Goal: Task Accomplishment & Management: Manage account settings

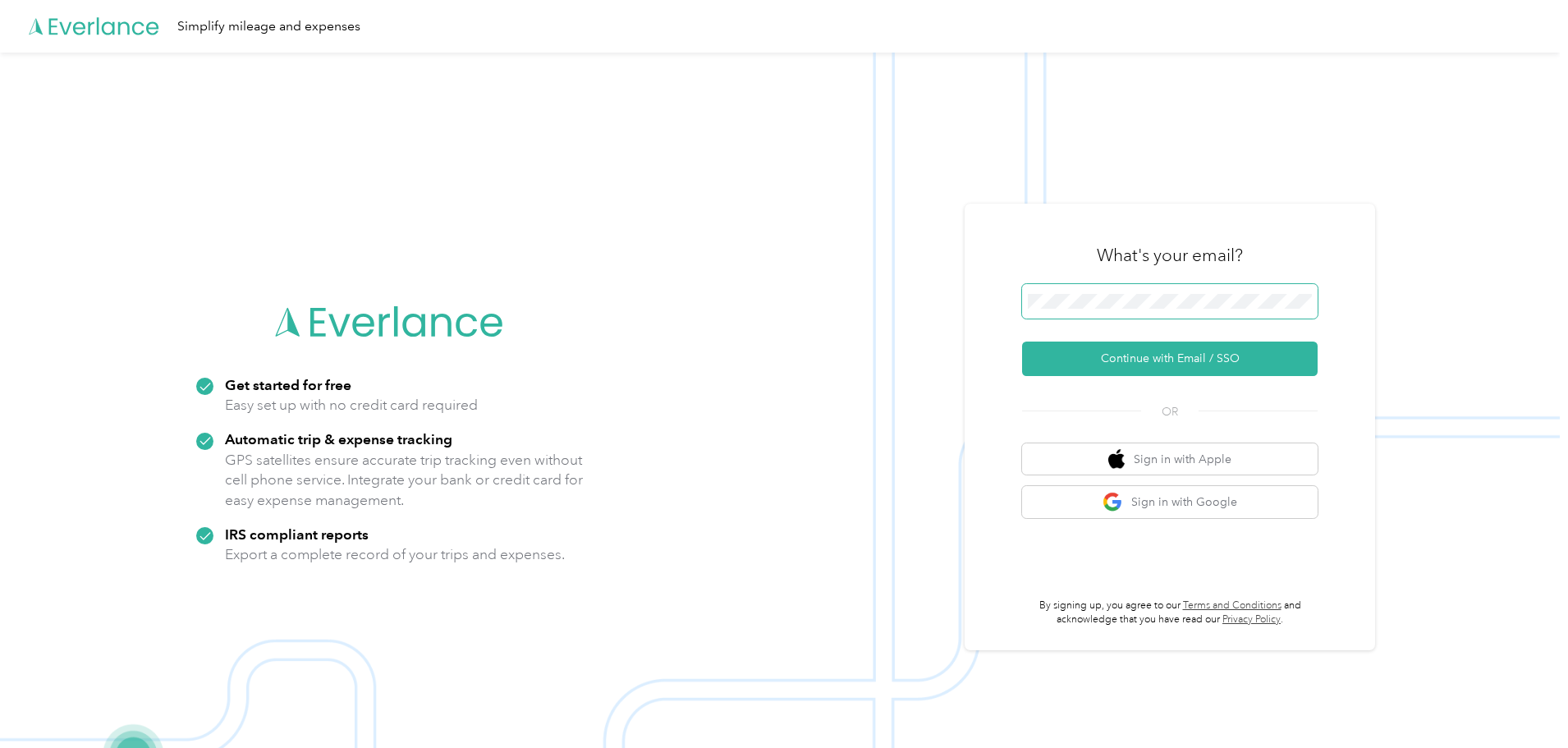
click at [1180, 307] on span at bounding box center [1170, 301] width 296 height 35
click at [1181, 366] on button "Continue with Email / SSO" at bounding box center [1170, 359] width 296 height 35
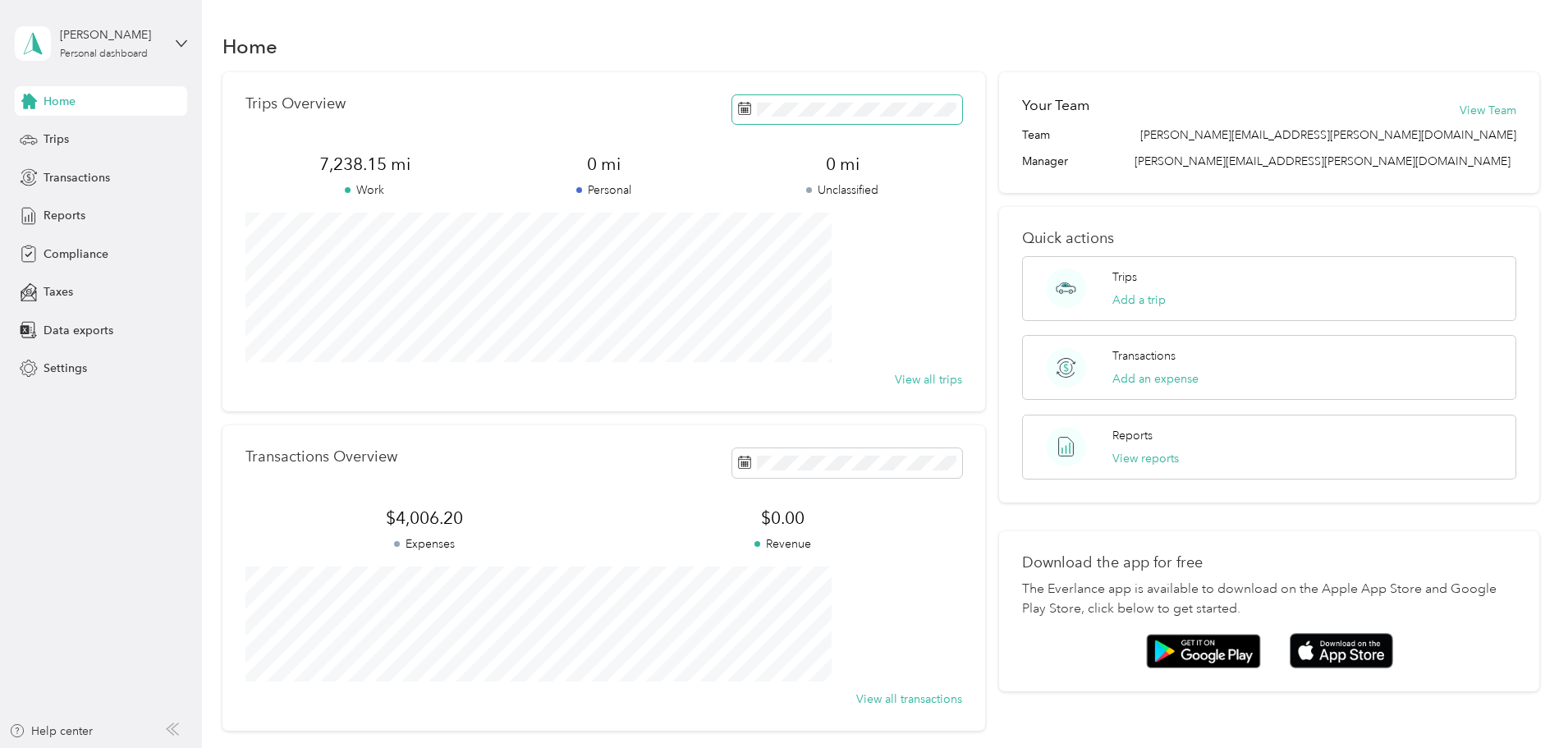
click at [775, 116] on span at bounding box center [847, 110] width 230 height 29
click at [742, 202] on icon at bounding box center [740, 203] width 17 height 17
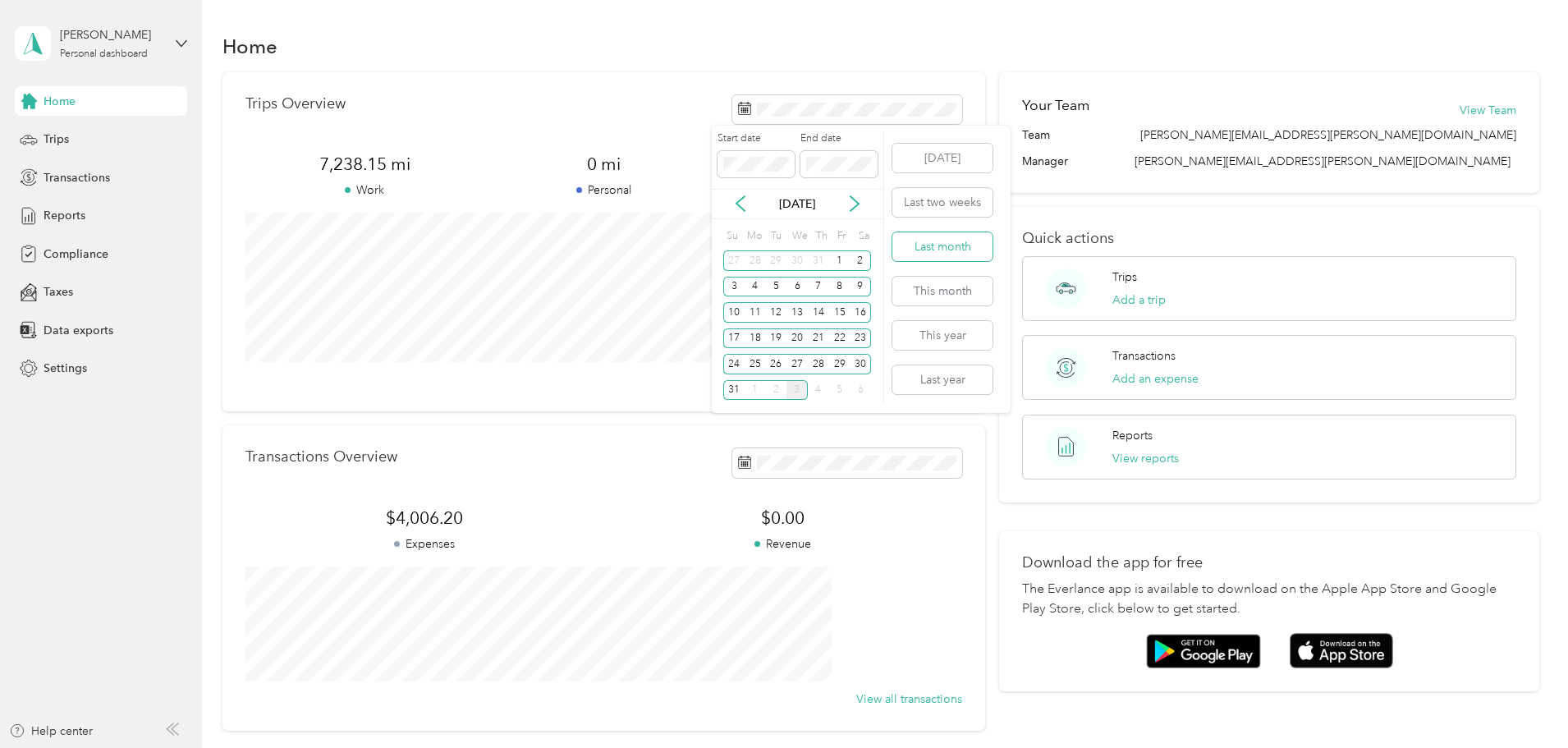
click at [948, 247] on button "Last month" at bounding box center [942, 247] width 100 height 29
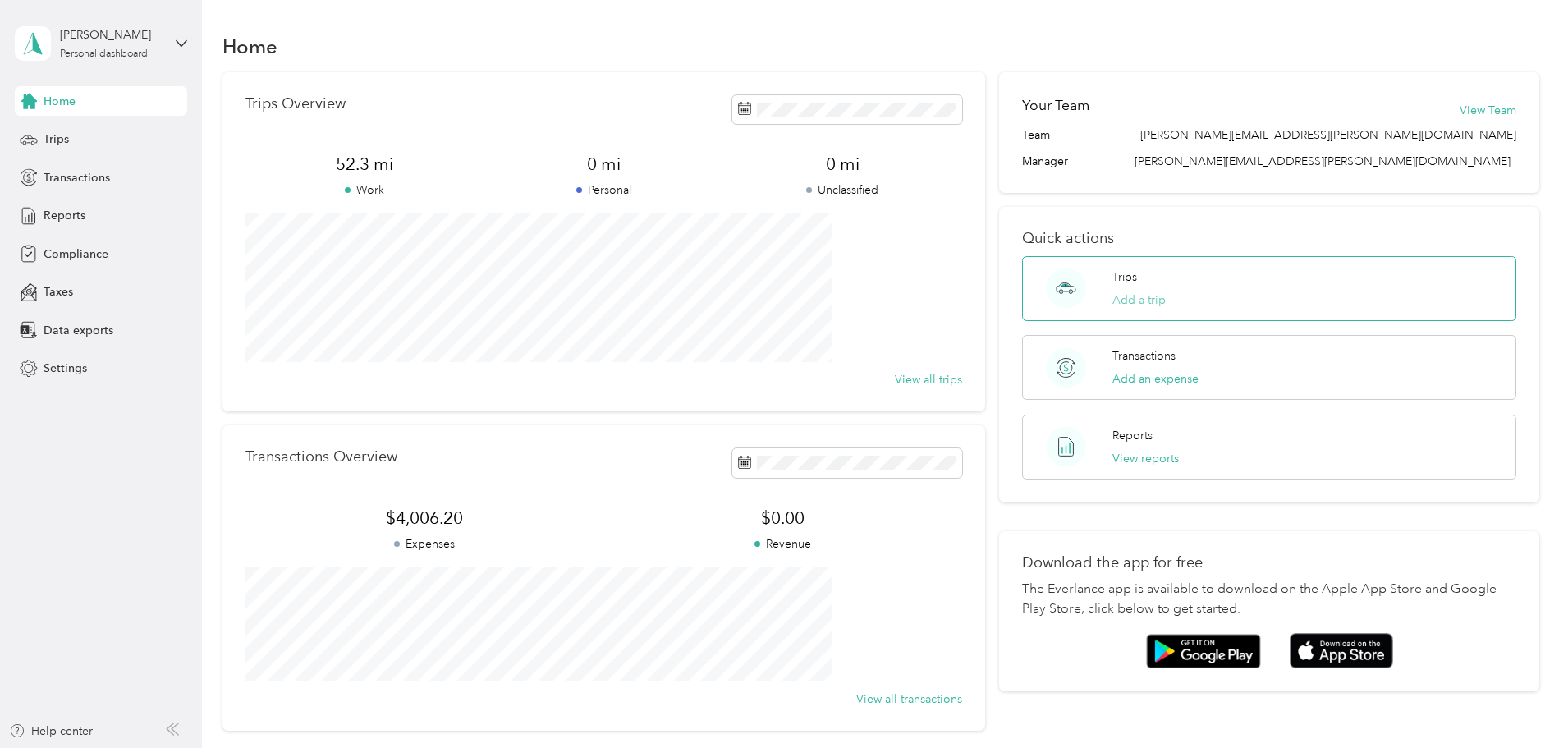
click at [1112, 293] on button "Add a trip" at bounding box center [1139, 300] width 53 height 17
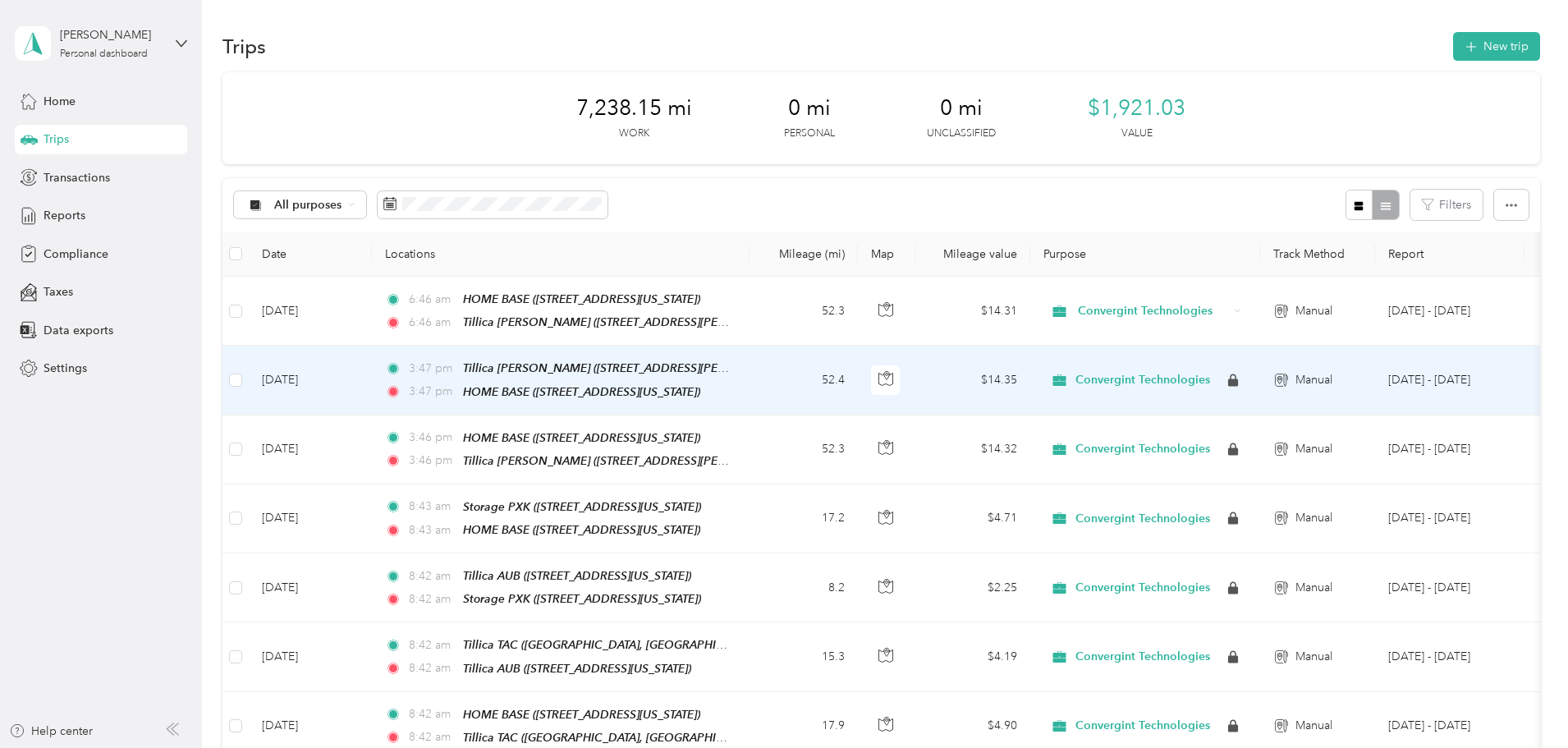
click at [372, 378] on td "[DATE]" at bounding box center [310, 379] width 123 height 69
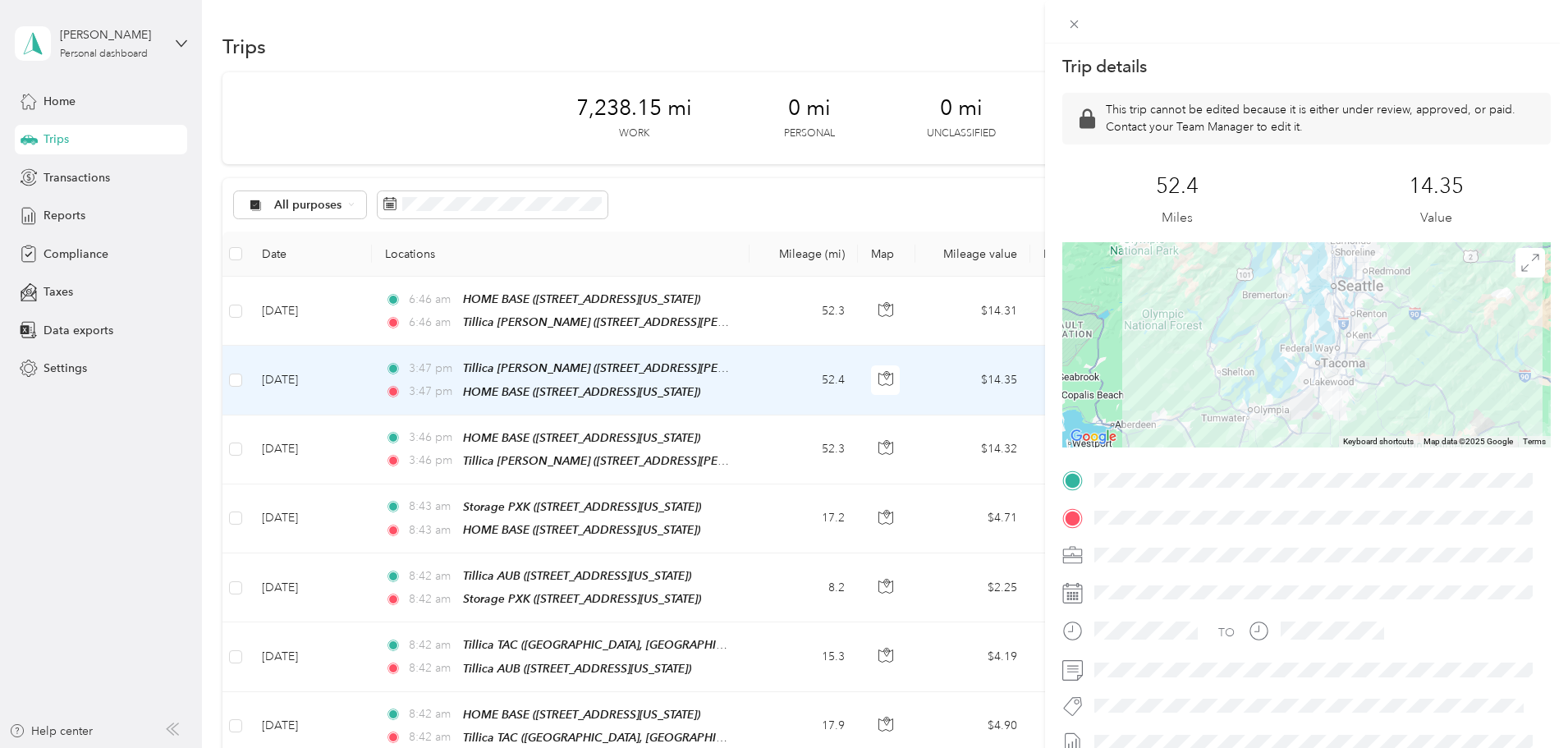
click at [1116, 591] on div at bounding box center [1320, 593] width 462 height 27
click at [1065, 595] on icon at bounding box center [1072, 593] width 21 height 21
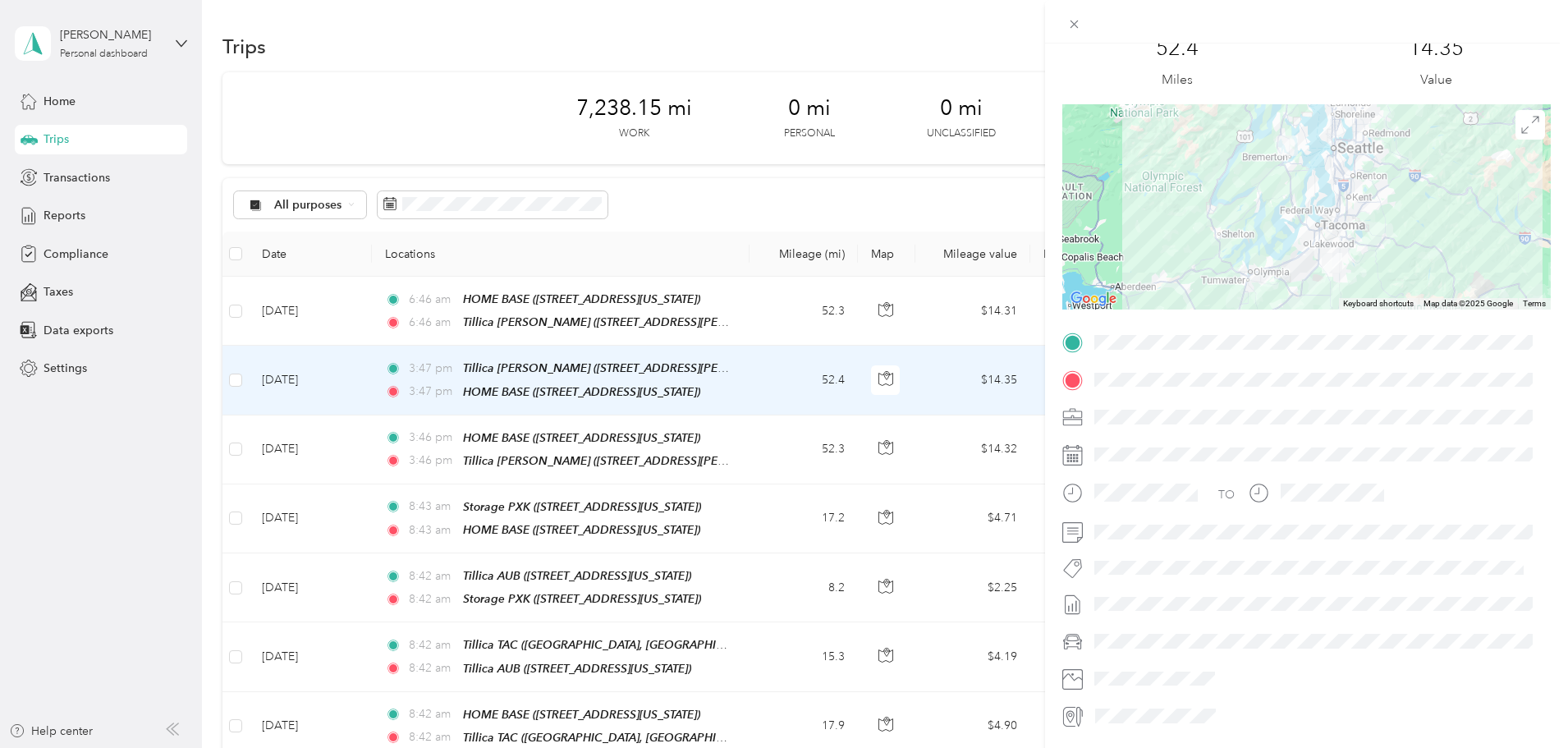
scroll to position [110, 0]
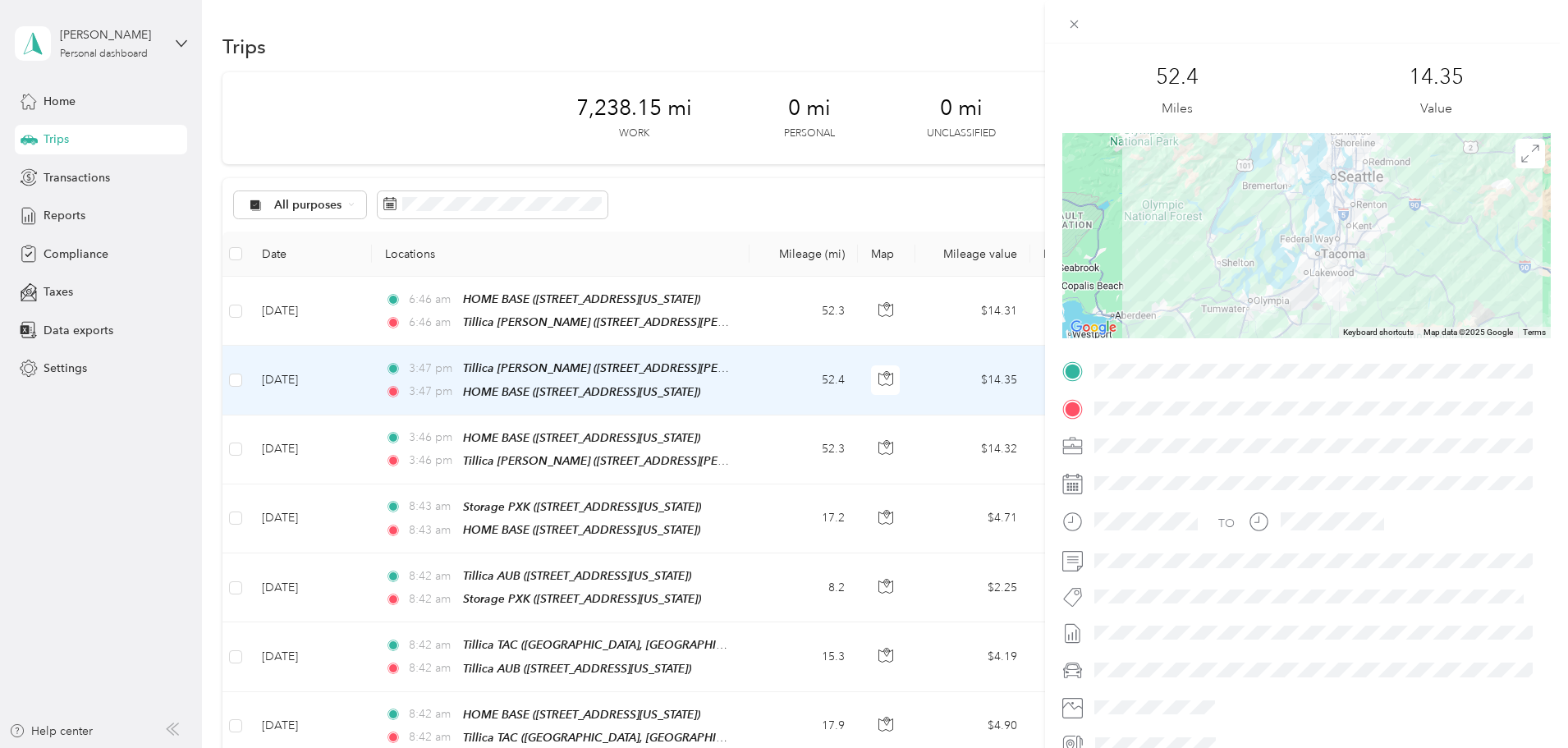
click at [1110, 488] on div at bounding box center [1320, 484] width 462 height 27
click at [1077, 485] on rect at bounding box center [1077, 484] width 2 height 2
click at [1086, 486] on div at bounding box center [1307, 484] width 489 height 27
click at [342, 382] on div "Trip details This trip cannot be edited because it is either under review, appr…" at bounding box center [784, 374] width 1568 height 748
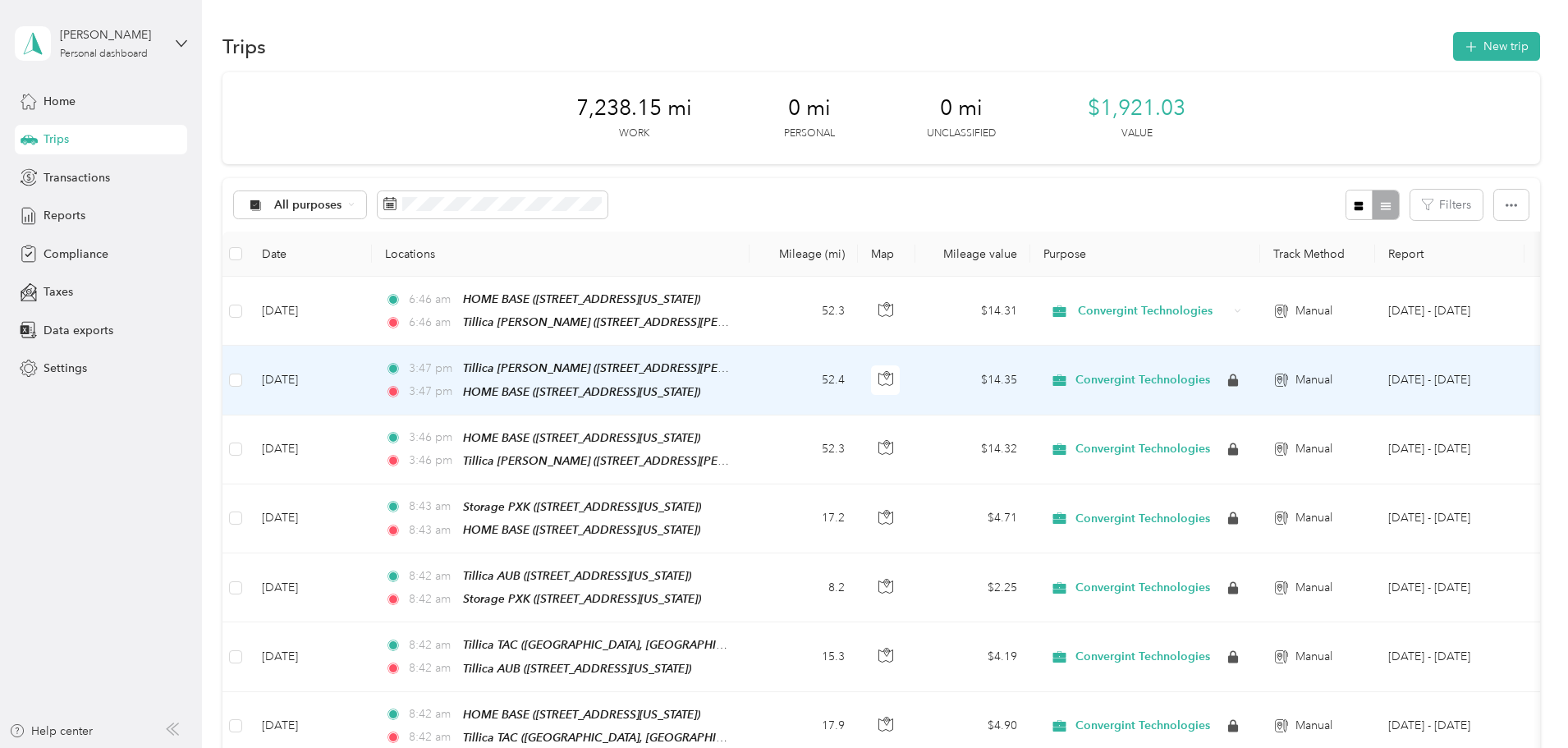
click at [249, 378] on td at bounding box center [236, 379] width 27 height 69
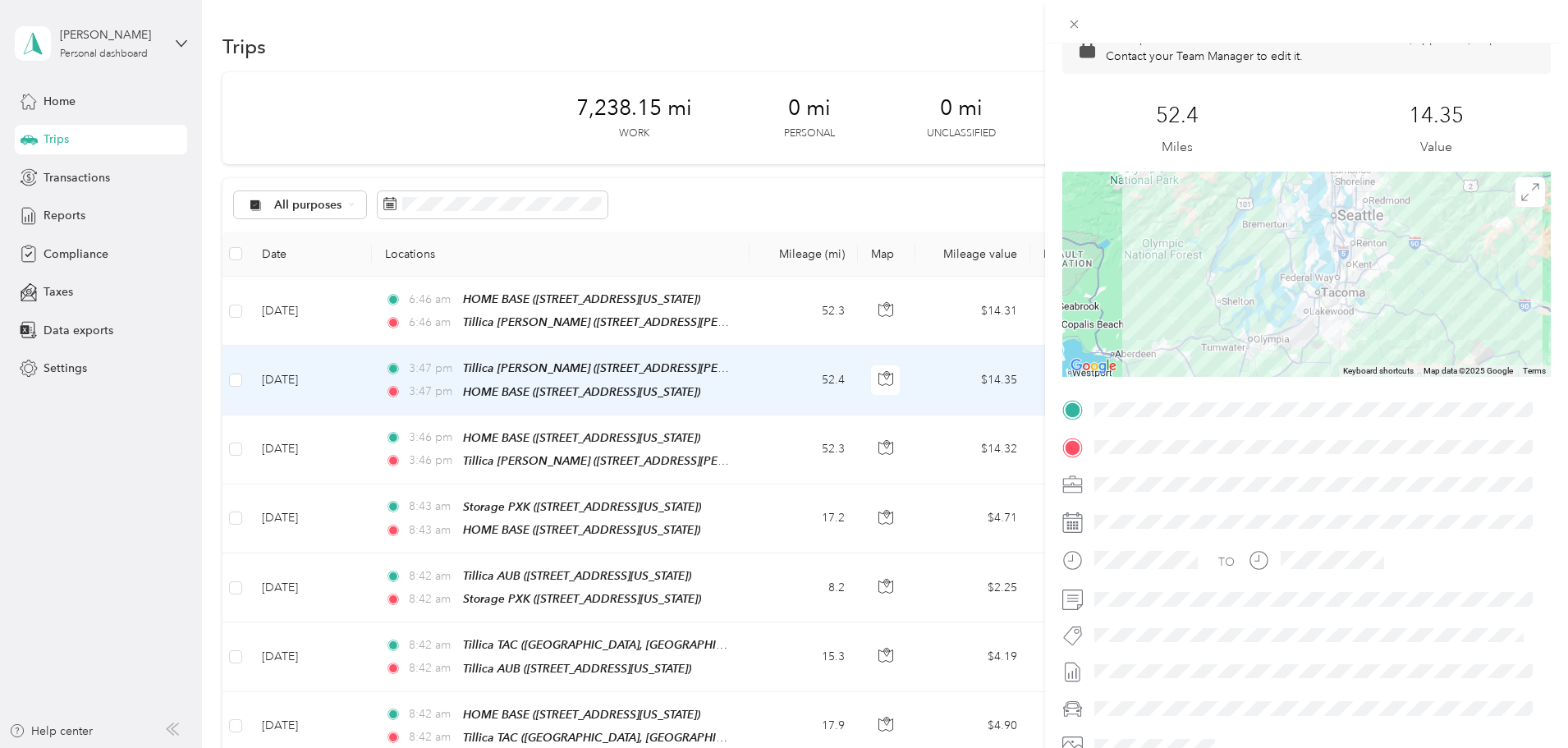
scroll to position [164, 0]
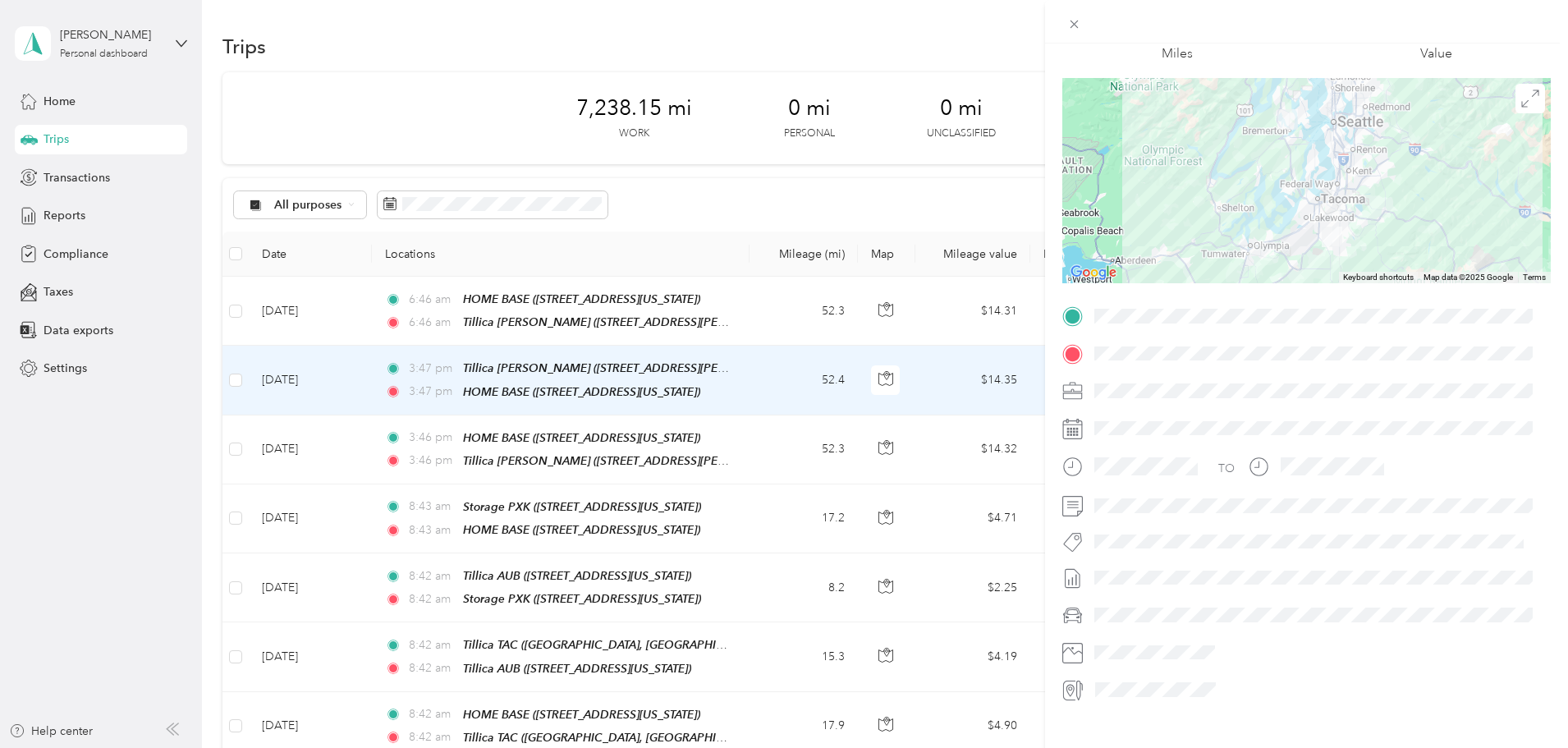
click at [1129, 428] on div at bounding box center [1320, 429] width 462 height 27
drag, startPoint x: 1129, startPoint y: 428, endPoint x: 1100, endPoint y: 428, distance: 29.0
click at [1127, 428] on div at bounding box center [1320, 429] width 462 height 27
click at [1071, 432] on rect at bounding box center [1072, 431] width 2 height 2
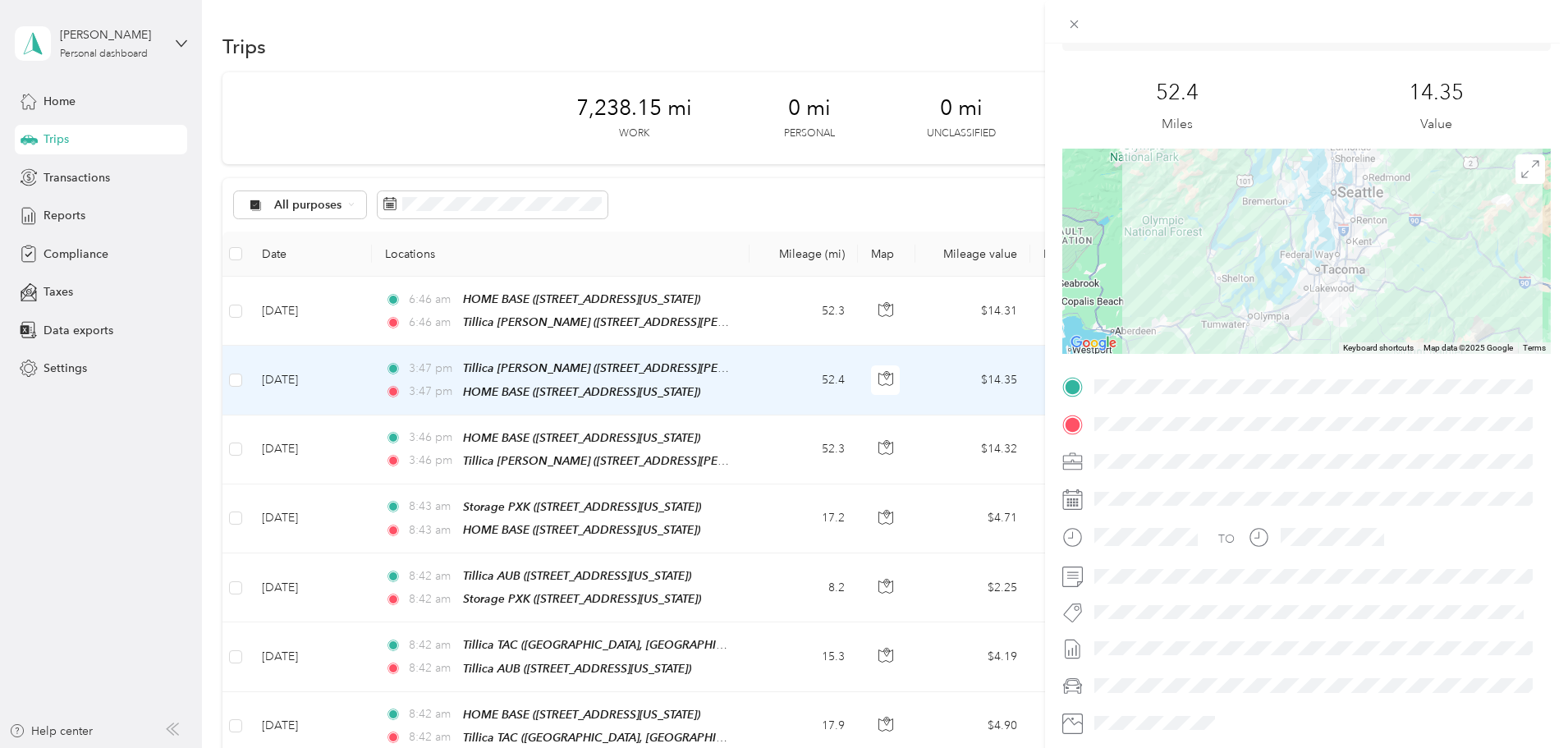
scroll to position [0, 0]
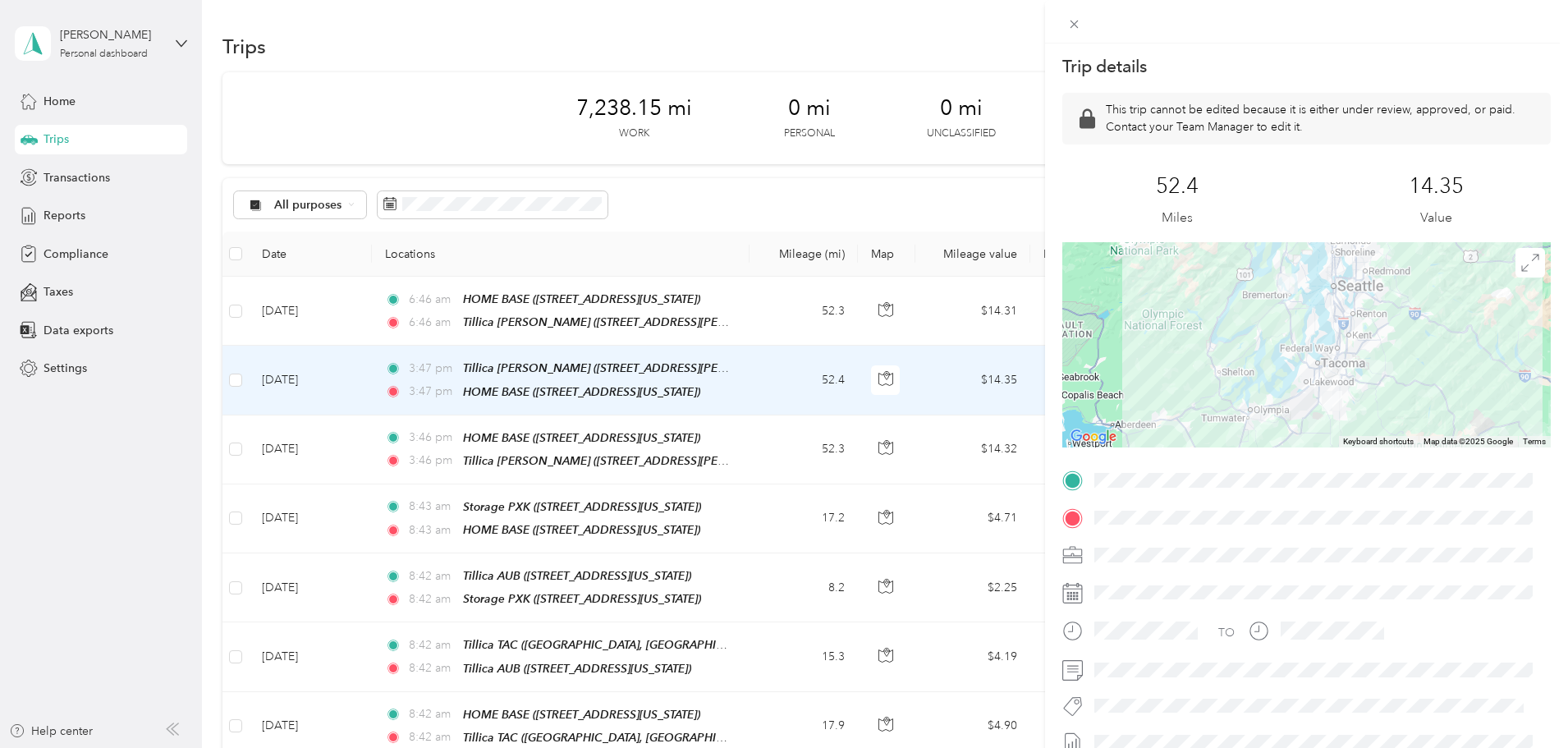
click at [857, 208] on div "Trip details This trip cannot be edited because it is either under review, appr…" at bounding box center [784, 374] width 1568 height 748
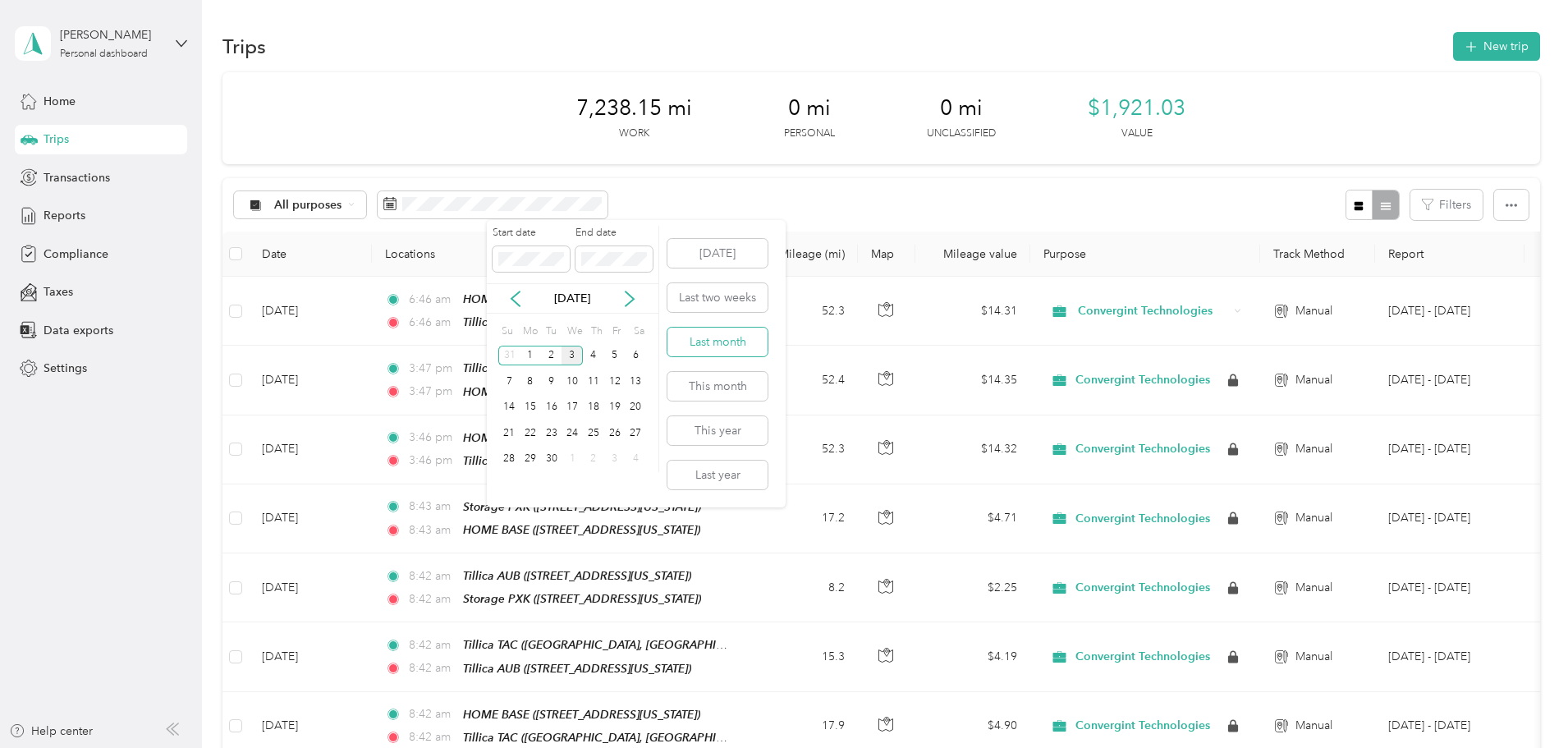
click at [713, 338] on button "Last month" at bounding box center [717, 342] width 100 height 29
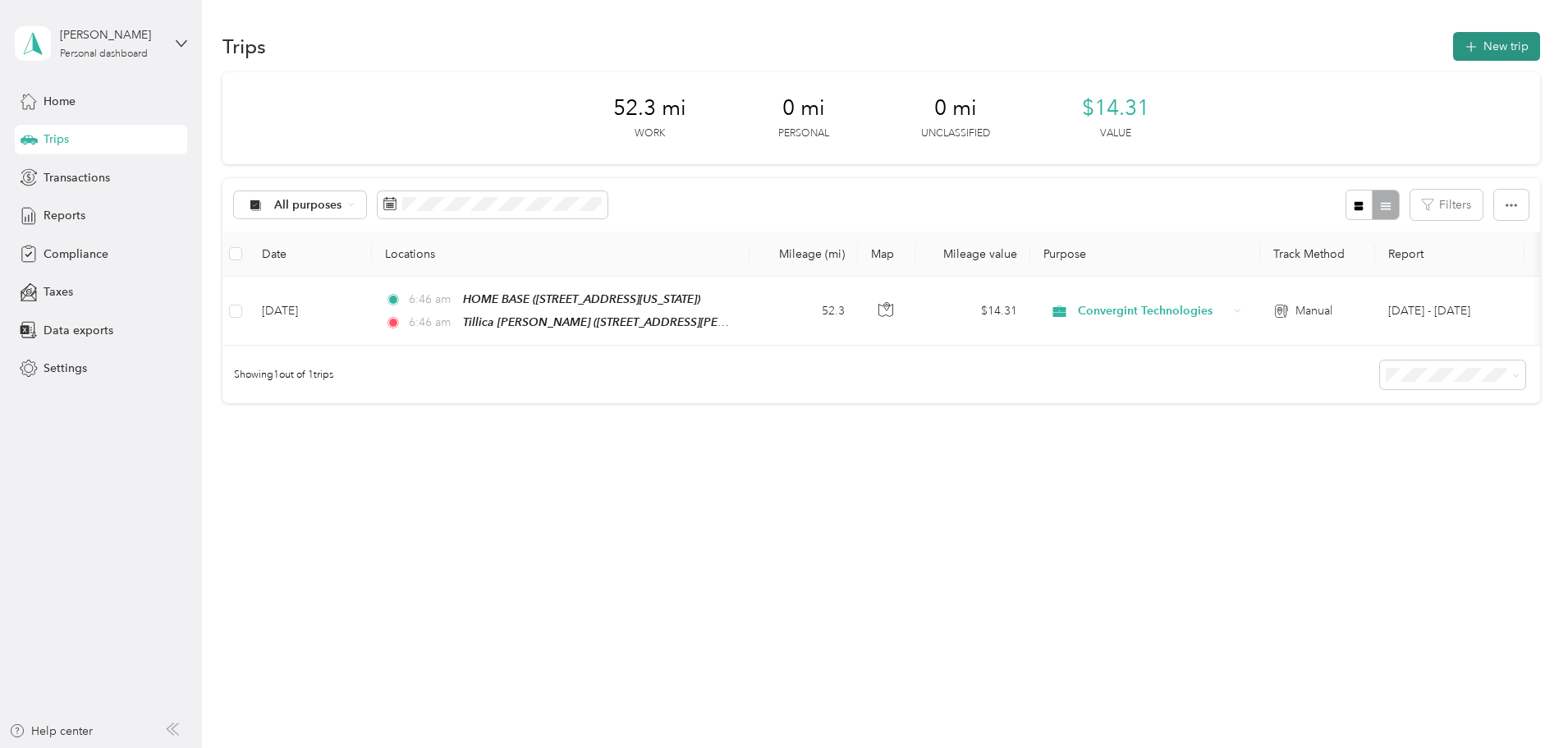
click at [1462, 46] on icon "button" at bounding box center [1471, 47] width 19 height 19
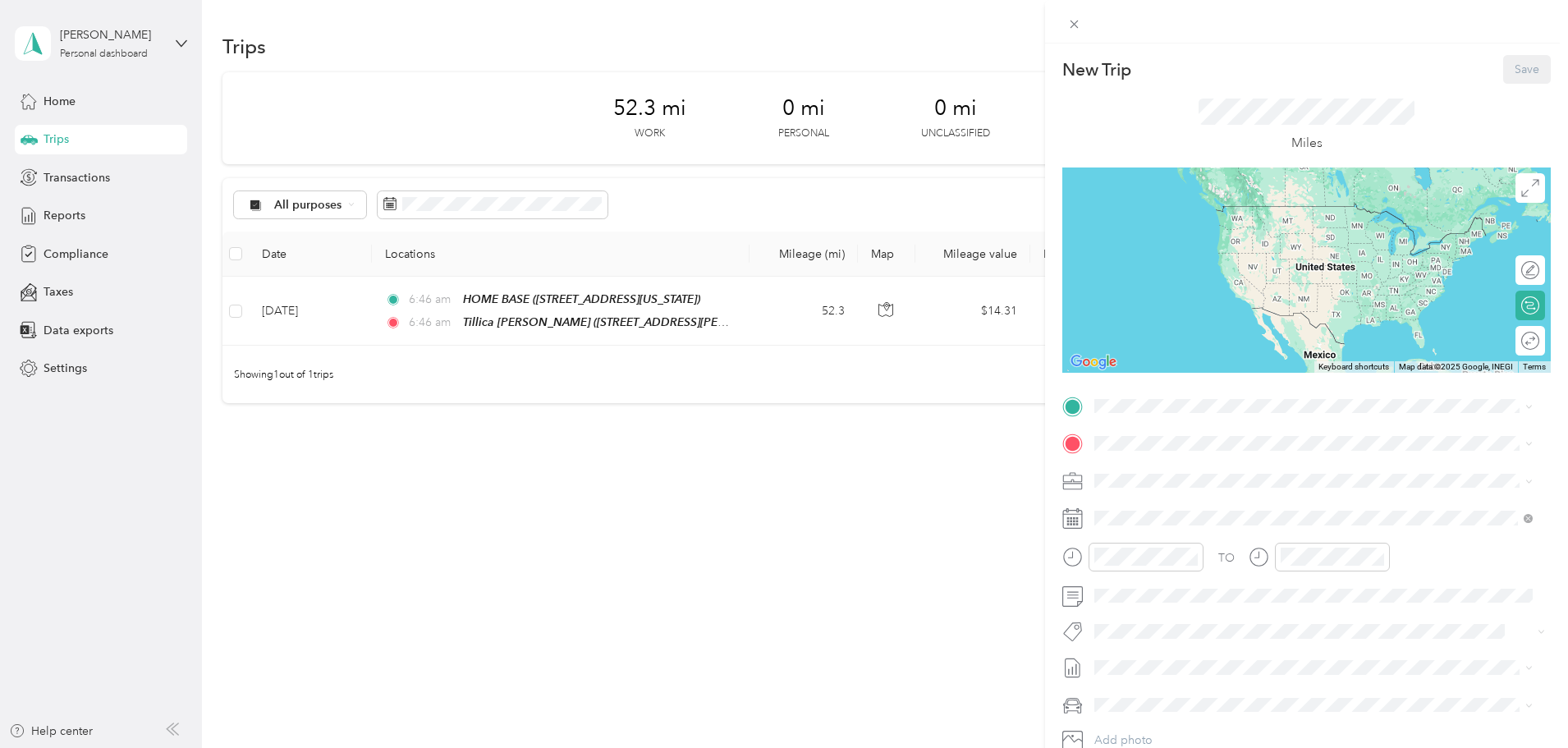
click at [1076, 519] on icon at bounding box center [1072, 518] width 21 height 21
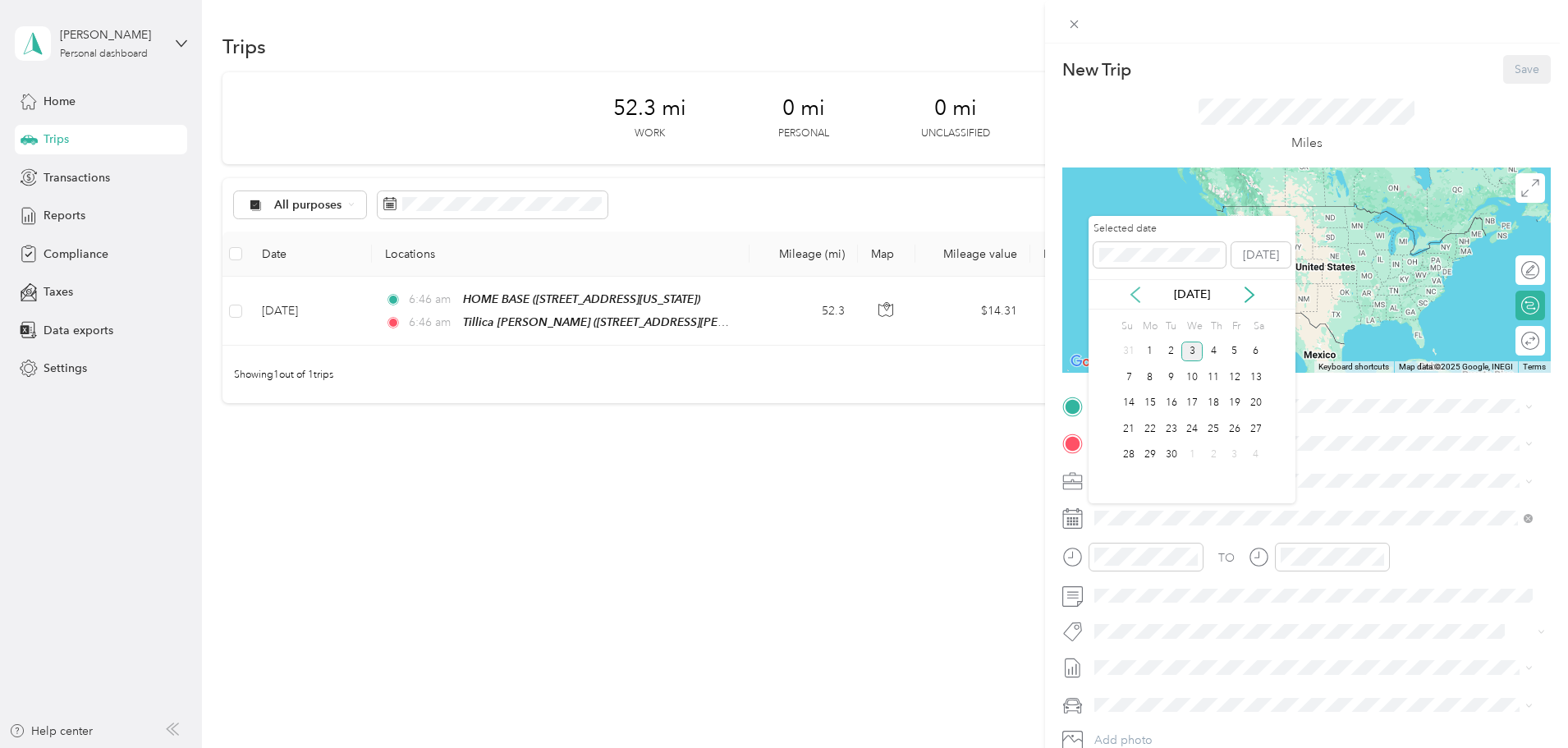
click at [1140, 293] on icon at bounding box center [1136, 295] width 17 height 17
click at [1147, 377] on div "4" at bounding box center [1150, 377] width 22 height 21
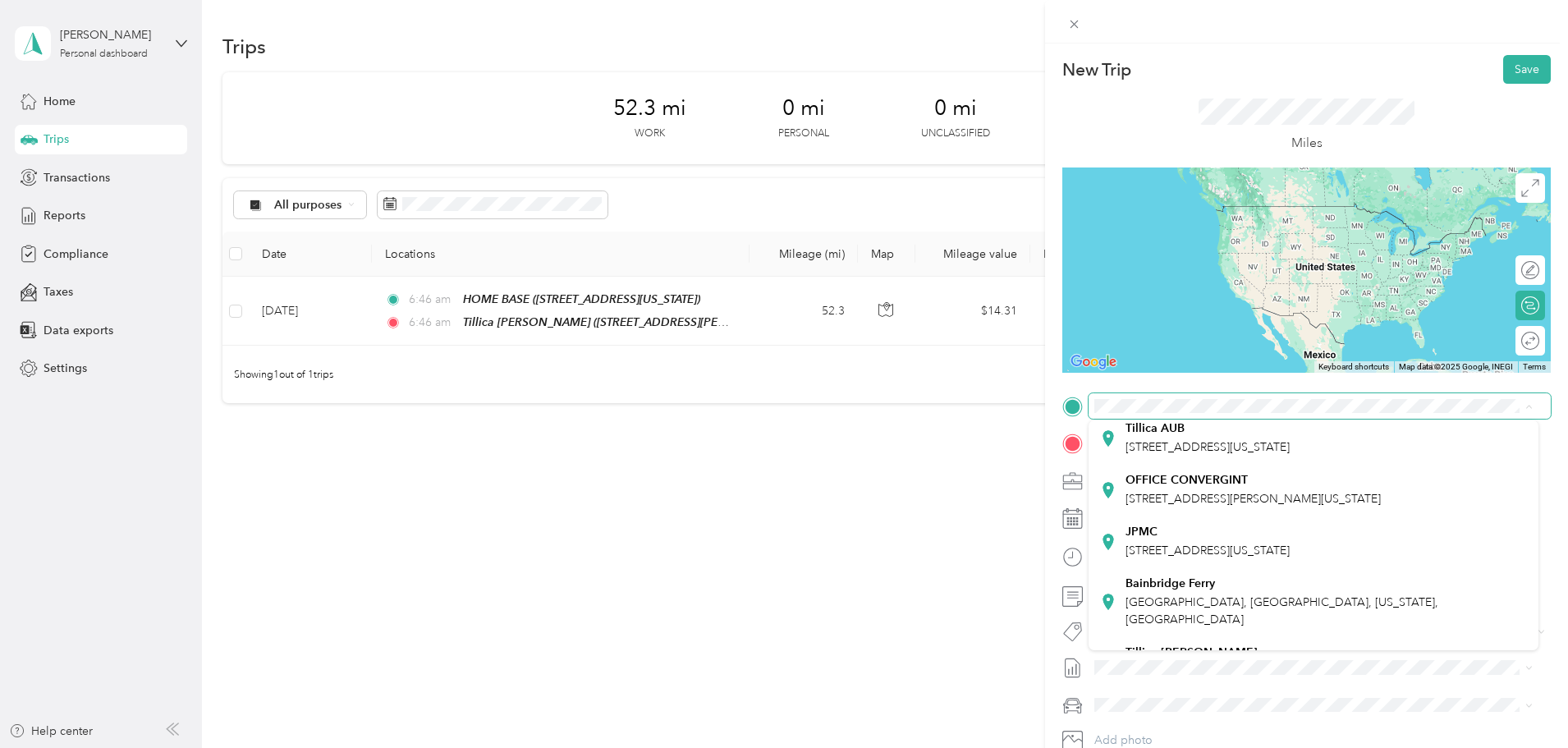
scroll to position [329, 0]
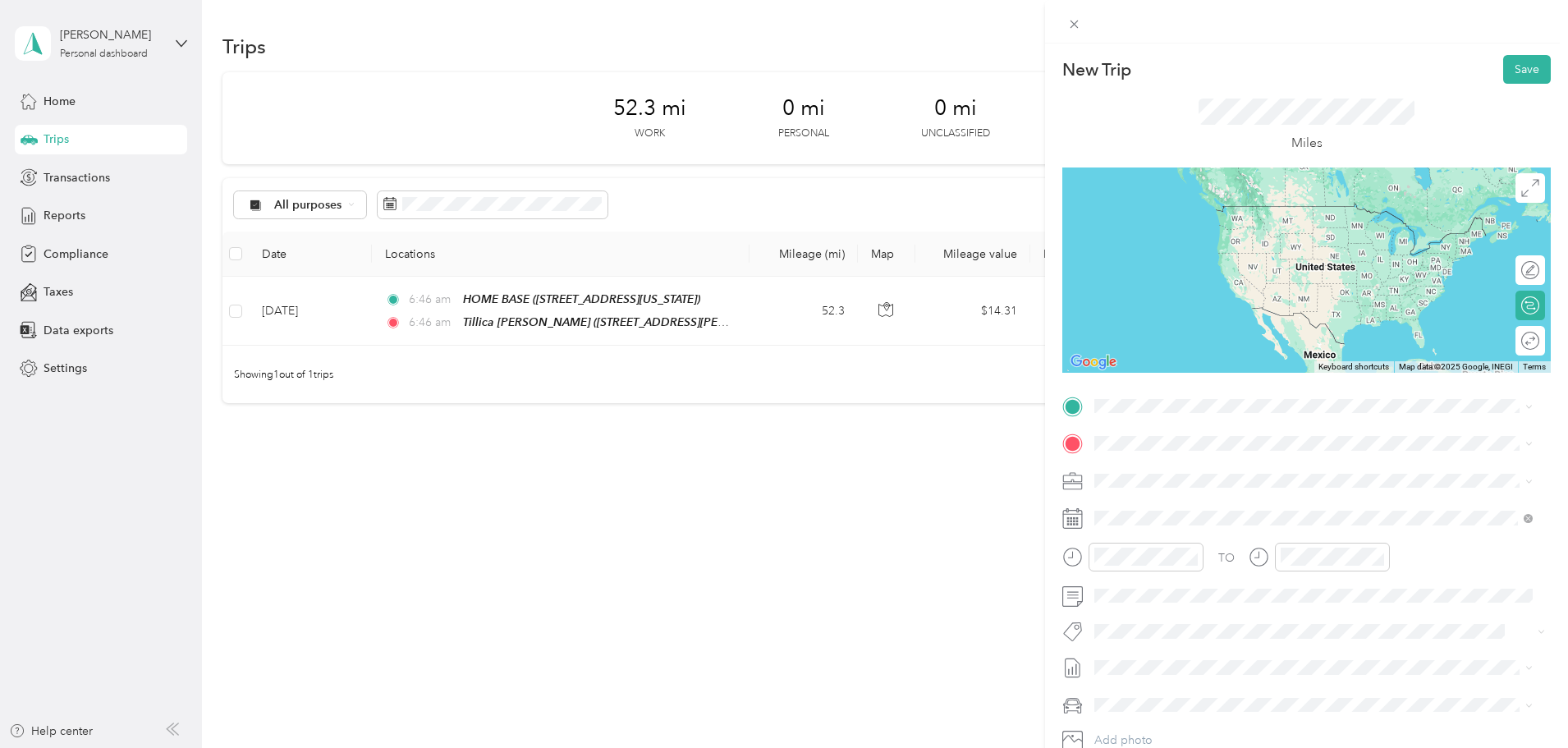
click at [1170, 593] on div "Tillica [PERSON_NAME] [STREET_ADDRESS][PERSON_NAME][US_STATE]" at bounding box center [1208, 584] width 164 height 35
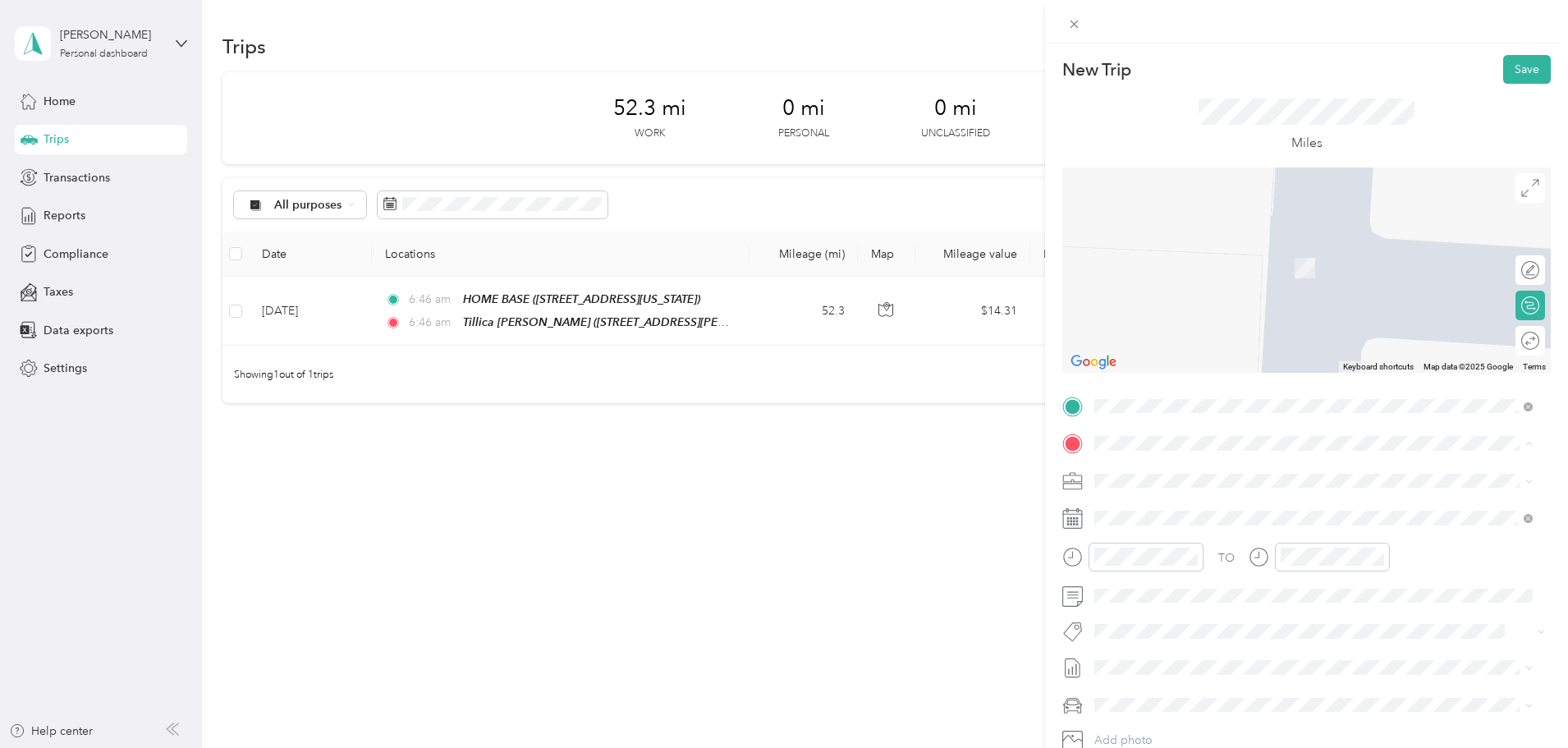
click at [1160, 516] on div "HOME BASE [STREET_ADDRESS][US_STATE]" at bounding box center [1208, 518] width 164 height 35
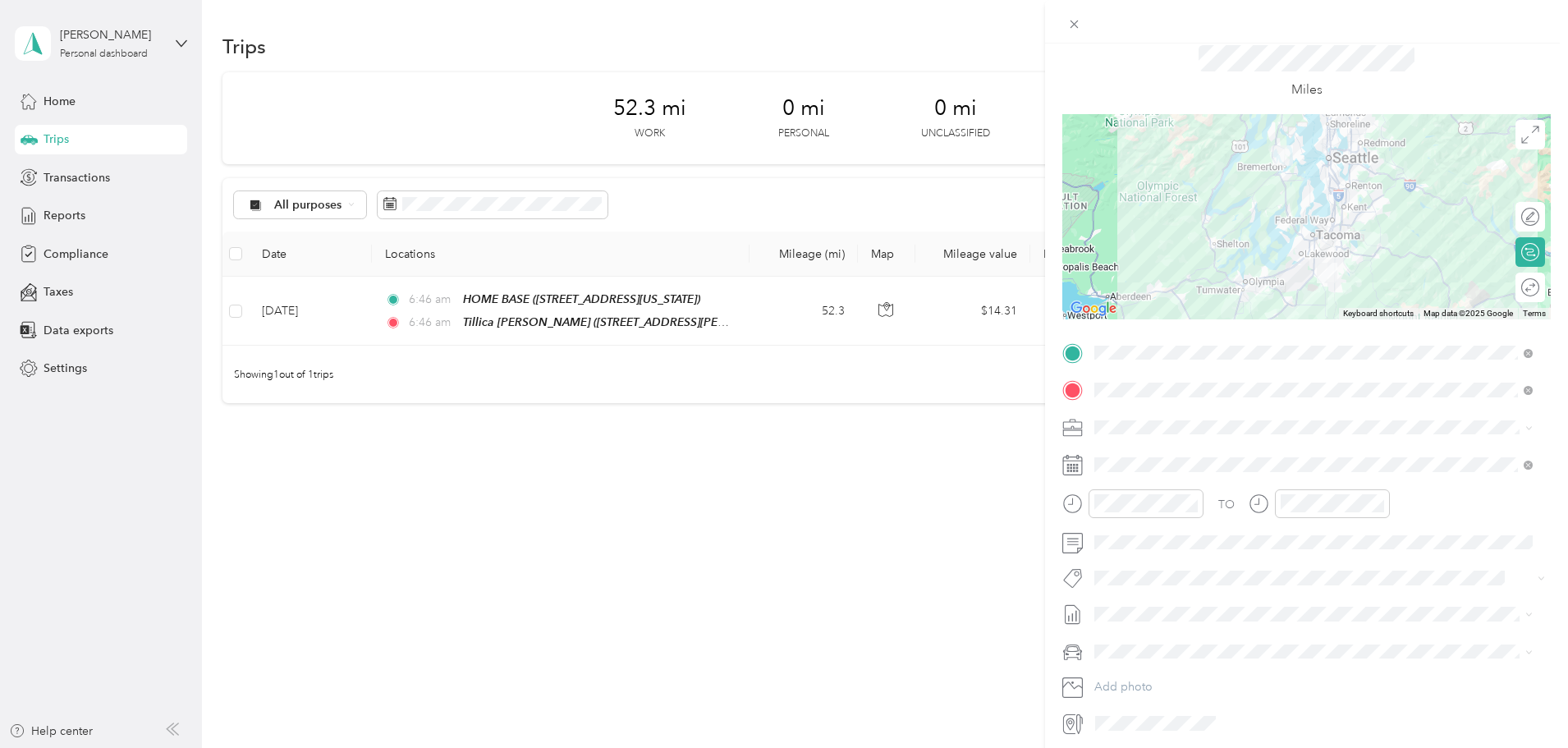
scroll to position [114, 0]
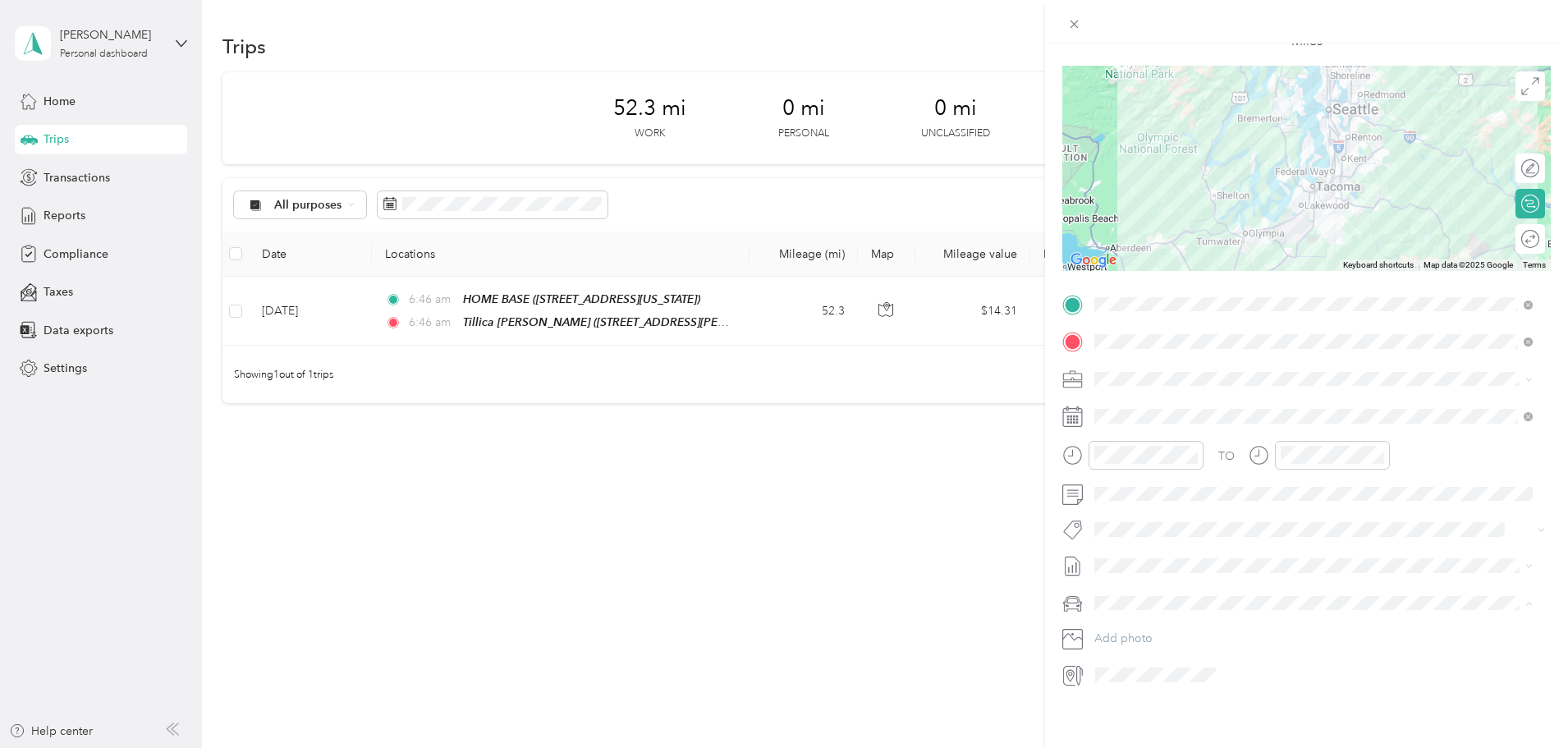
click at [1128, 618] on span "Ford F150" at bounding box center [1126, 619] width 54 height 14
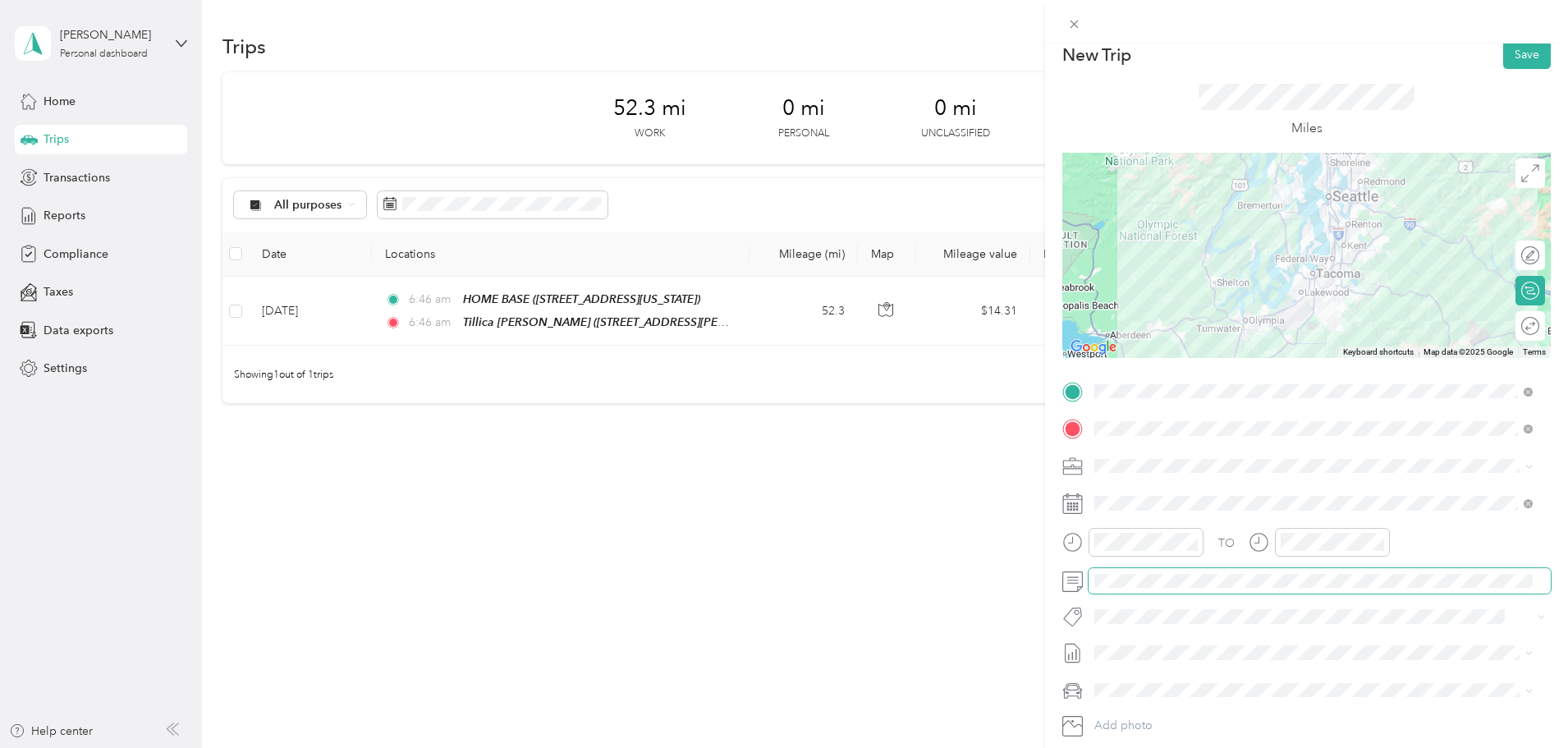
scroll to position [0, 0]
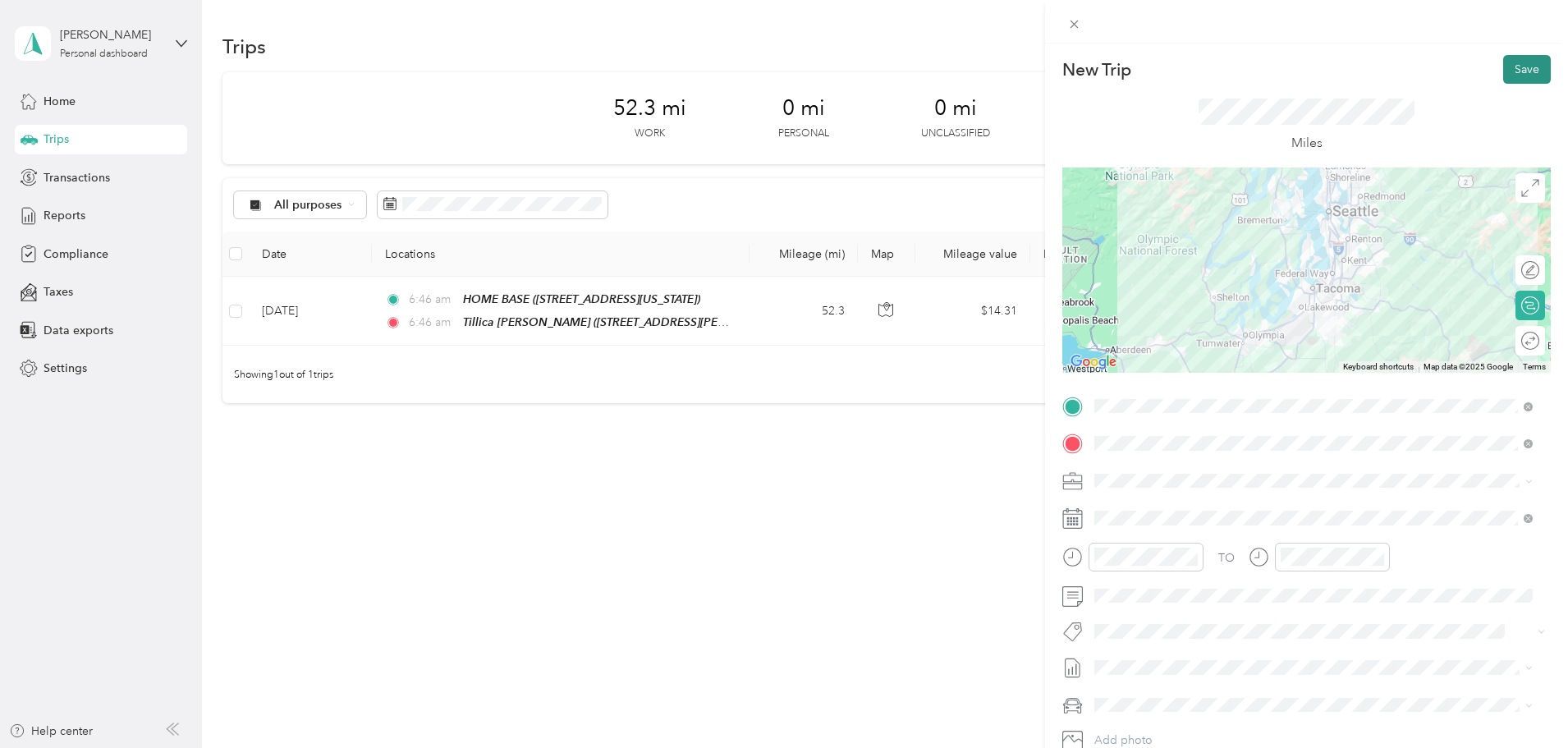
click at [1514, 63] on button "Save" at bounding box center [1526, 69] width 47 height 29
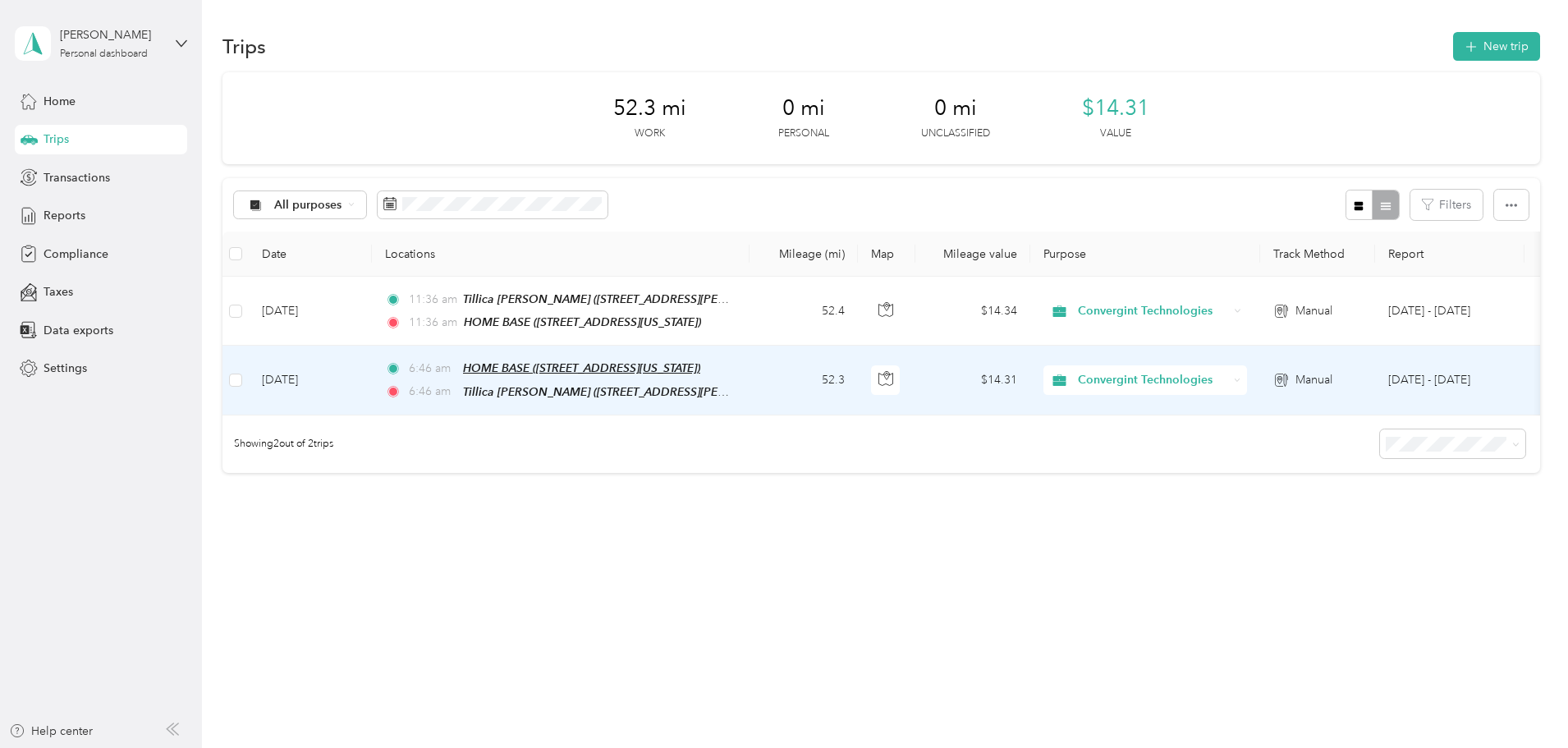
click at [657, 372] on span "HOME BASE ([STREET_ADDRESS][US_STATE])" at bounding box center [582, 368] width 237 height 13
click at [372, 369] on td "[DATE]" at bounding box center [310, 379] width 123 height 69
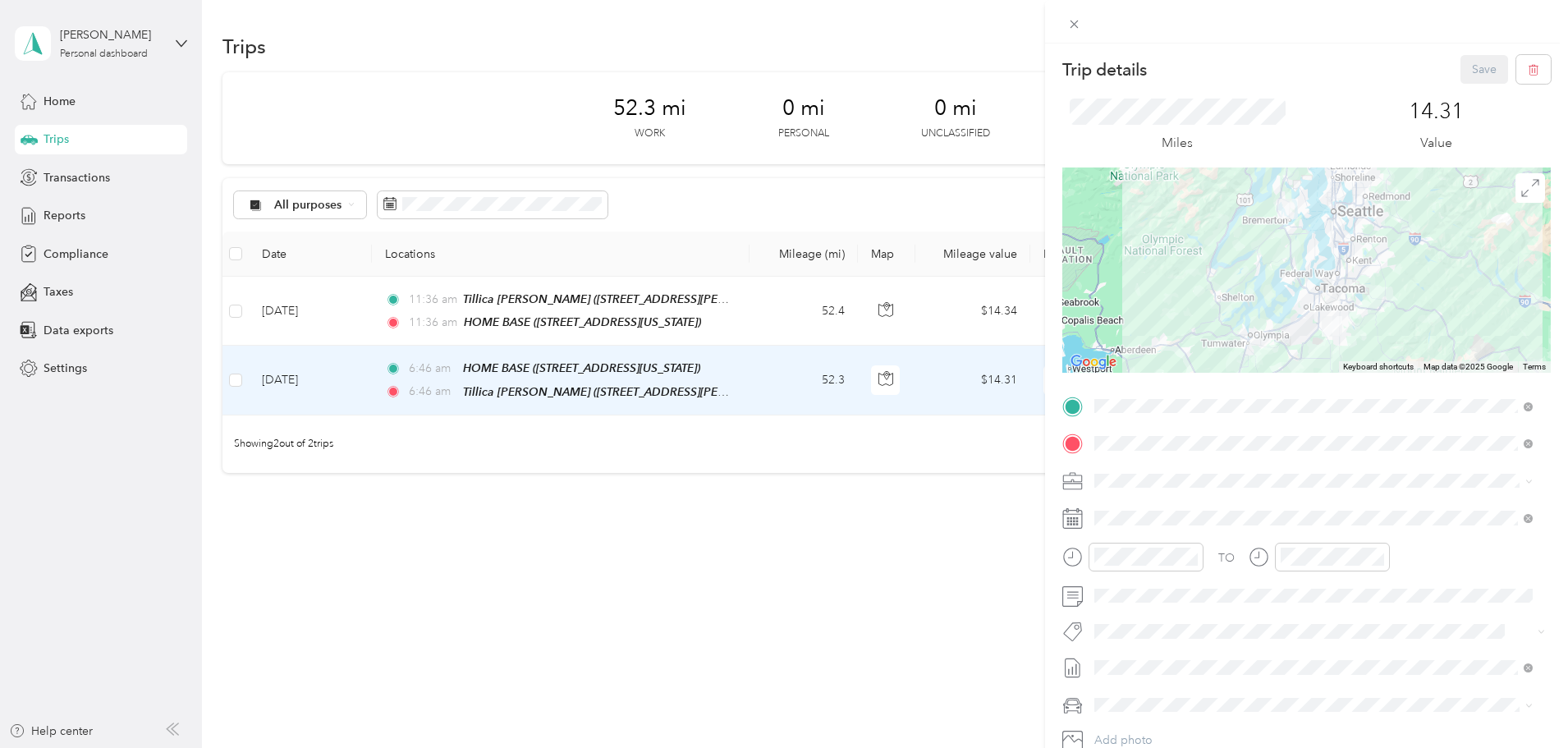
click at [413, 315] on div "Trip details Save This trip cannot be edited because it is either under review,…" at bounding box center [784, 374] width 1568 height 748
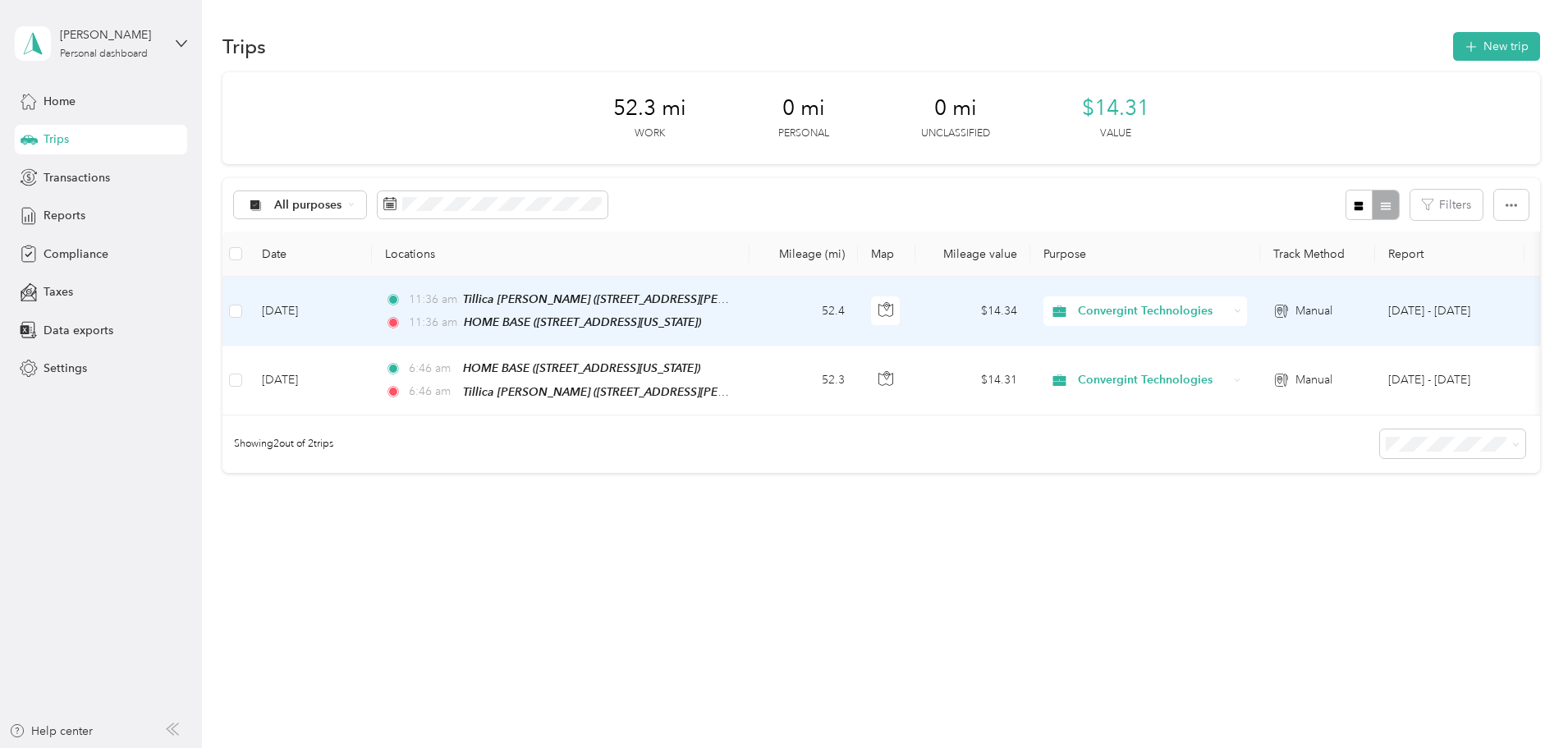
click at [372, 315] on td "[DATE]" at bounding box center [310, 310] width 123 height 69
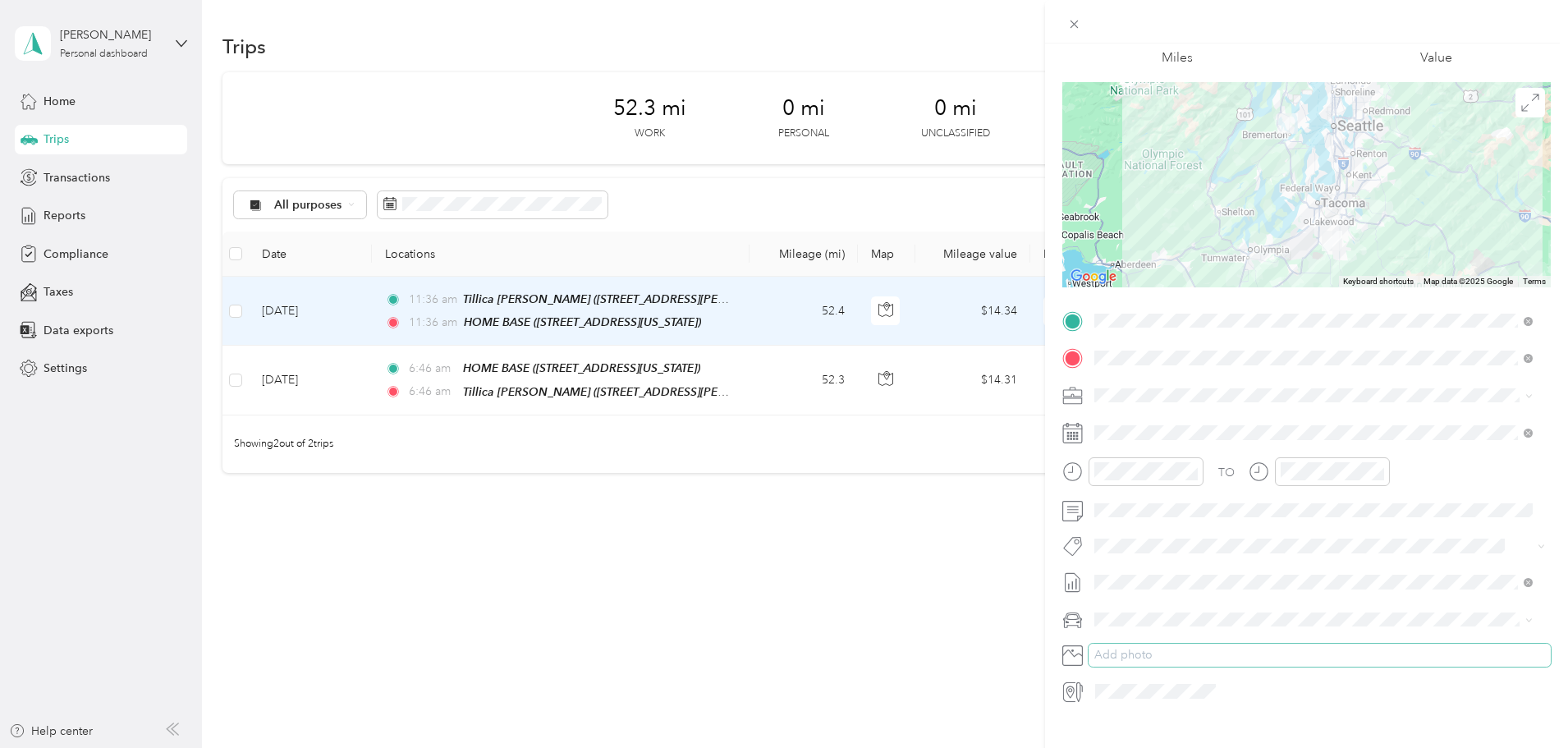
scroll to position [114, 0]
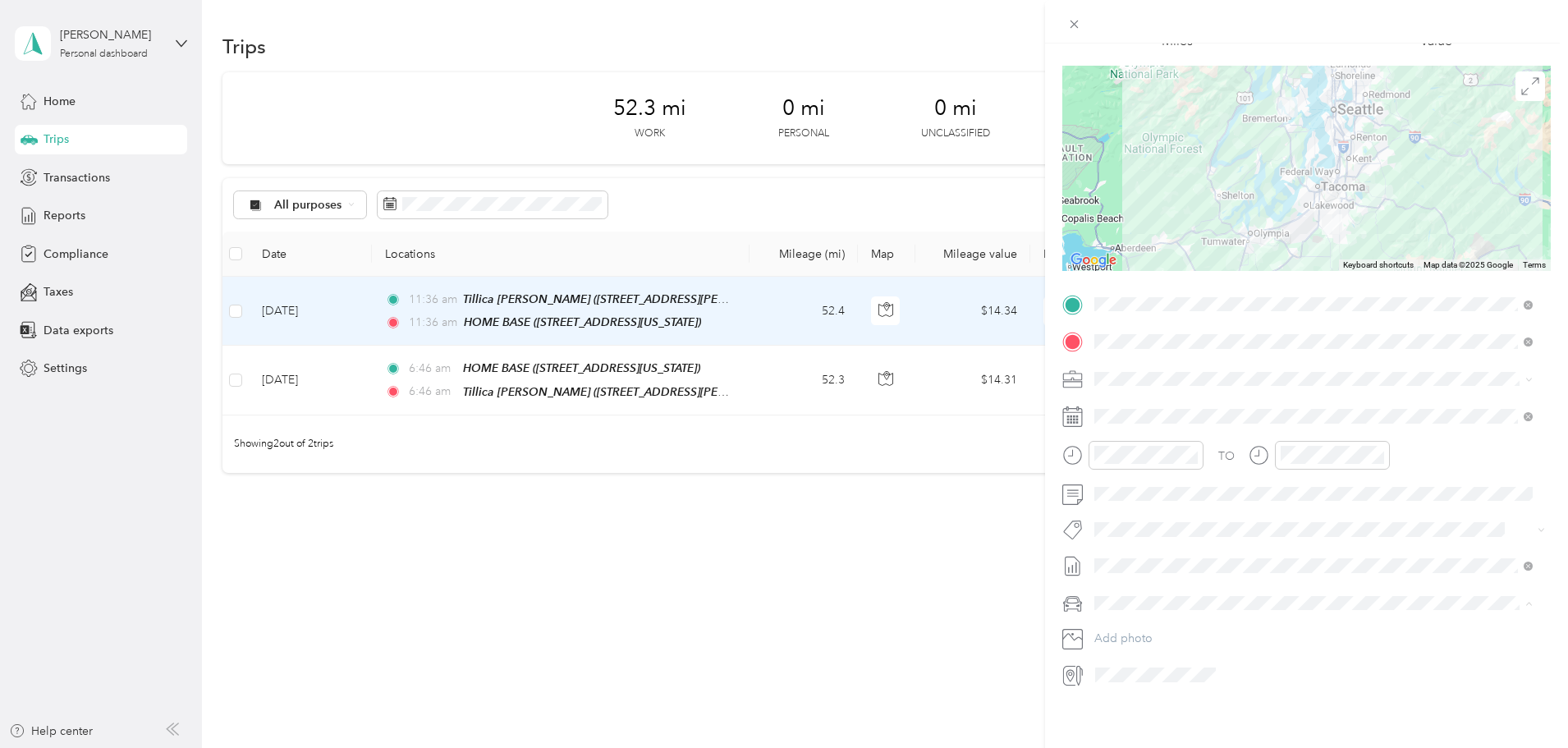
click at [1121, 652] on div "Mums" at bounding box center [1313, 648] width 427 height 17
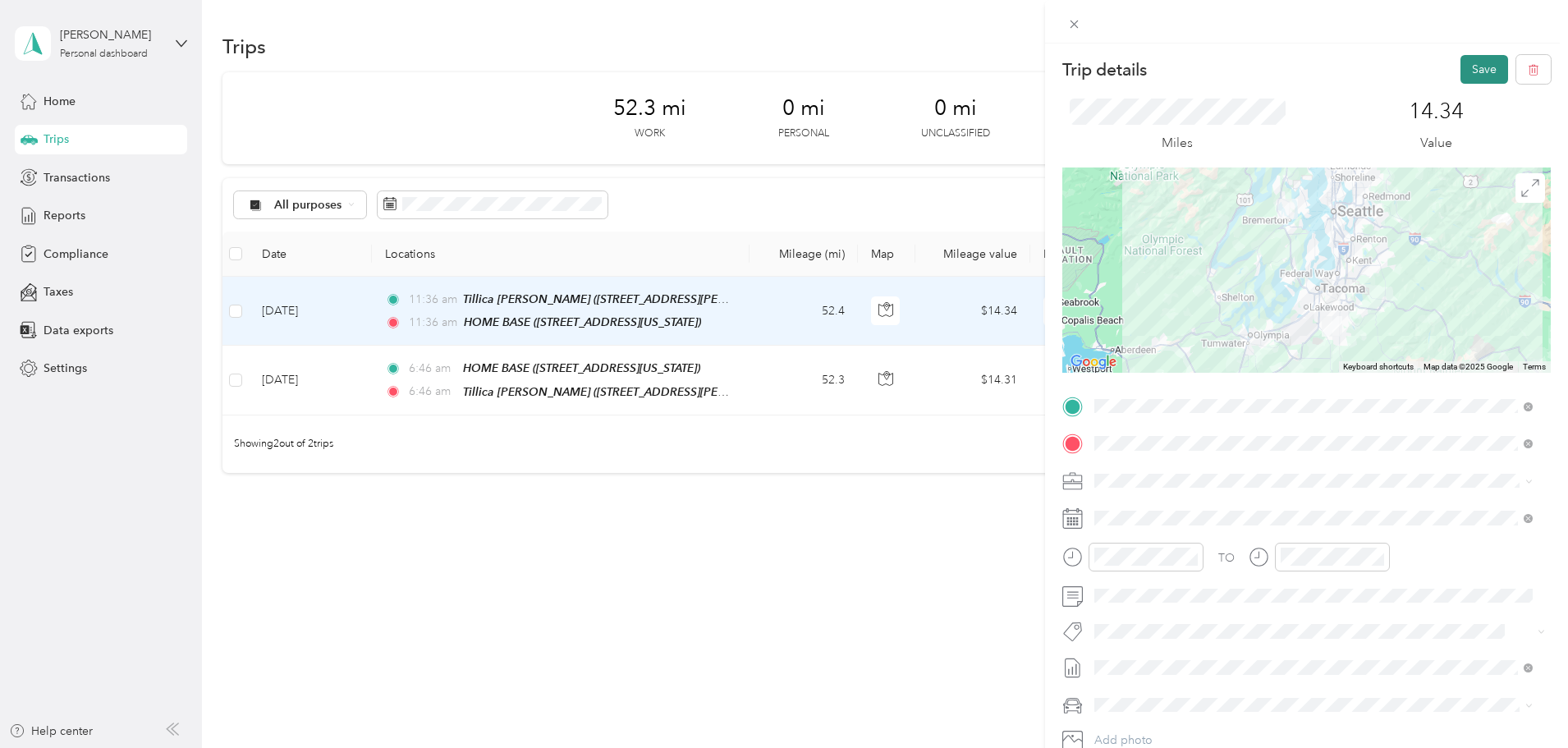
click at [1470, 76] on button "Save" at bounding box center [1484, 69] width 47 height 29
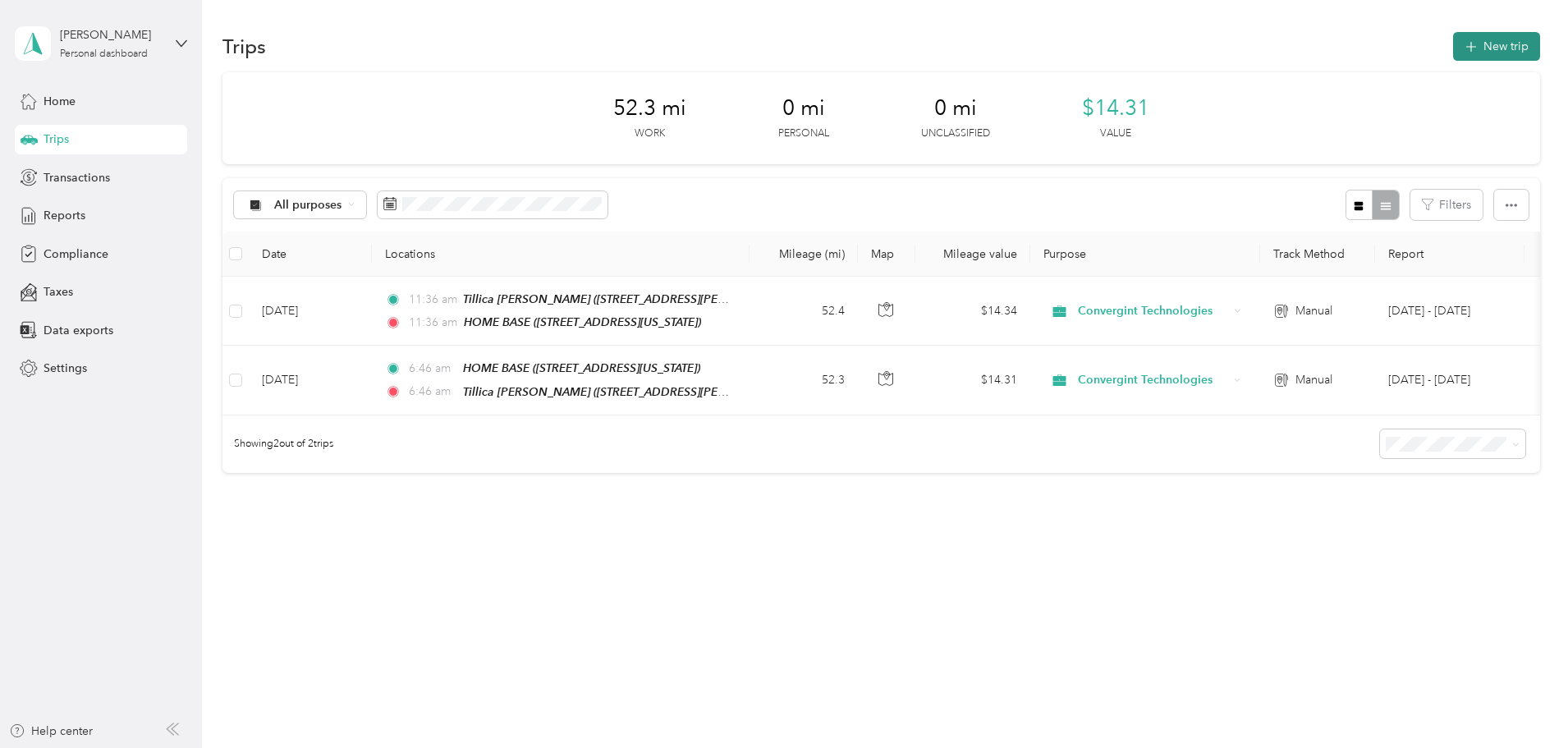
click at [1453, 48] on button "New trip" at bounding box center [1497, 46] width 87 height 29
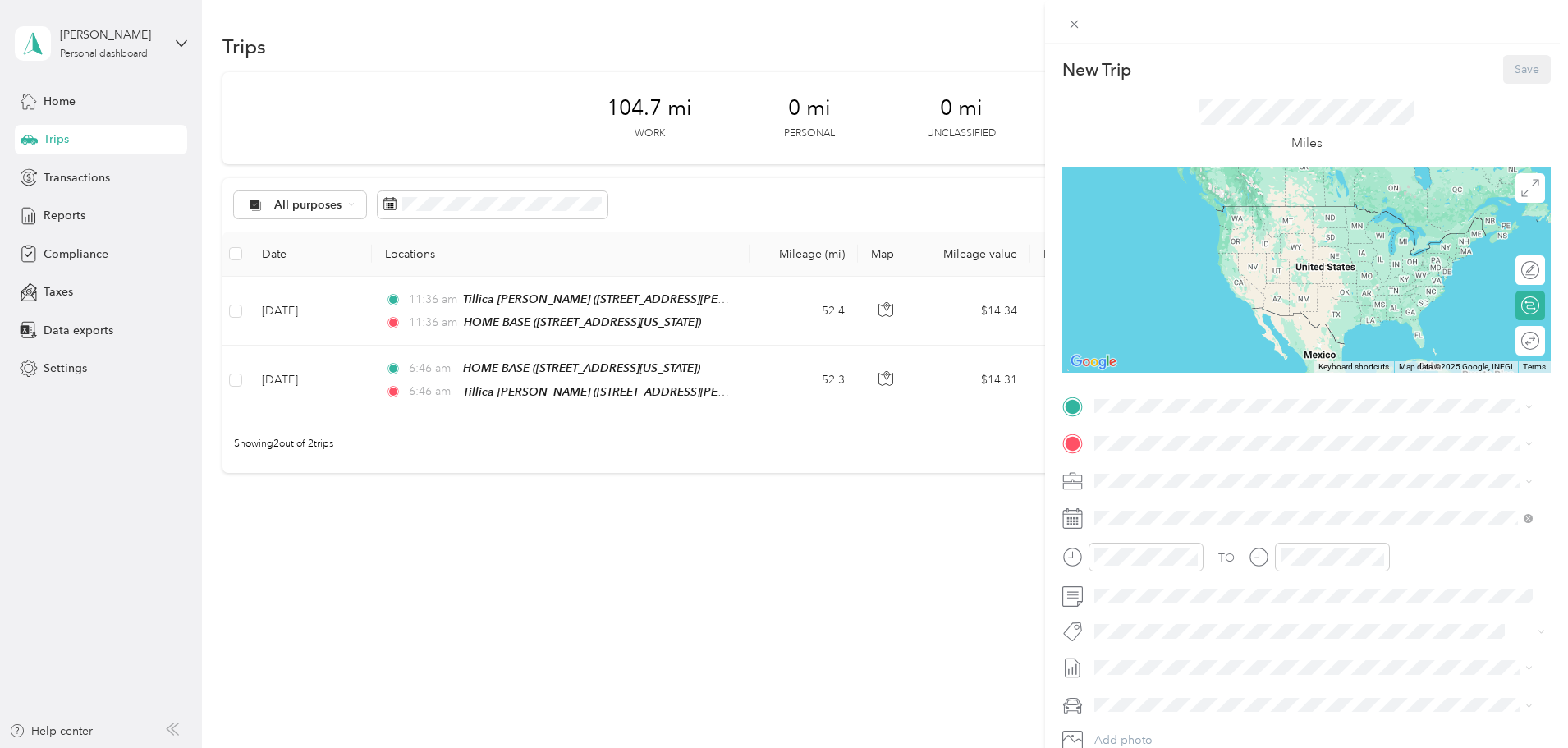
click at [1166, 472] on strong "HOME BASE" at bounding box center [1160, 471] width 69 height 15
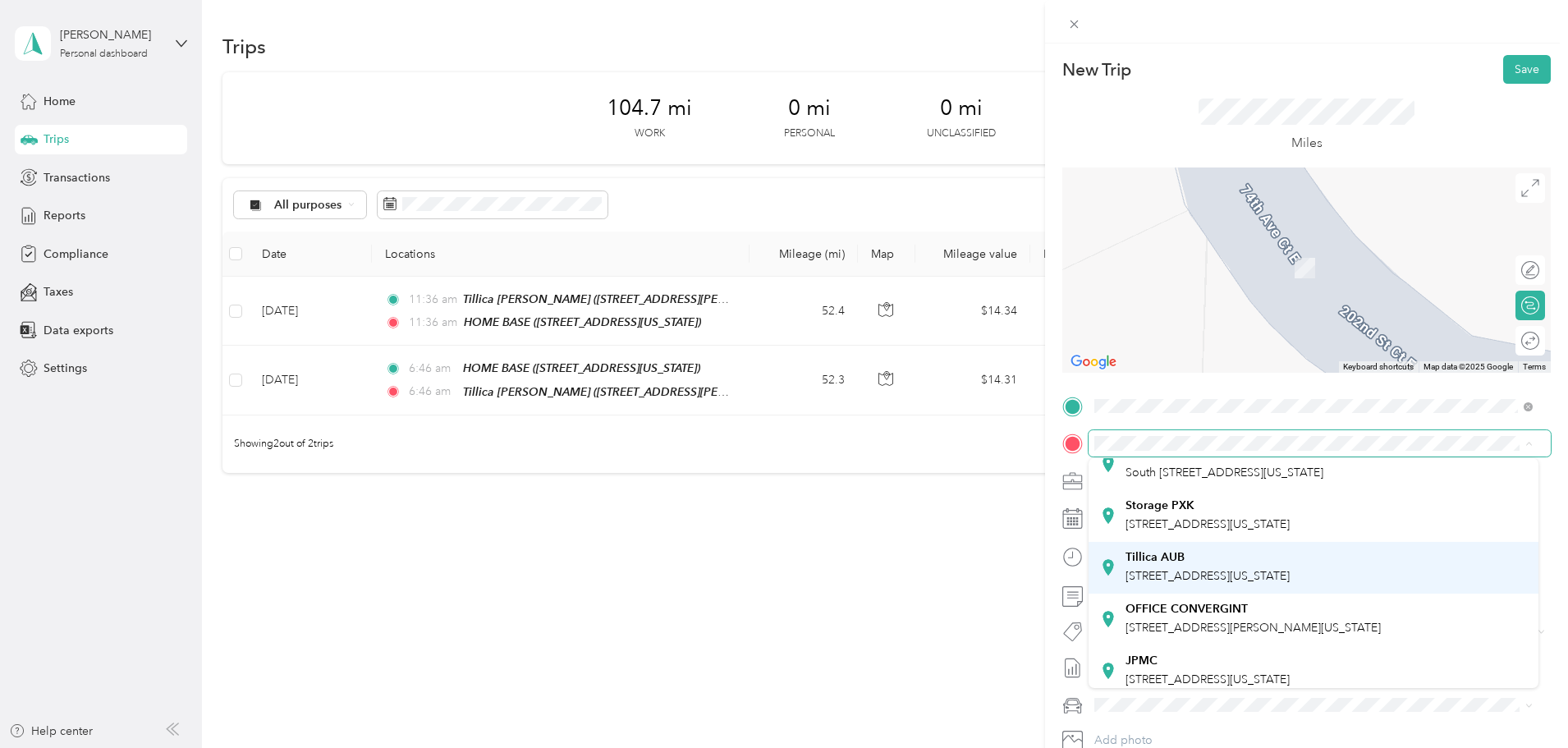
scroll to position [164, 0]
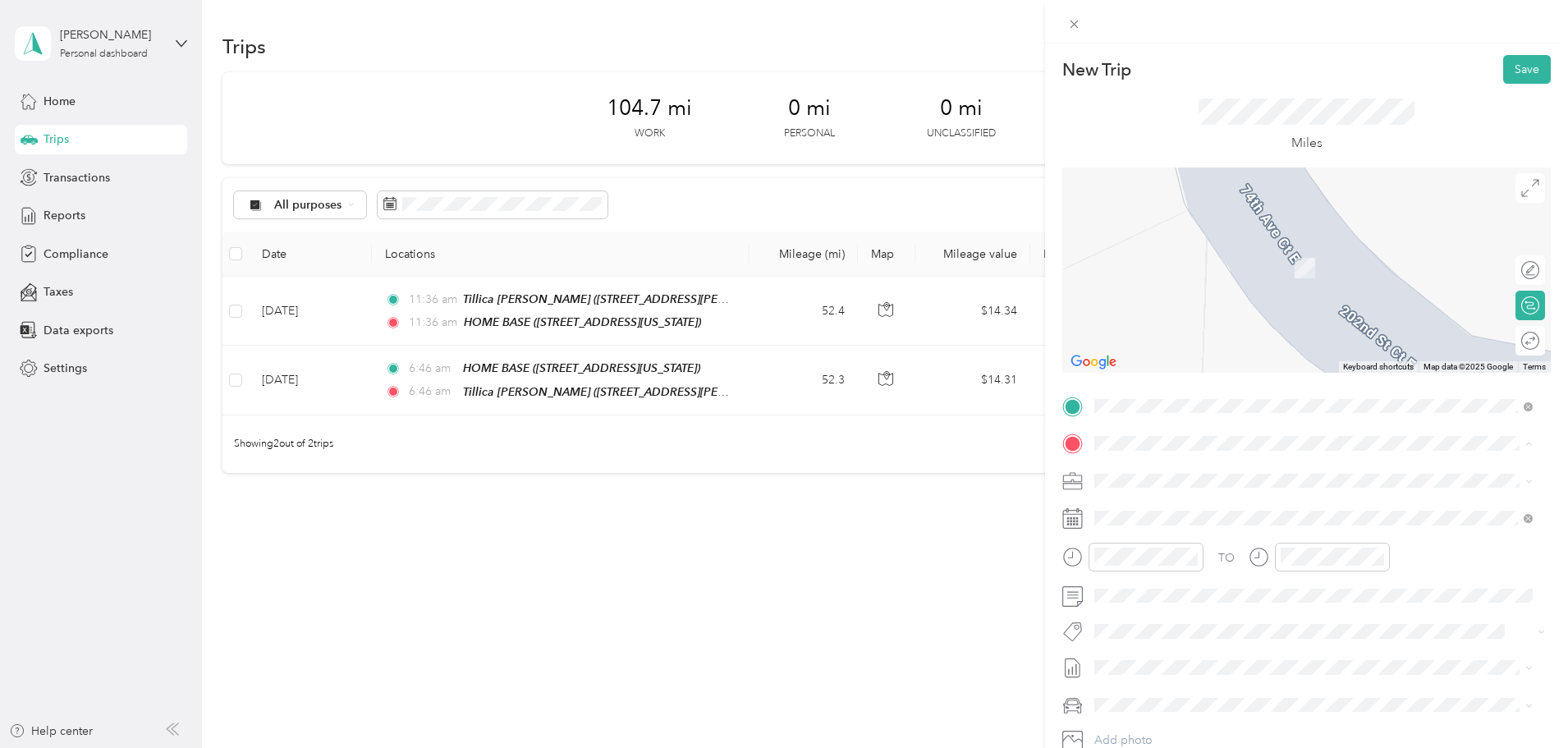
click at [1185, 525] on span "[STREET_ADDRESS][US_STATE]" at bounding box center [1208, 517] width 164 height 14
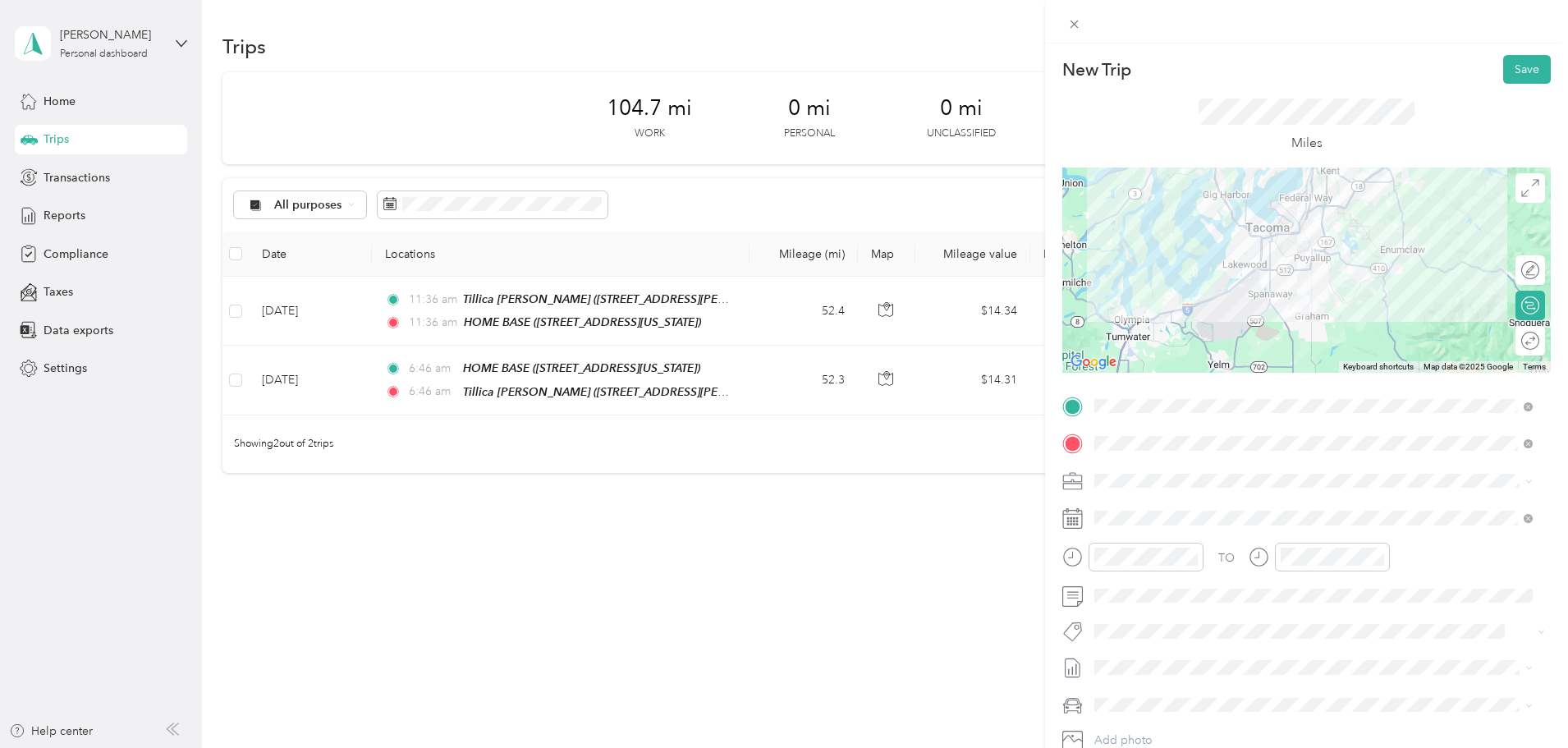
click at [1077, 519] on rect at bounding box center [1077, 518] width 2 height 2
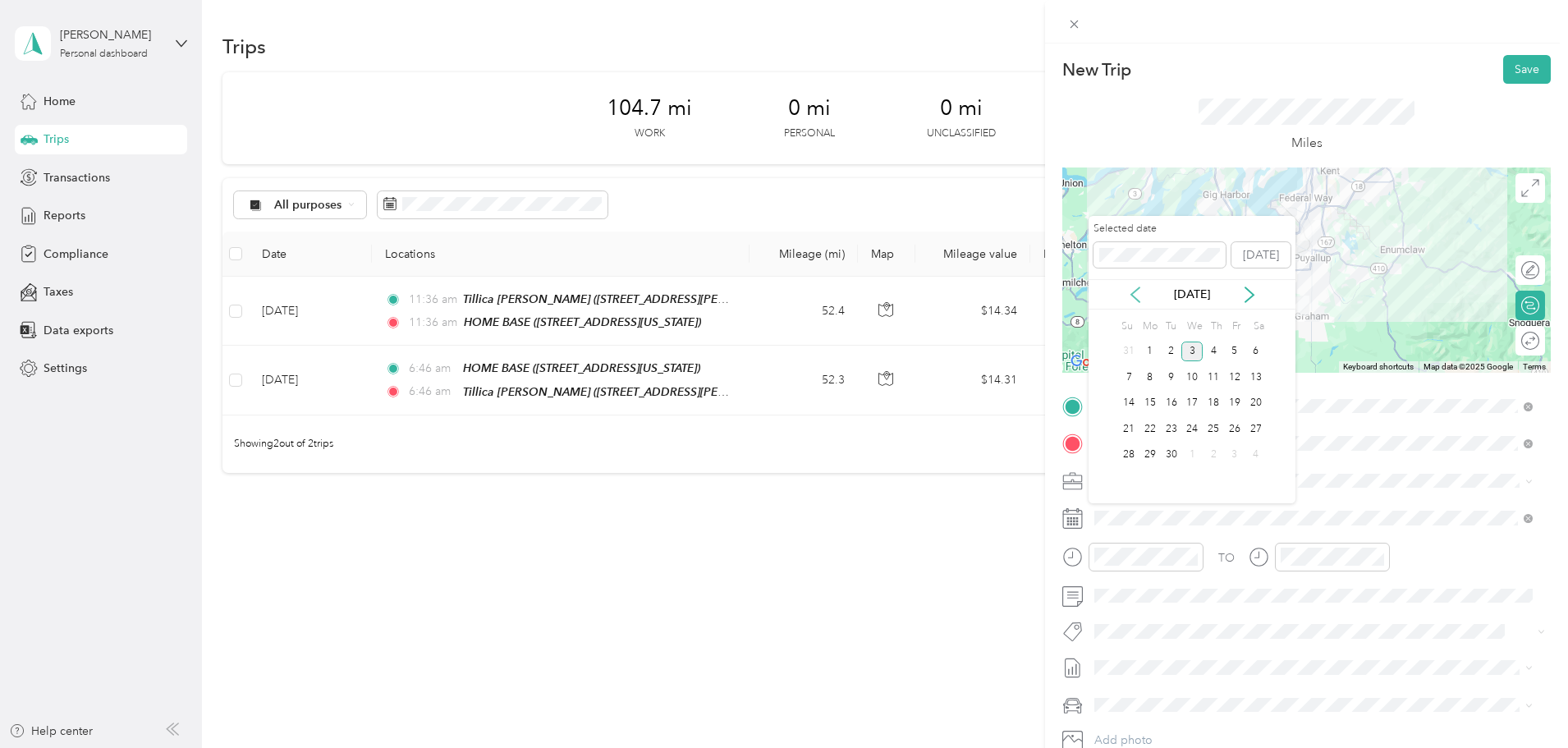
click at [1136, 288] on icon at bounding box center [1136, 295] width 17 height 17
click at [1174, 374] on div "5" at bounding box center [1172, 377] width 22 height 21
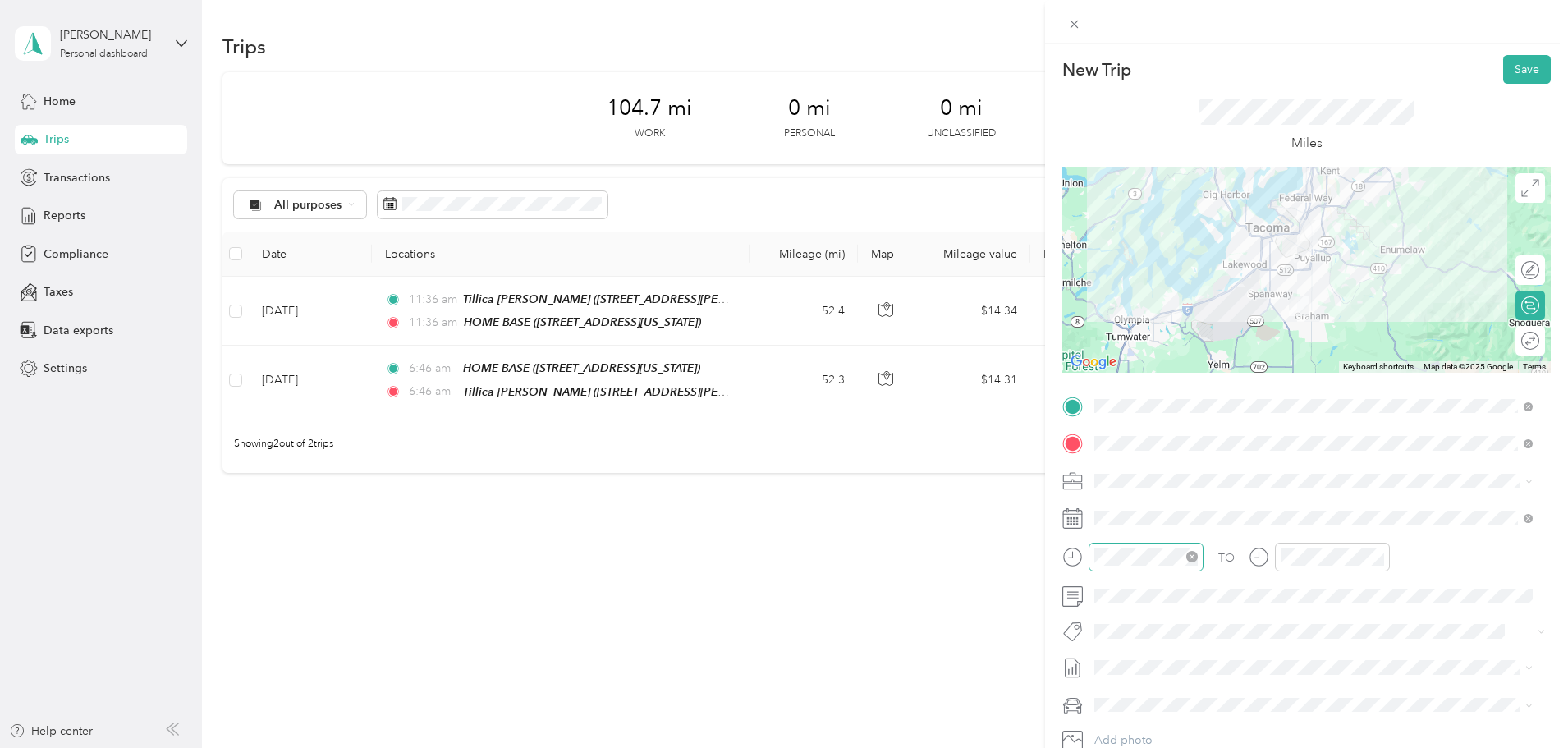
click at [1194, 553] on icon "close-circle" at bounding box center [1192, 557] width 12 height 12
click at [994, 593] on div "New Trip Save This trip cannot be edited because it is either under review, app…" at bounding box center [784, 374] width 1568 height 748
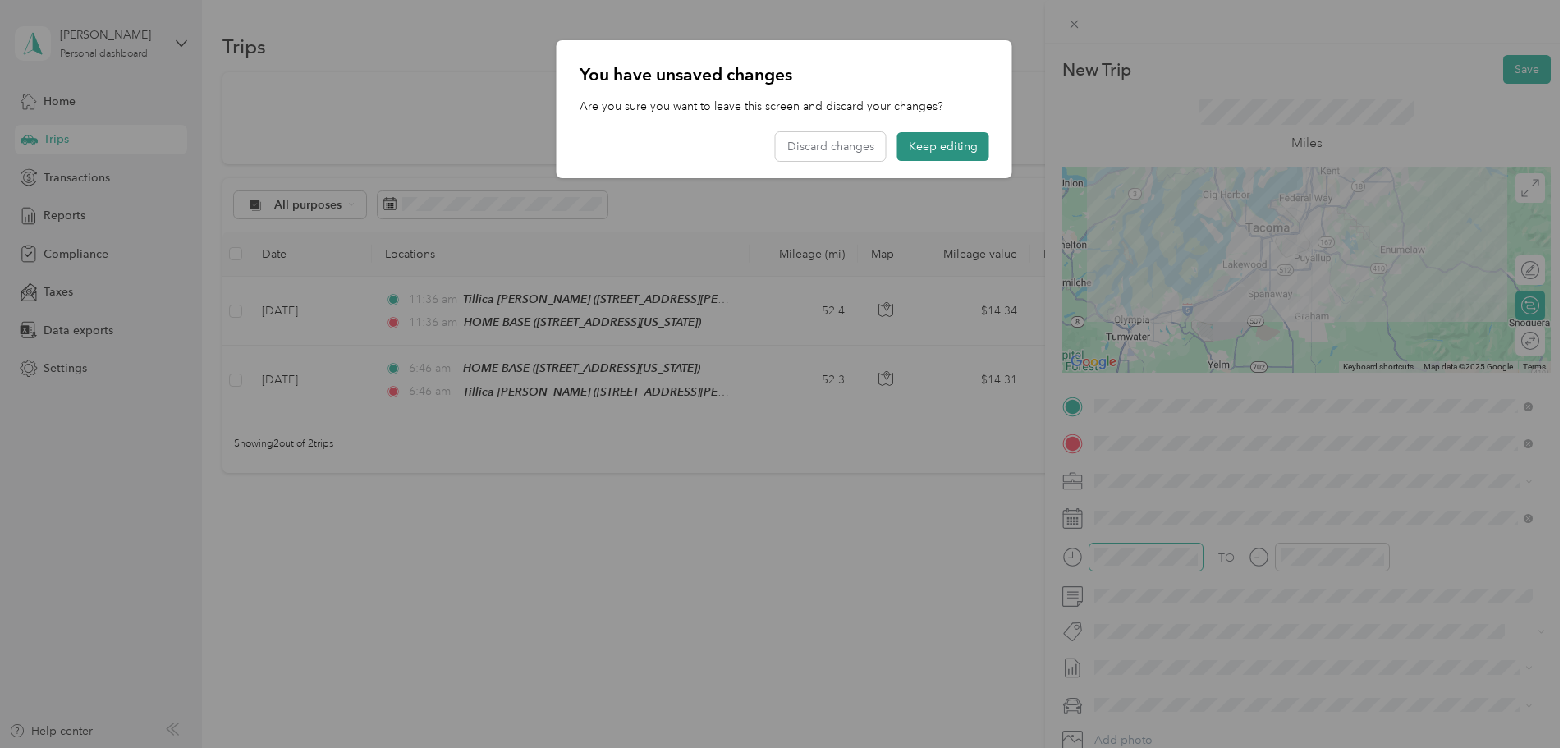
click at [921, 145] on button "Keep editing" at bounding box center [943, 146] width 92 height 29
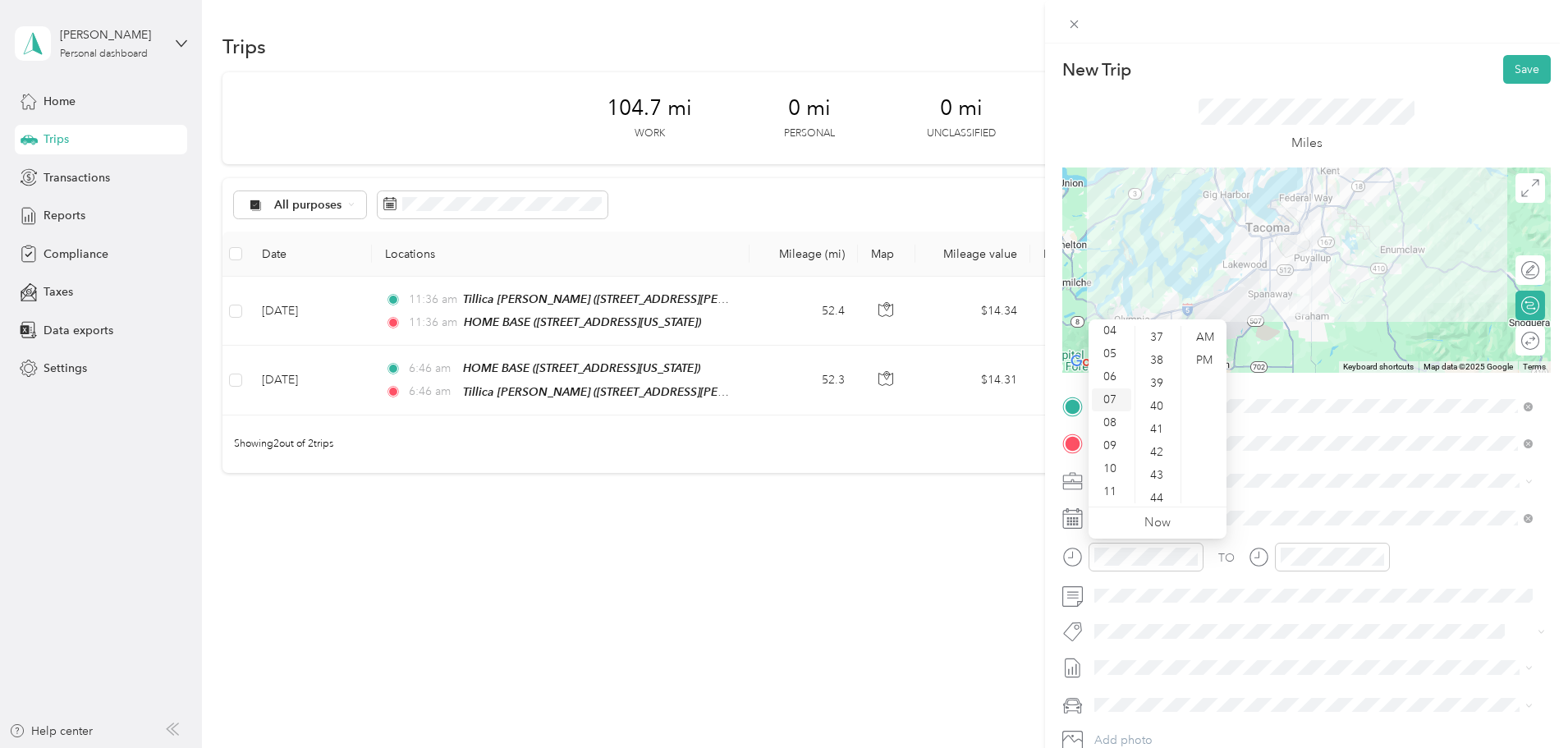
click at [1108, 398] on div "07" at bounding box center [1111, 400] width 39 height 23
click at [1199, 335] on div "AM" at bounding box center [1204, 338] width 39 height 23
click at [1168, 527] on link "Now" at bounding box center [1158, 522] width 27 height 16
click at [1112, 478] on div "06" at bounding box center [1111, 476] width 39 height 23
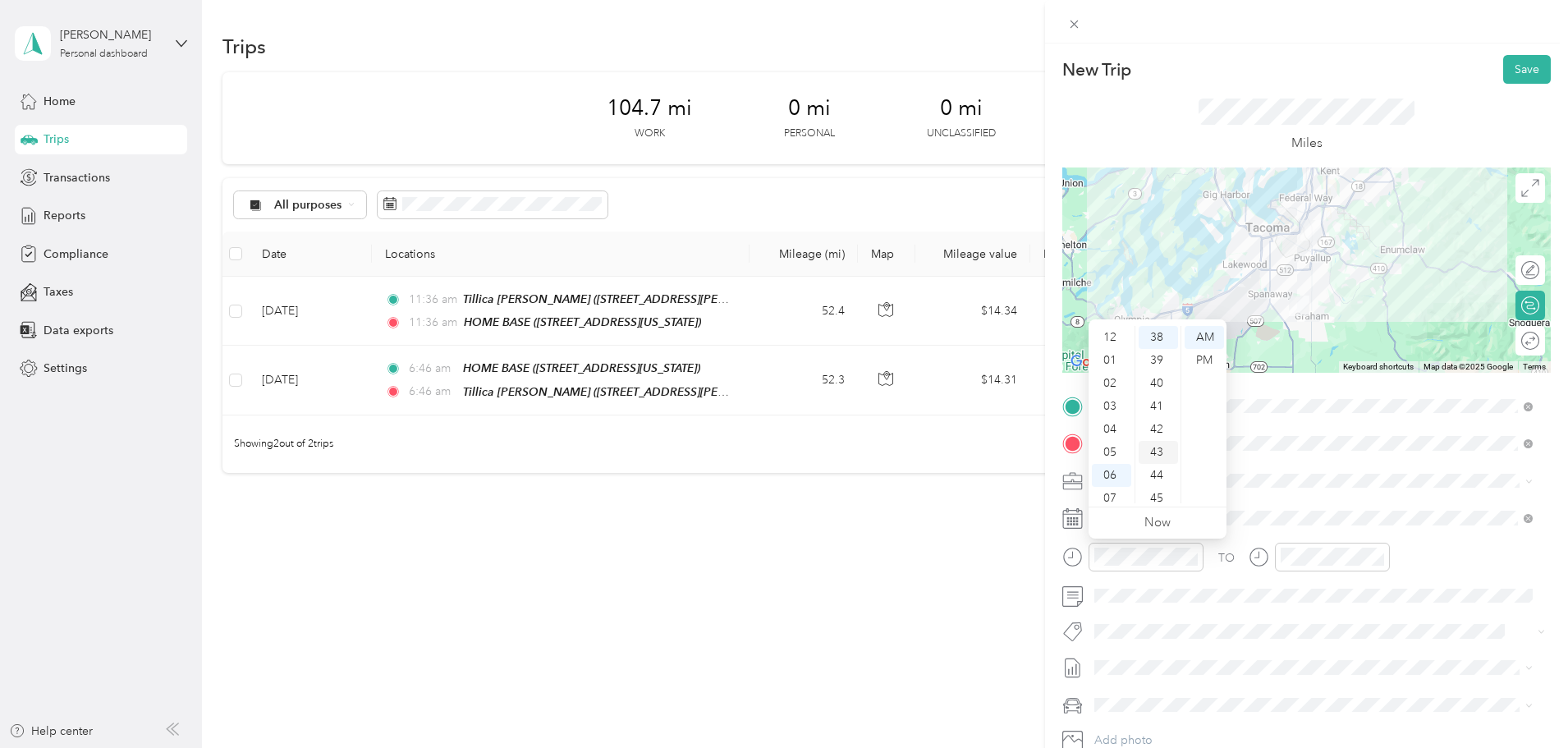
scroll to position [99, 0]
click at [1160, 476] on div "44" at bounding box center [1158, 476] width 39 height 23
click at [1210, 335] on div "AM" at bounding box center [1204, 338] width 39 height 23
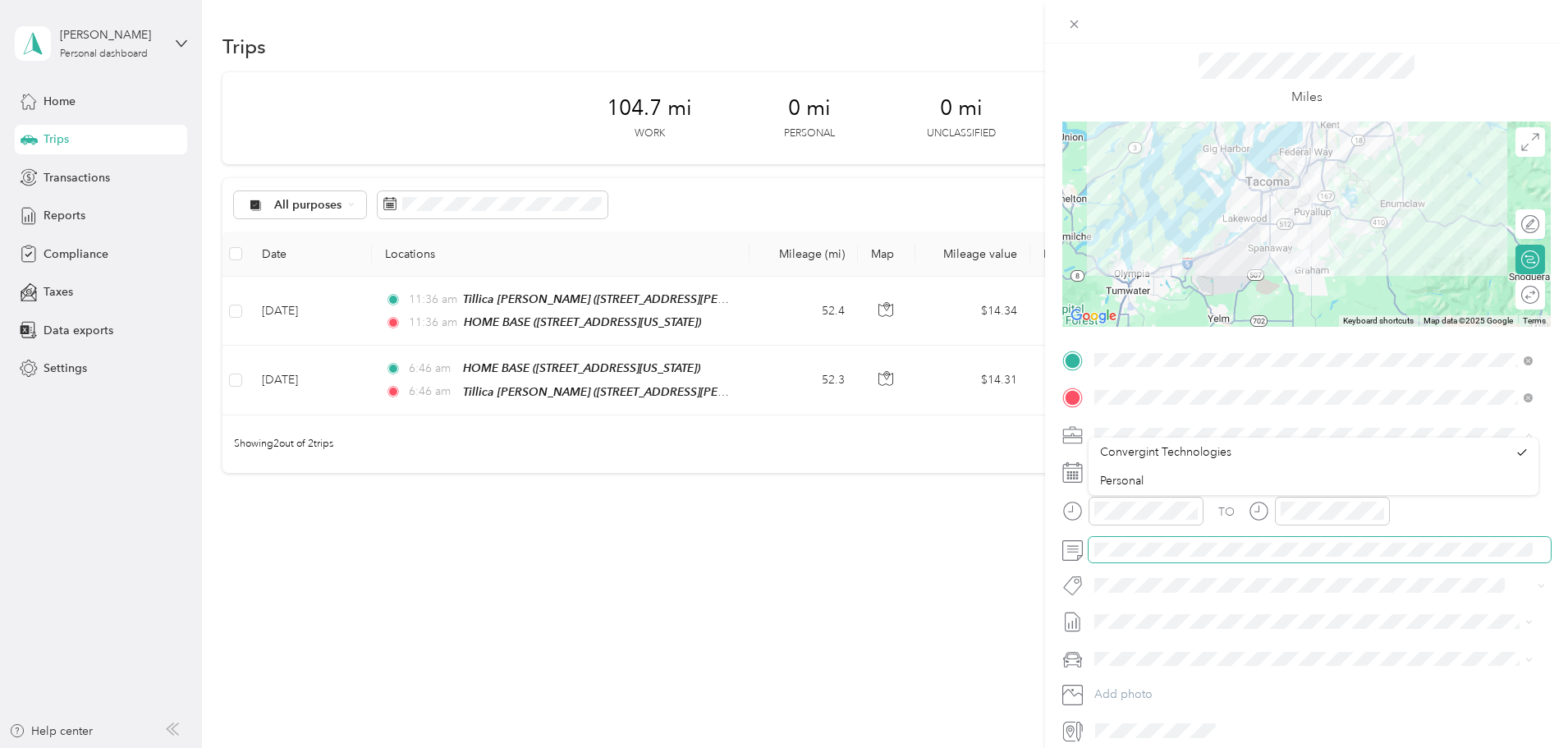
scroll to position [82, 0]
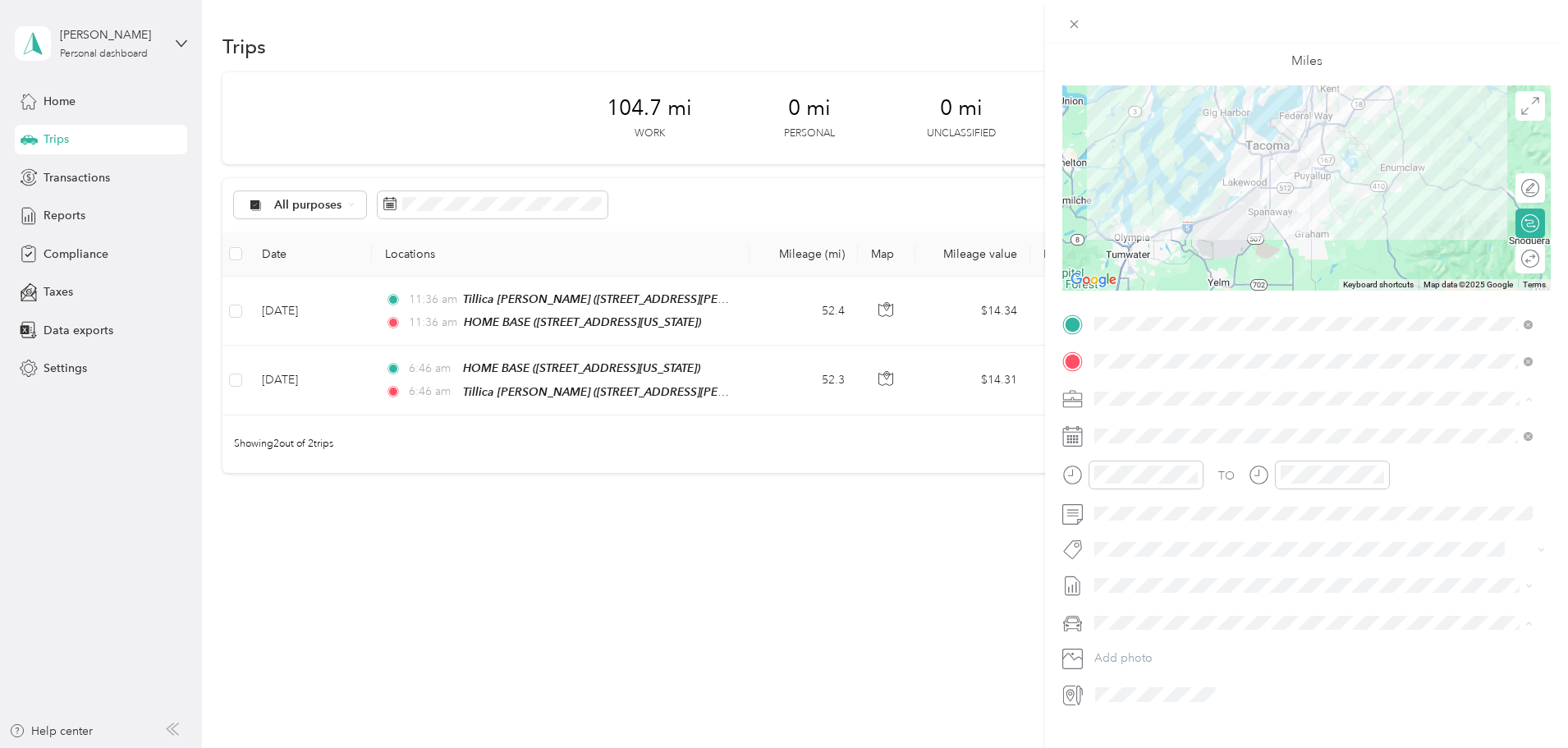
click at [1123, 672] on div "Mums" at bounding box center [1313, 680] width 427 height 17
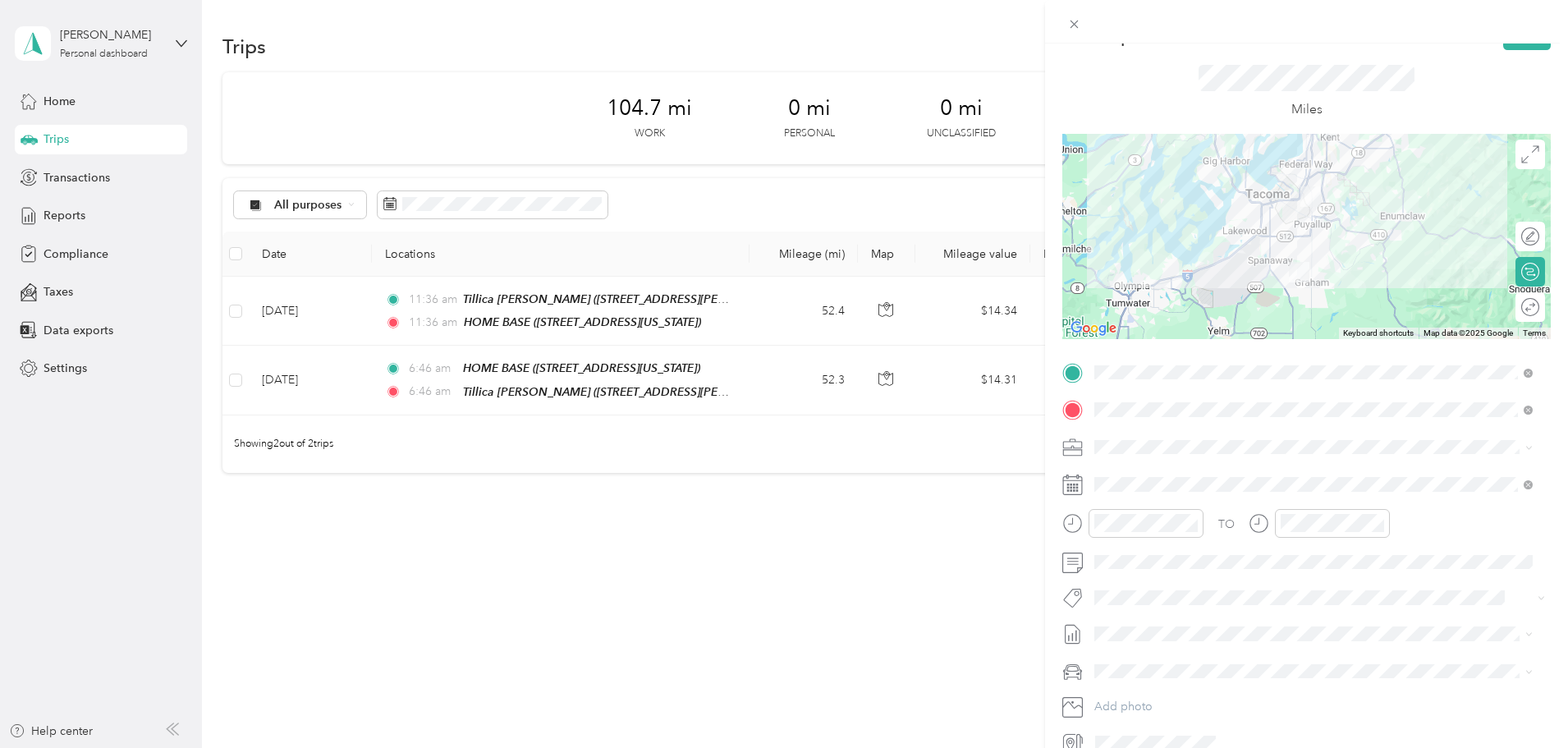
scroll to position [0, 0]
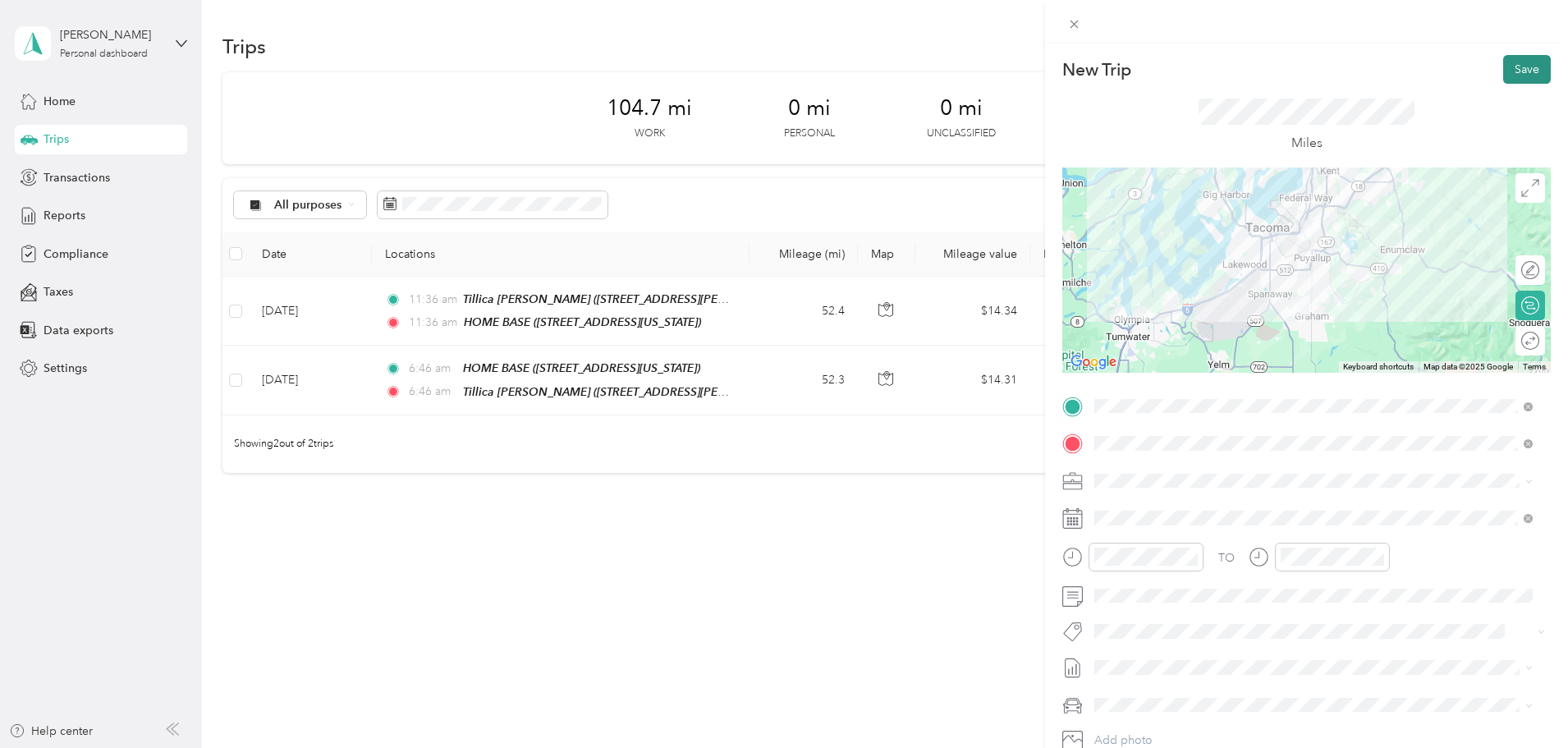
click at [1516, 63] on button "Save" at bounding box center [1526, 69] width 47 height 29
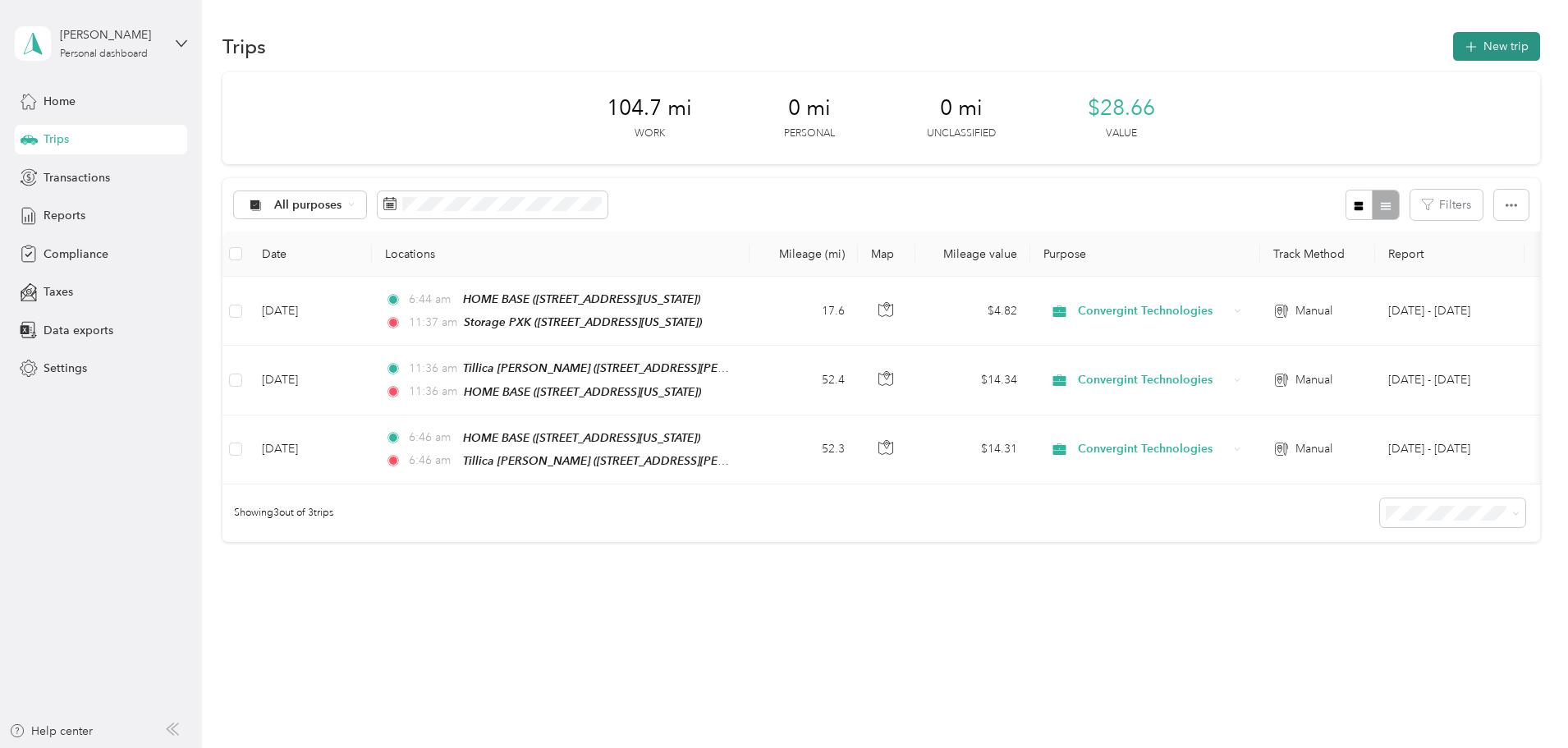
click at [1453, 59] on button "New trip" at bounding box center [1497, 46] width 87 height 29
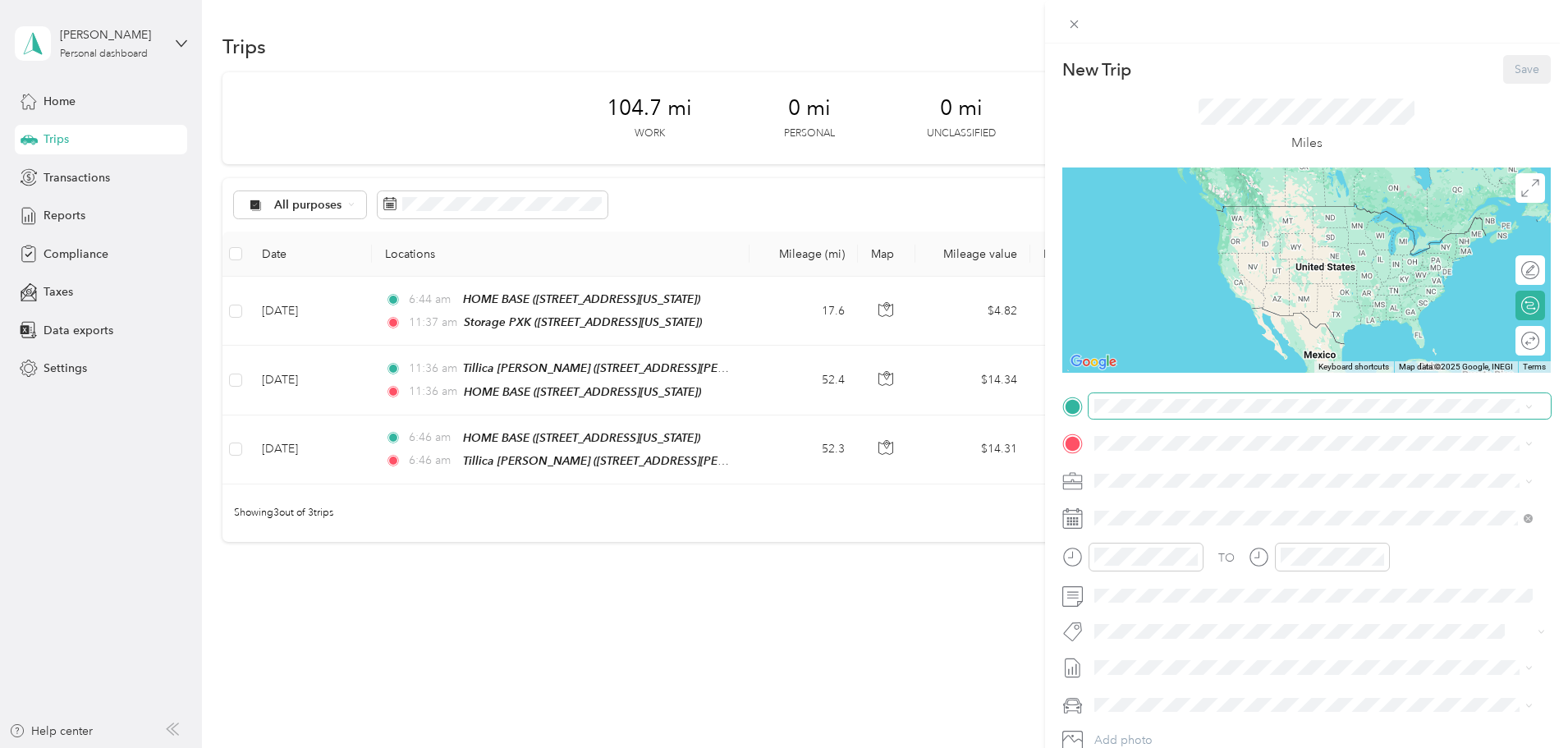
click at [1142, 417] on span at bounding box center [1320, 407] width 462 height 27
click at [1157, 634] on div "Storage PXK [STREET_ADDRESS][US_STATE]" at bounding box center [1313, 636] width 427 height 40
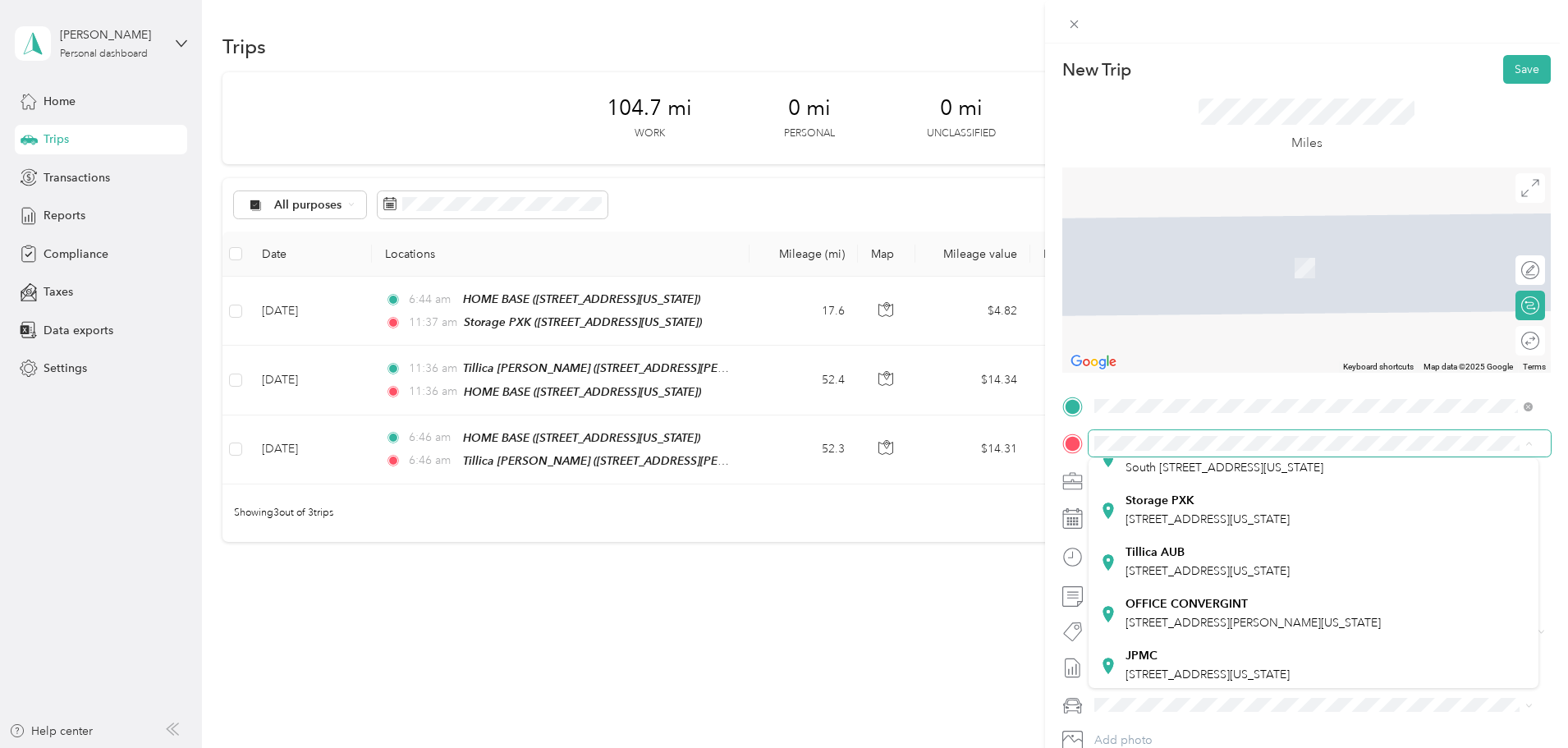
scroll to position [164, 0]
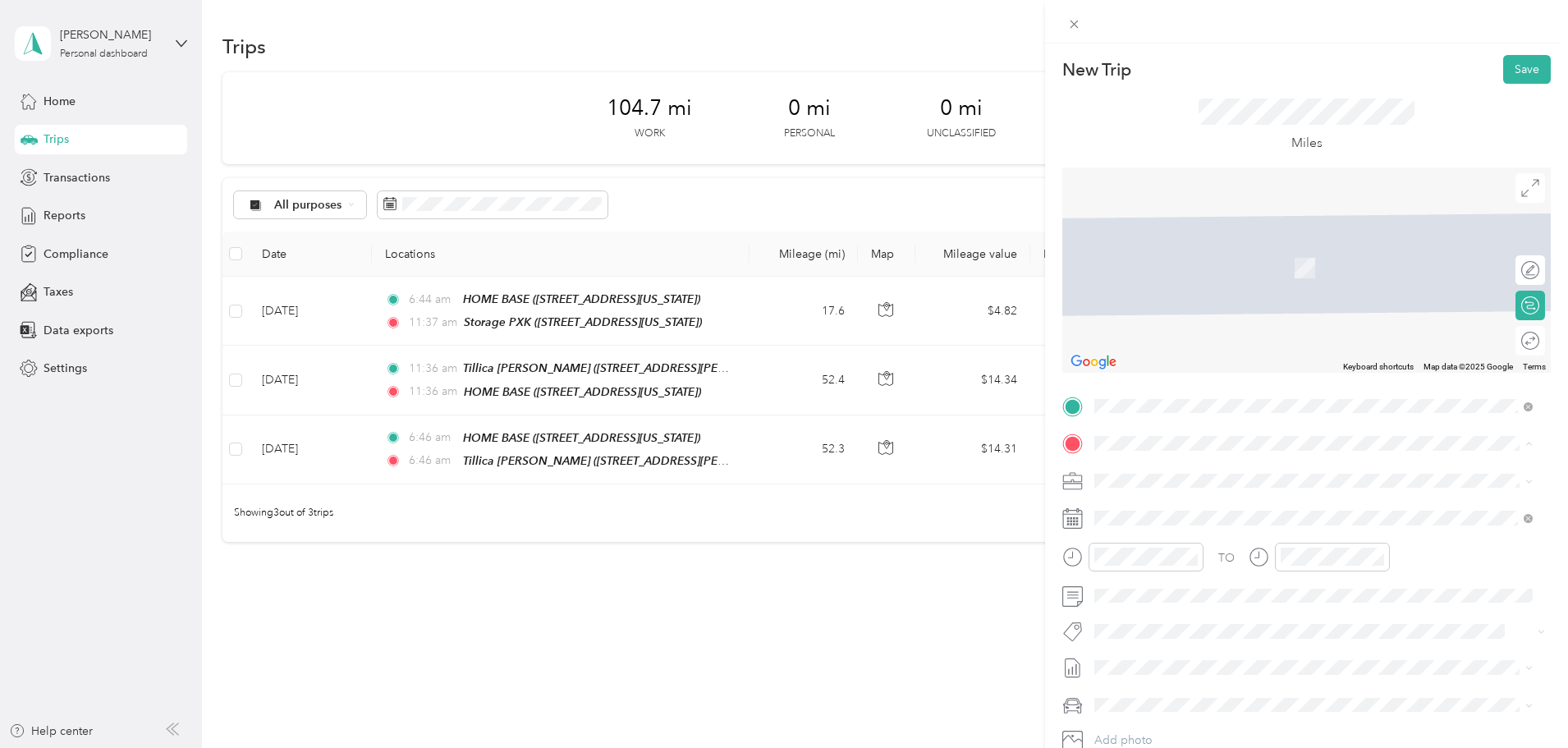
click at [1180, 559] on strong "Tillica AUB" at bounding box center [1155, 551] width 59 height 15
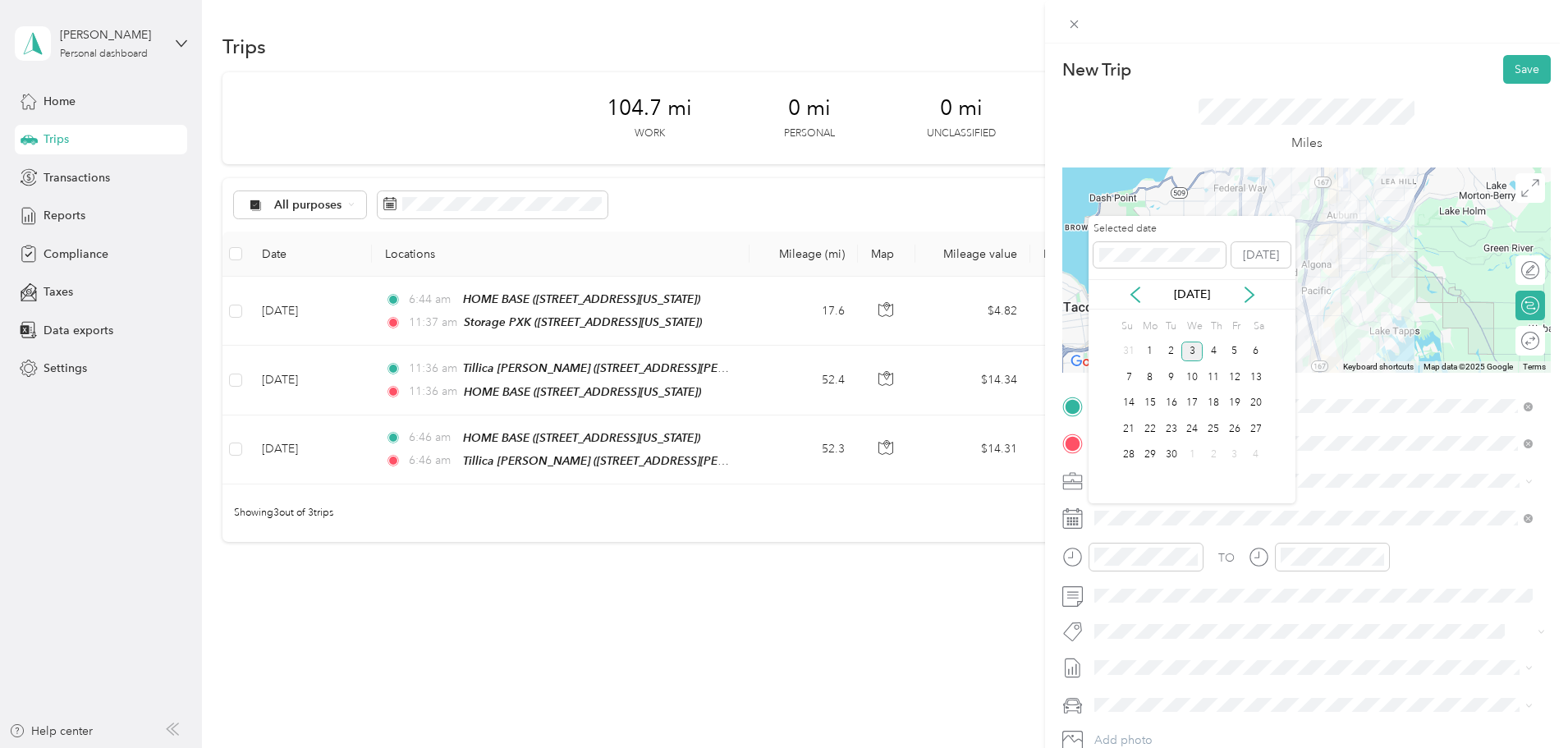
click at [1119, 279] on div "[DATE]" at bounding box center [1192, 294] width 207 height 31
click at [1133, 289] on icon at bounding box center [1136, 295] width 17 height 17
click at [1171, 379] on div "5" at bounding box center [1172, 377] width 22 height 21
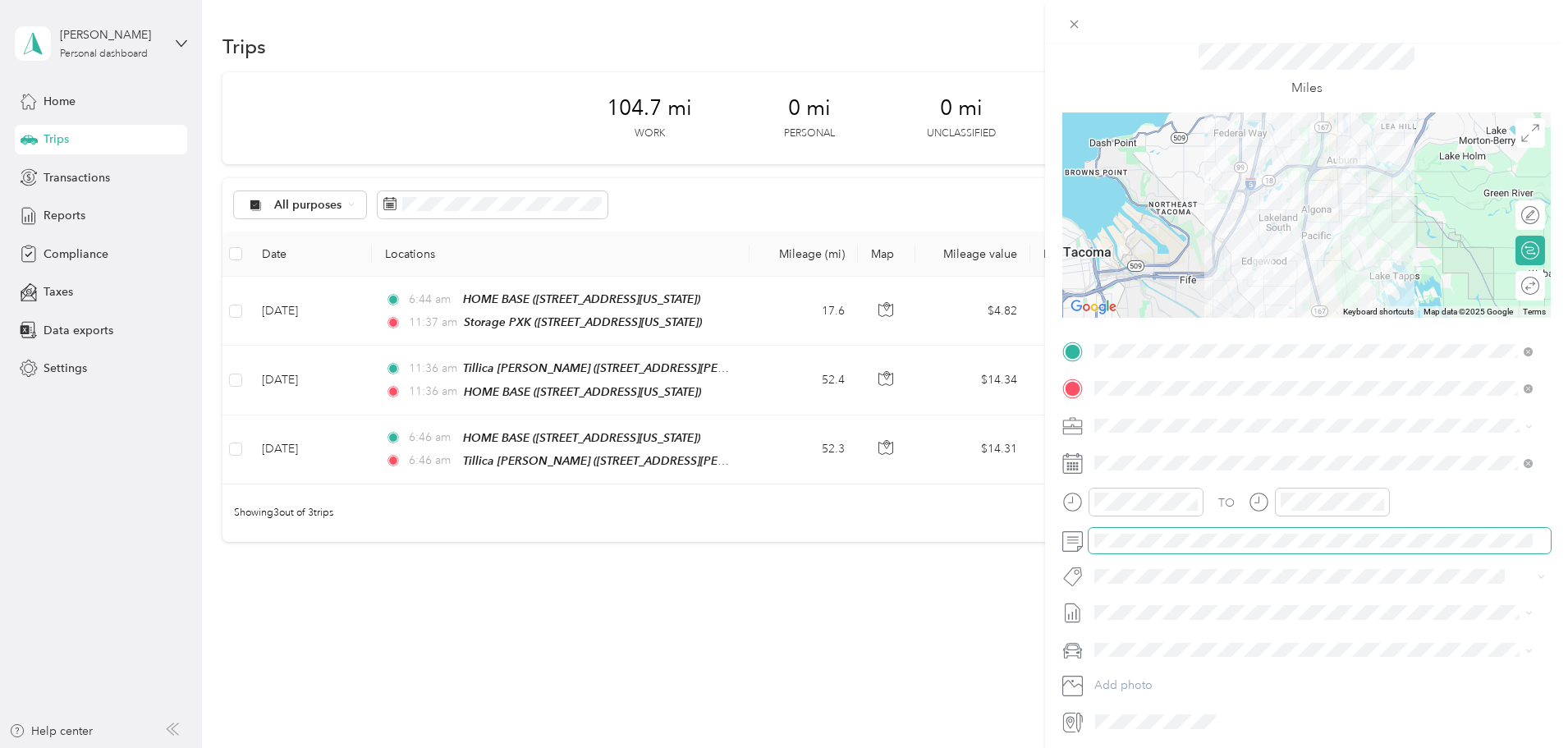
scroll to position [82, 0]
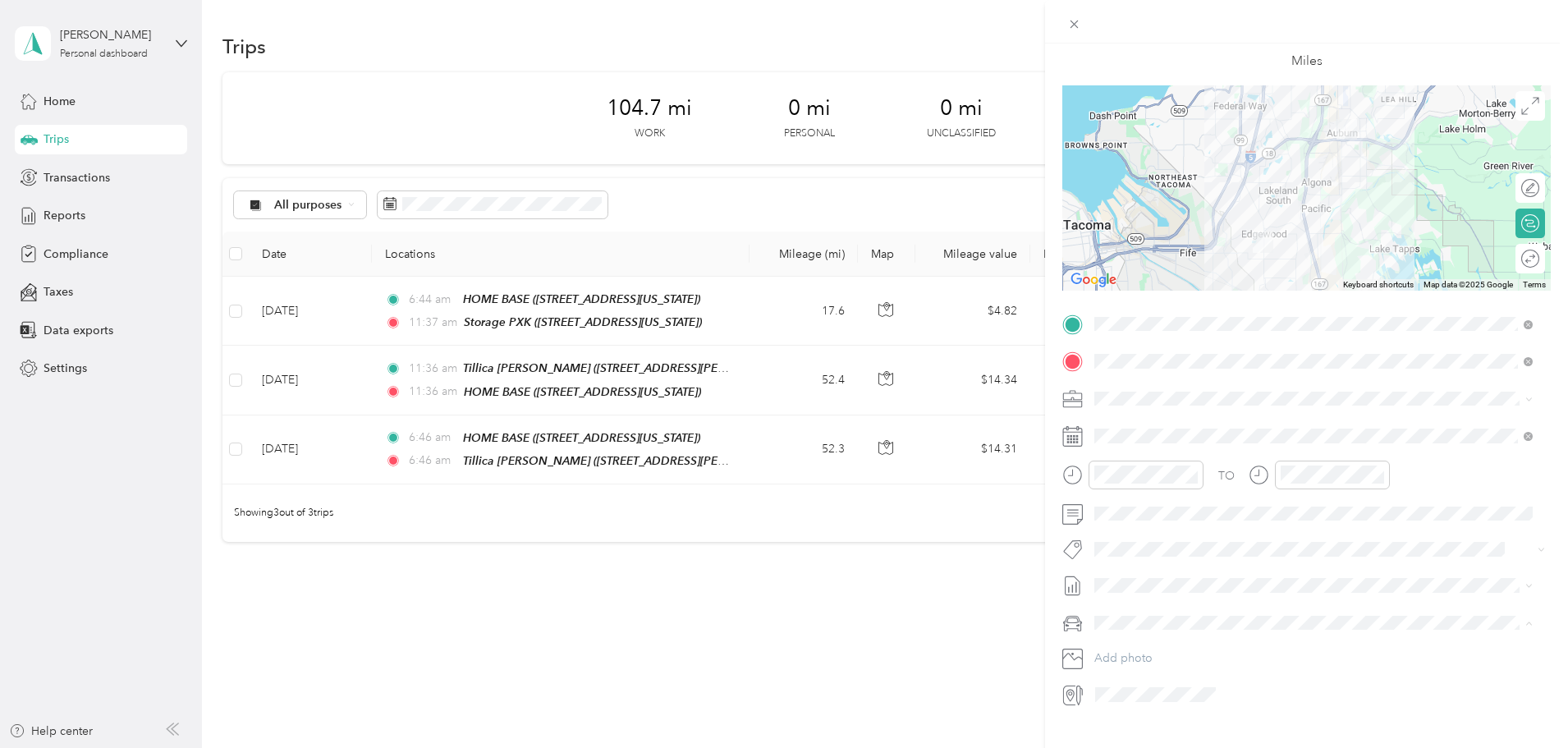
click at [1136, 681] on div "Mums" at bounding box center [1313, 680] width 427 height 17
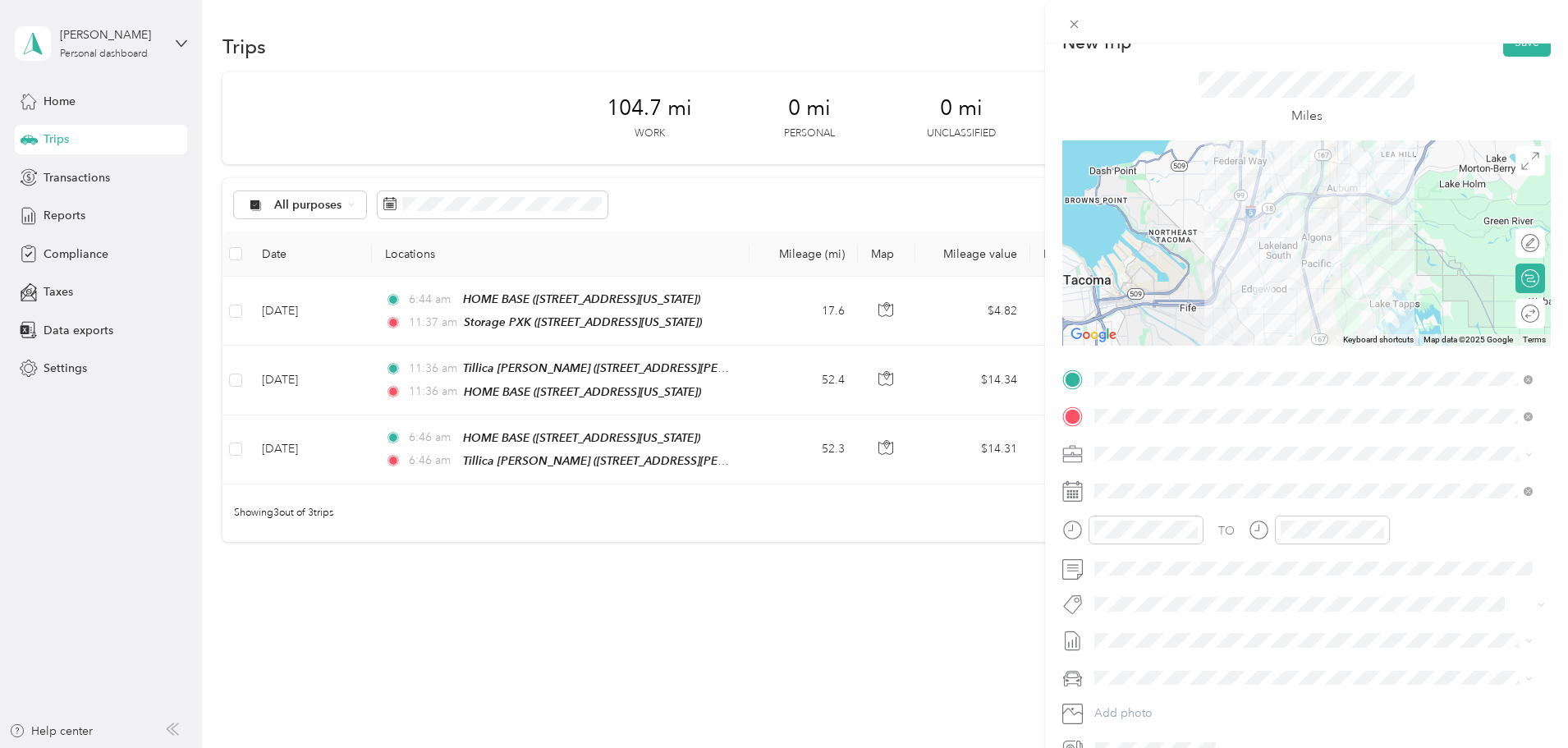
scroll to position [0, 0]
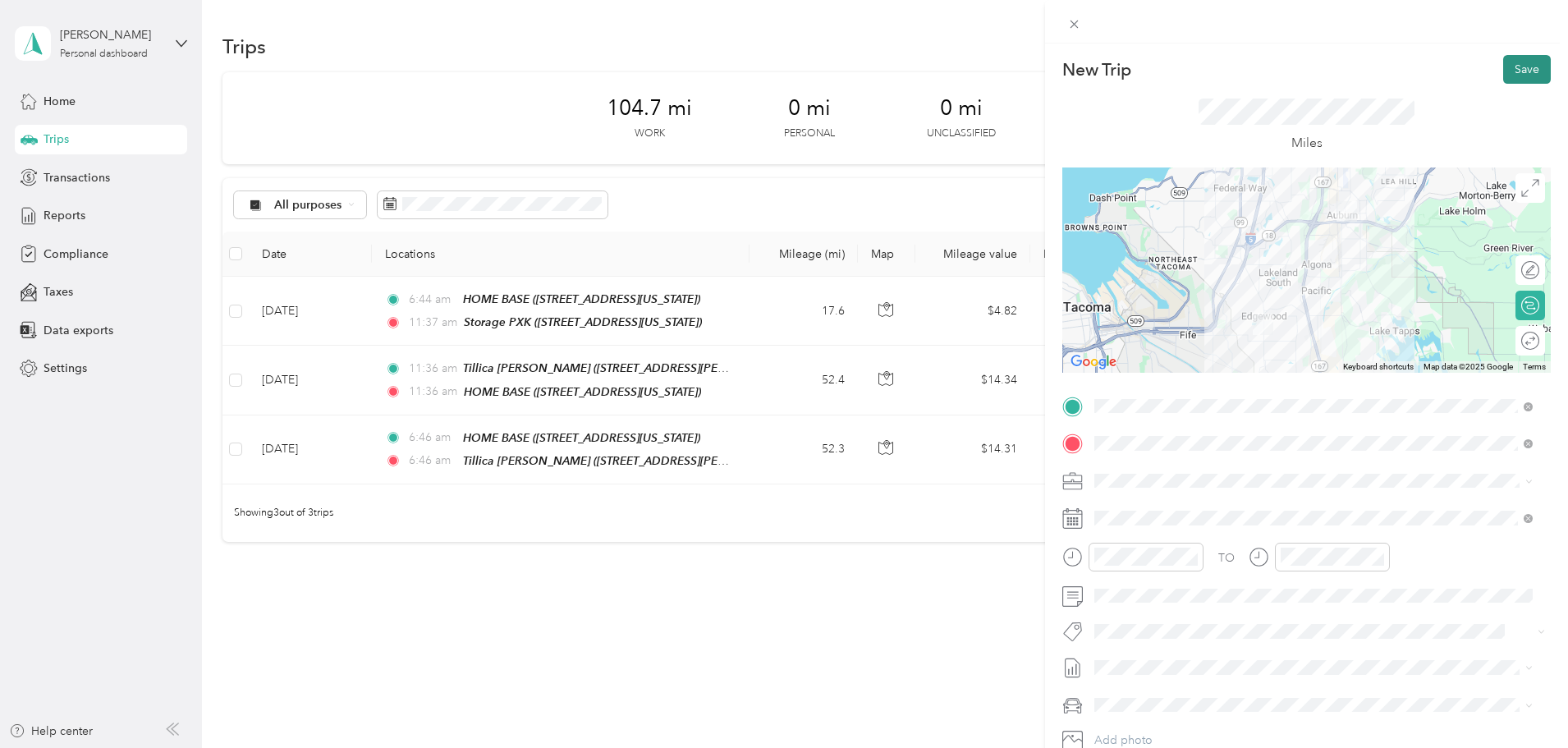
click at [1518, 65] on button "Save" at bounding box center [1526, 69] width 47 height 29
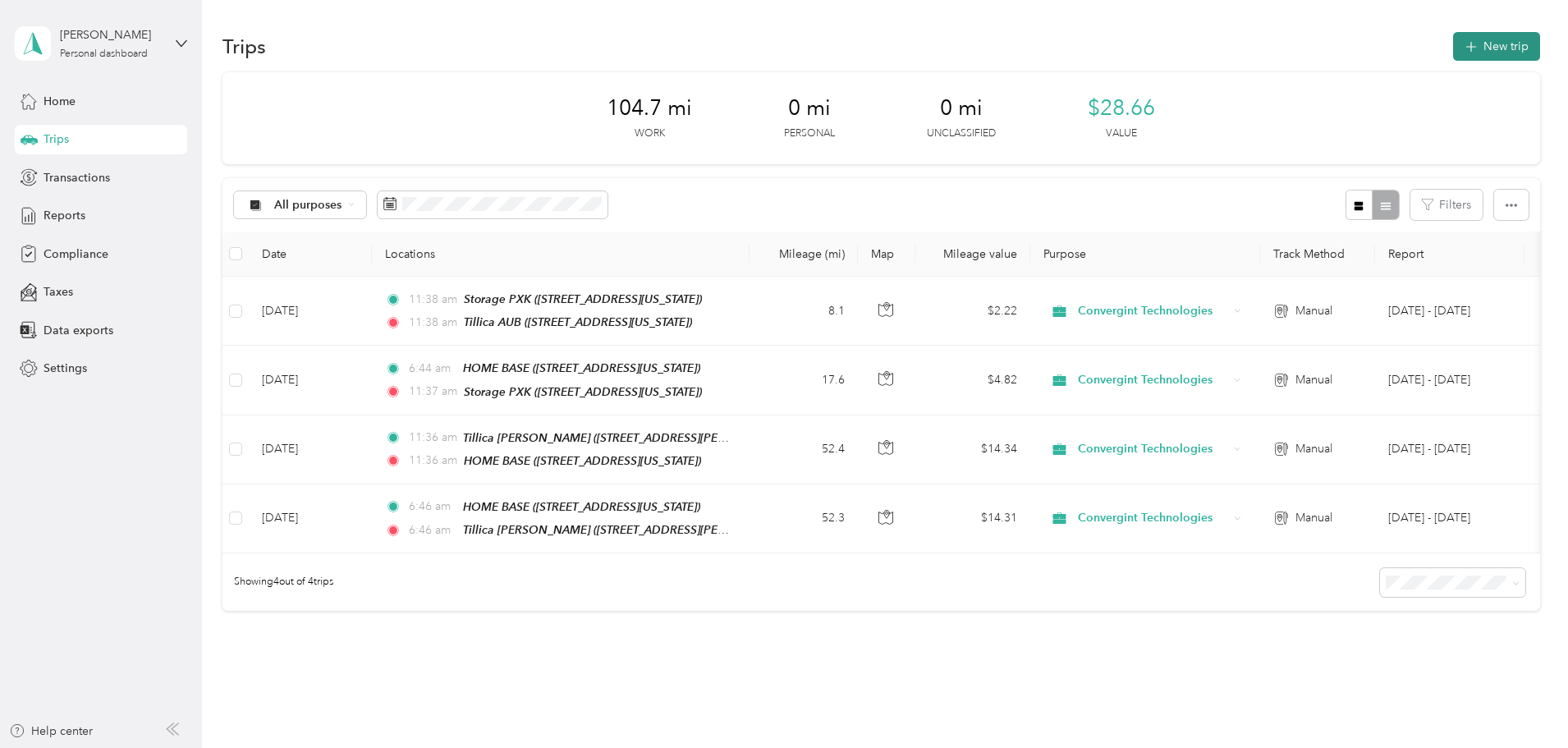
click at [1453, 43] on button "New trip" at bounding box center [1497, 46] width 87 height 29
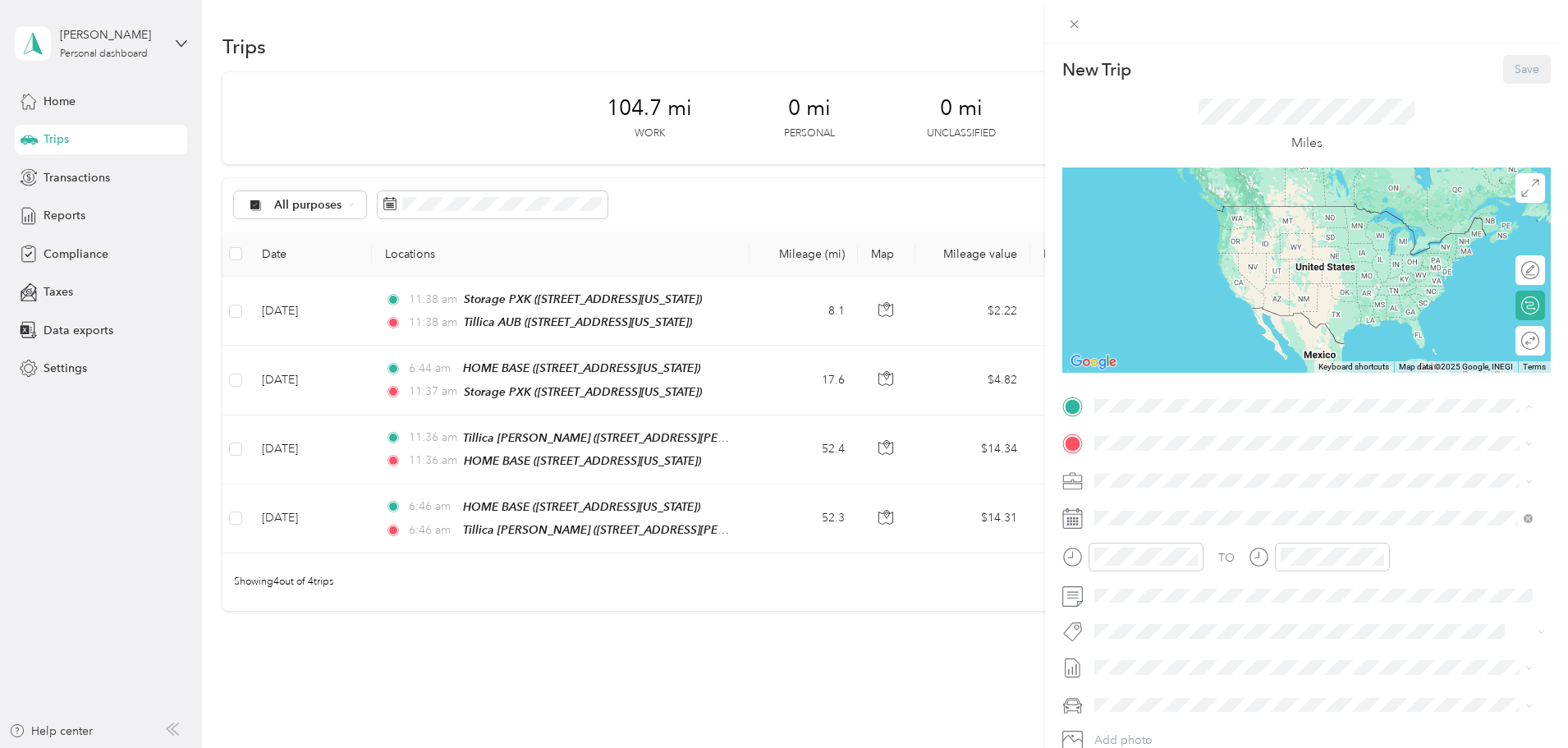
click at [1162, 494] on span "[STREET_ADDRESS][US_STATE]" at bounding box center [1208, 490] width 164 height 14
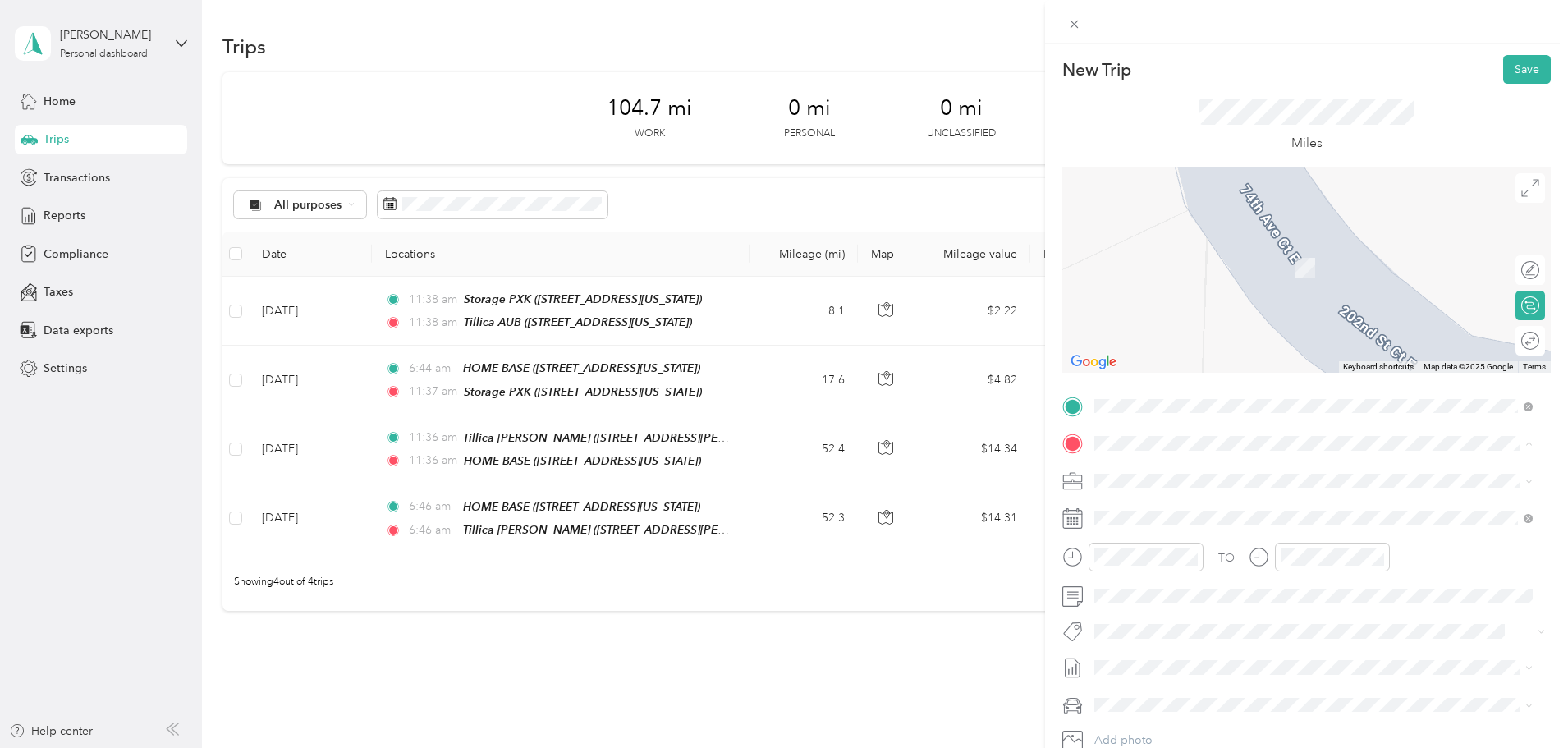
click at [1193, 638] on span "South [STREET_ADDRESS][US_STATE]" at bounding box center [1224, 630] width 198 height 14
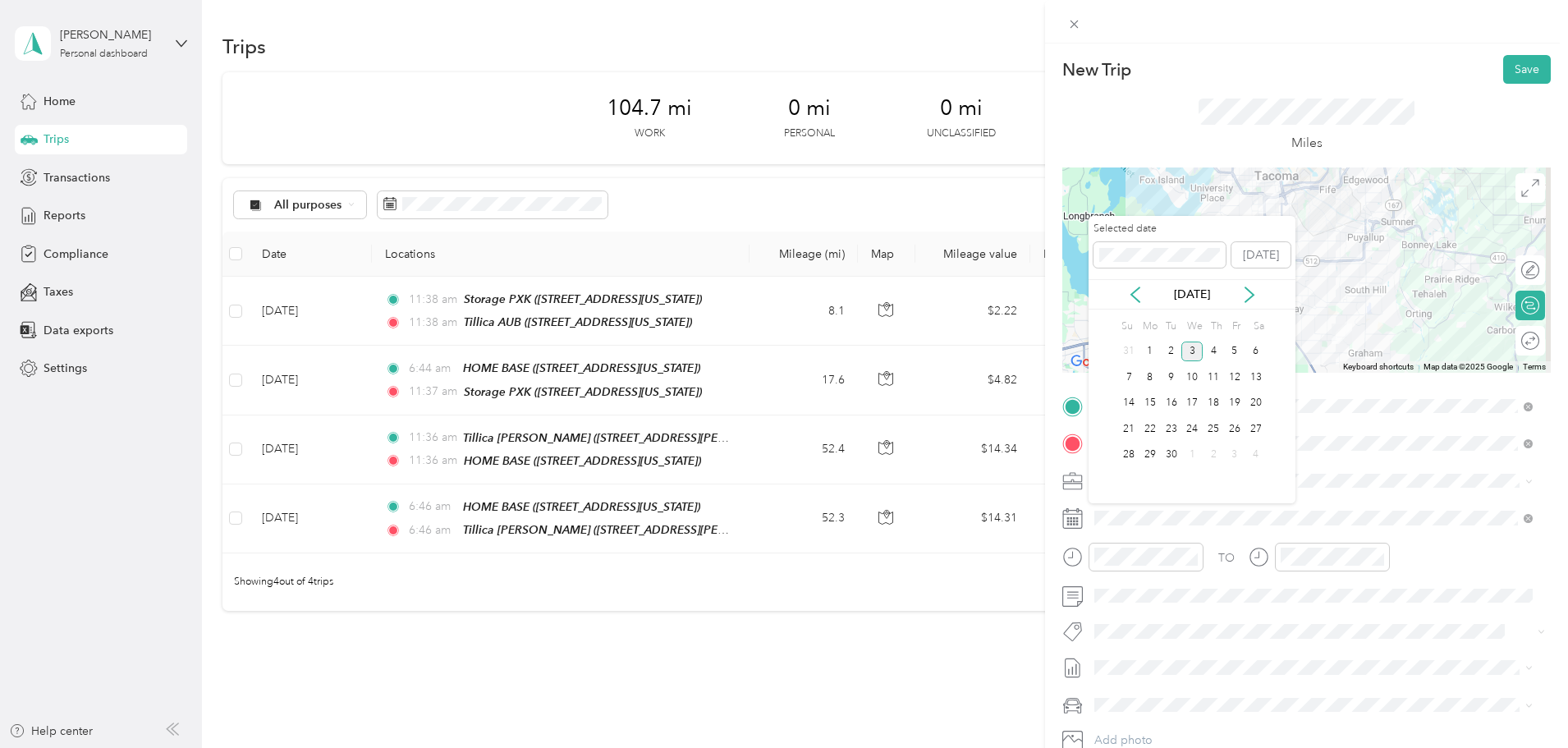
drag, startPoint x: 1138, startPoint y: 291, endPoint x: 1139, endPoint y: 306, distance: 15.0
click at [1140, 291] on icon at bounding box center [1136, 295] width 17 height 17
click at [1189, 378] on div "6" at bounding box center [1192, 377] width 22 height 21
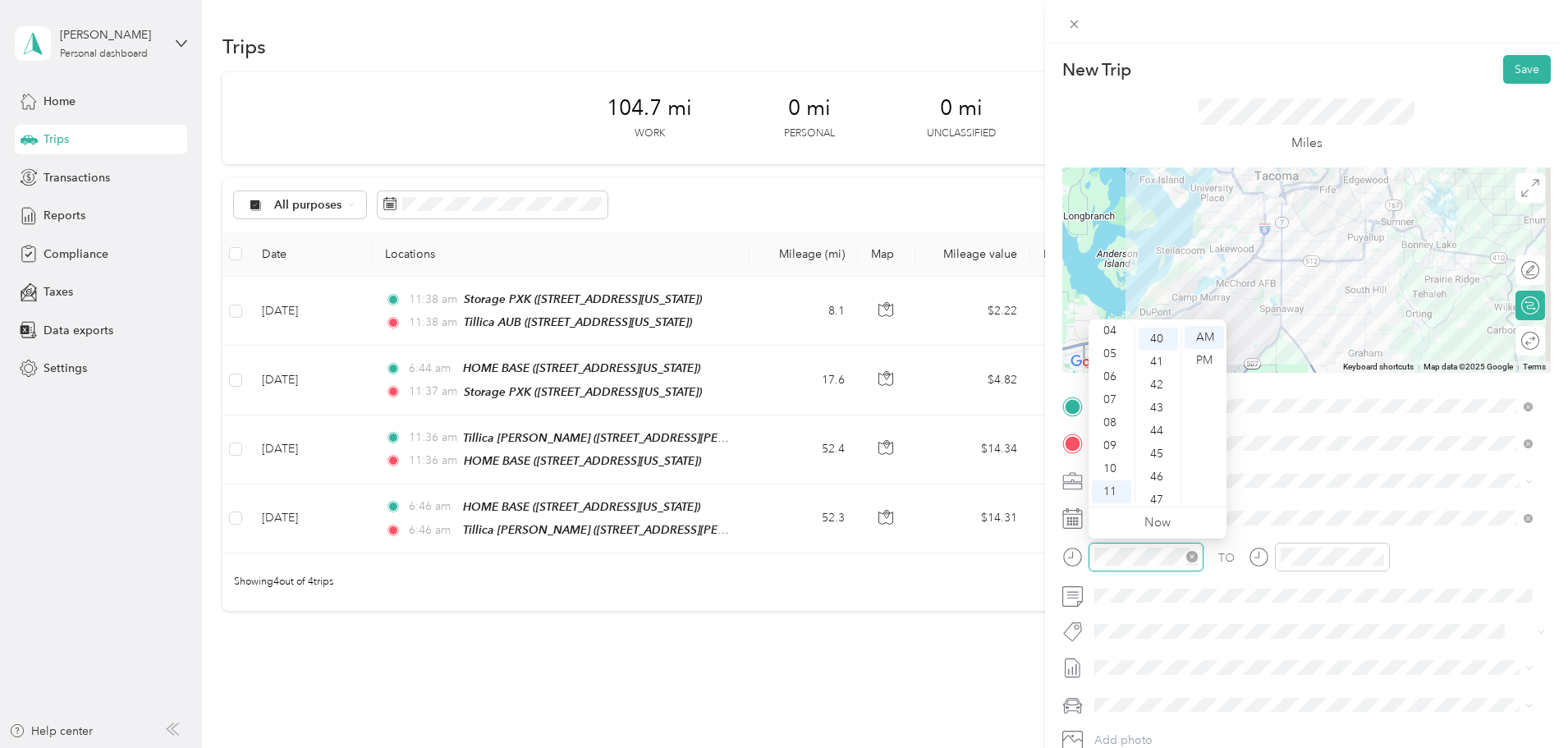
scroll to position [920, 0]
click at [1121, 407] on div "07" at bounding box center [1111, 400] width 39 height 23
click at [1155, 380] on div "06" at bounding box center [1158, 377] width 39 height 23
click at [1276, 617] on div "TO Add photo" at bounding box center [1307, 592] width 489 height 397
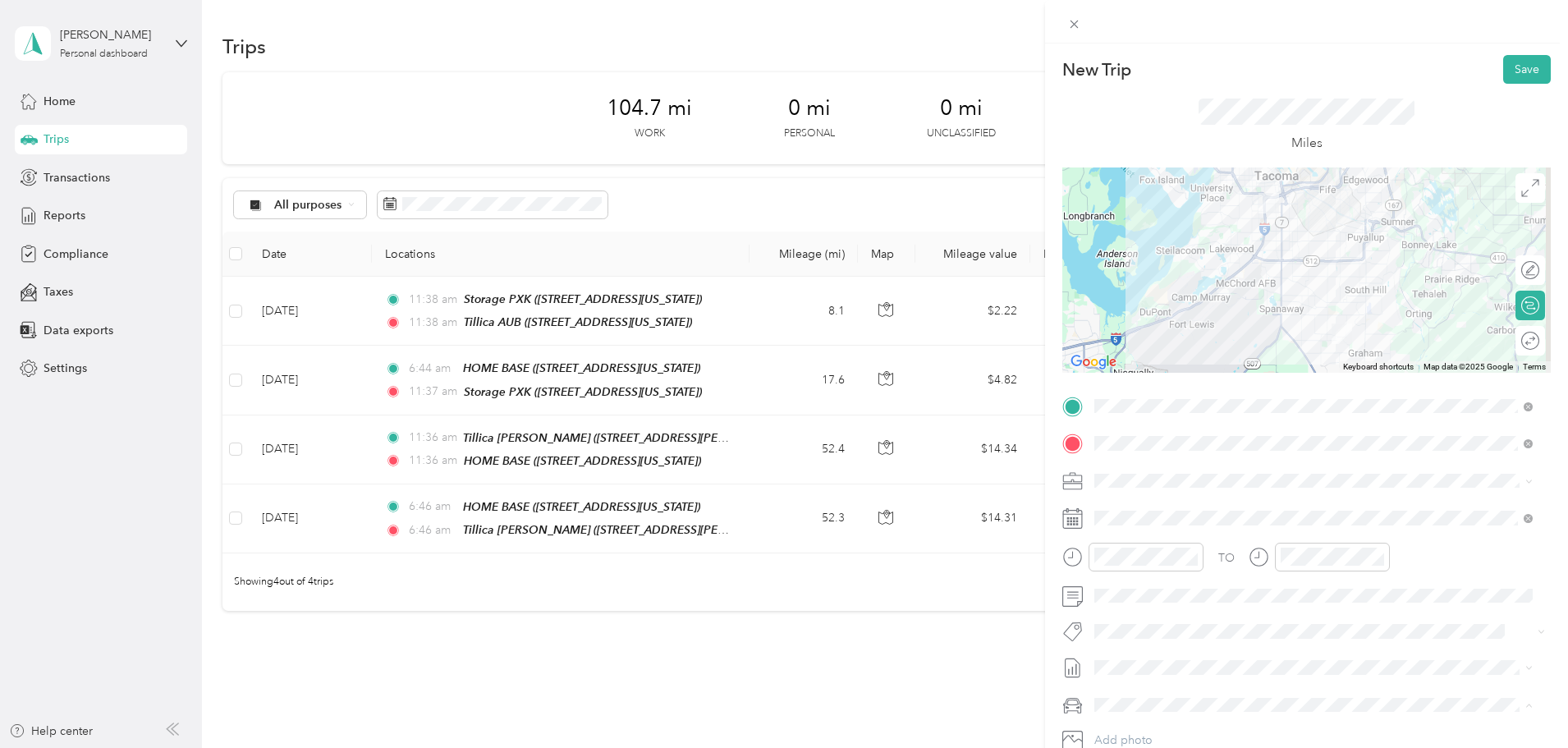
click at [1144, 649] on div "Mums" at bounding box center [1313, 648] width 427 height 17
click at [1505, 58] on button "Save" at bounding box center [1526, 69] width 47 height 29
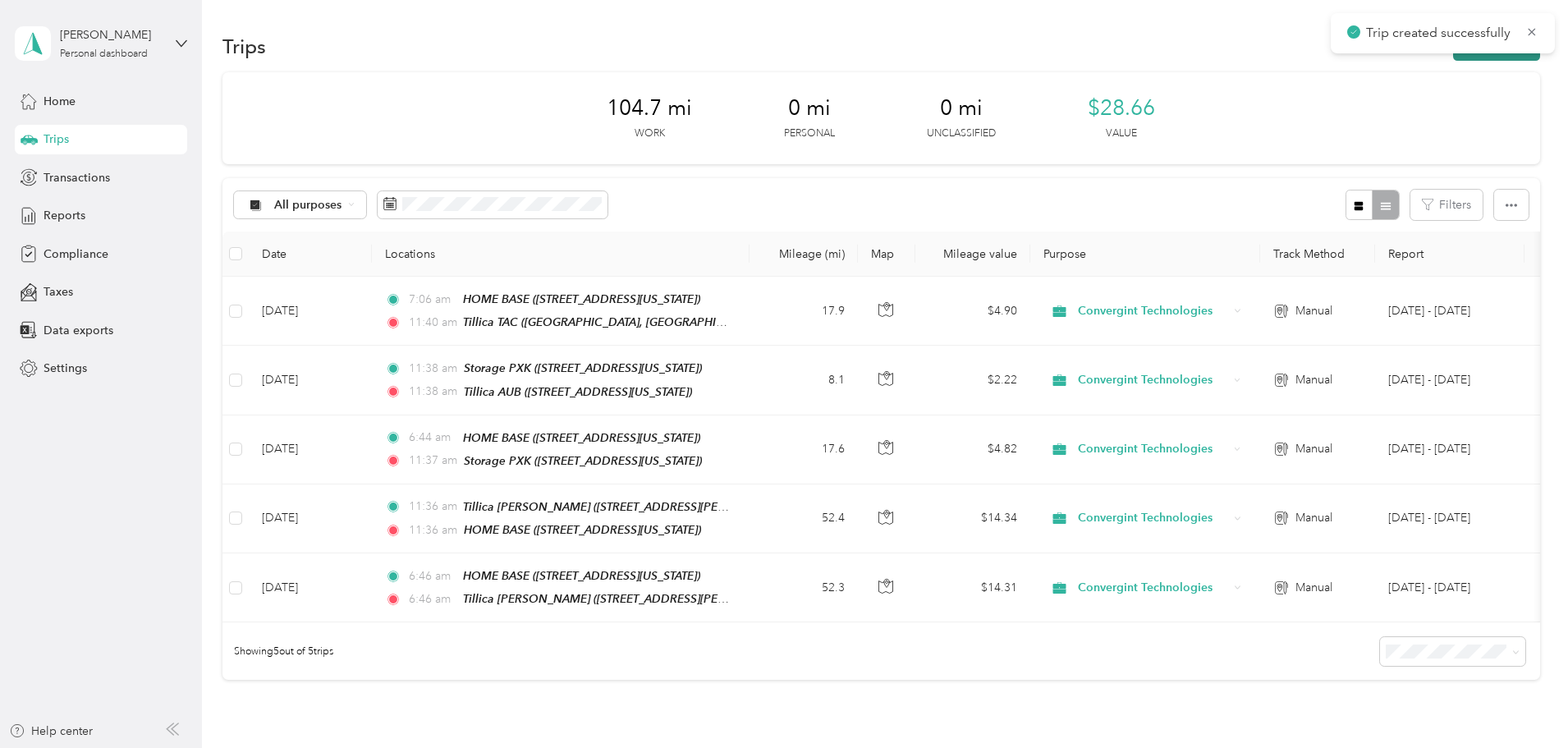
click at [1453, 56] on button "New trip" at bounding box center [1497, 46] width 87 height 29
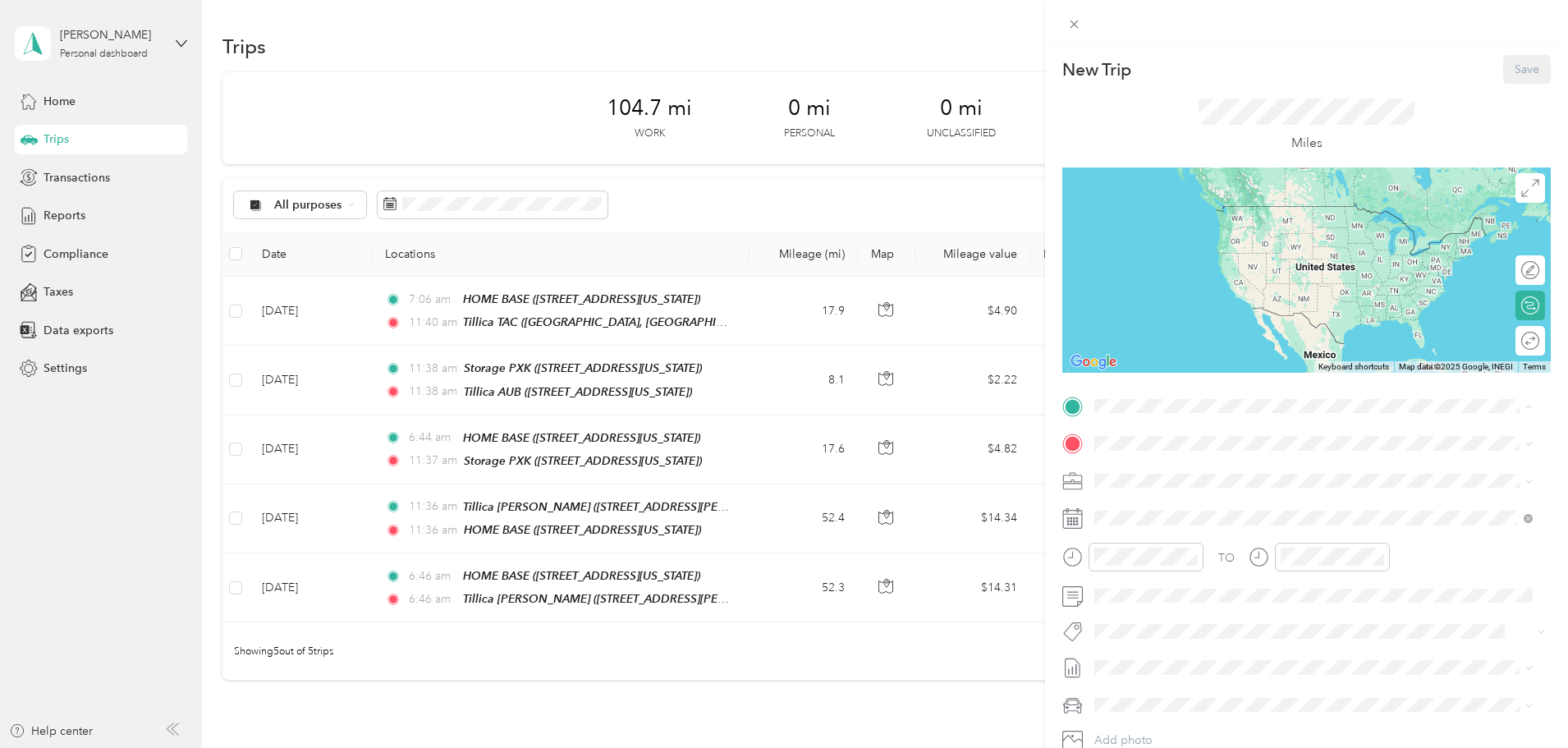
click at [1179, 596] on div "Tillica TAC South [STREET_ADDRESS][US_STATE]" at bounding box center [1224, 585] width 198 height 35
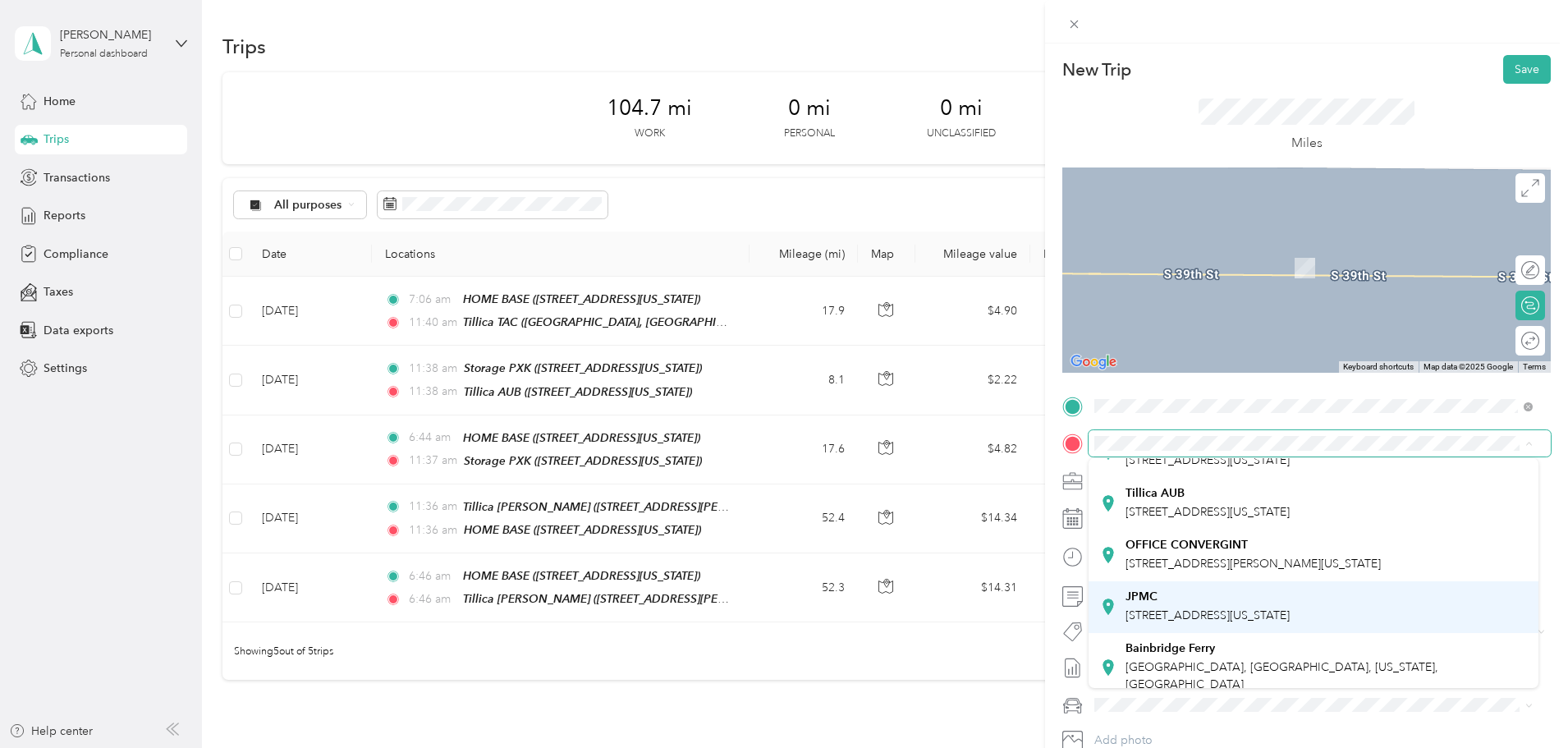
scroll to position [247, 0]
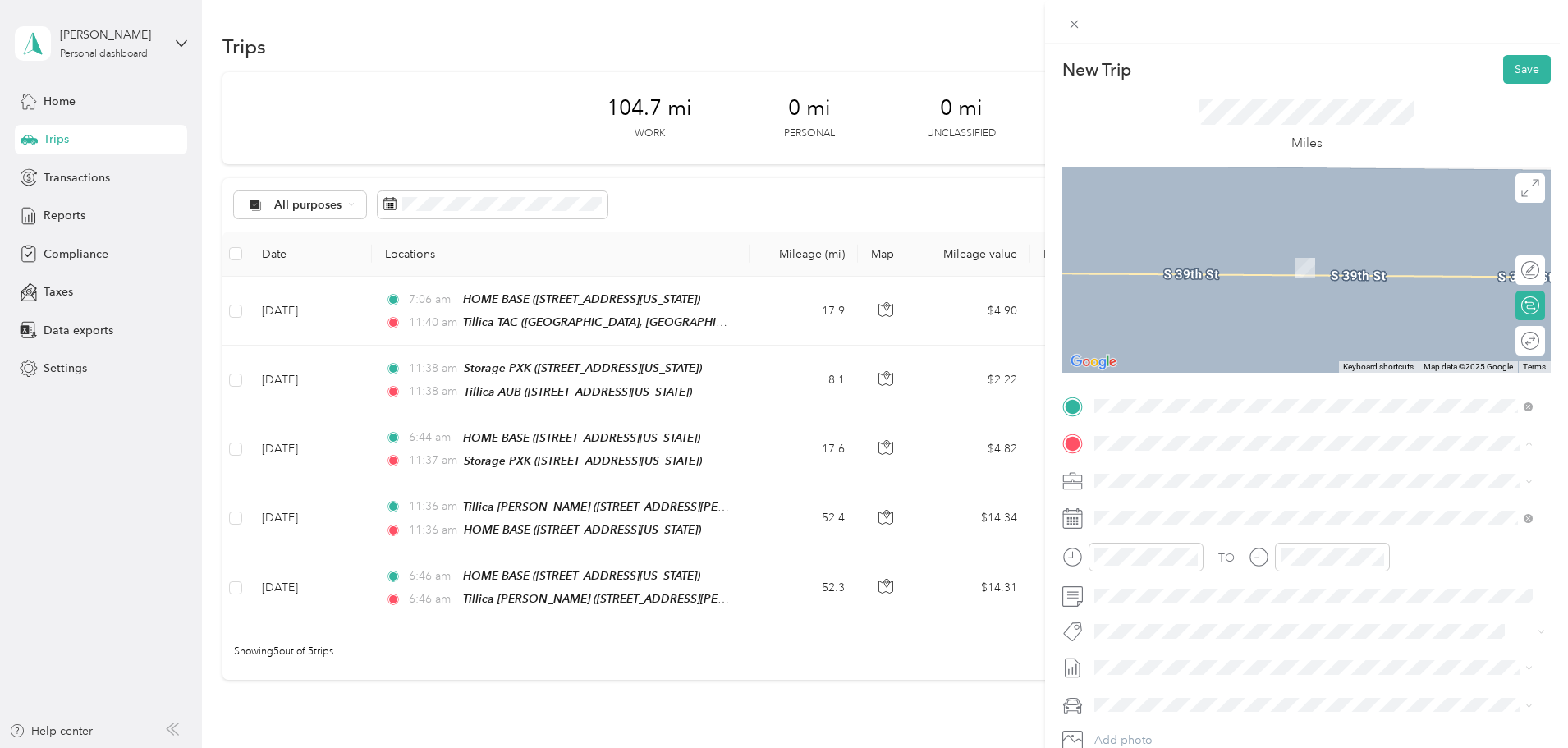
click at [1196, 528] on strong "OFFICE CONVERGINT" at bounding box center [1186, 521] width 122 height 15
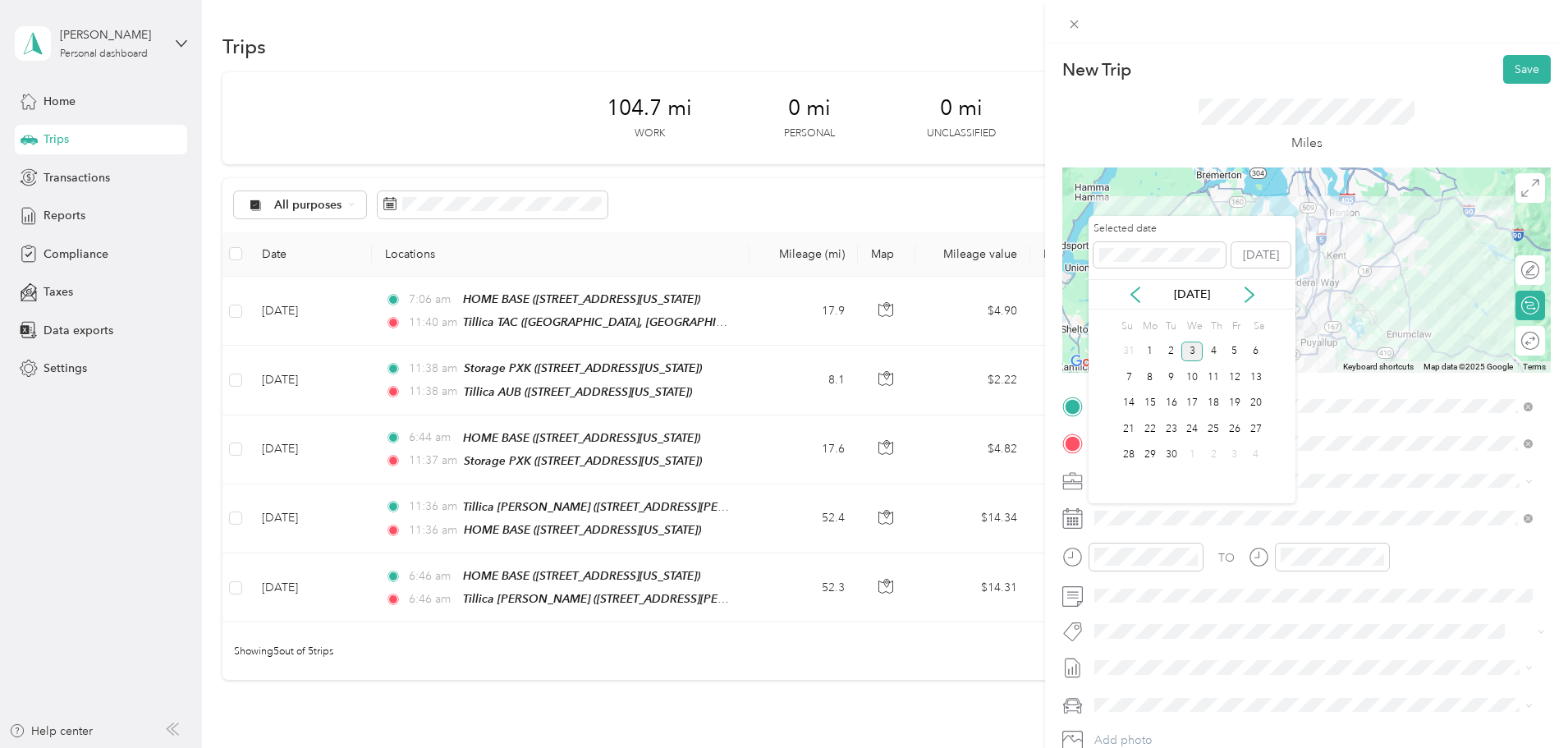
click at [1128, 284] on div "[DATE]" at bounding box center [1192, 294] width 207 height 31
click at [1135, 292] on icon at bounding box center [1136, 295] width 17 height 17
click at [1193, 374] on div "6" at bounding box center [1192, 377] width 22 height 21
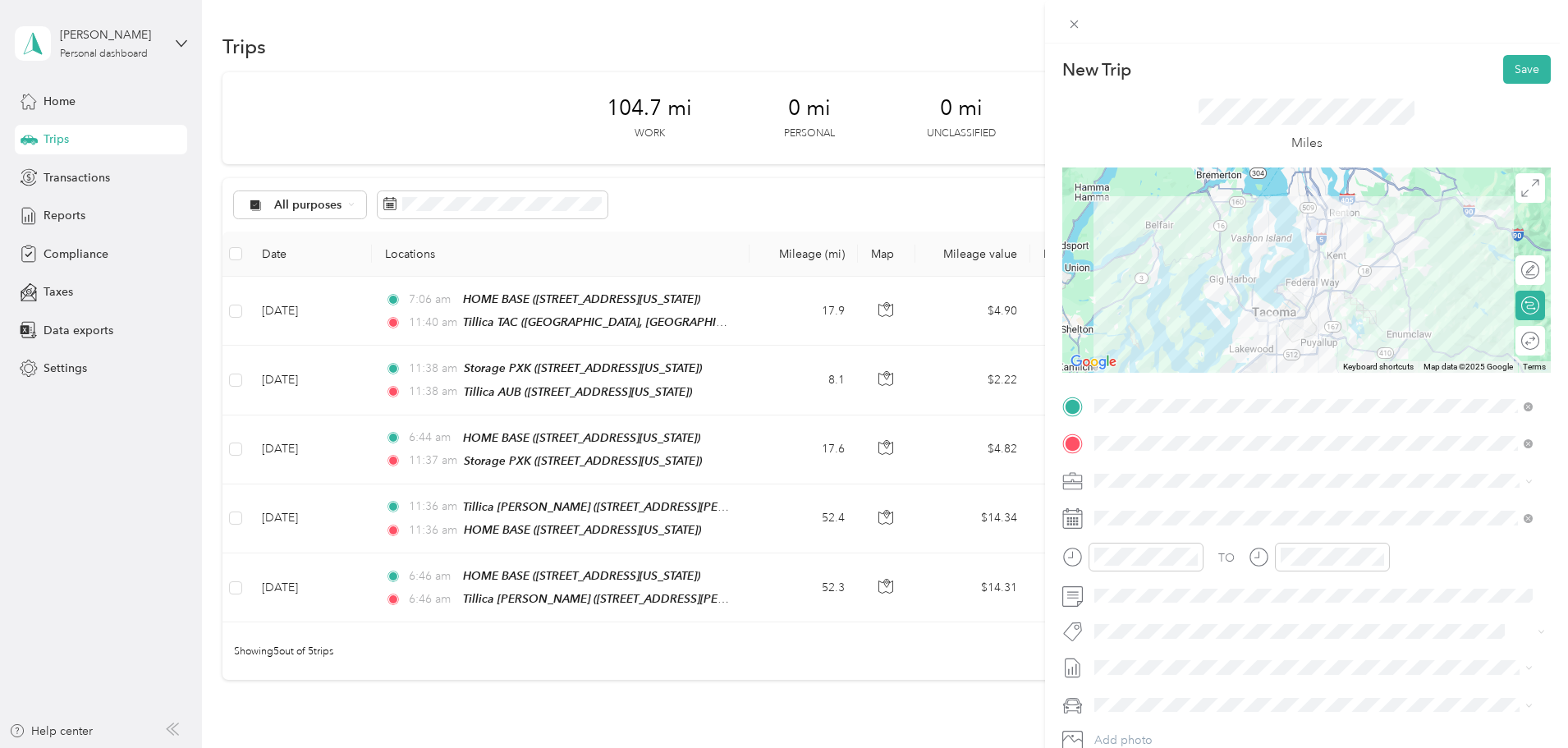
click at [1138, 643] on div "Mums" at bounding box center [1313, 647] width 427 height 17
click at [1503, 66] on button "Save" at bounding box center [1526, 69] width 47 height 29
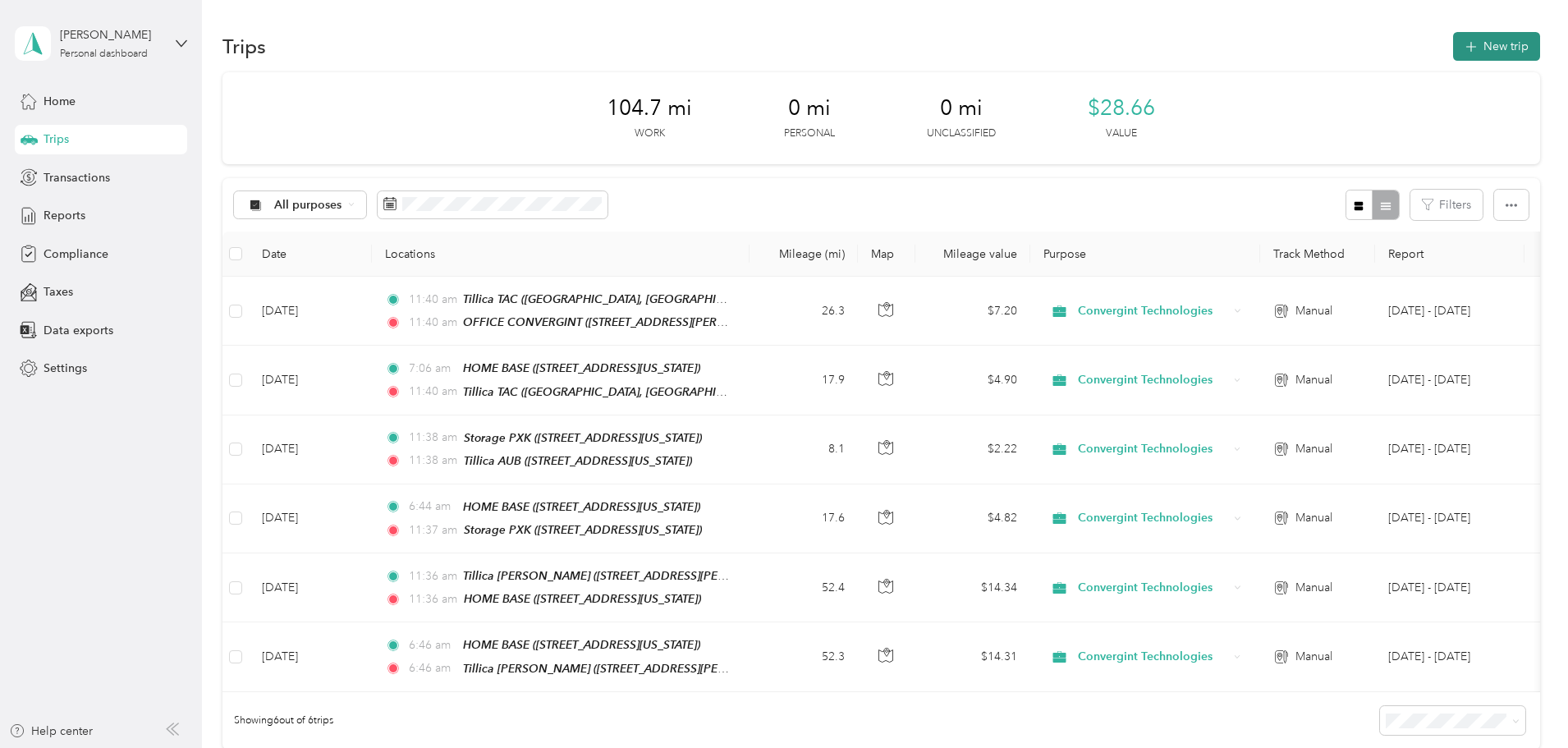
click at [1453, 36] on button "New trip" at bounding box center [1497, 46] width 87 height 29
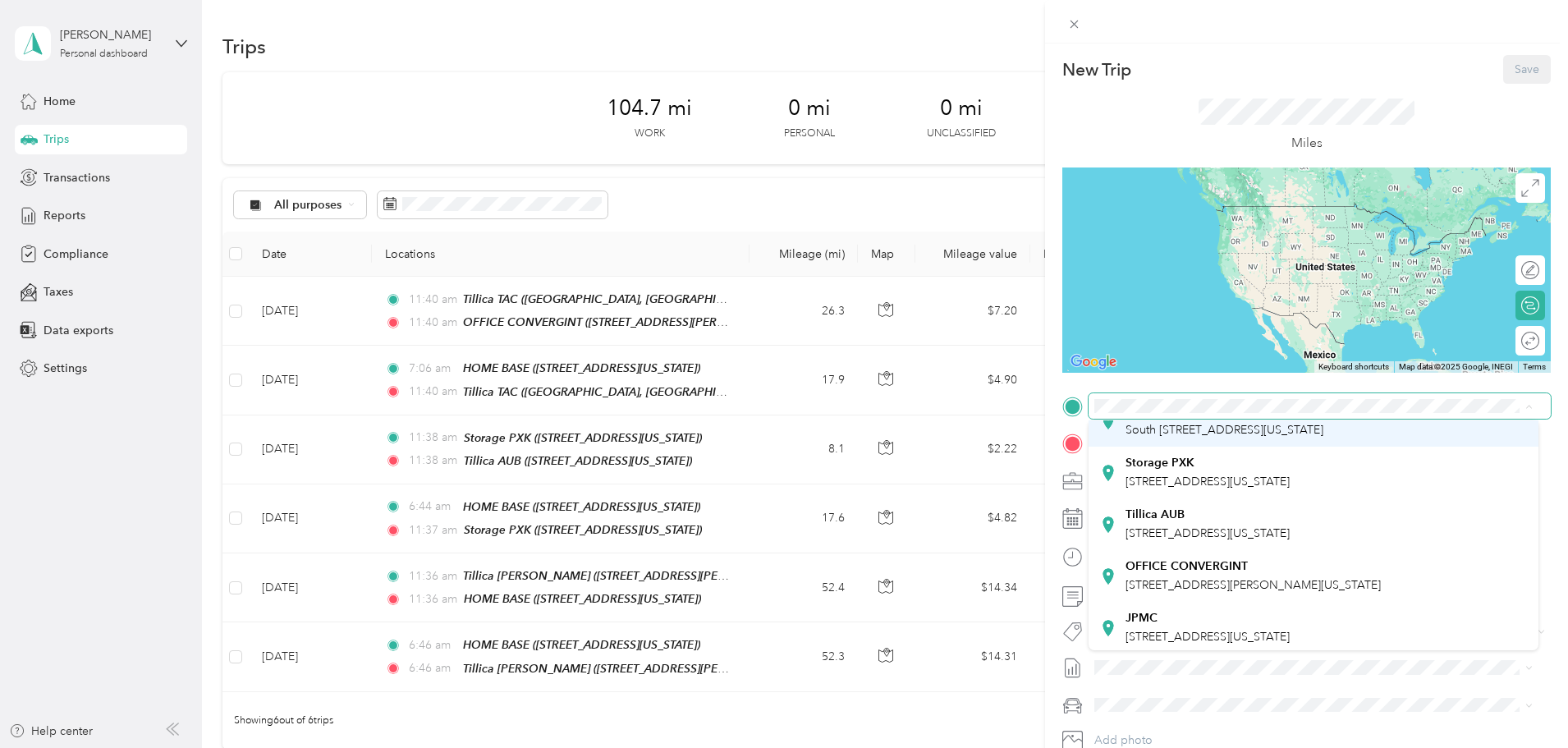
scroll to position [164, 0]
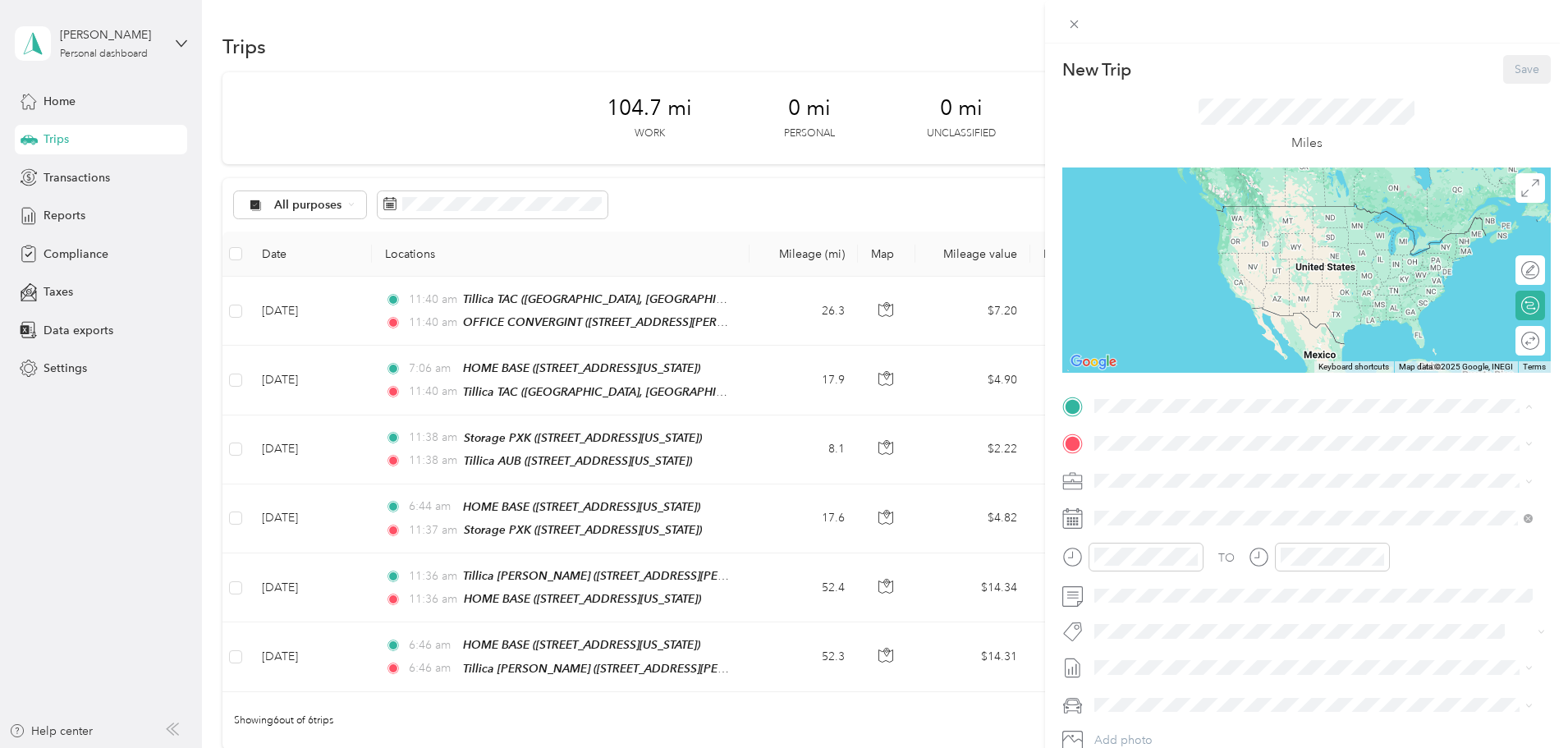
click at [1189, 573] on strong "OFFICE CONVERGINT" at bounding box center [1186, 566] width 122 height 15
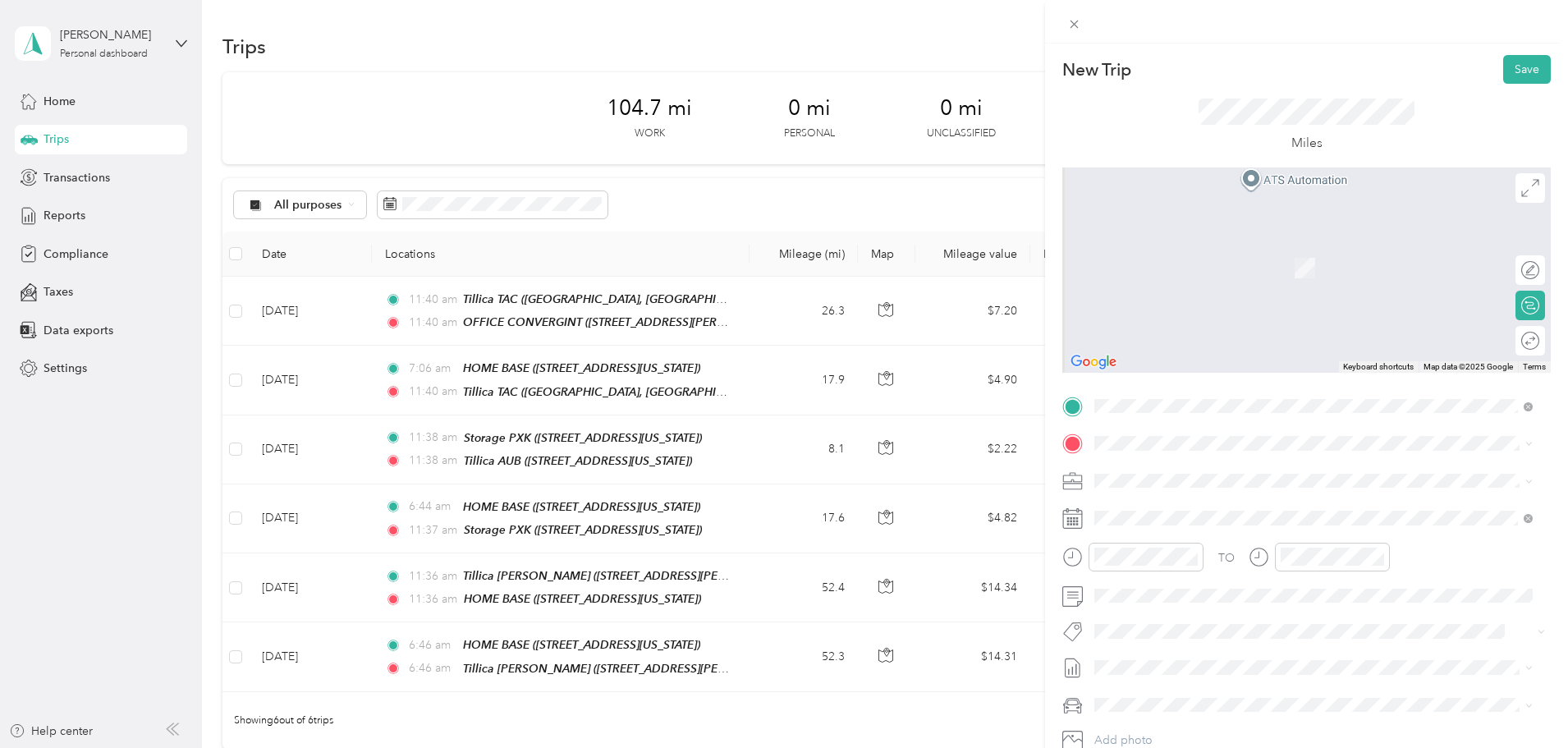
click at [1167, 585] on span "[STREET_ADDRESS][US_STATE]" at bounding box center [1208, 578] width 164 height 14
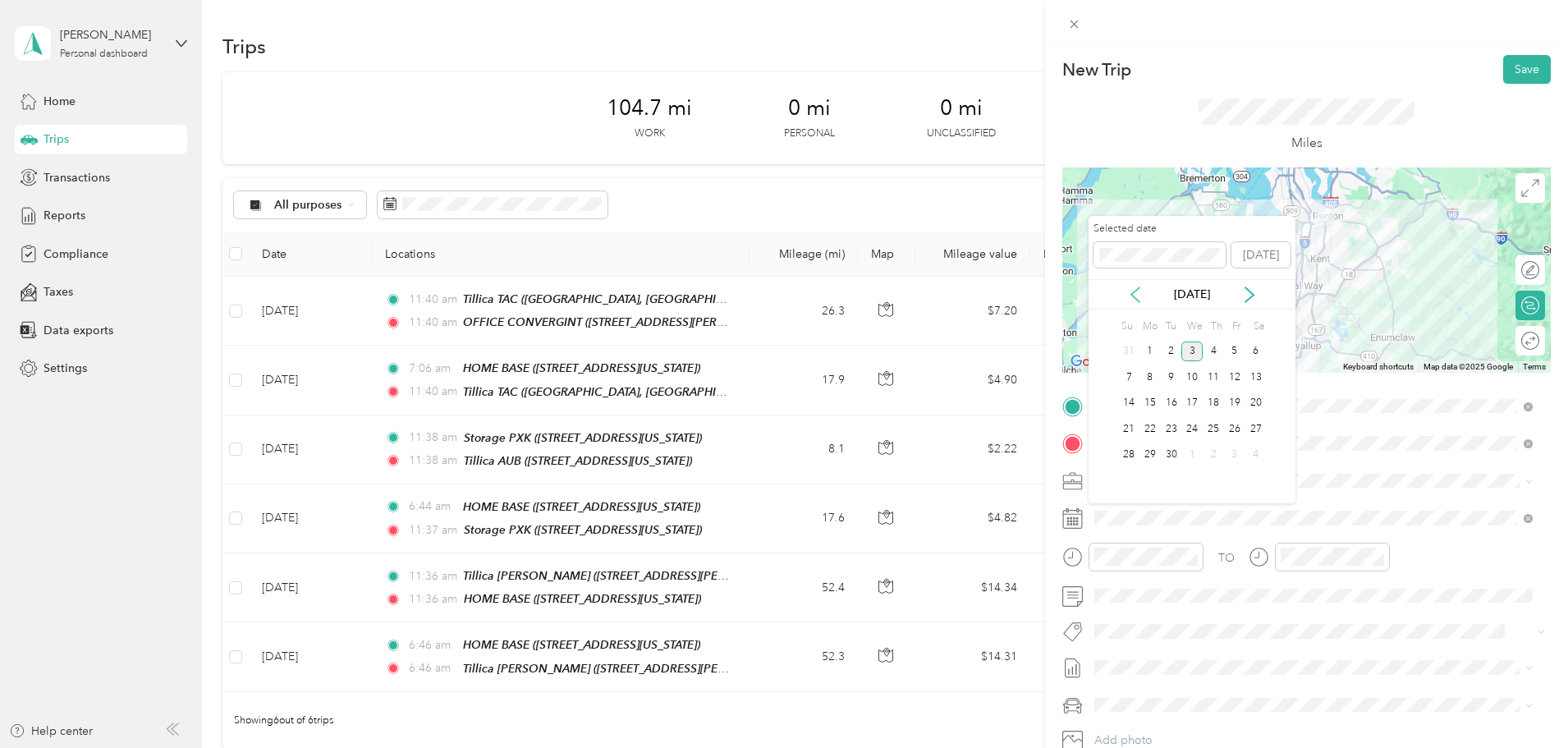
click at [1128, 301] on icon at bounding box center [1136, 295] width 17 height 17
click at [1193, 378] on div "6" at bounding box center [1192, 377] width 22 height 21
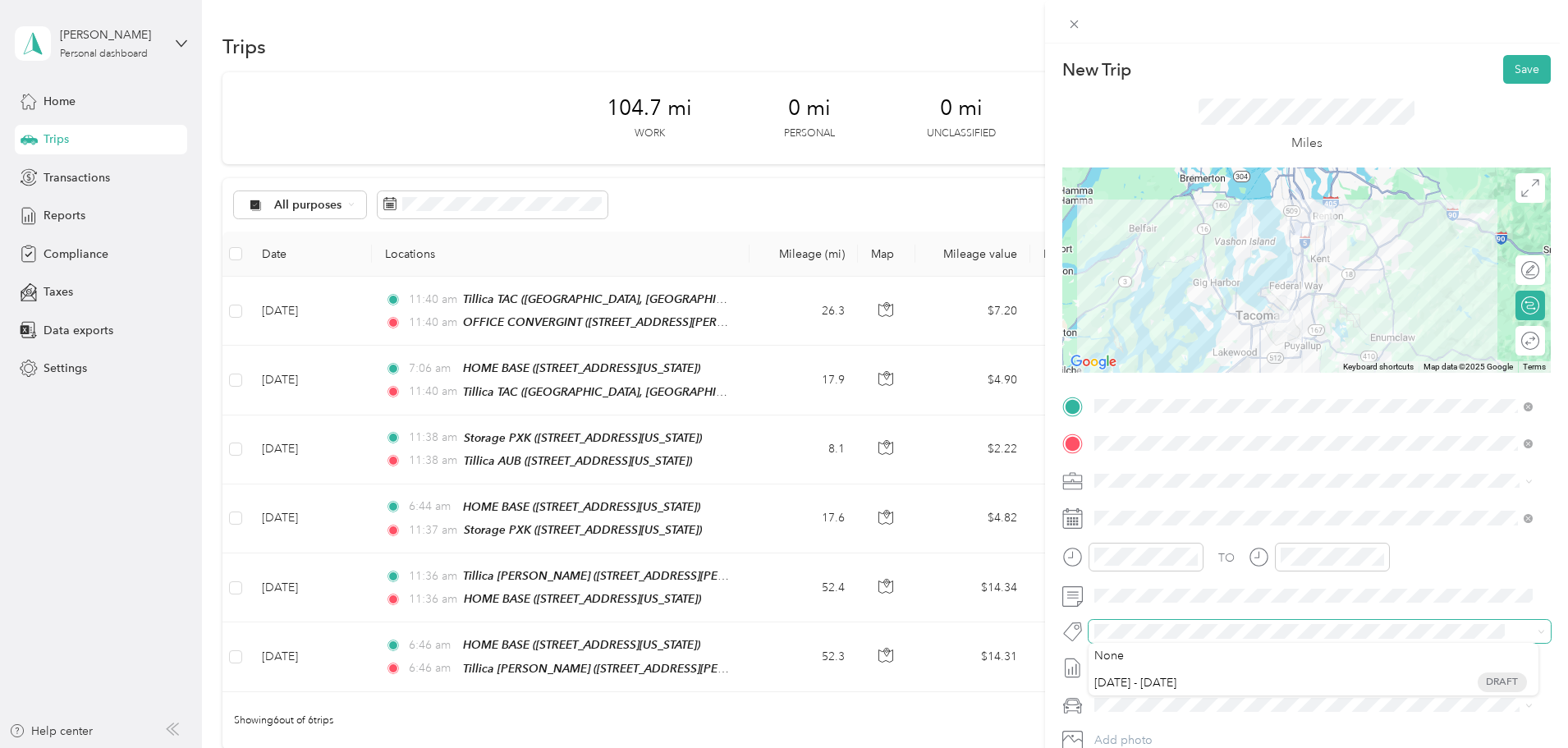
scroll to position [114, 0]
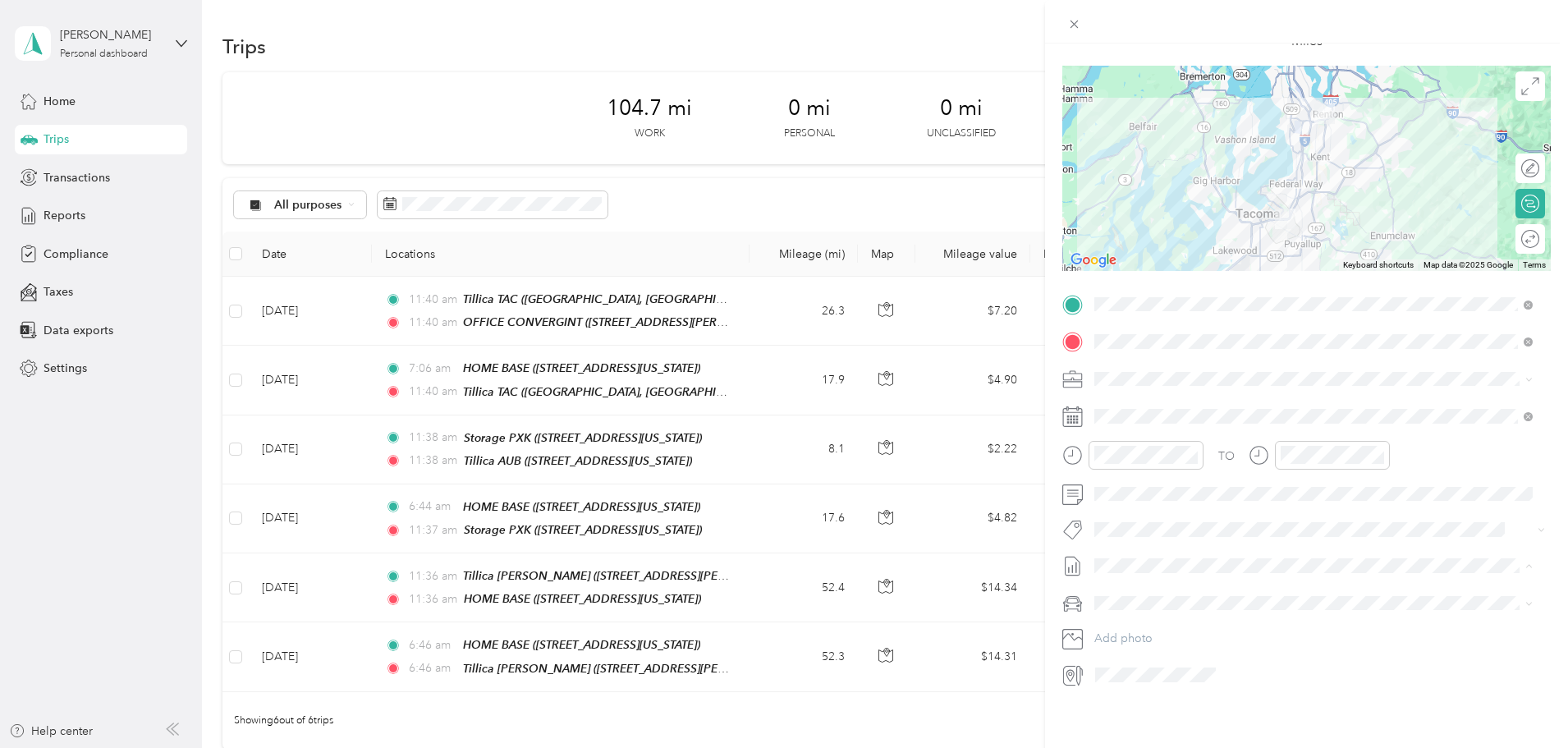
click at [1292, 697] on div "New Trip Save This trip cannot be edited because it is either under review, app…" at bounding box center [1307, 417] width 523 height 748
click at [1132, 653] on li "Mums" at bounding box center [1314, 648] width 450 height 29
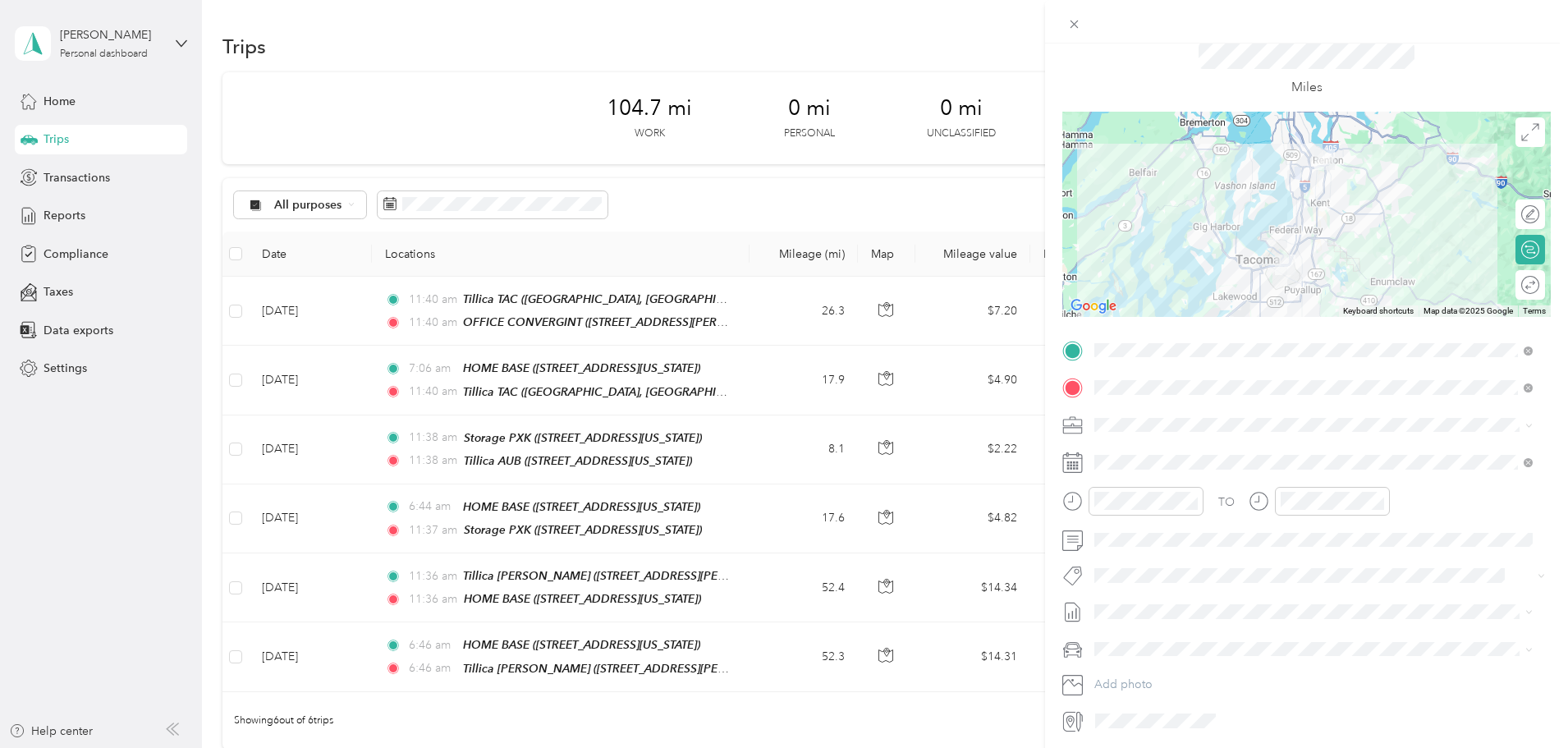
scroll to position [0, 0]
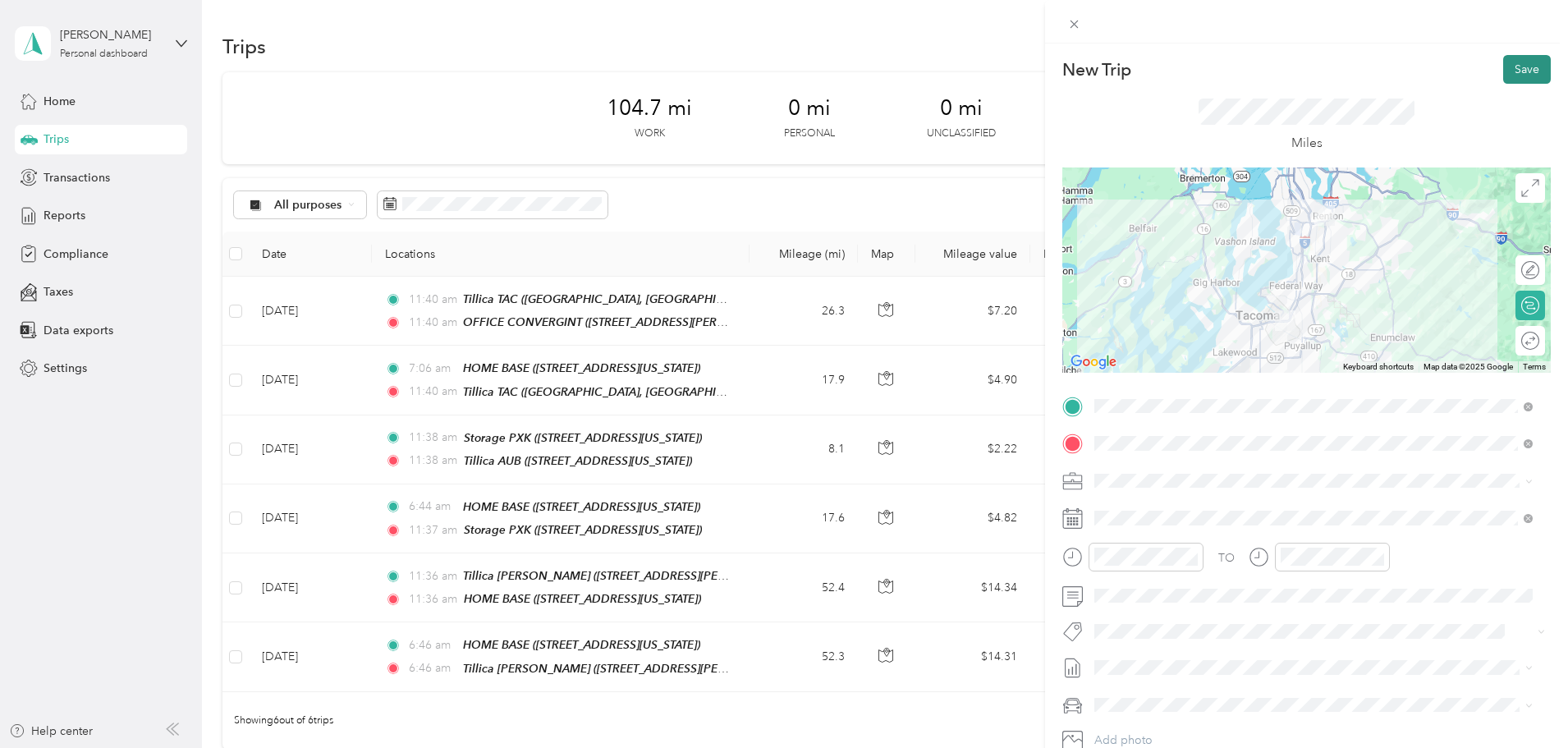
click at [1528, 74] on button "Save" at bounding box center [1526, 69] width 47 height 29
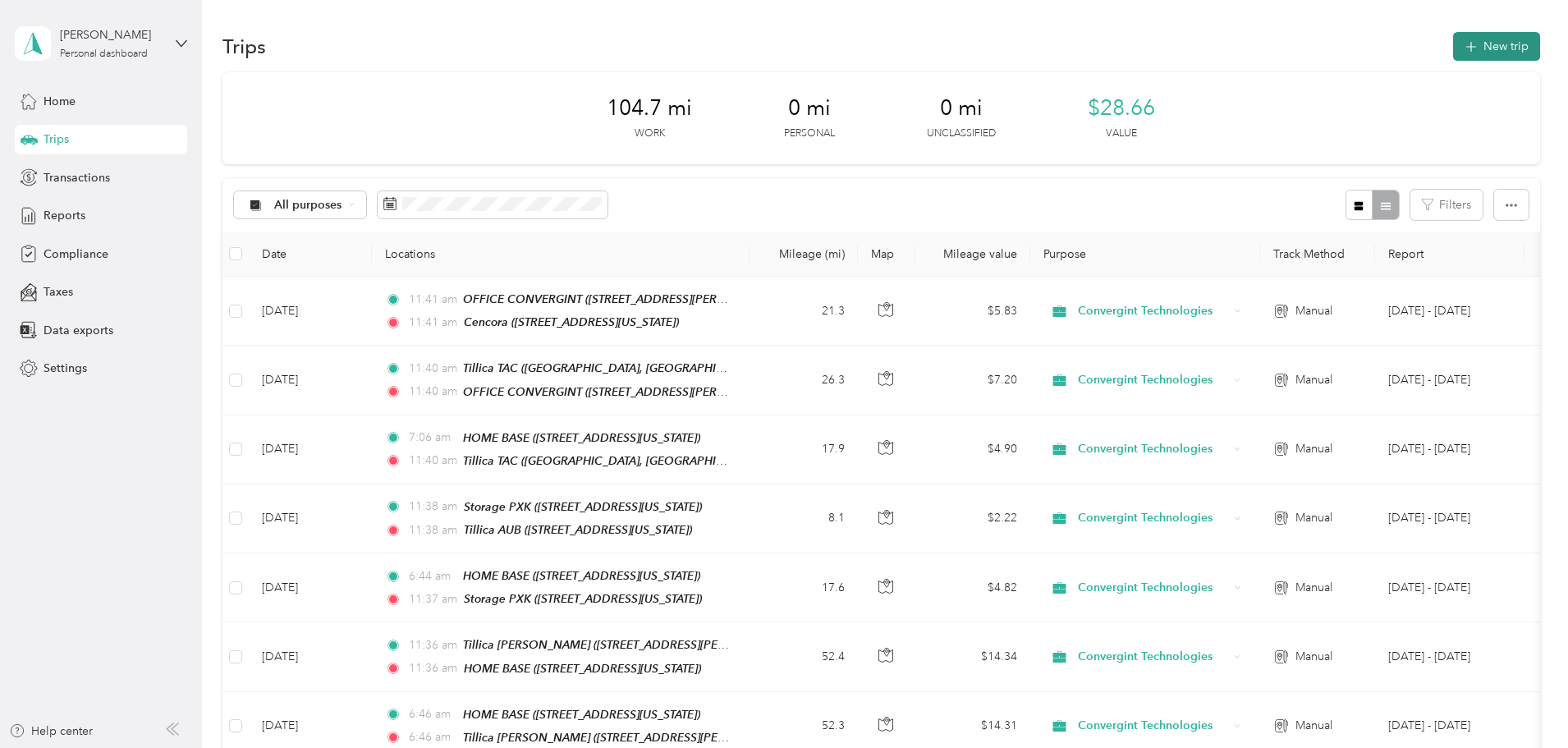
click at [1453, 48] on button "New trip" at bounding box center [1497, 46] width 87 height 29
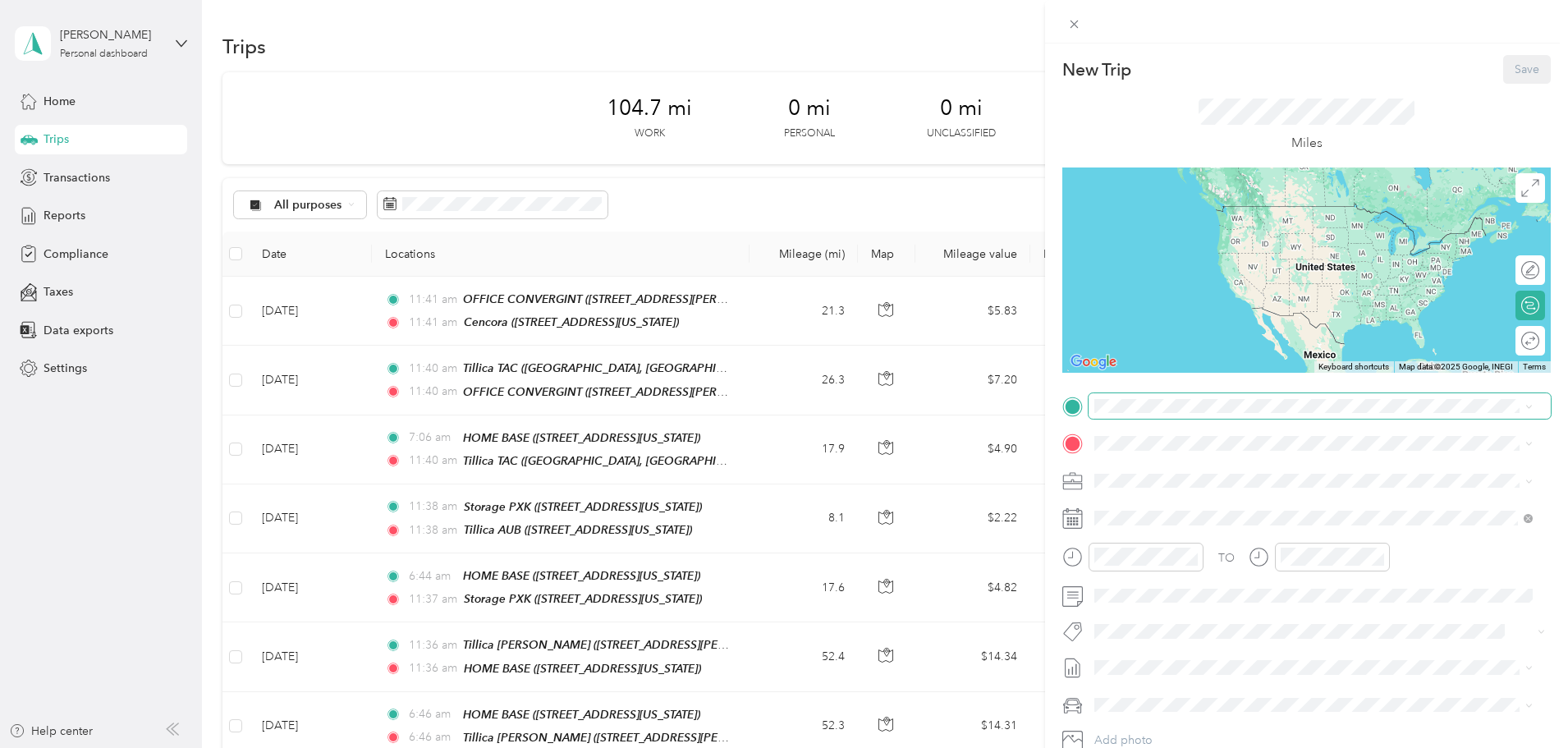
click at [1147, 414] on span at bounding box center [1320, 407] width 462 height 27
click at [1142, 530] on strong "Cencora" at bounding box center [1148, 523] width 45 height 15
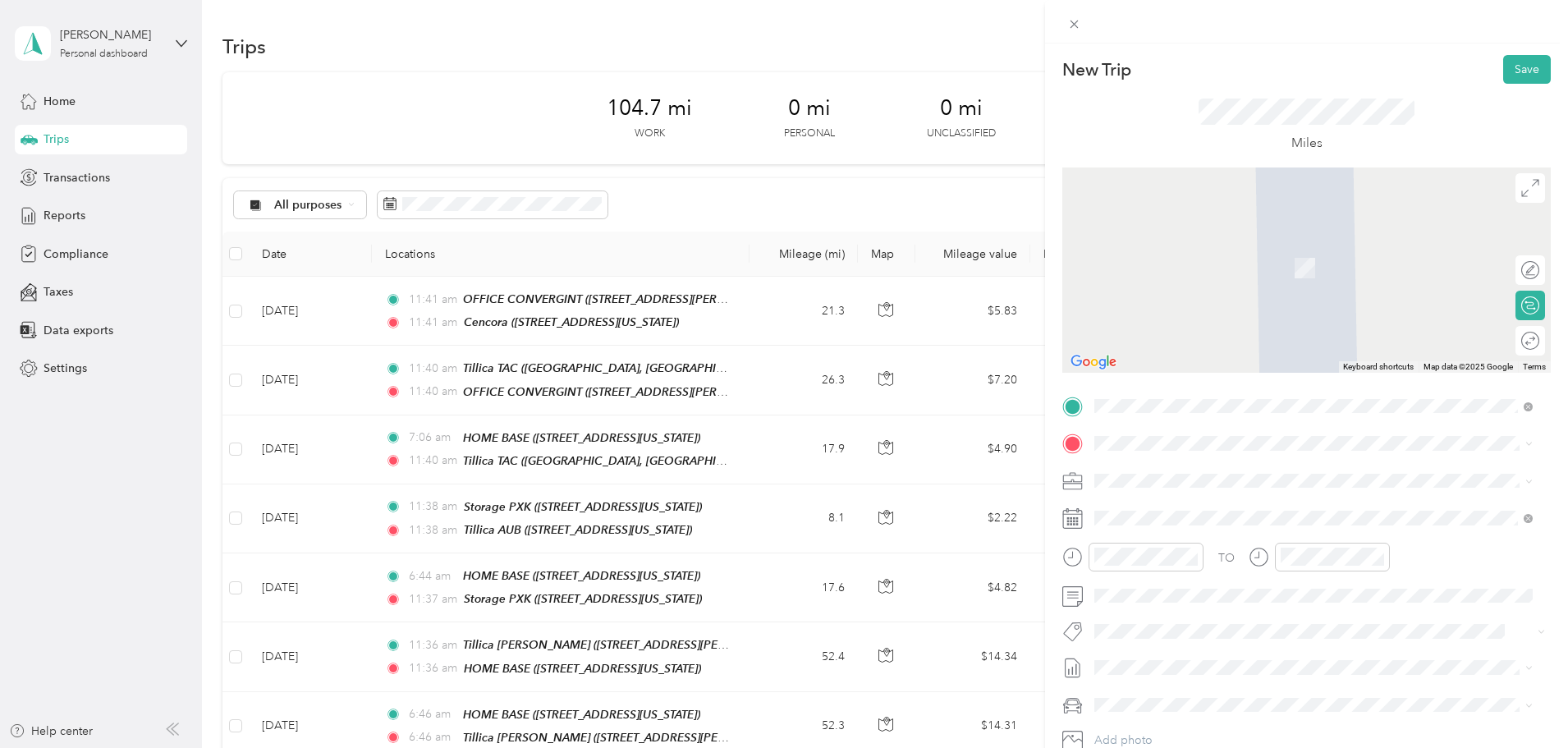
click at [1167, 511] on strong "HOME BASE" at bounding box center [1160, 506] width 69 height 15
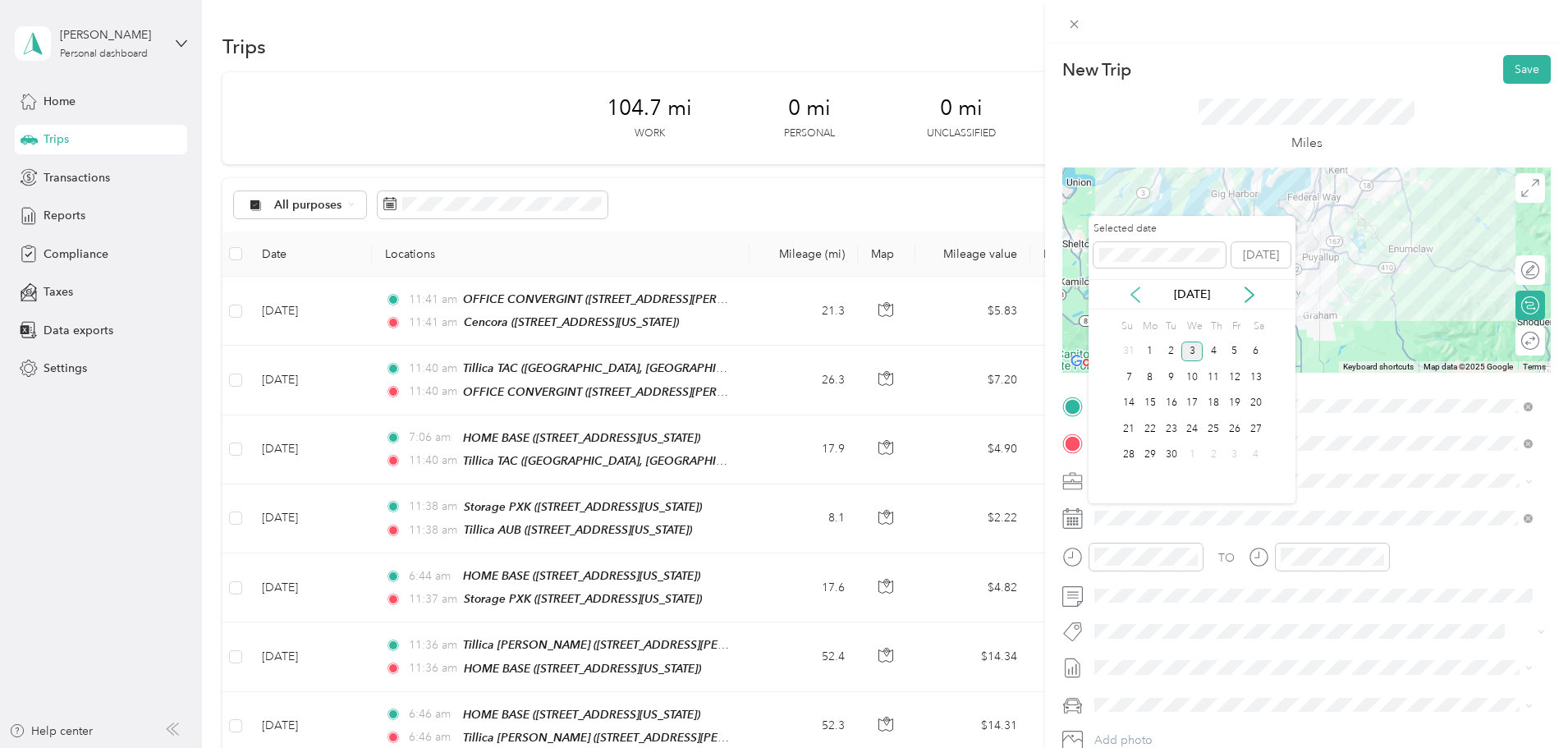
click at [1134, 293] on icon at bounding box center [1136, 295] width 17 height 17
click at [1198, 377] on div "6" at bounding box center [1192, 377] width 22 height 21
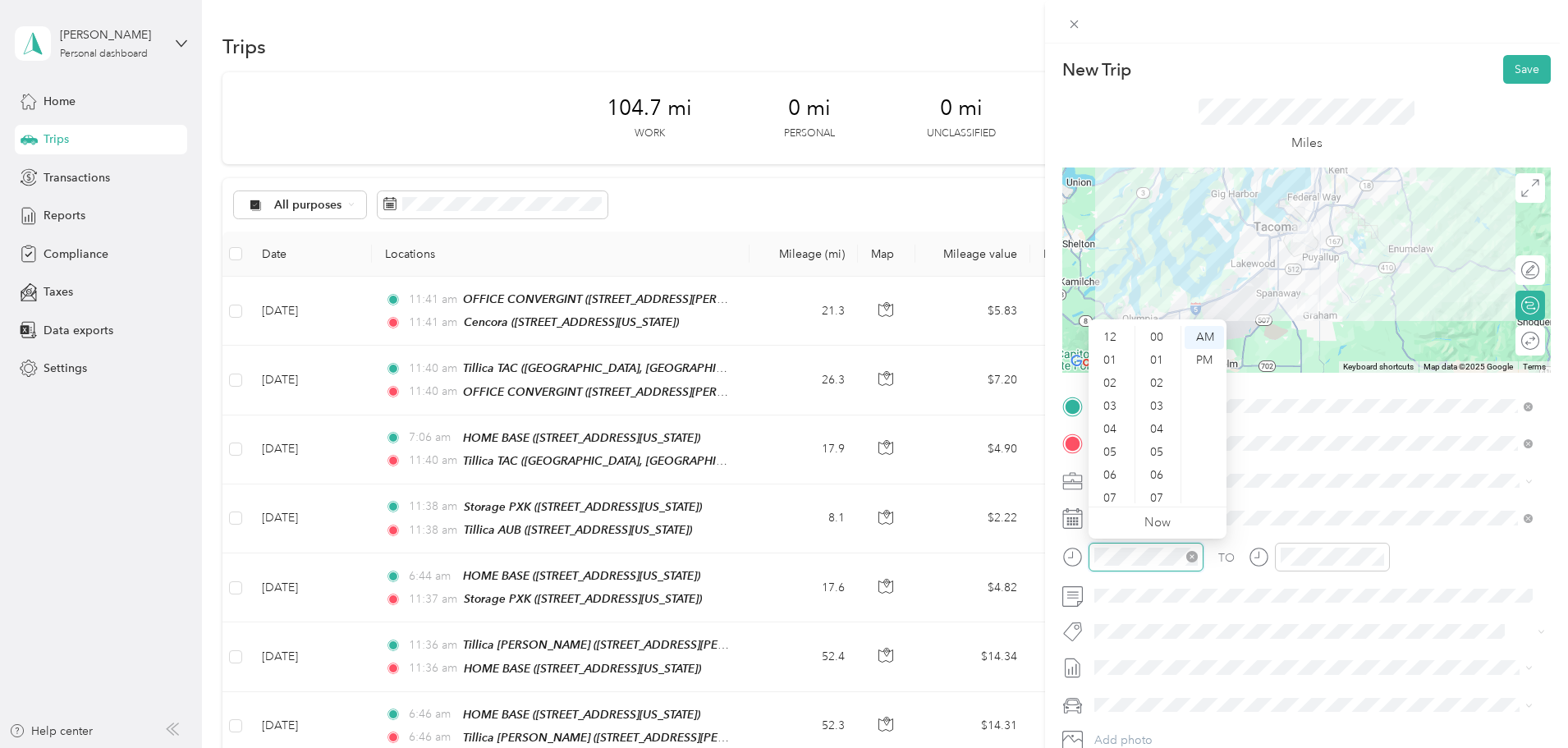
scroll to position [99, 0]
click at [1115, 330] on div "04" at bounding box center [1111, 331] width 39 height 23
click at [1197, 355] on div "PM" at bounding box center [1204, 360] width 39 height 23
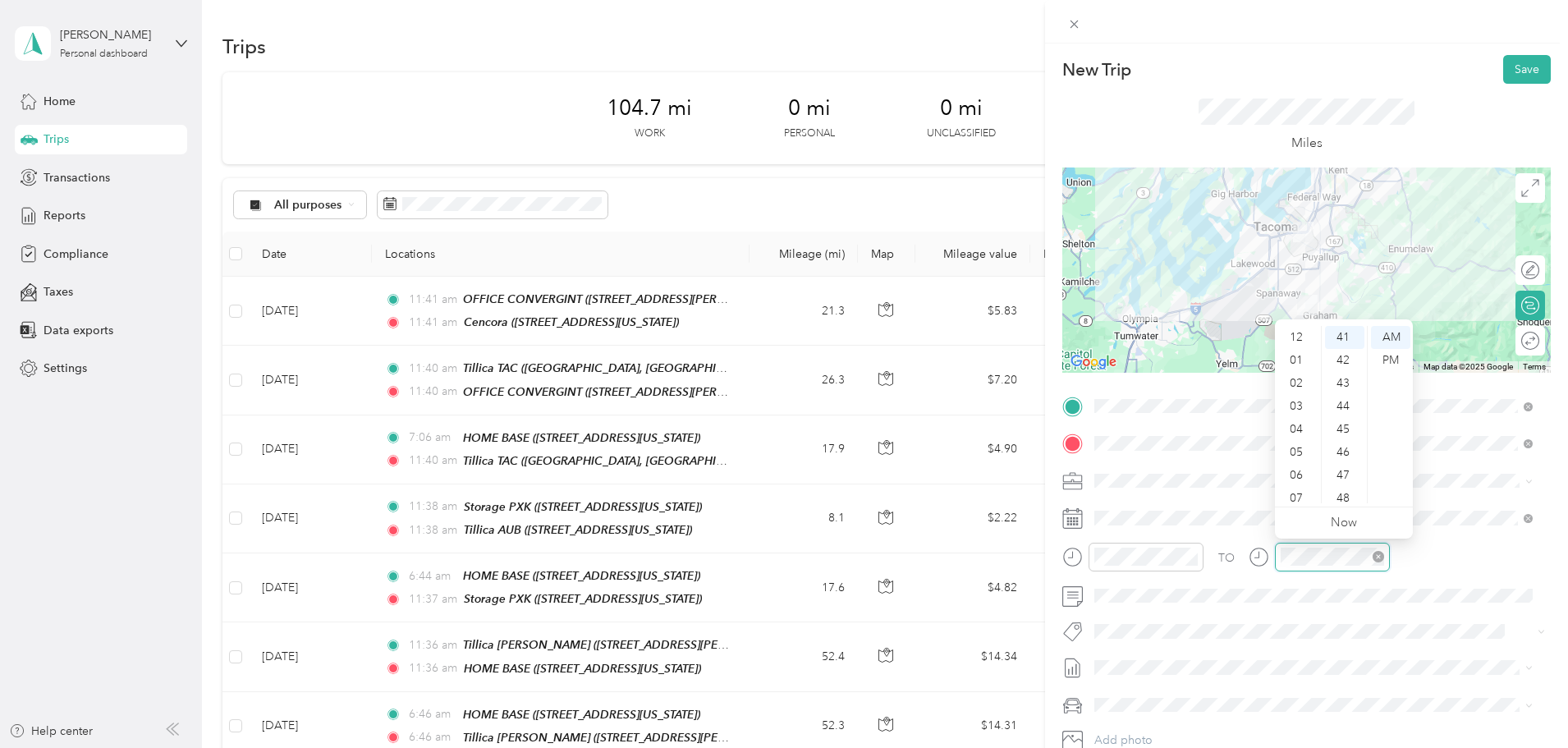
scroll to position [99, 0]
click at [1297, 355] on div "05" at bounding box center [1297, 354] width 39 height 23
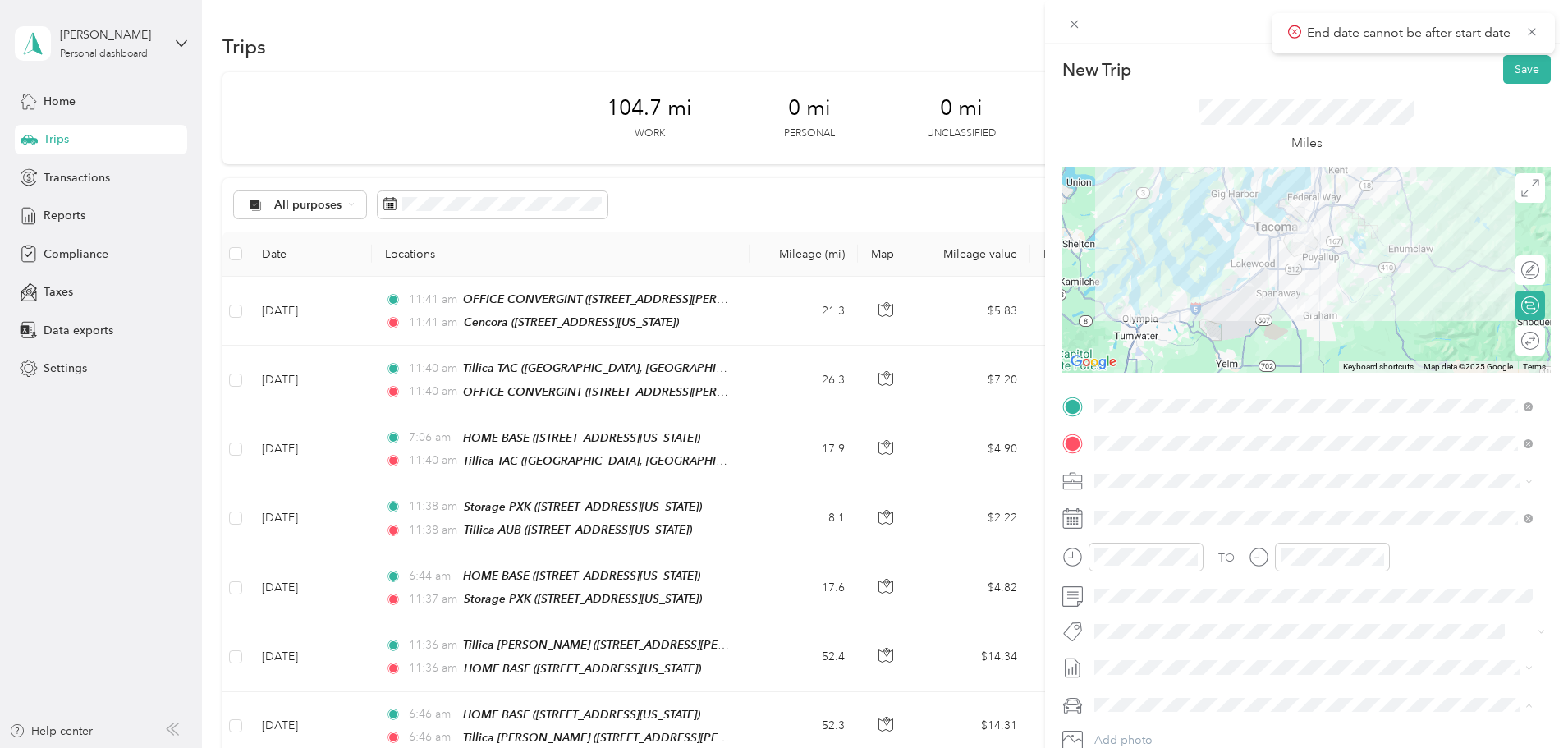
click at [1134, 653] on li "Mums" at bounding box center [1314, 648] width 450 height 29
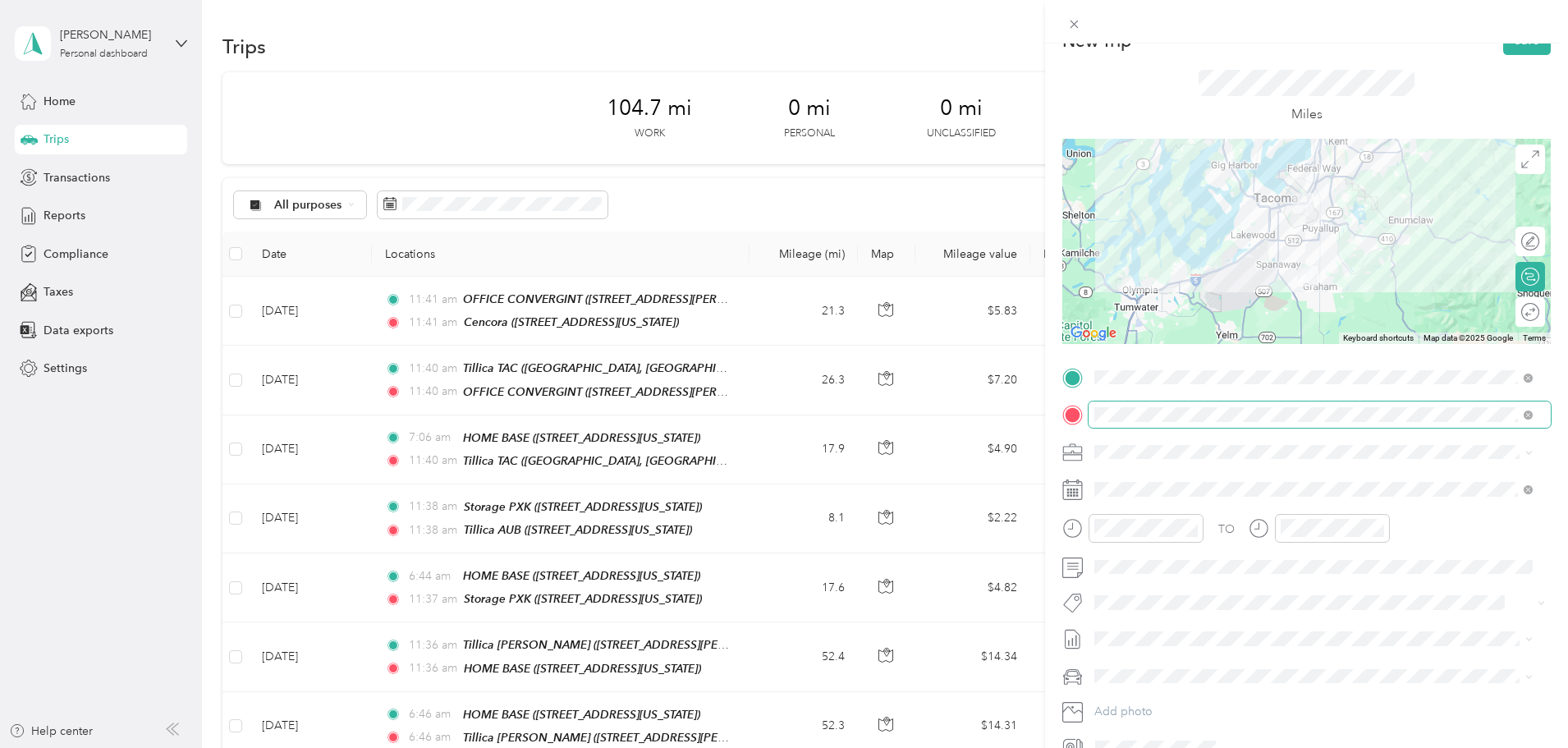
scroll to position [0, 0]
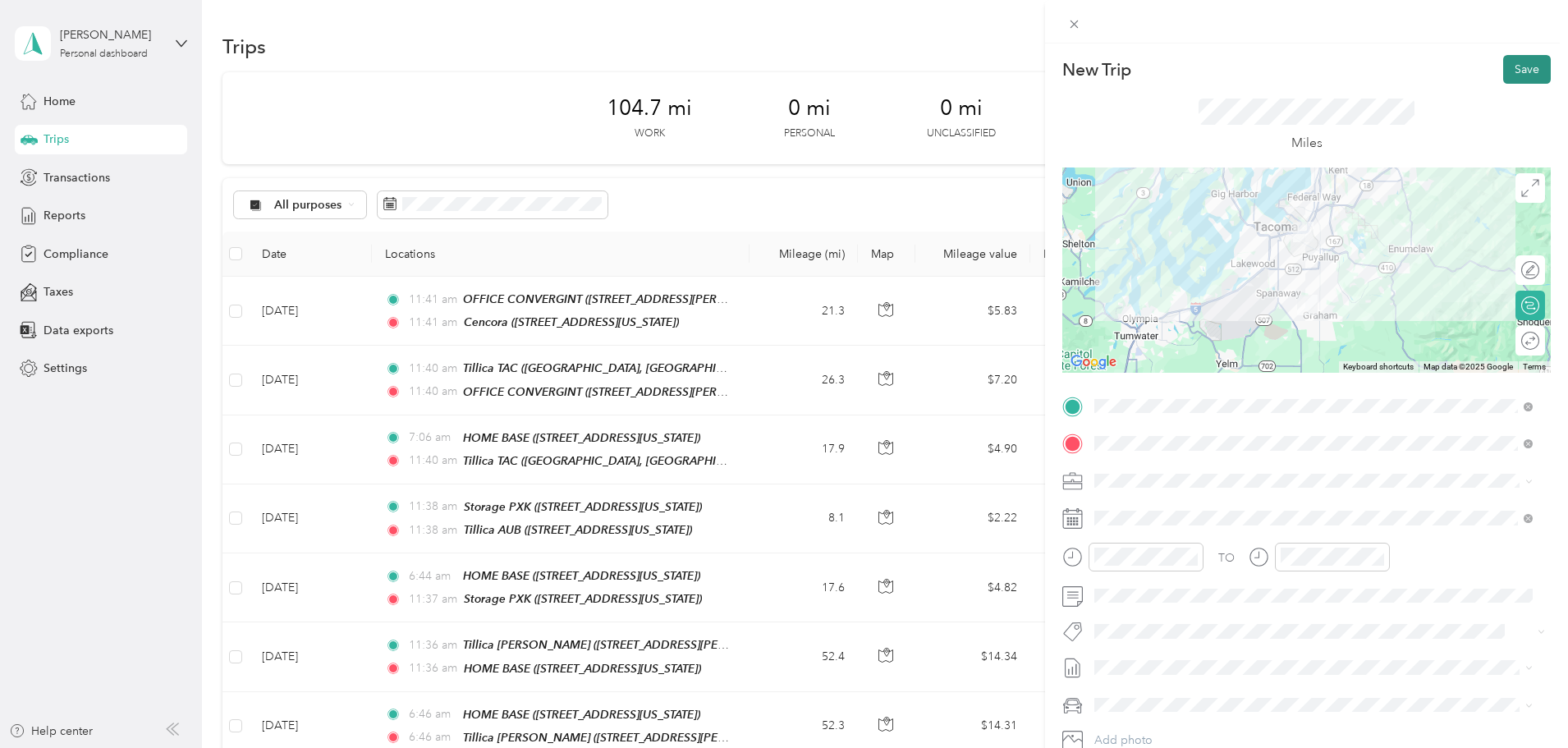
click at [1522, 62] on button "Save" at bounding box center [1526, 69] width 47 height 29
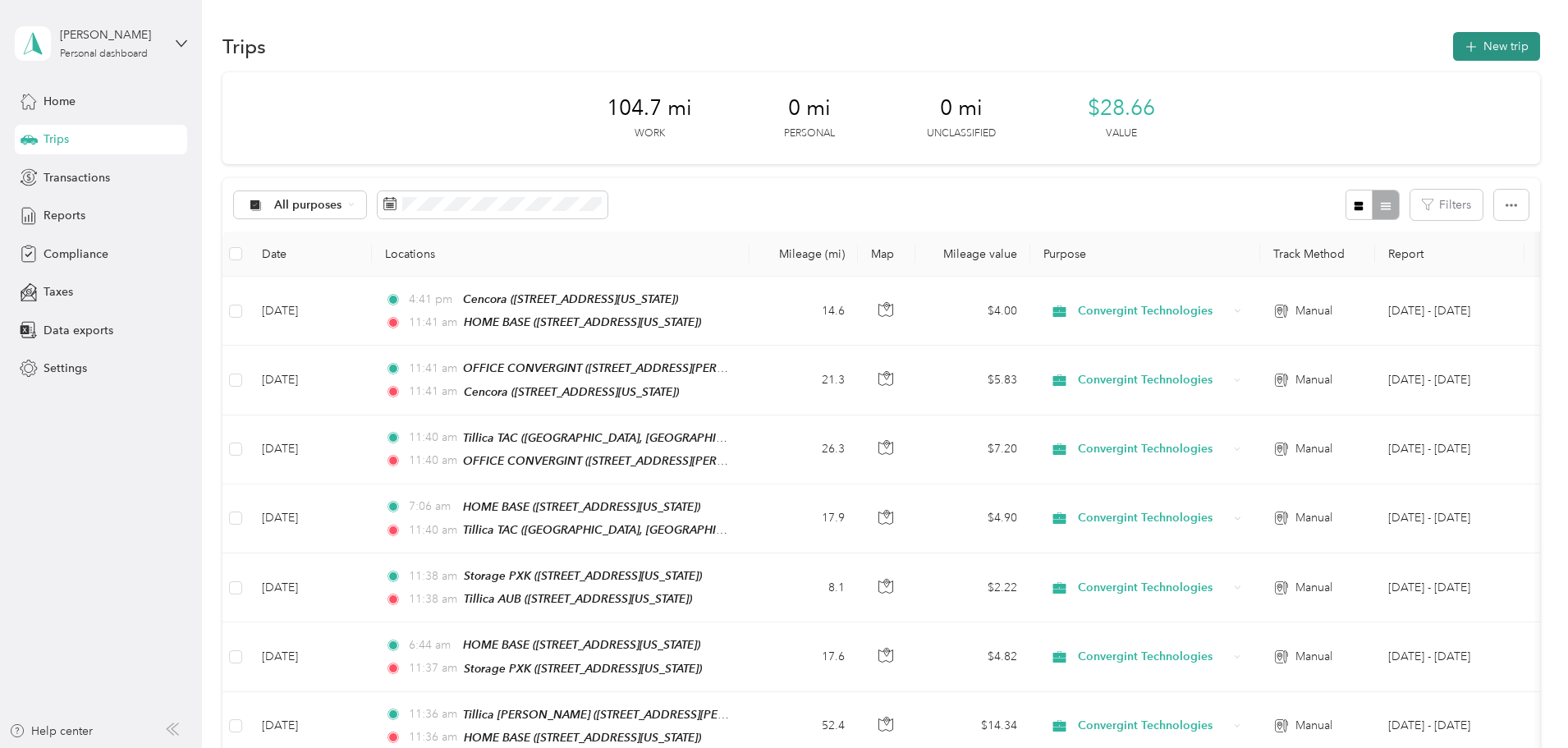
click at [1453, 41] on button "New trip" at bounding box center [1497, 46] width 87 height 29
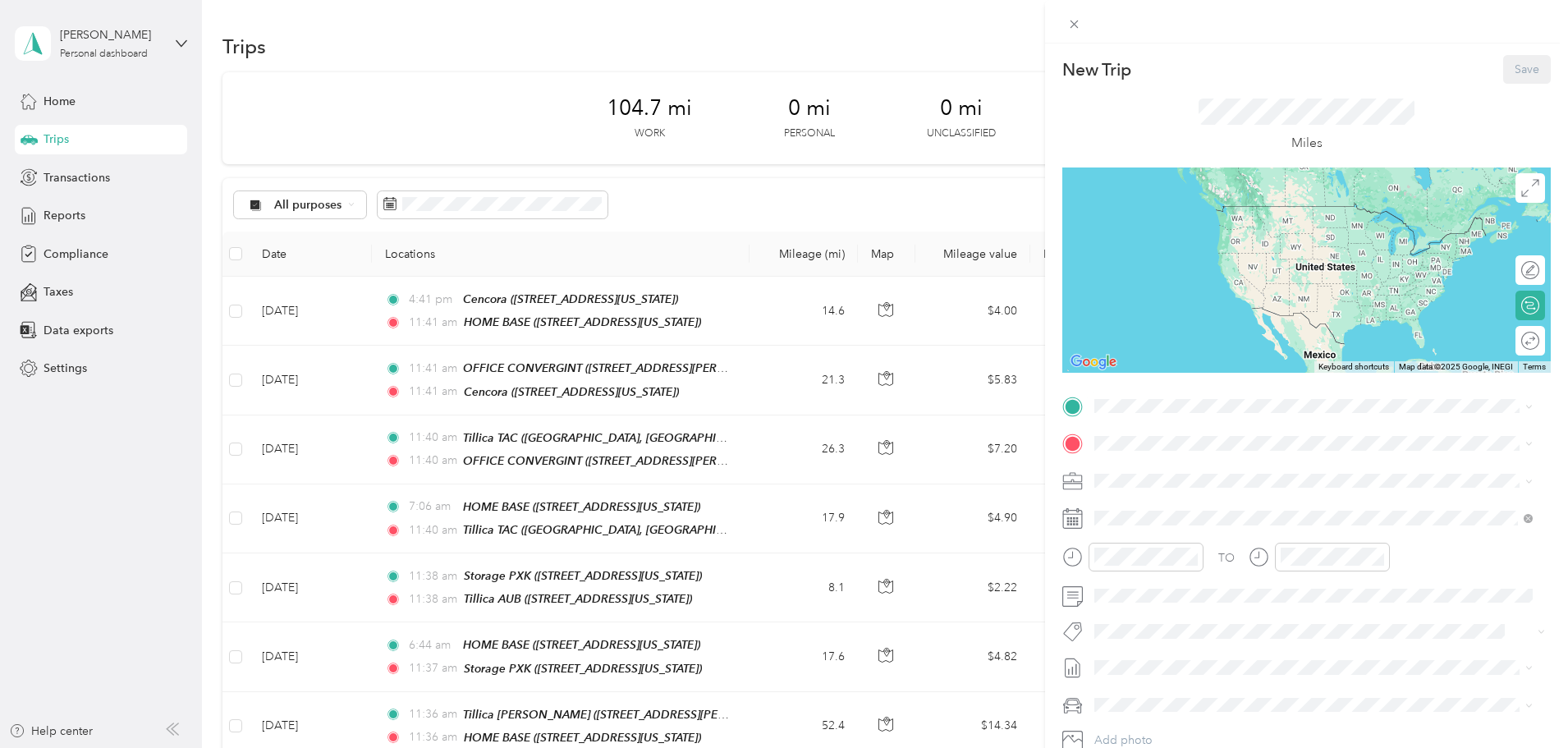
click at [1157, 476] on div "HOME BASE [STREET_ADDRESS][US_STATE]" at bounding box center [1208, 482] width 164 height 35
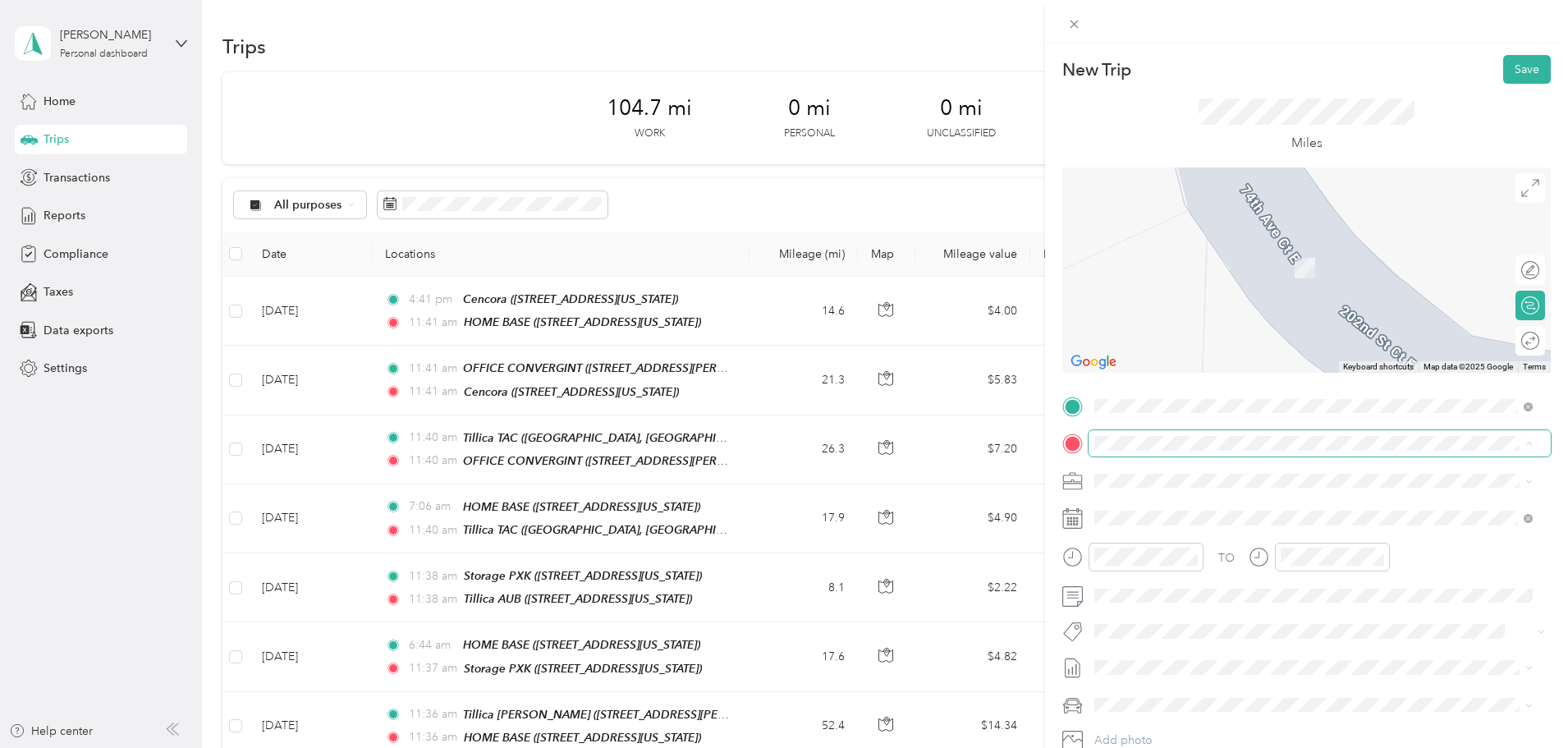
click at [1153, 451] on span at bounding box center [1320, 443] width 462 height 27
click at [1231, 519] on div "BMS [STREET_ADDRESS][US_STATE]" at bounding box center [1208, 518] width 164 height 35
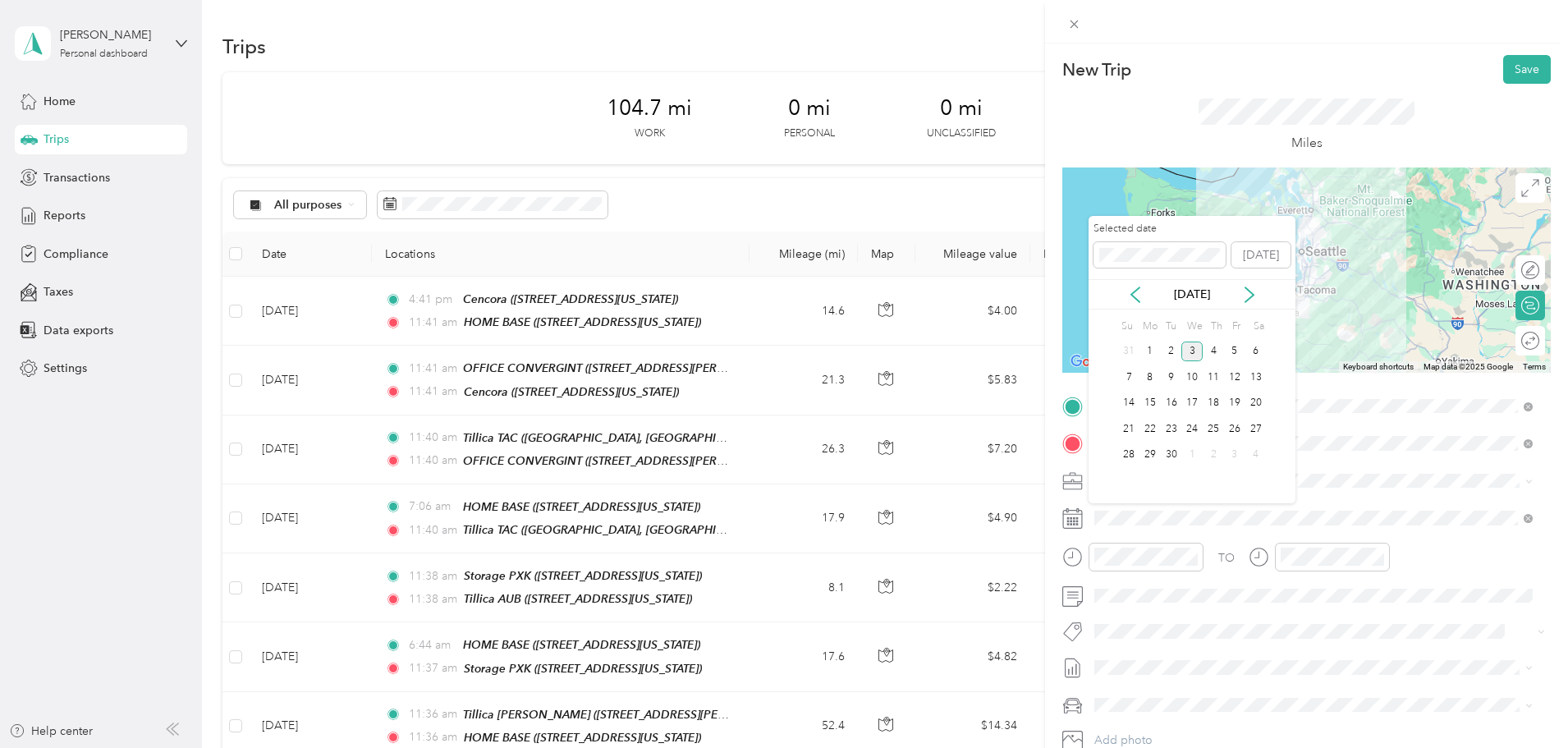
click at [1145, 294] on div "[DATE]" at bounding box center [1192, 294] width 207 height 17
click at [1138, 299] on icon at bounding box center [1136, 295] width 17 height 17
click at [1226, 376] on div "8" at bounding box center [1235, 377] width 22 height 21
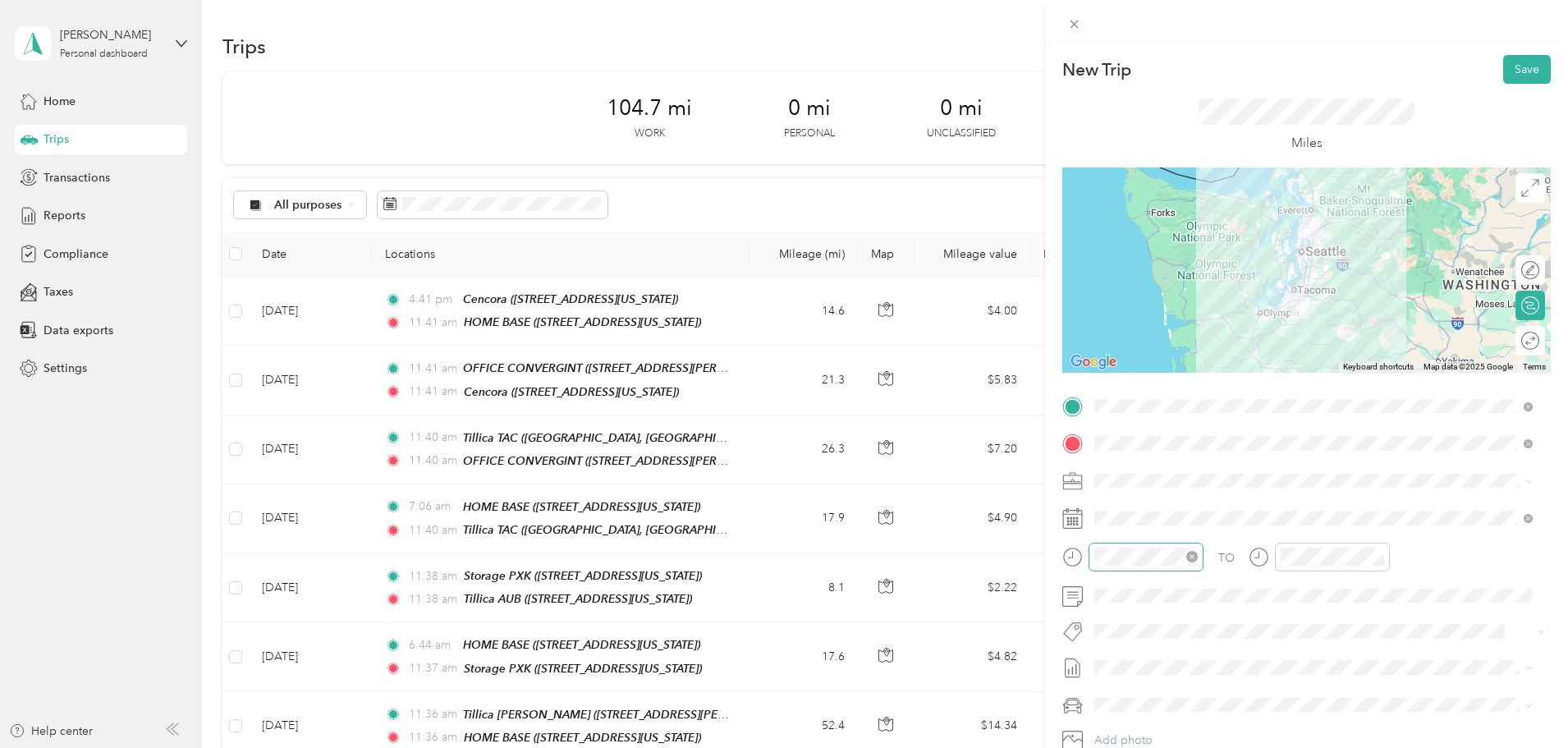
click at [1193, 555] on icon "close-circle" at bounding box center [1192, 557] width 12 height 12
click at [1101, 351] on div "05" at bounding box center [1111, 354] width 39 height 23
click at [1160, 455] on div "05" at bounding box center [1158, 452] width 39 height 23
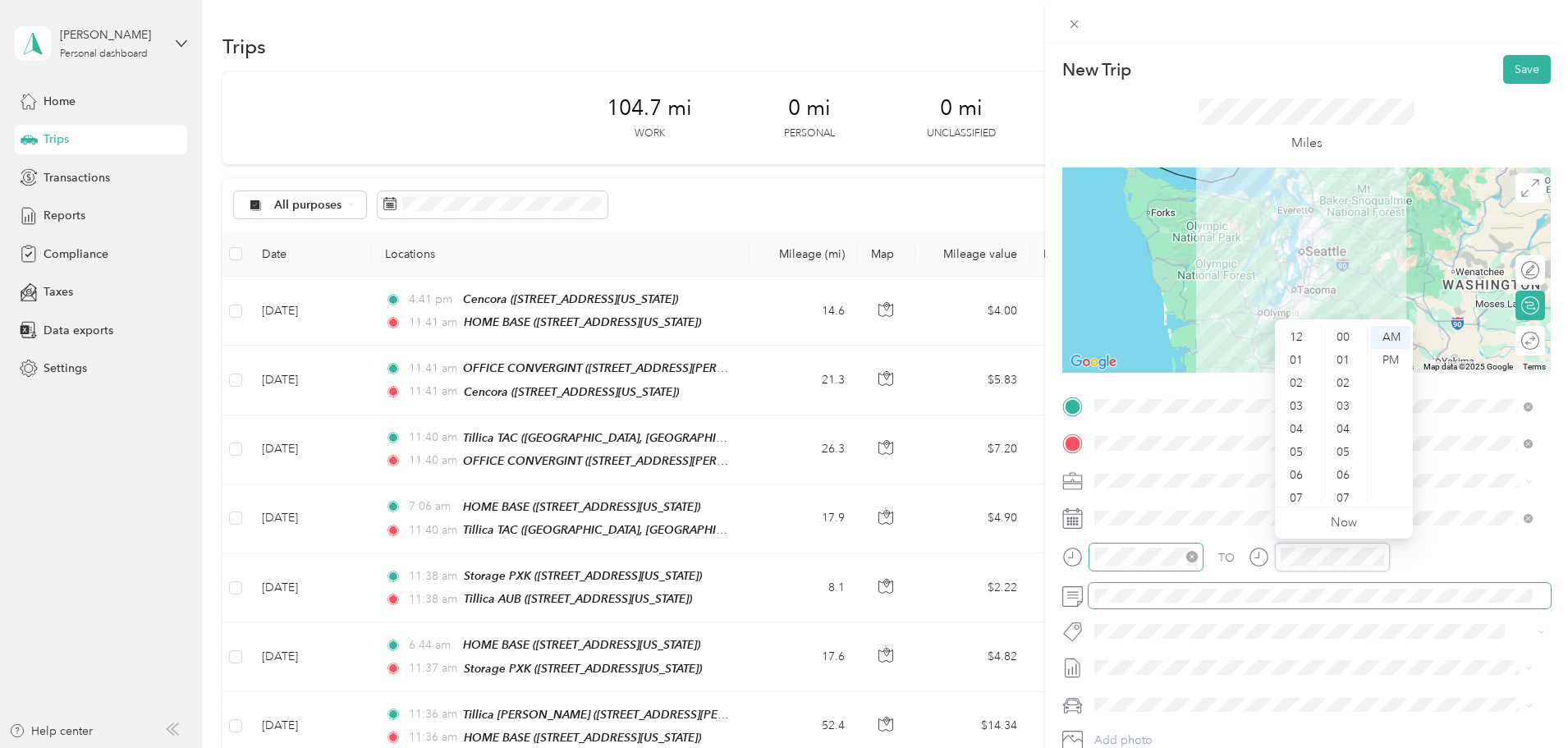
scroll to position [99, 0]
click at [1221, 555] on div "TO" at bounding box center [1307, 563] width 489 height 40
click at [1297, 426] on div "08" at bounding box center [1297, 423] width 39 height 23
click at [1337, 378] on div "33" at bounding box center [1344, 377] width 39 height 23
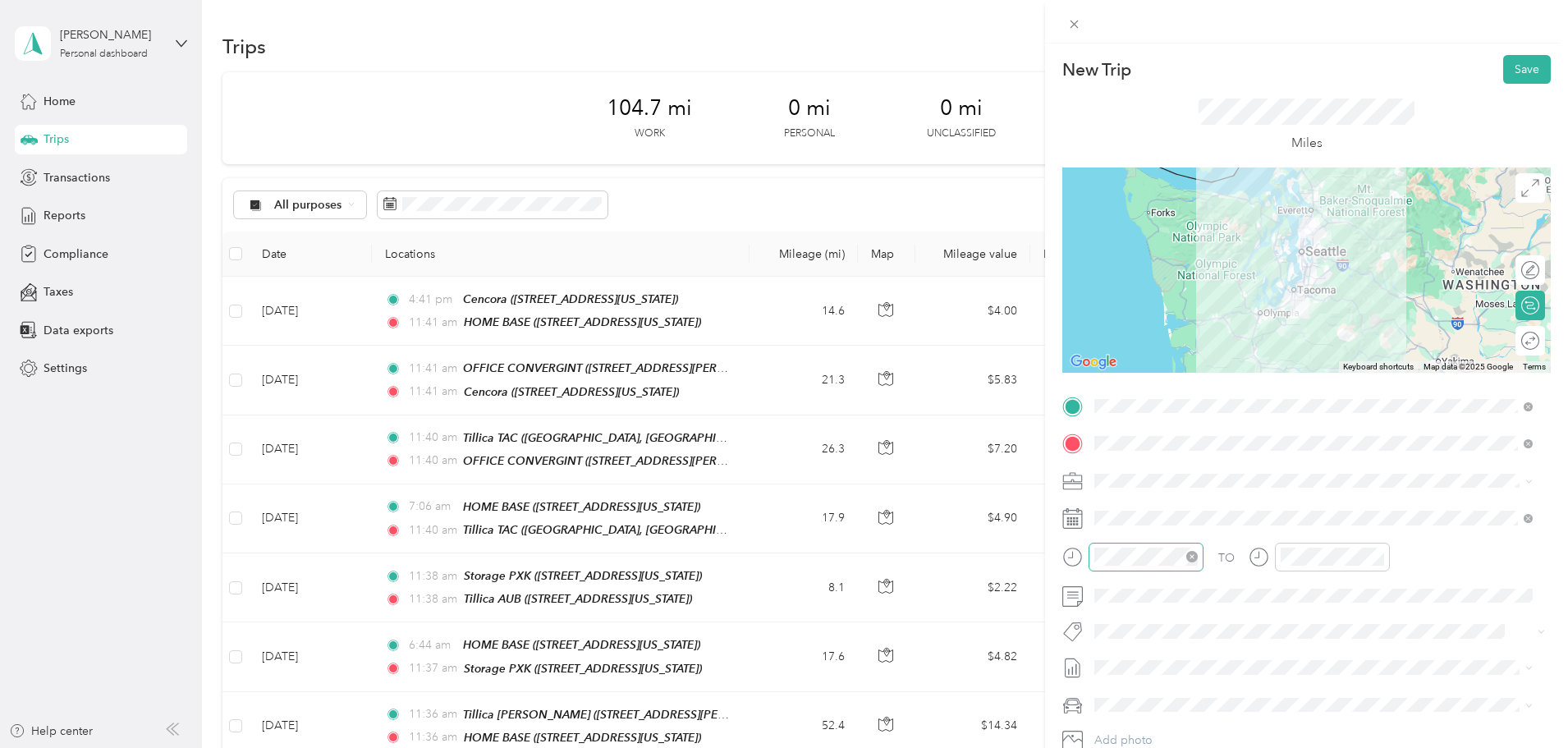
click at [1335, 611] on div "TO Add photo" at bounding box center [1307, 592] width 489 height 397
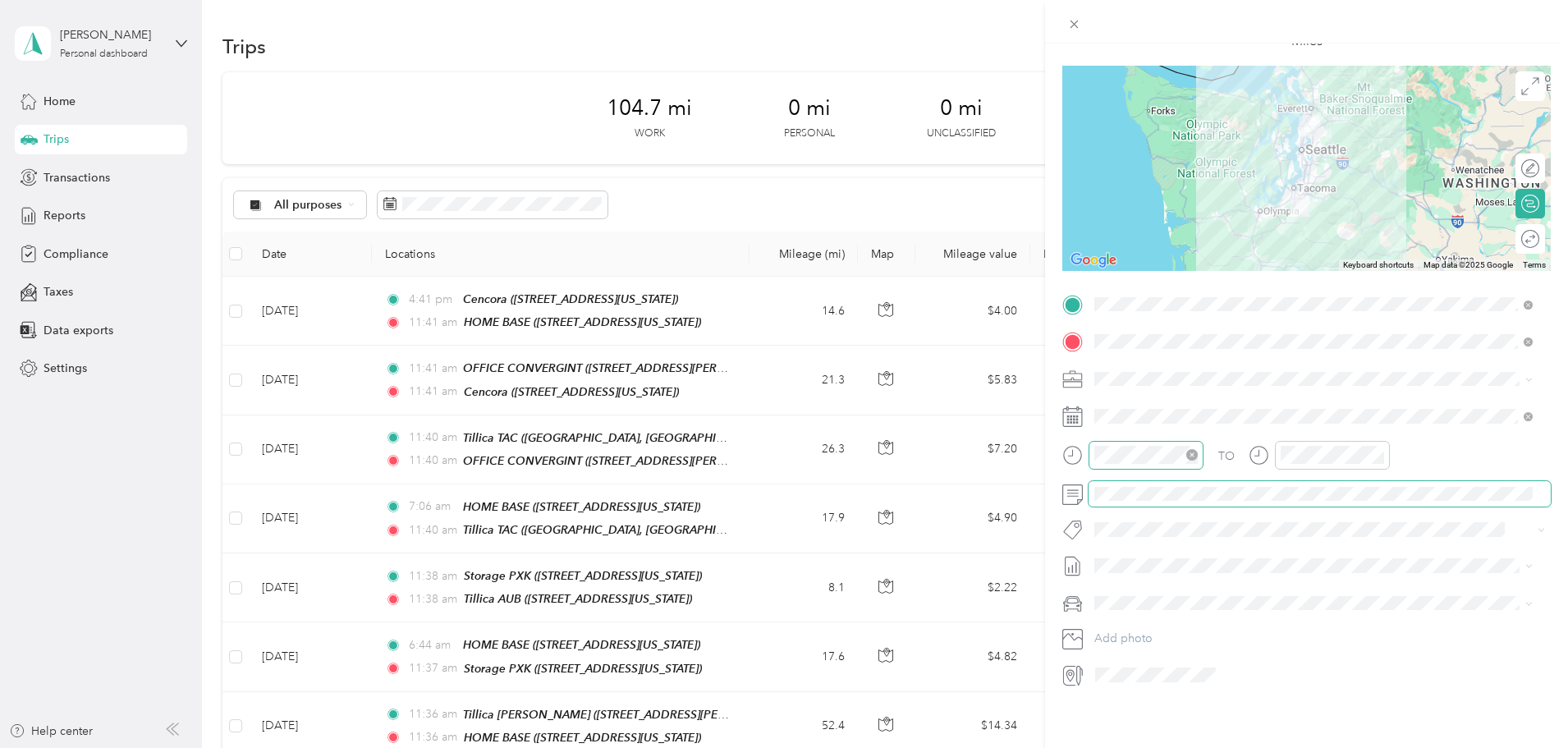
scroll to position [114, 0]
click at [1138, 599] on span at bounding box center [1320, 604] width 462 height 27
click at [1125, 624] on li "Ford F150" at bounding box center [1314, 619] width 450 height 29
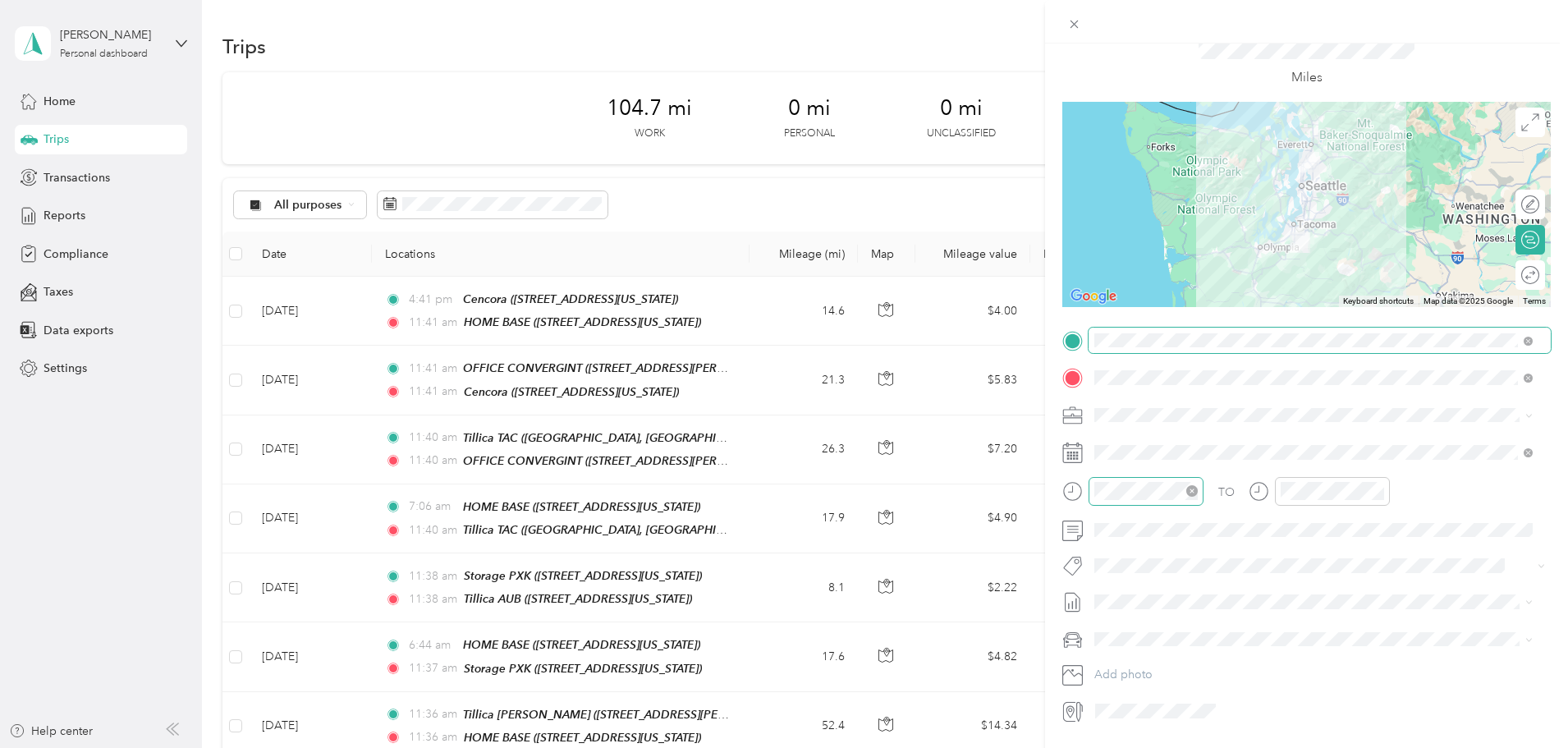
scroll to position [0, 0]
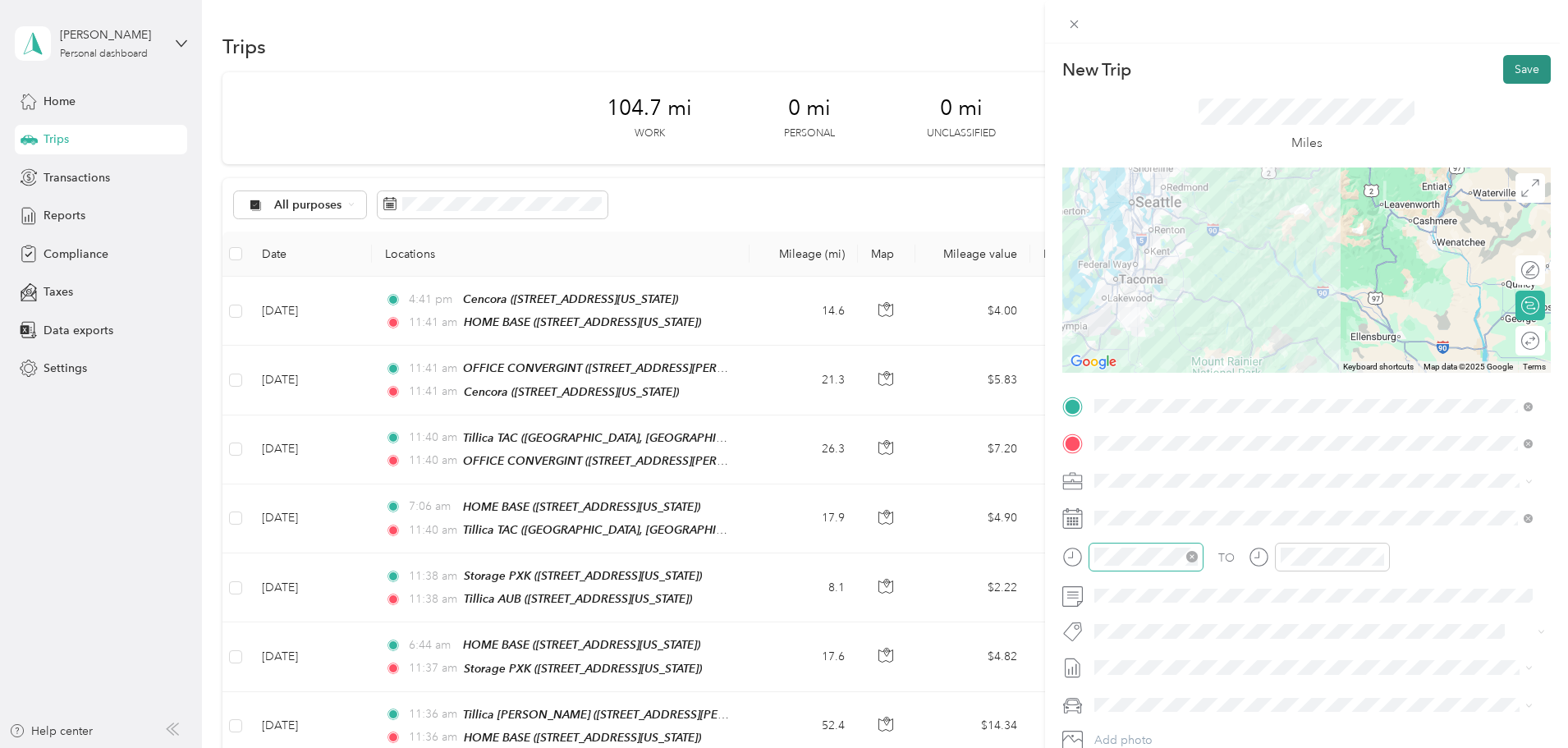
click at [1513, 63] on button "Save" at bounding box center [1526, 69] width 47 height 29
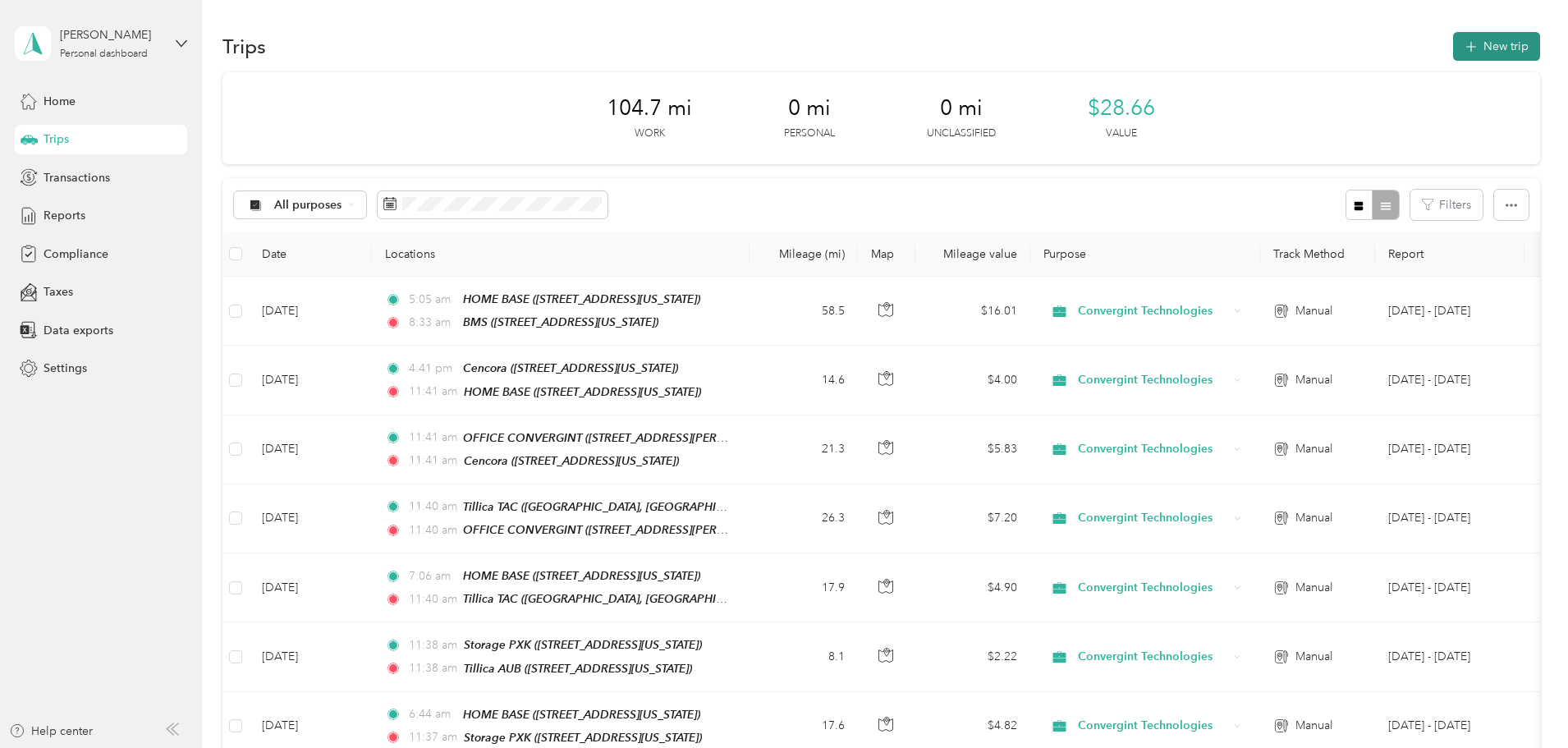
click at [1453, 48] on button "New trip" at bounding box center [1497, 46] width 87 height 29
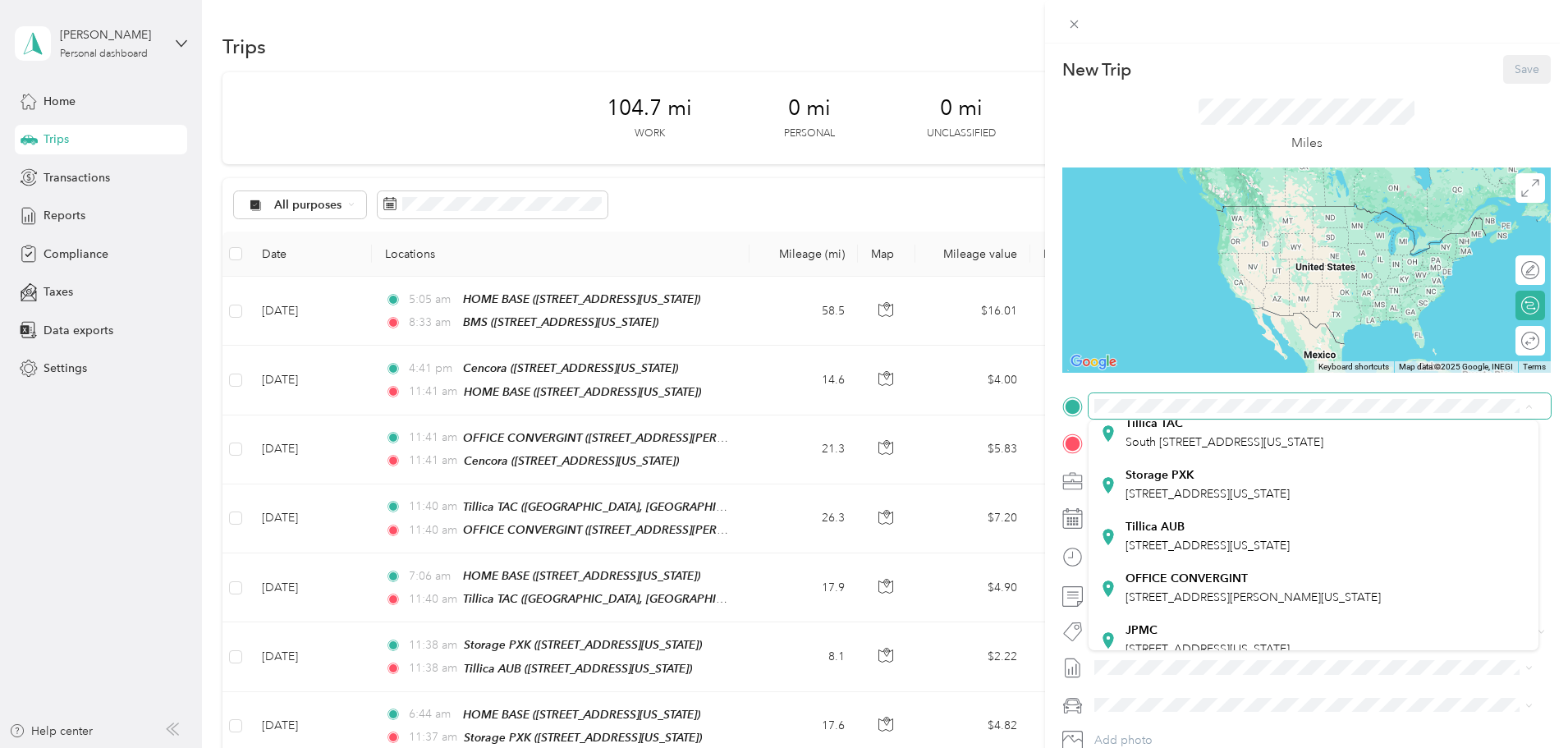
scroll to position [374, 0]
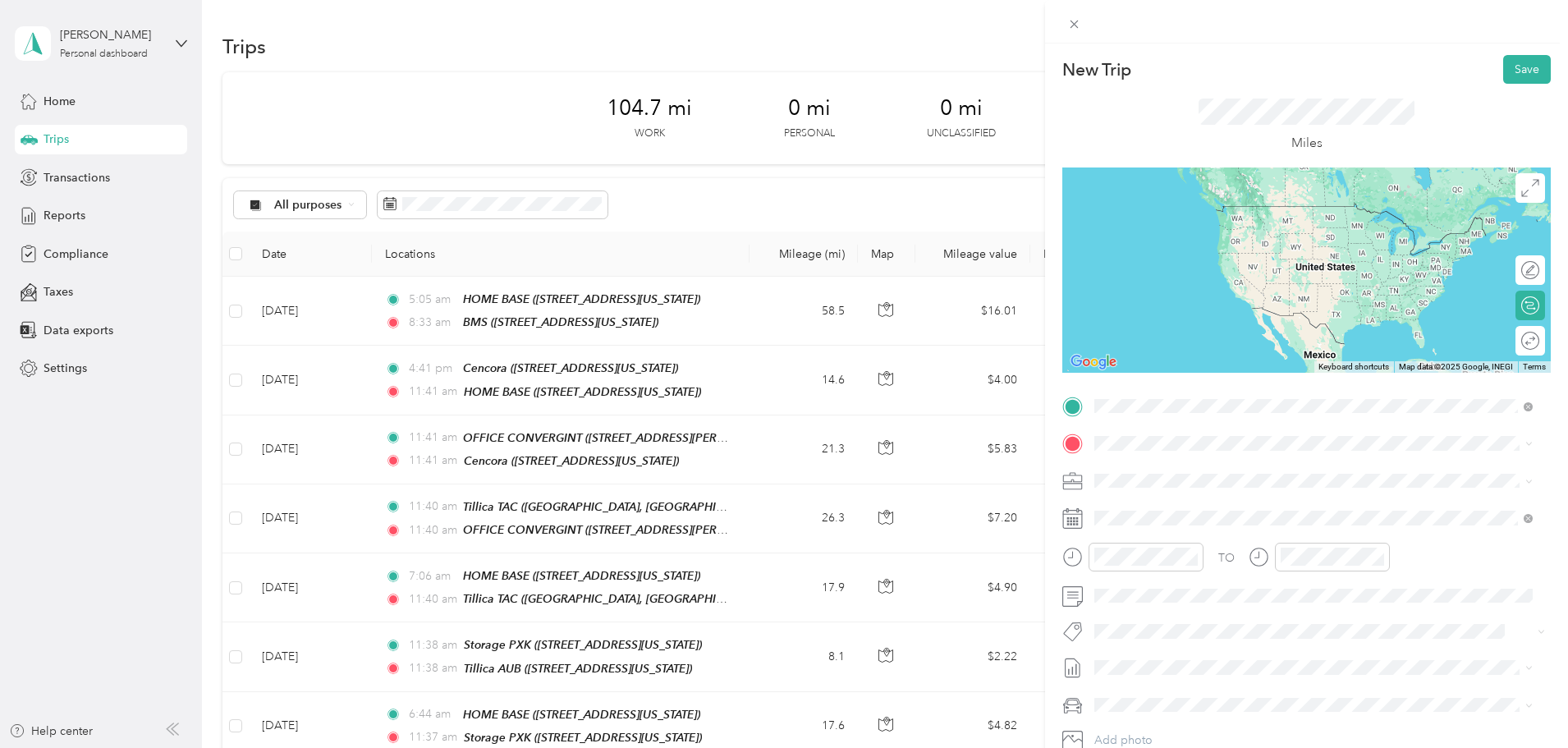
click at [1172, 477] on div "BMS [STREET_ADDRESS][US_STATE]" at bounding box center [1208, 482] width 164 height 35
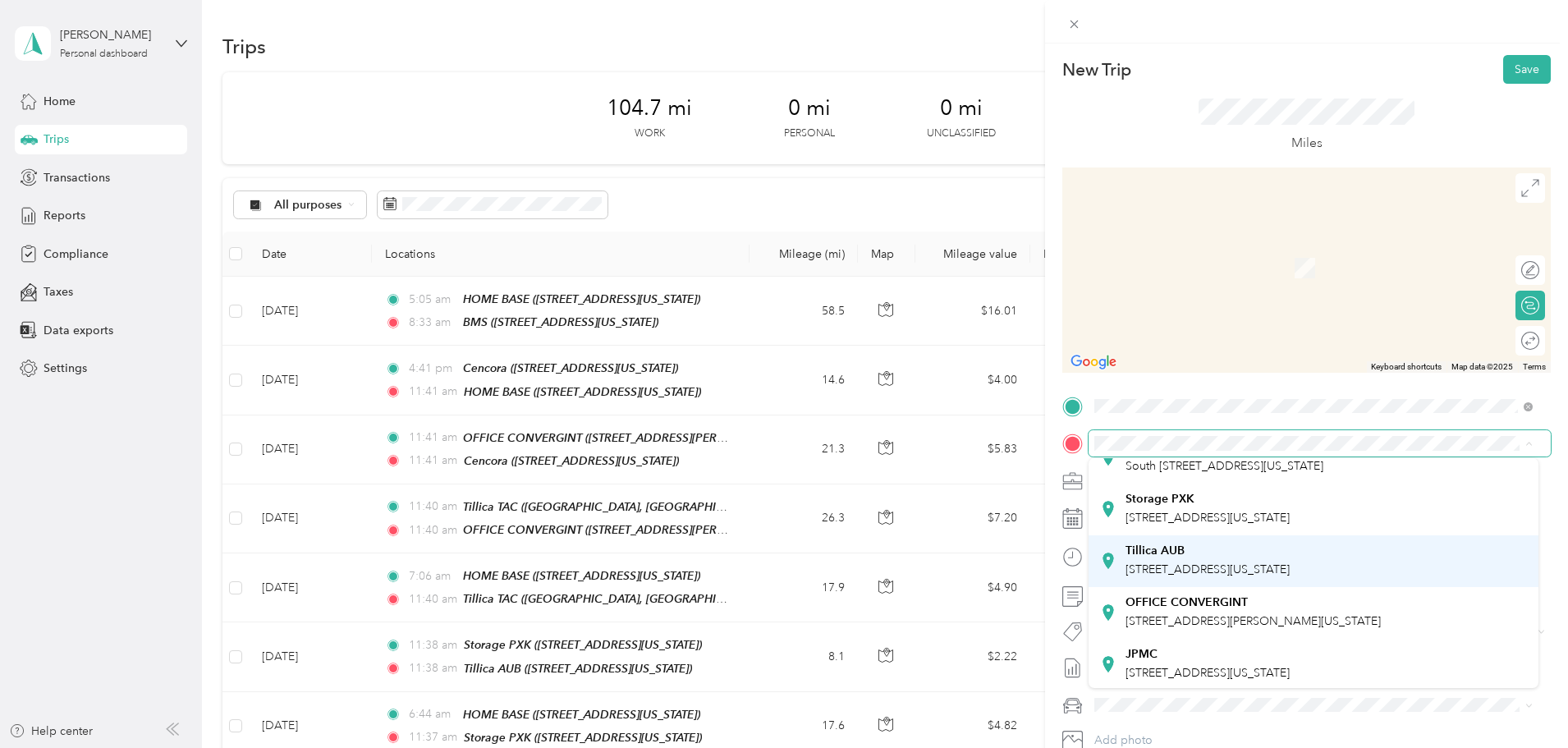
scroll to position [247, 0]
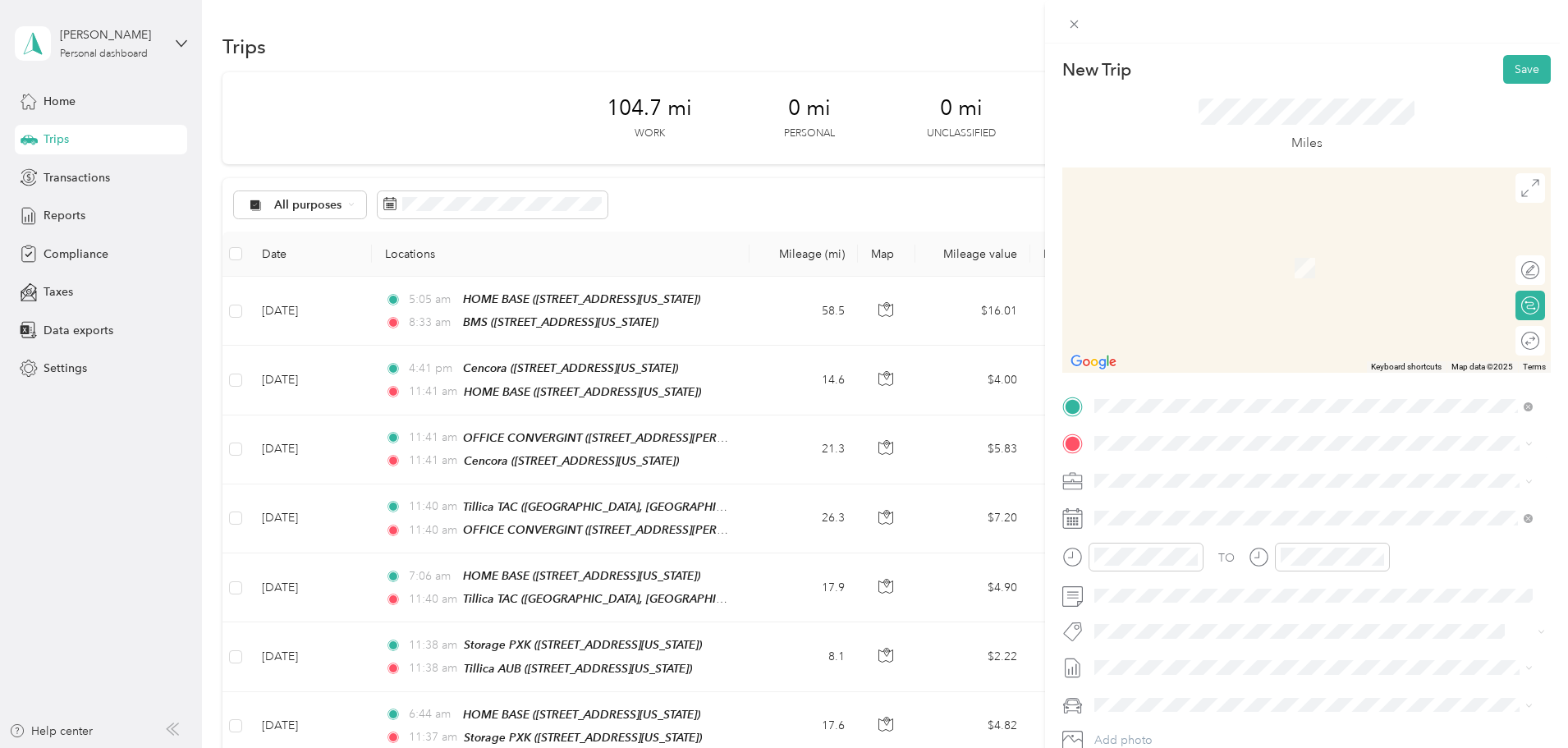
click at [1204, 546] on div "OFFICE CONVERGINT [STREET_ADDRESS][PERSON_NAME][US_STATE]" at bounding box center [1253, 529] width 256 height 35
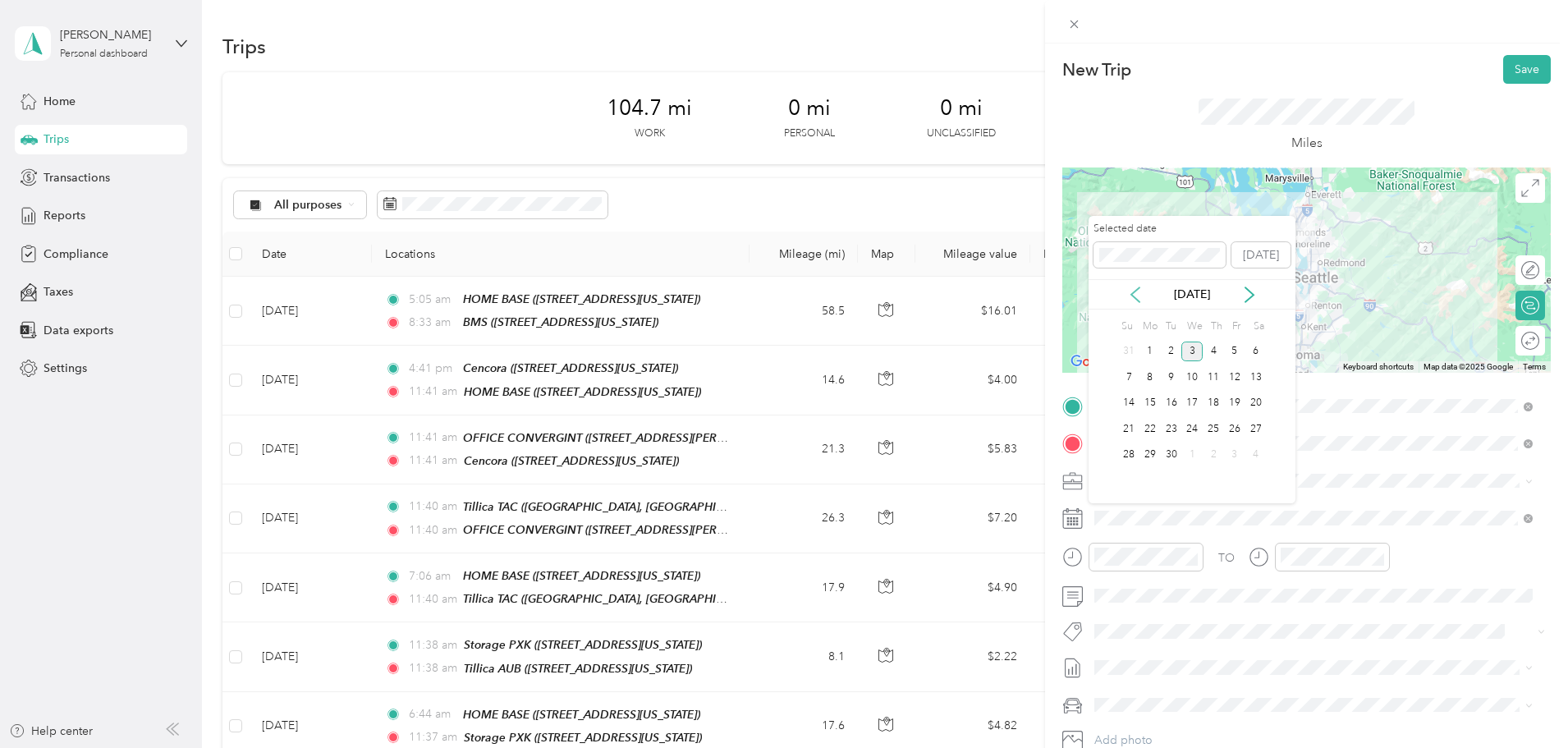
click at [1136, 300] on icon at bounding box center [1136, 295] width 8 height 15
click at [1239, 377] on div "8" at bounding box center [1235, 377] width 22 height 21
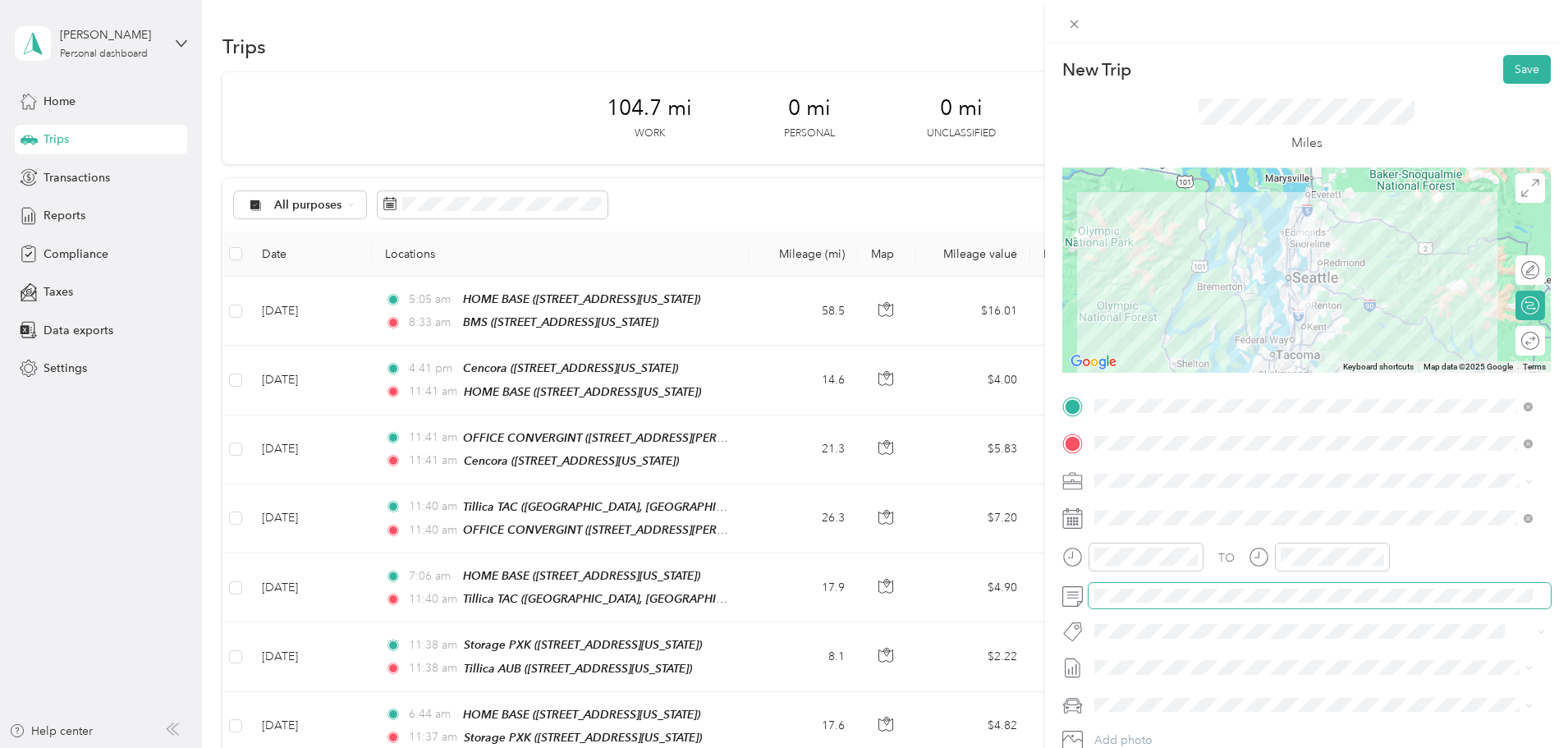
click at [1142, 586] on div "TO Add photo" at bounding box center [1307, 592] width 489 height 397
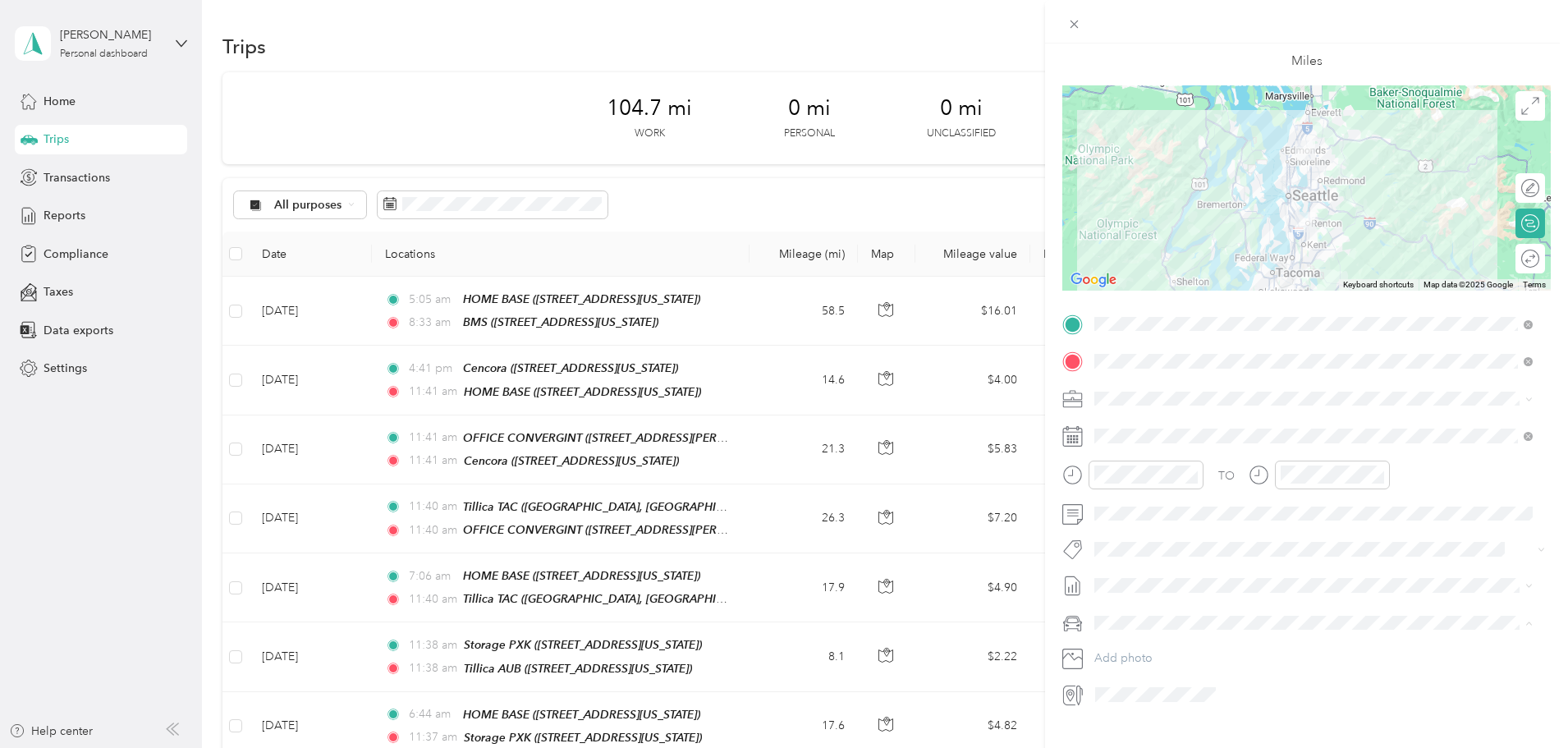
click at [1133, 656] on li "Ford F150" at bounding box center [1314, 652] width 450 height 29
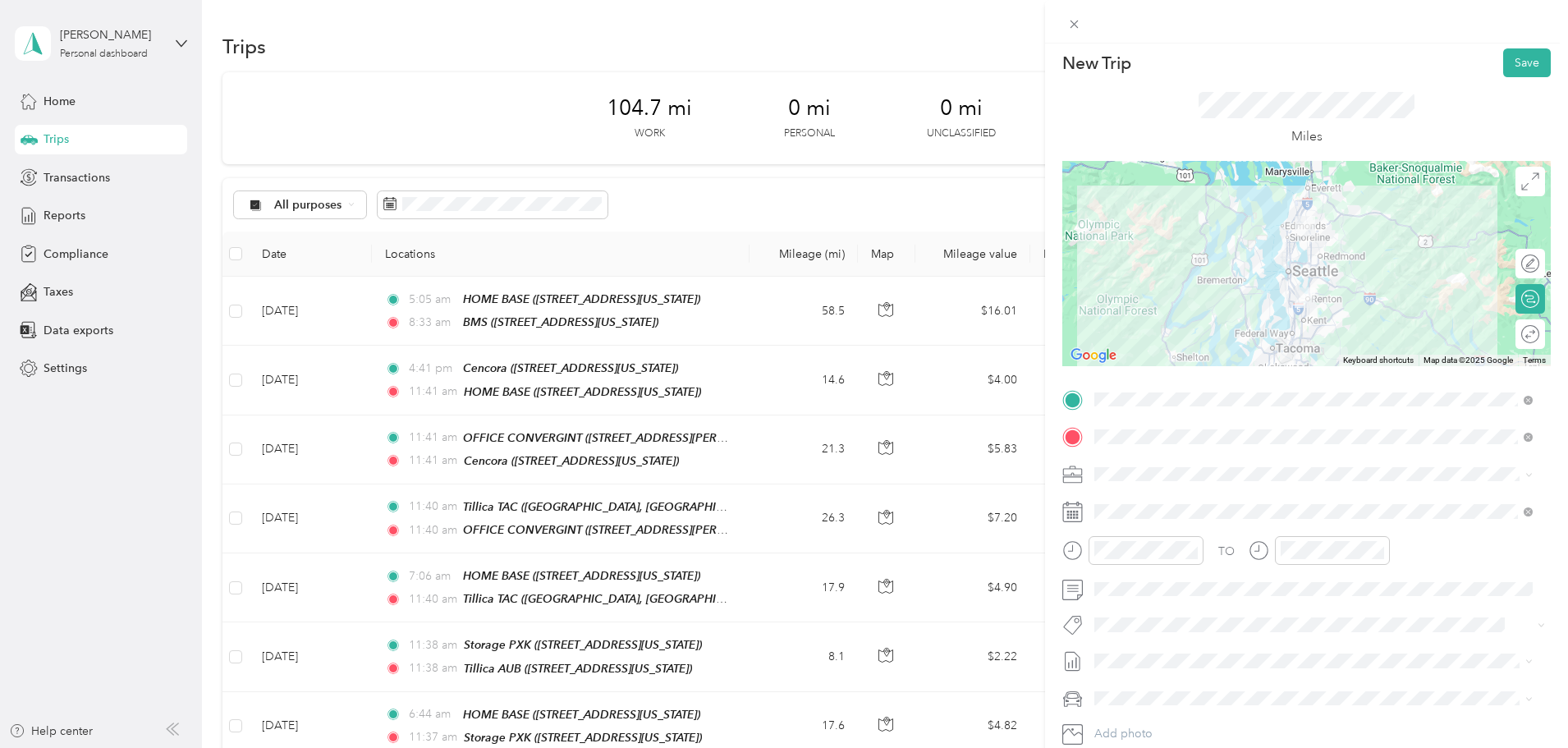
scroll to position [0, 0]
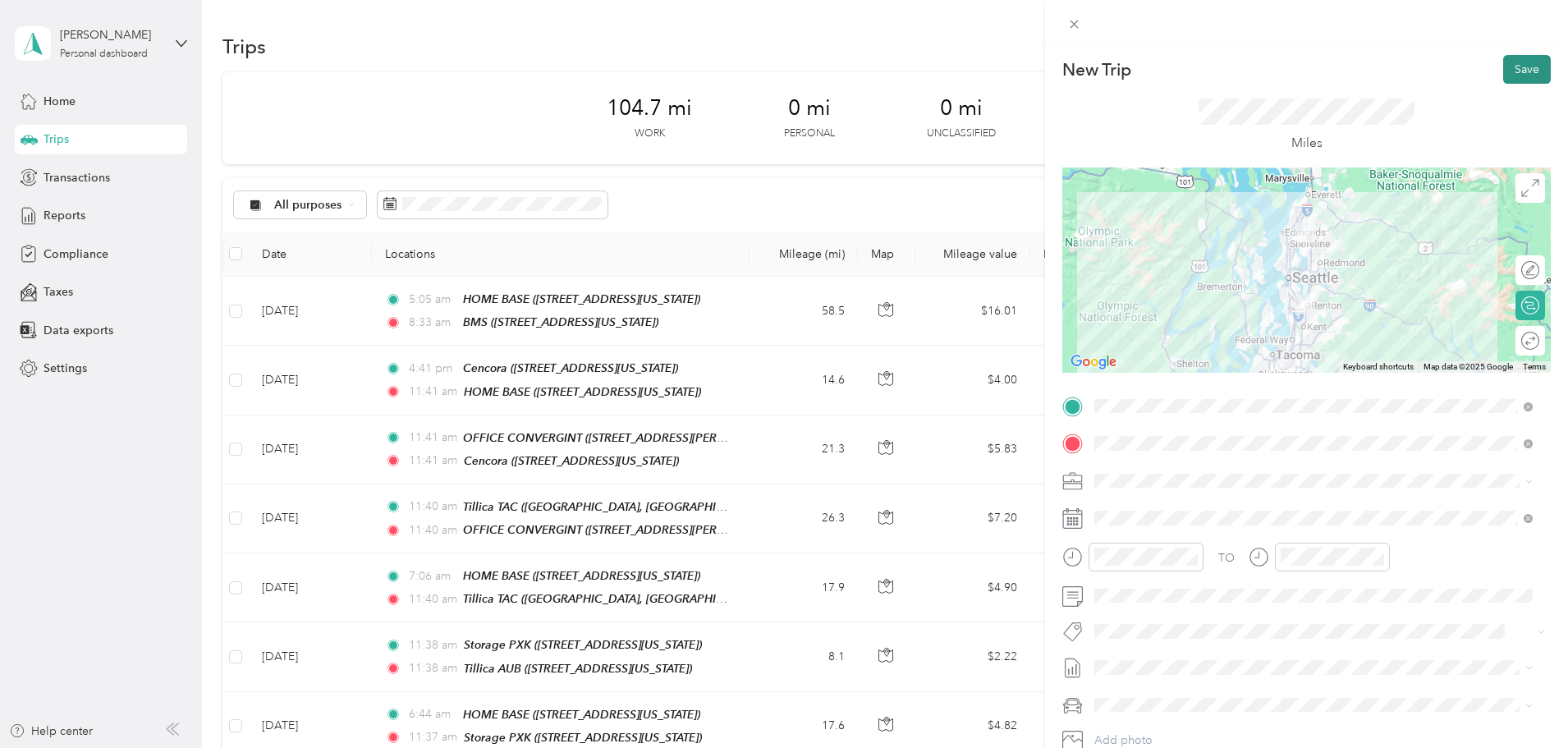
click at [1519, 66] on button "Save" at bounding box center [1526, 69] width 47 height 29
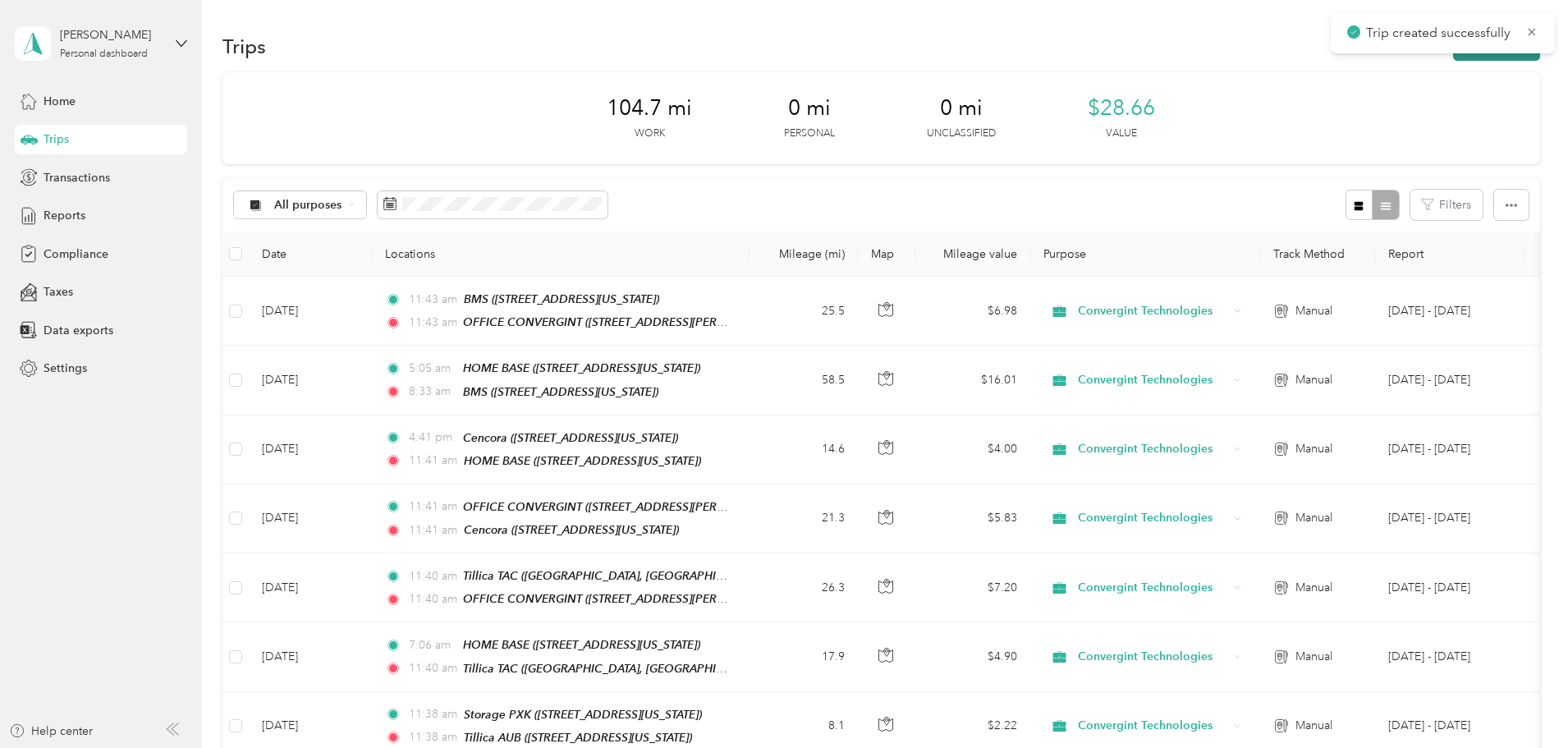
click at [1453, 53] on button "New trip" at bounding box center [1497, 46] width 87 height 29
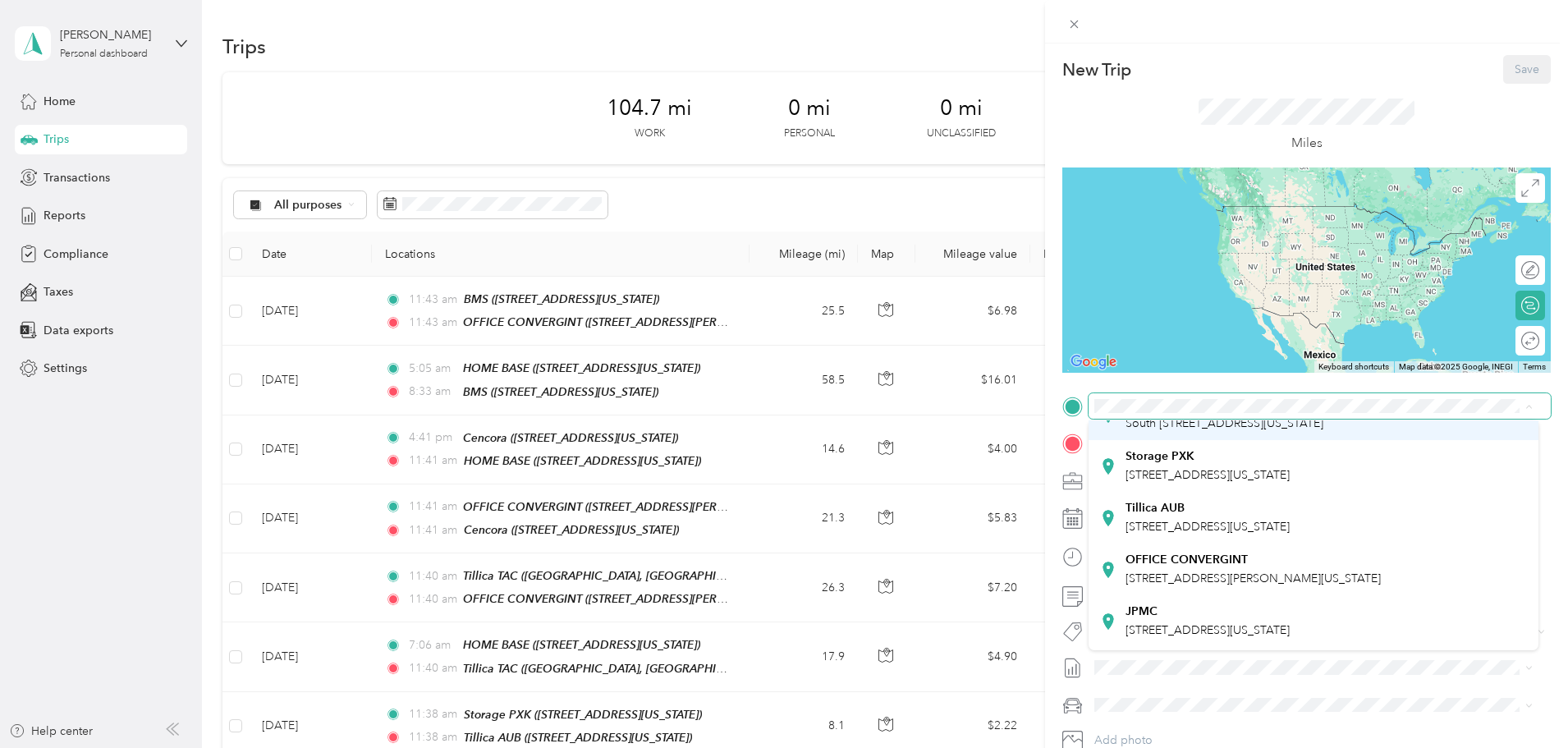
scroll to position [247, 0]
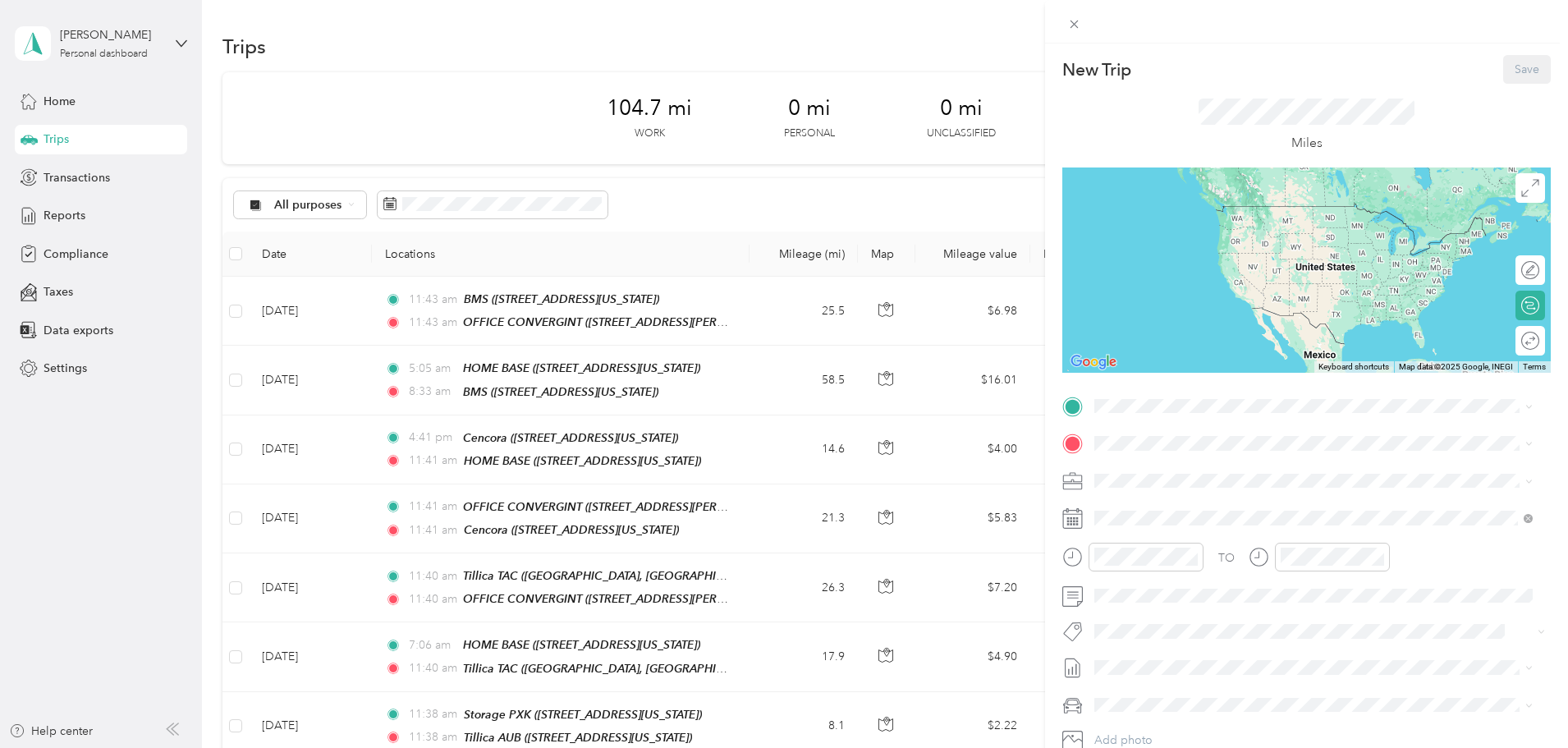
click at [1223, 505] on li "OFFICE CONVERGINT [STREET_ADDRESS][PERSON_NAME][US_STATE]" at bounding box center [1314, 492] width 450 height 51
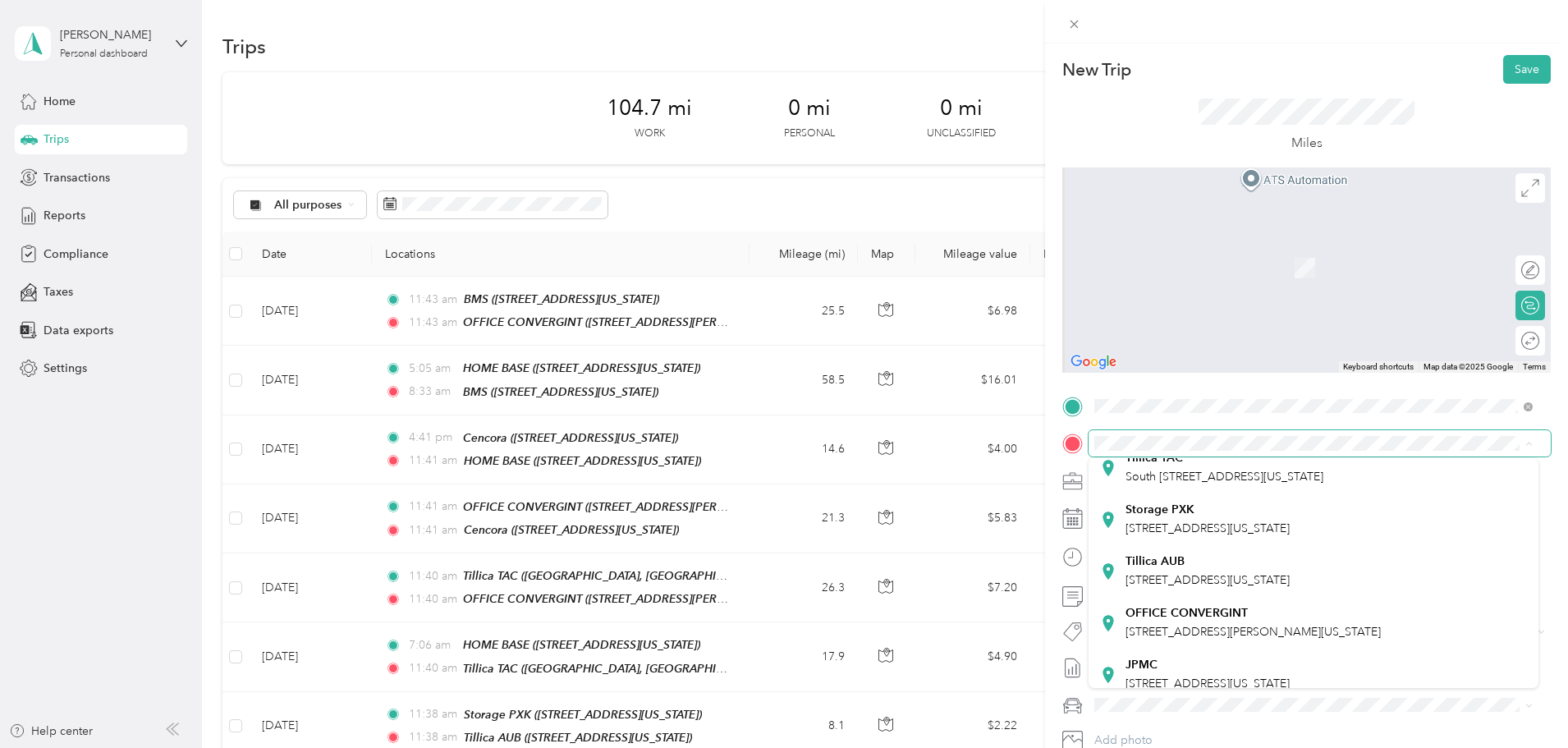
scroll to position [164, 0]
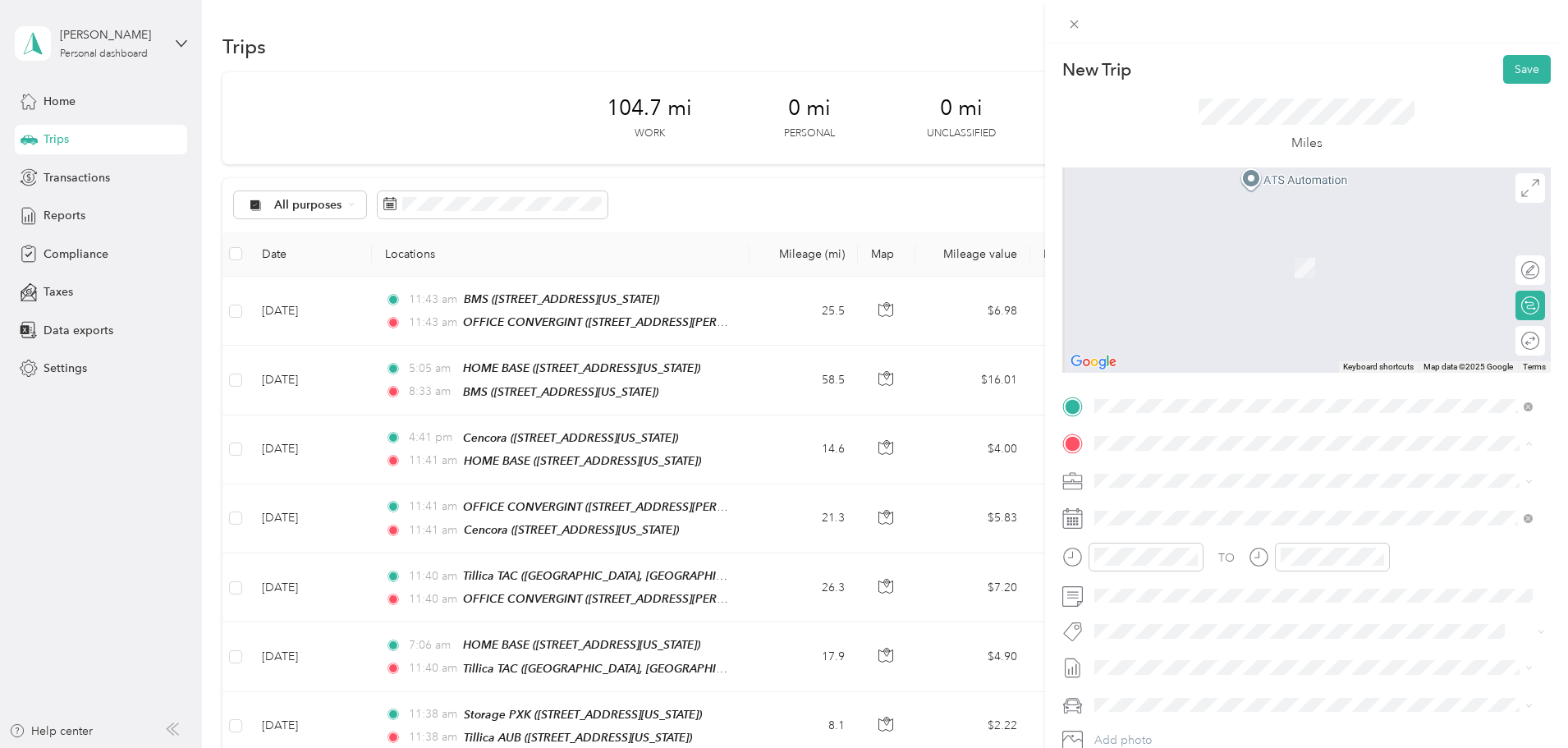
click at [1189, 471] on div "Tillica TAC South [STREET_ADDRESS][US_STATE]" at bounding box center [1224, 457] width 198 height 35
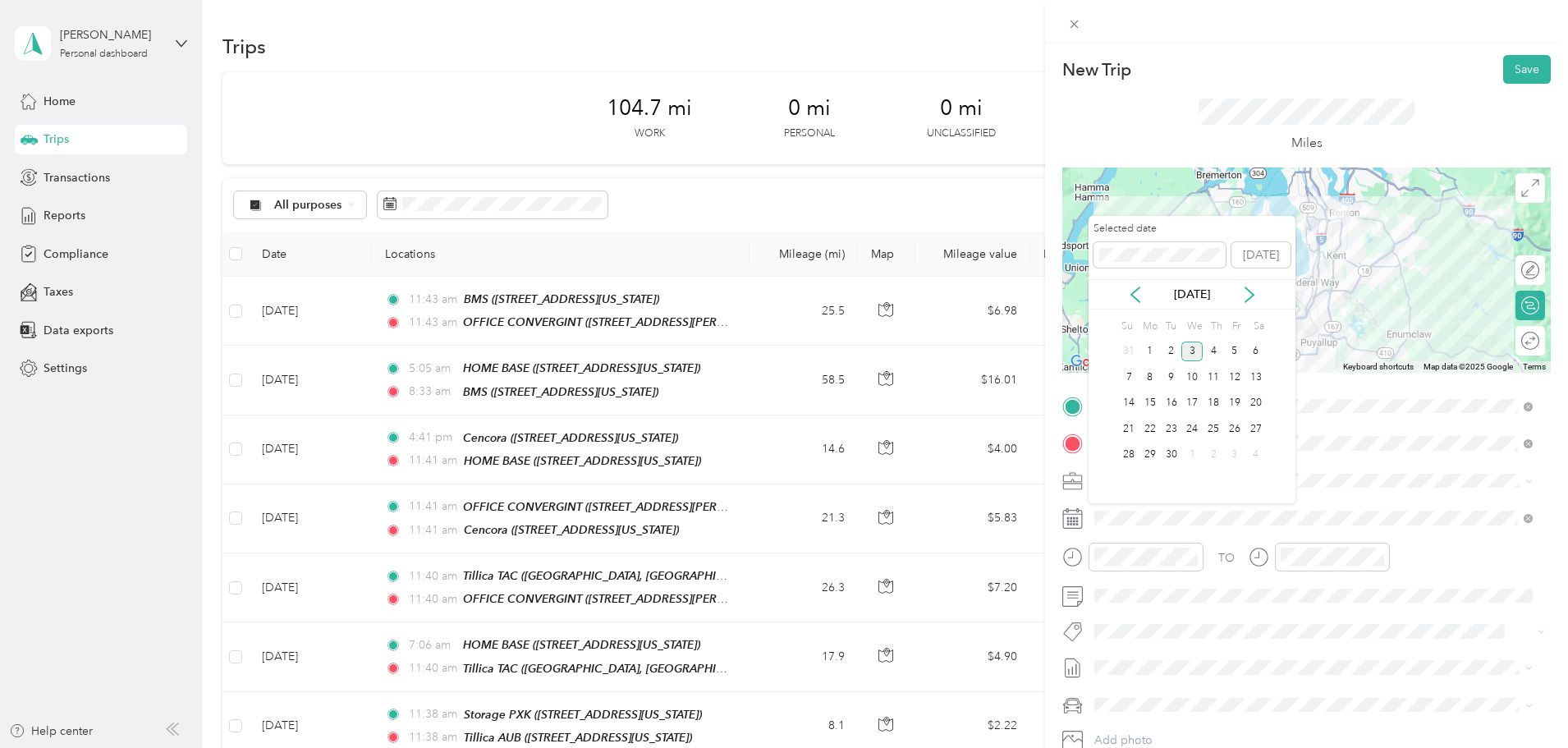
click at [1150, 293] on div "[DATE]" at bounding box center [1192, 294] width 207 height 17
drag, startPoint x: 1138, startPoint y: 299, endPoint x: 1145, endPoint y: 304, distance: 8.6
click at [1138, 300] on icon at bounding box center [1136, 295] width 17 height 17
click at [1235, 374] on div "8" at bounding box center [1235, 377] width 22 height 21
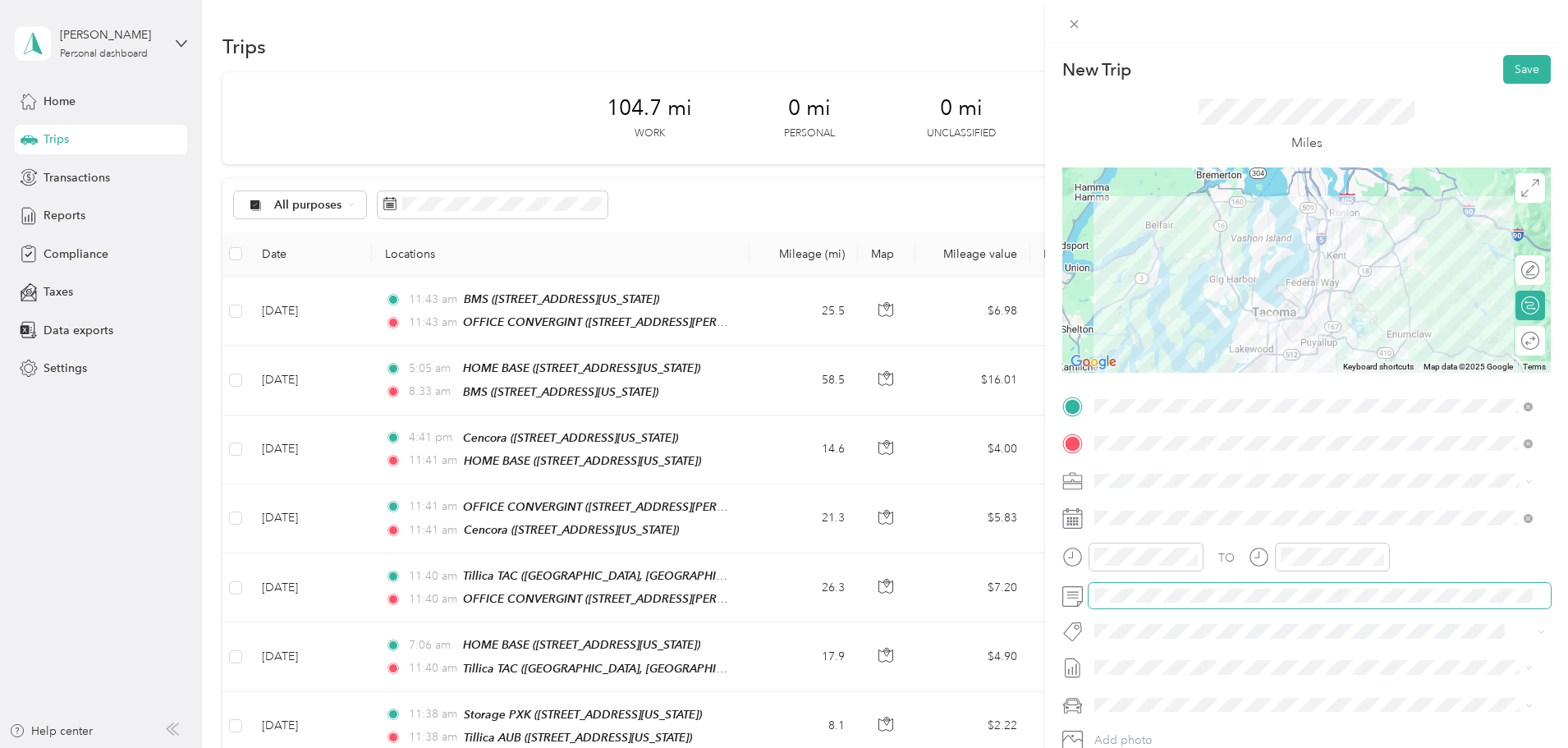
scroll to position [82, 0]
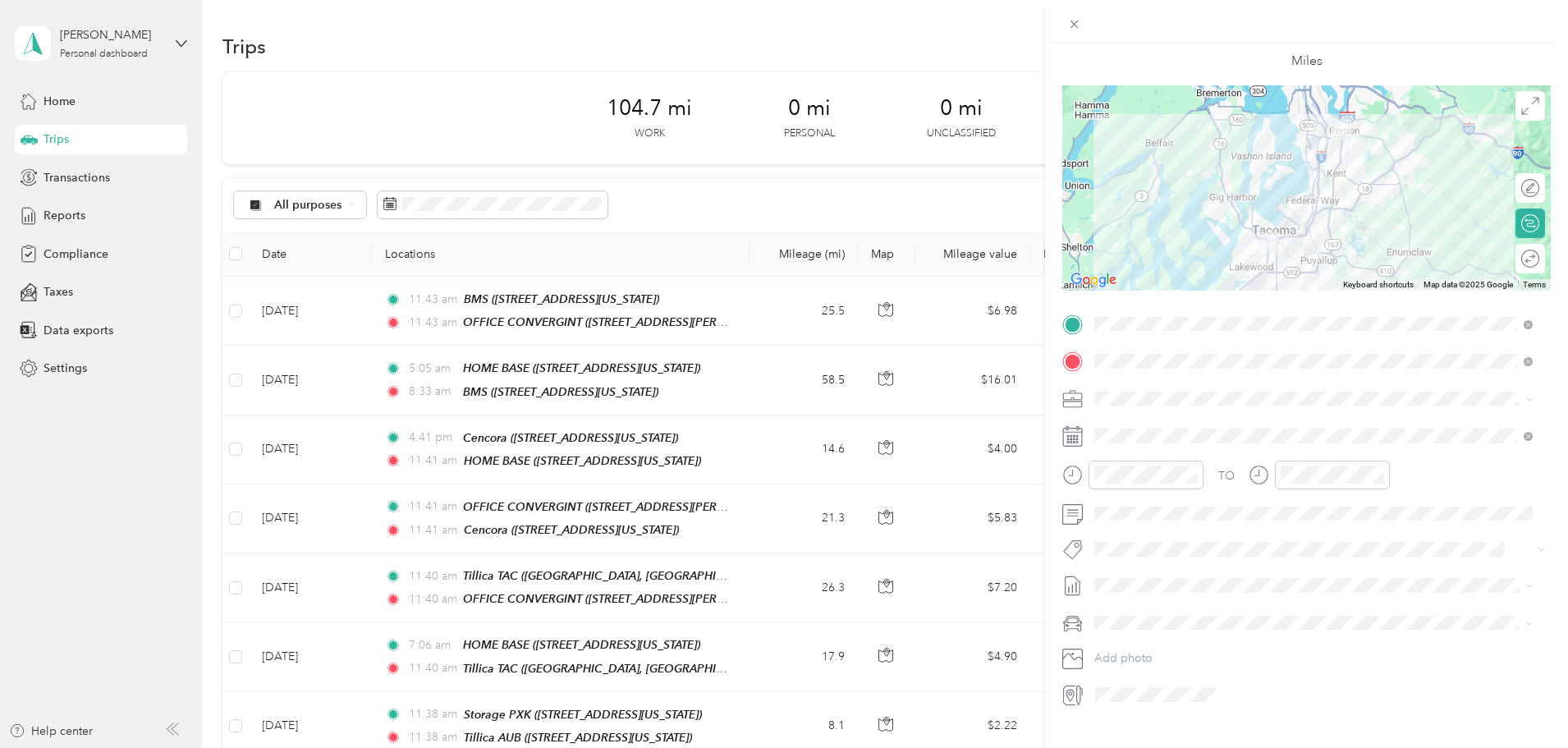
click at [1137, 649] on span "Ford F150" at bounding box center [1126, 651] width 54 height 14
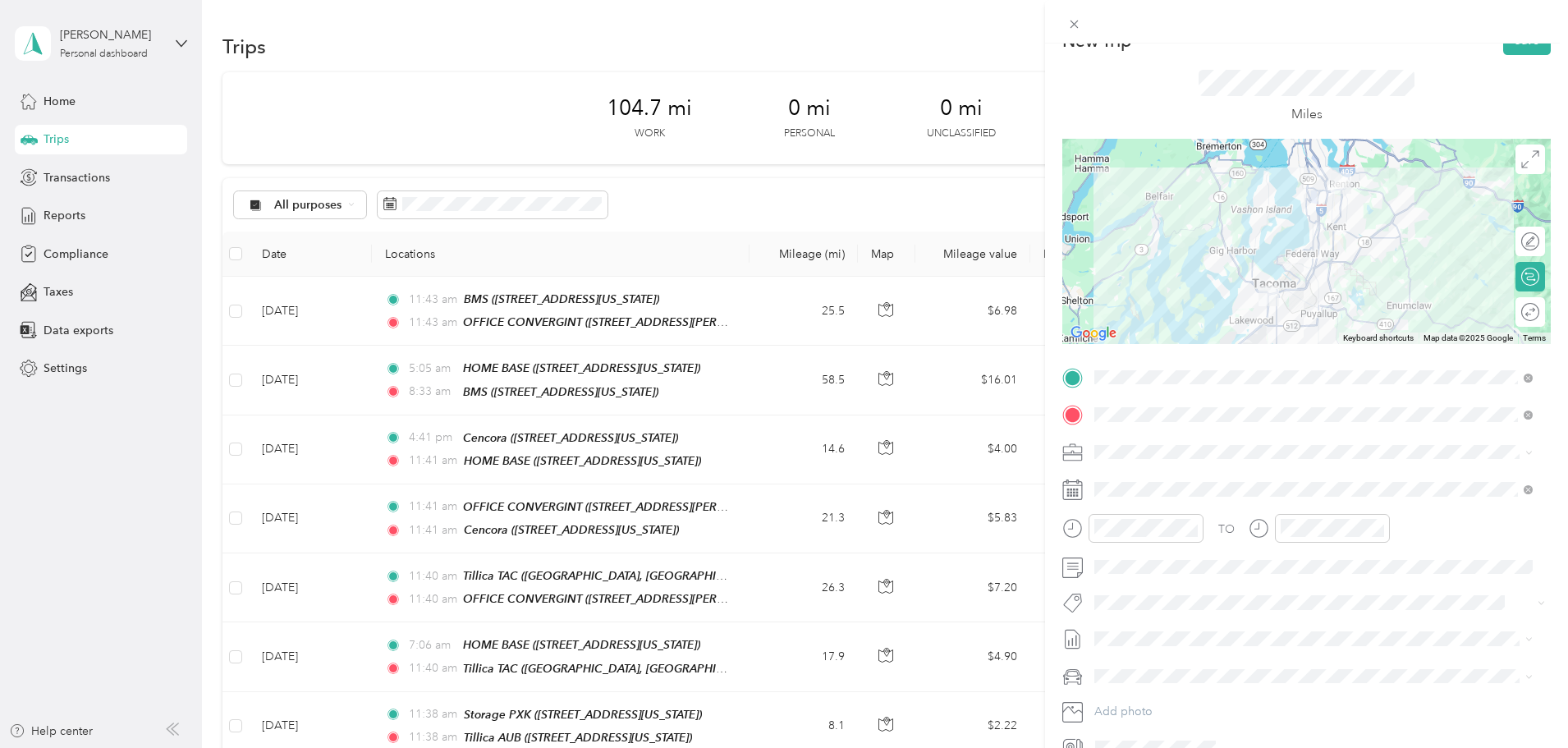
scroll to position [0, 0]
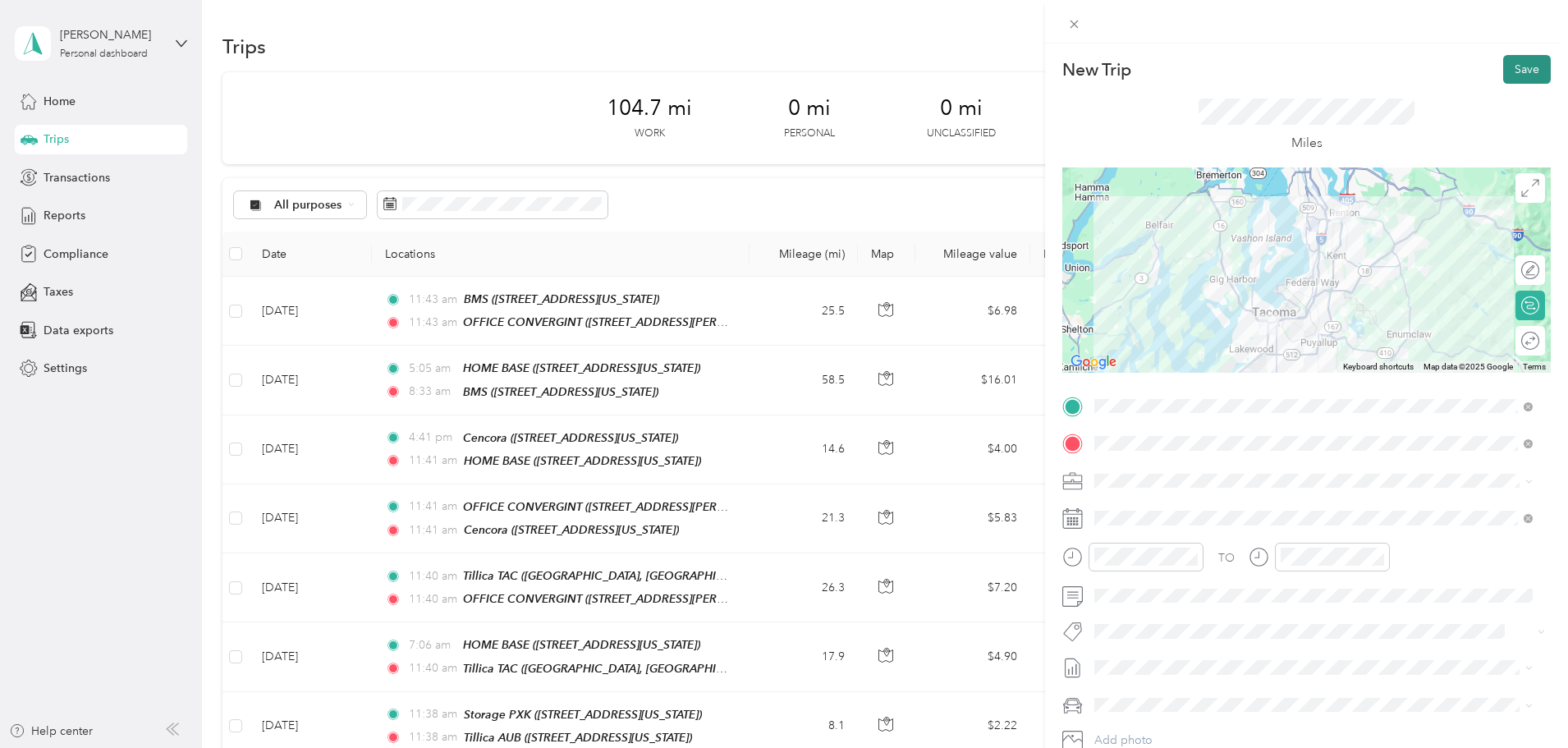
click at [1513, 71] on button "Save" at bounding box center [1526, 69] width 47 height 29
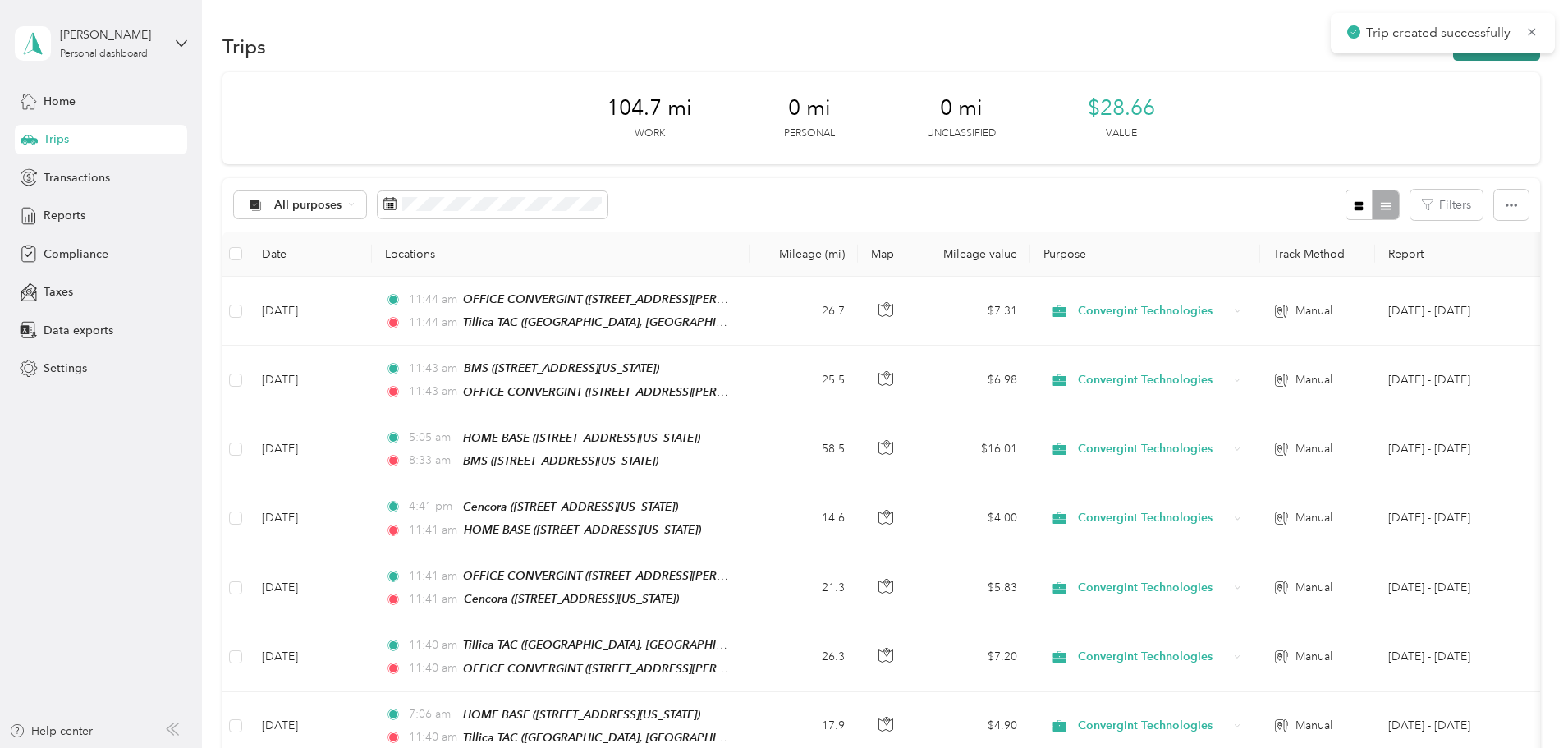
click at [1453, 56] on button "New trip" at bounding box center [1497, 46] width 87 height 29
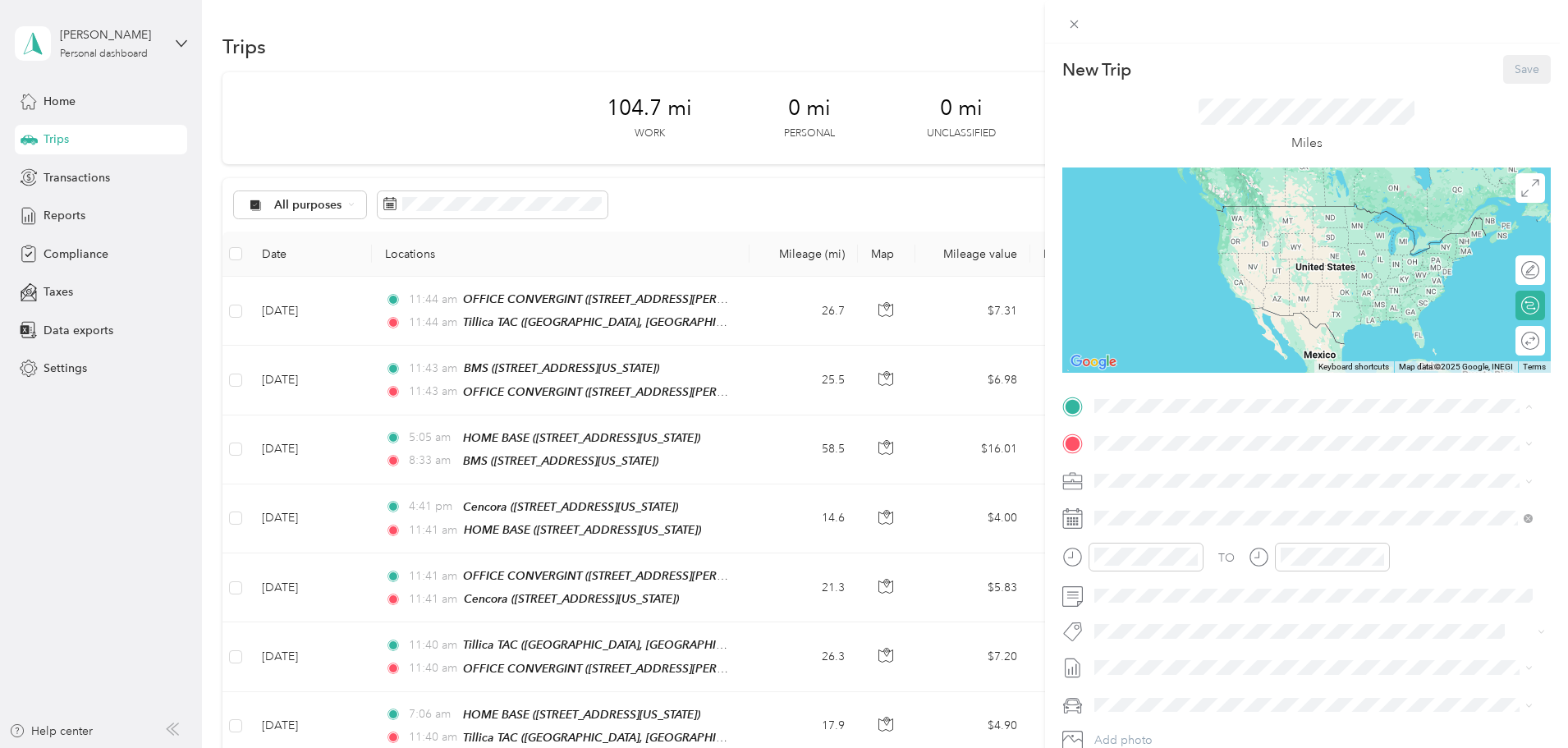
click at [1177, 596] on div "Tillica TAC South [STREET_ADDRESS][US_STATE]" at bounding box center [1224, 585] width 198 height 35
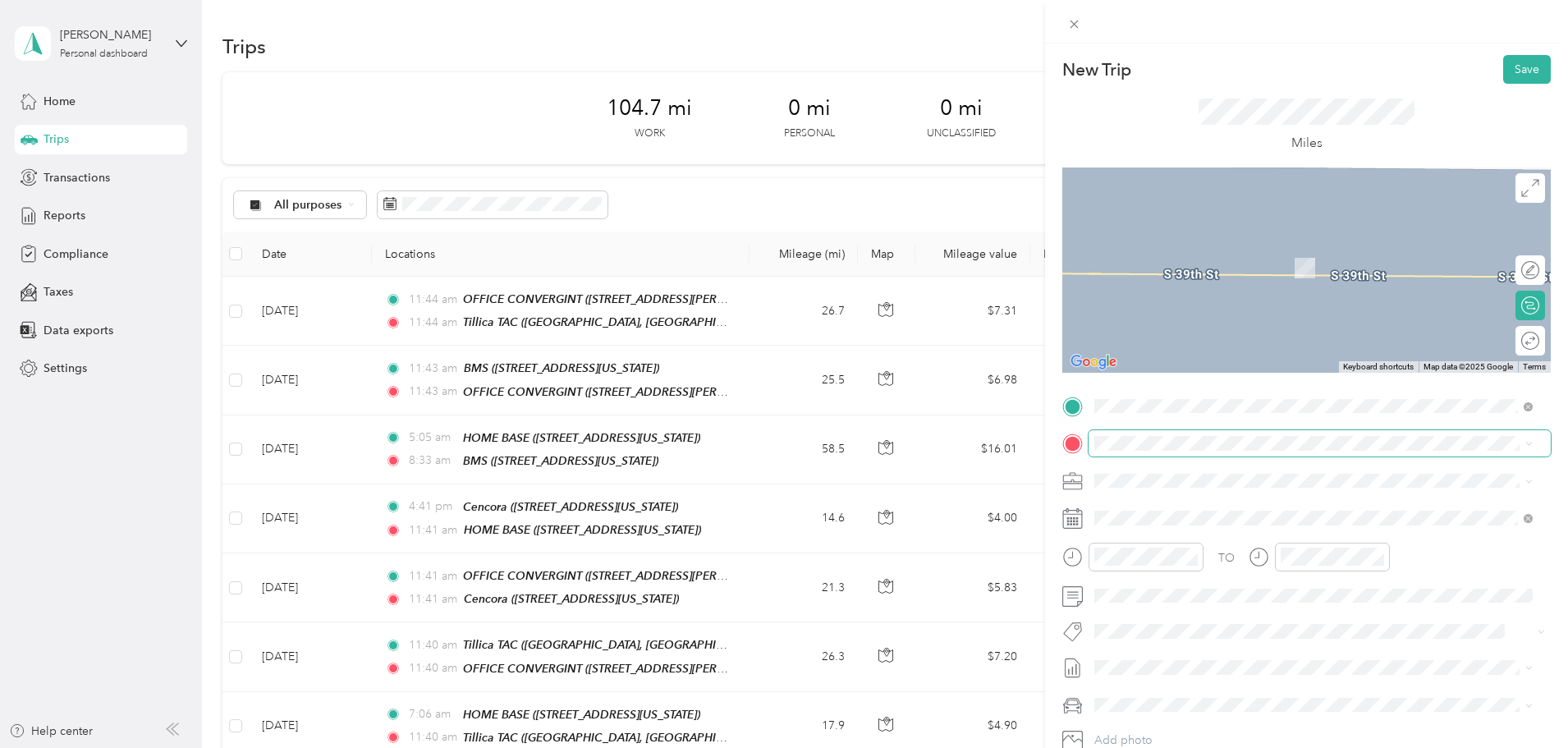
click at [1146, 452] on span at bounding box center [1320, 443] width 462 height 27
click at [1189, 667] on strong "Storage PXK" at bounding box center [1160, 660] width 69 height 15
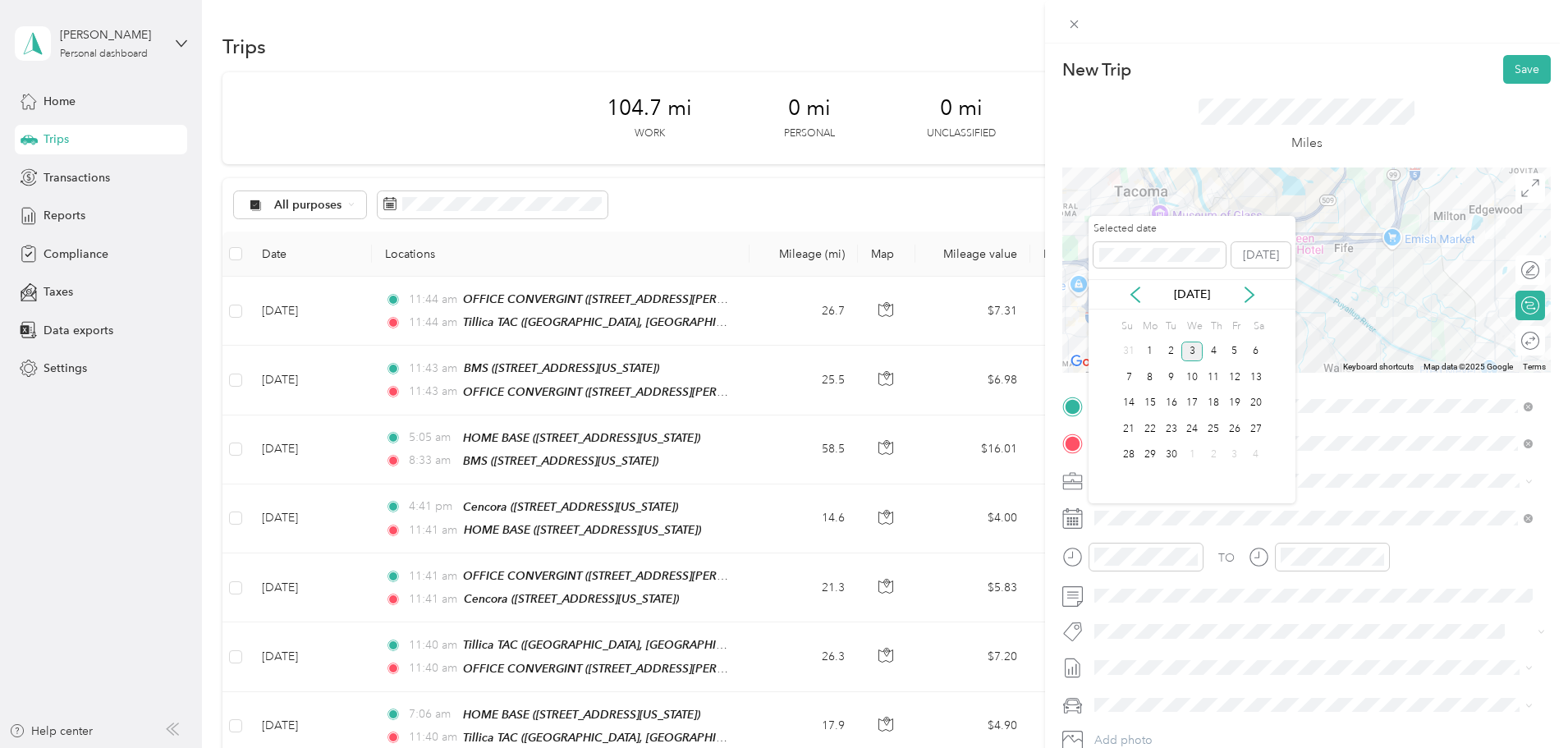
click at [1136, 306] on div "[DATE]" at bounding box center [1192, 294] width 207 height 31
click at [1144, 295] on div "[DATE]" at bounding box center [1192, 294] width 207 height 17
click at [1137, 295] on icon at bounding box center [1136, 295] width 17 height 17
click at [1230, 395] on div "15" at bounding box center [1235, 403] width 22 height 21
click at [1232, 381] on div "8" at bounding box center [1235, 377] width 22 height 21
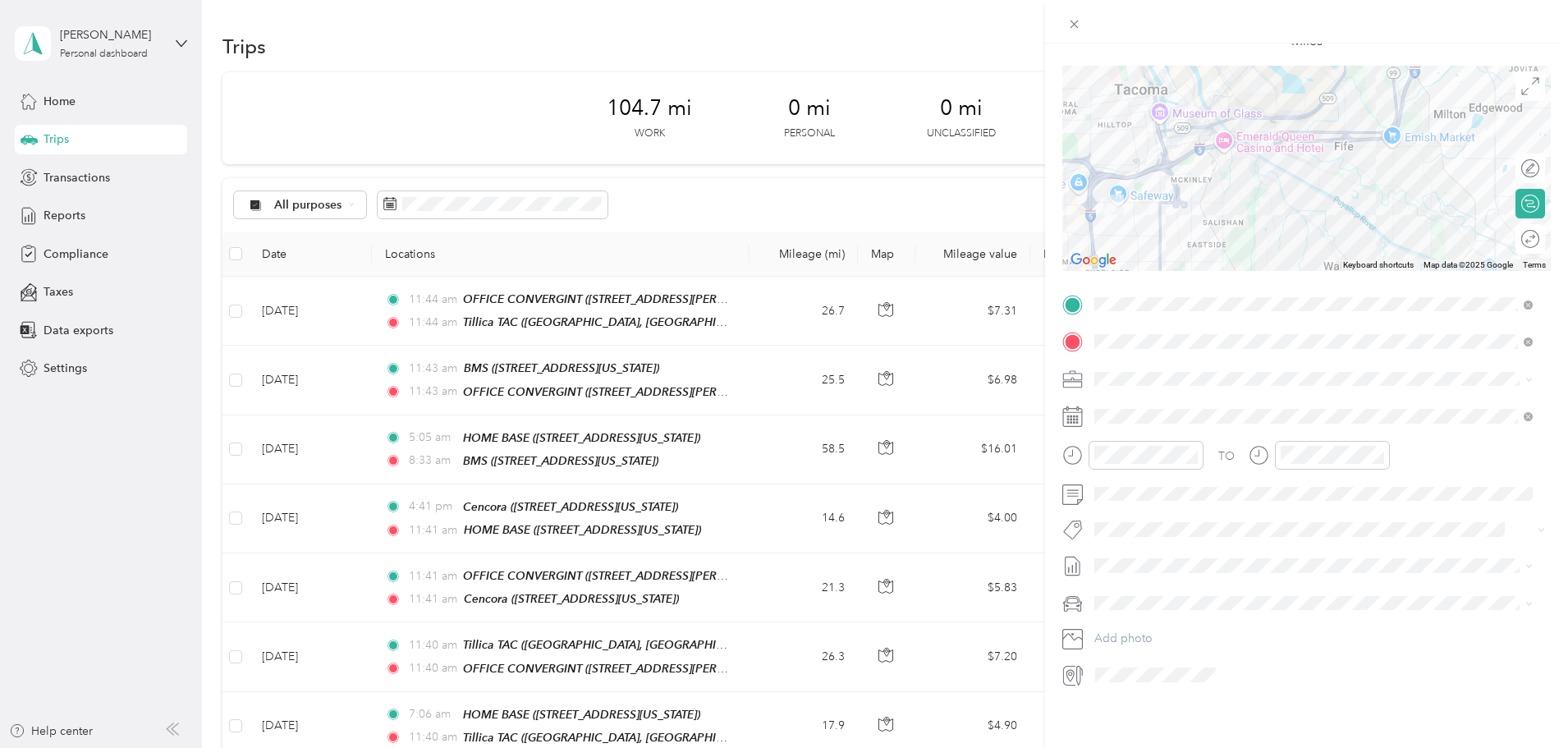
scroll to position [114, 0]
click at [1156, 467] on div at bounding box center [1133, 461] width 141 height 40
click at [1130, 621] on div "Ford F150" at bounding box center [1313, 619] width 427 height 17
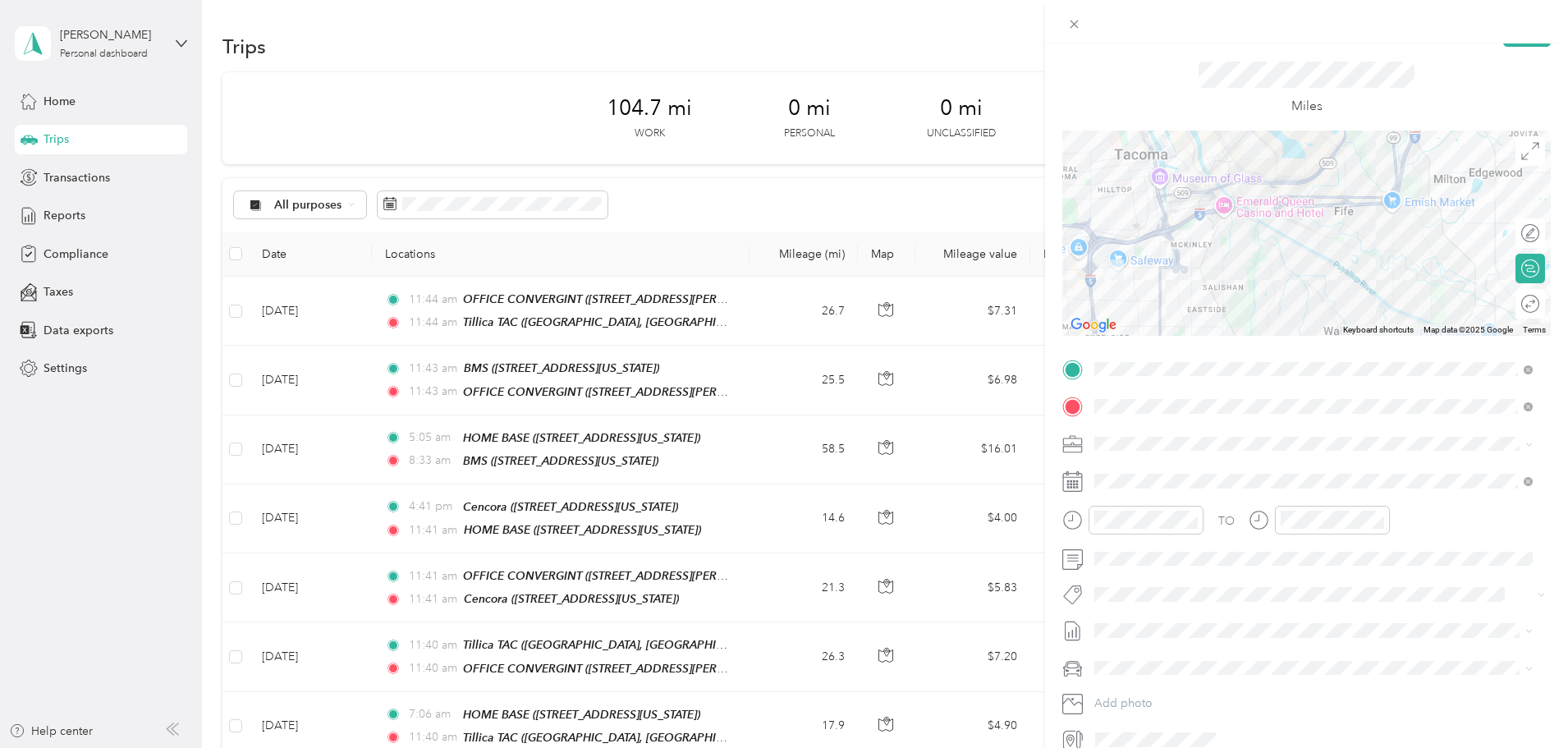
scroll to position [0, 0]
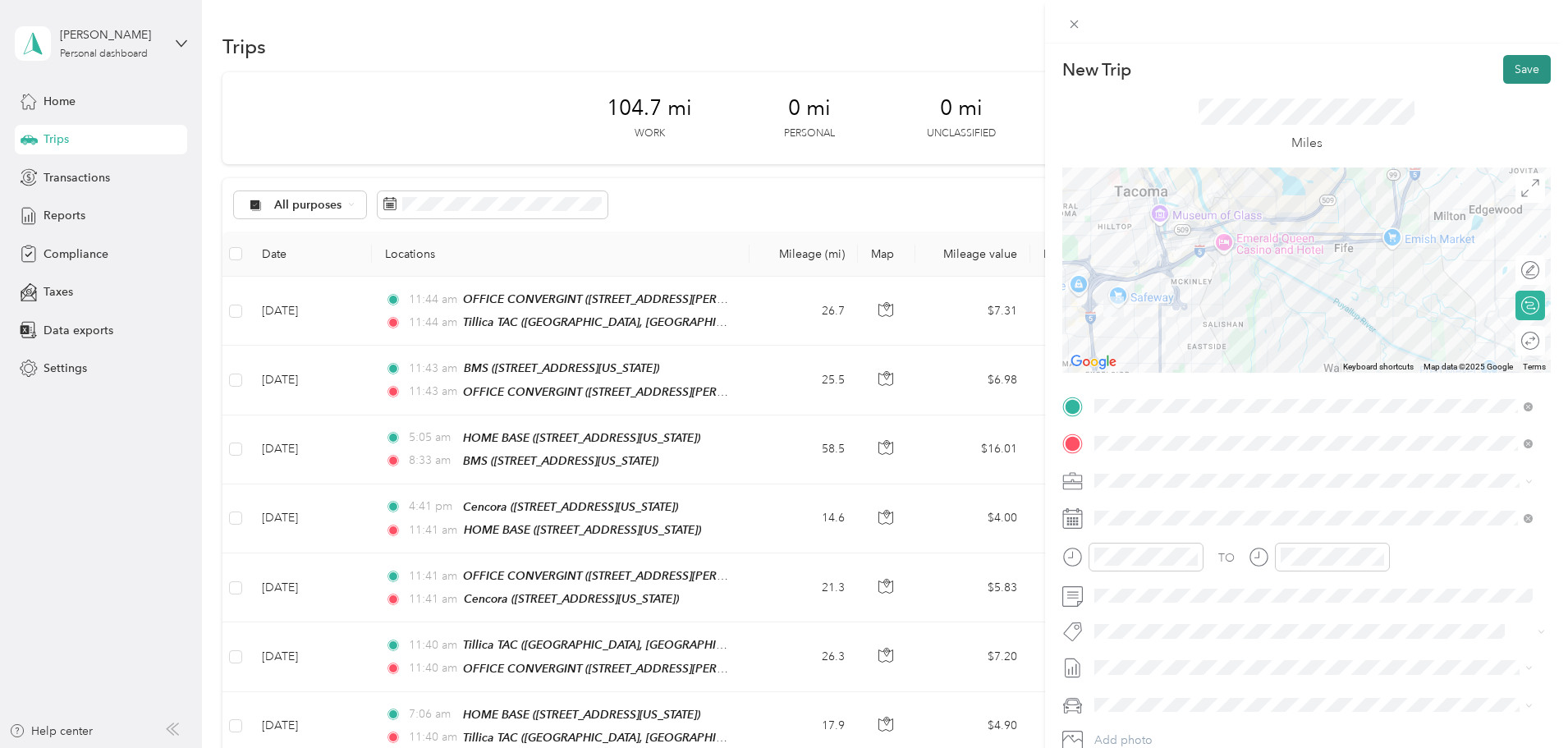
click at [1513, 67] on button "Save" at bounding box center [1526, 69] width 47 height 29
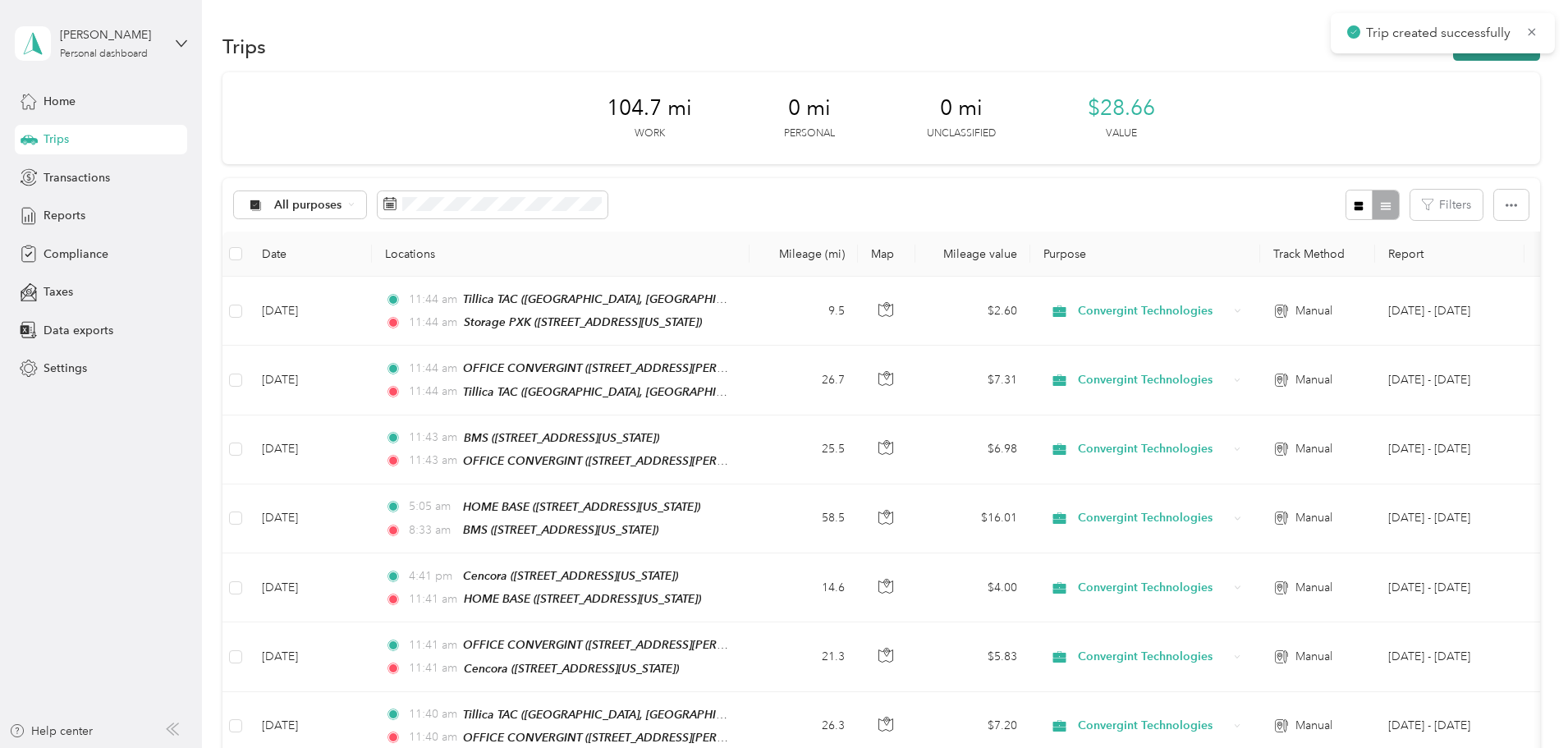
click at [1453, 56] on button "New trip" at bounding box center [1497, 46] width 87 height 29
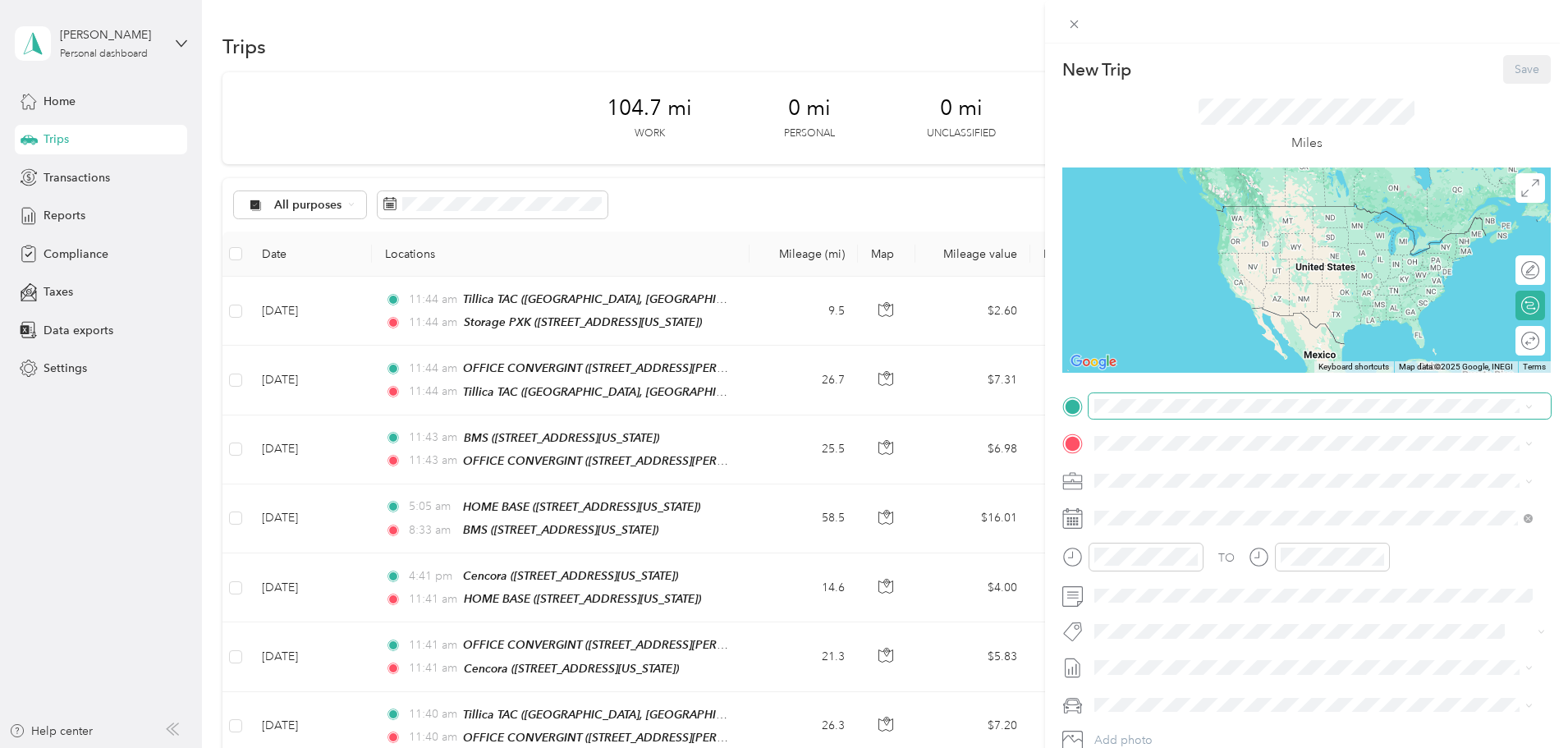
click at [1173, 412] on span at bounding box center [1320, 407] width 462 height 27
click at [1183, 628] on strong "Storage PXK" at bounding box center [1160, 620] width 69 height 15
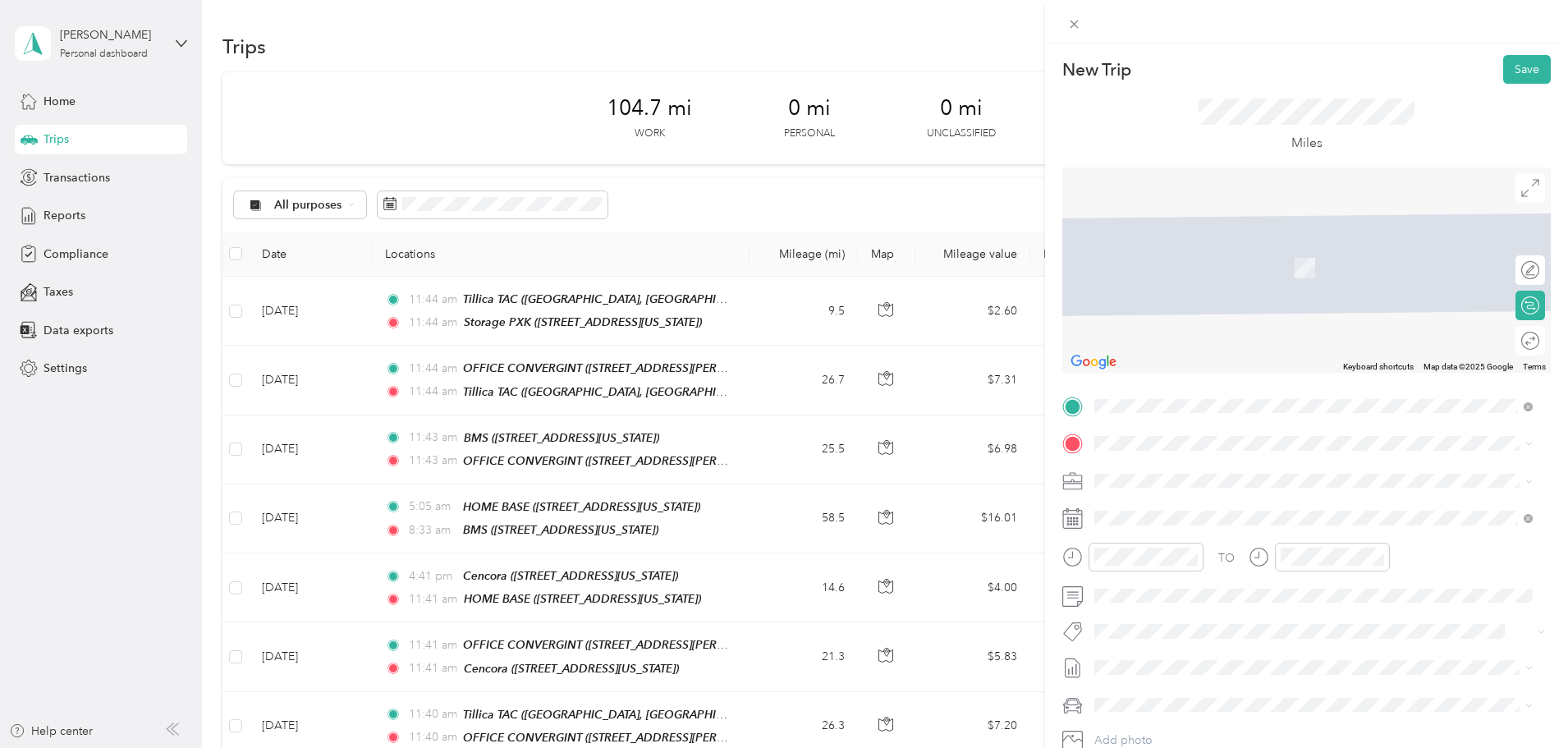
click at [1180, 504] on strong "HOME BASE" at bounding box center [1160, 505] width 69 height 15
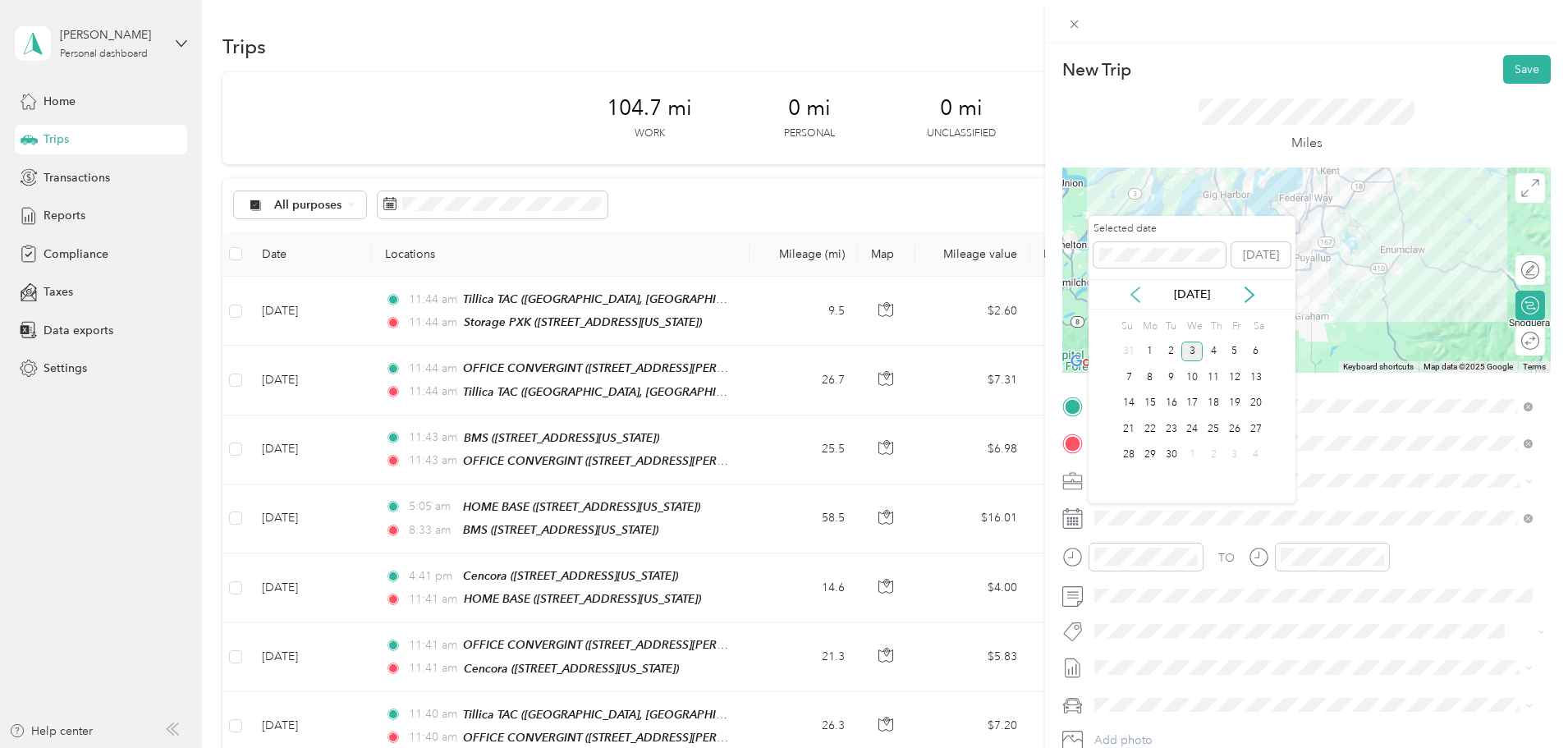
click at [1135, 296] on icon at bounding box center [1136, 295] width 17 height 17
click at [1238, 381] on div "8" at bounding box center [1235, 377] width 22 height 21
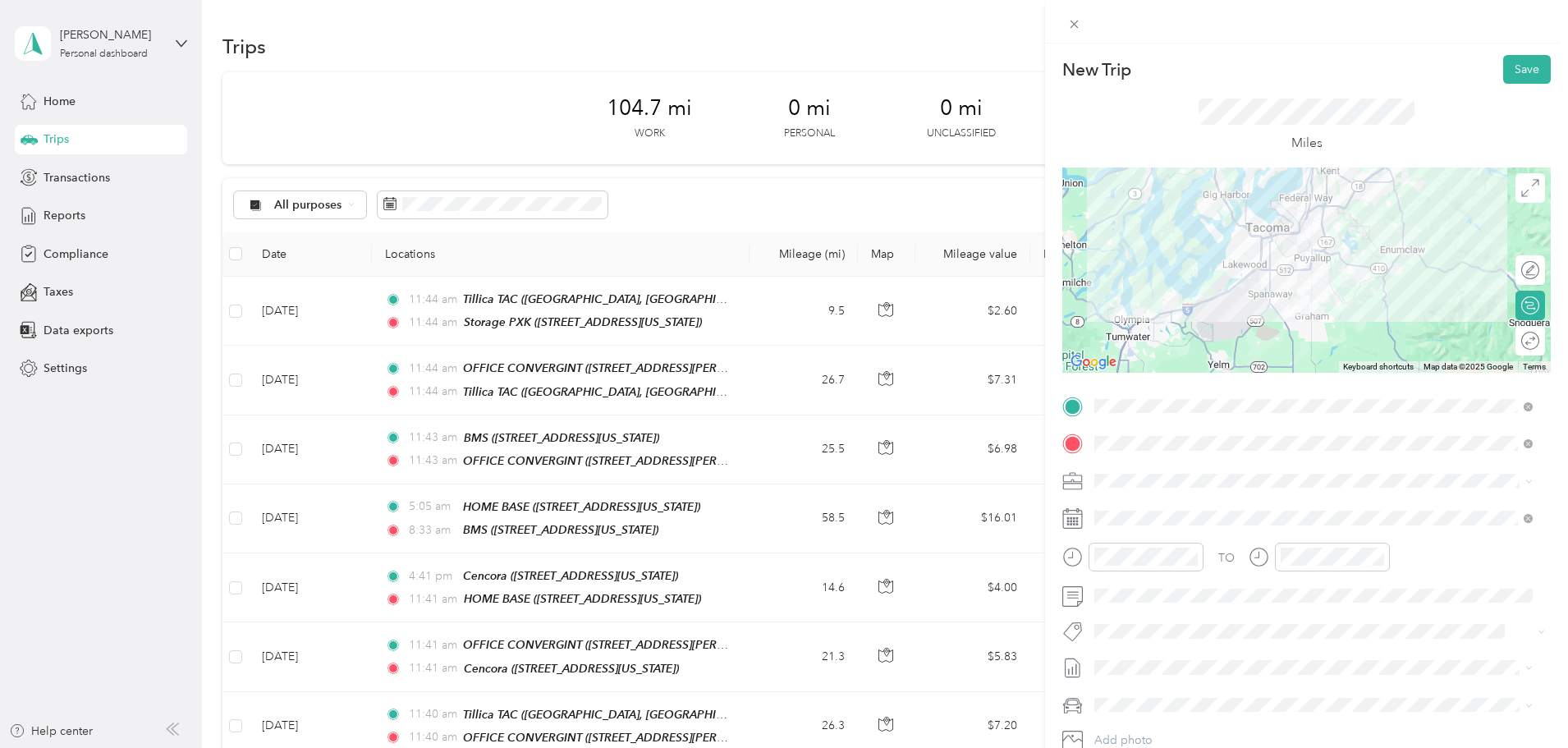
click at [1131, 622] on li "Ford F150" at bounding box center [1314, 618] width 450 height 29
click at [1505, 71] on button "Save" at bounding box center [1526, 69] width 47 height 29
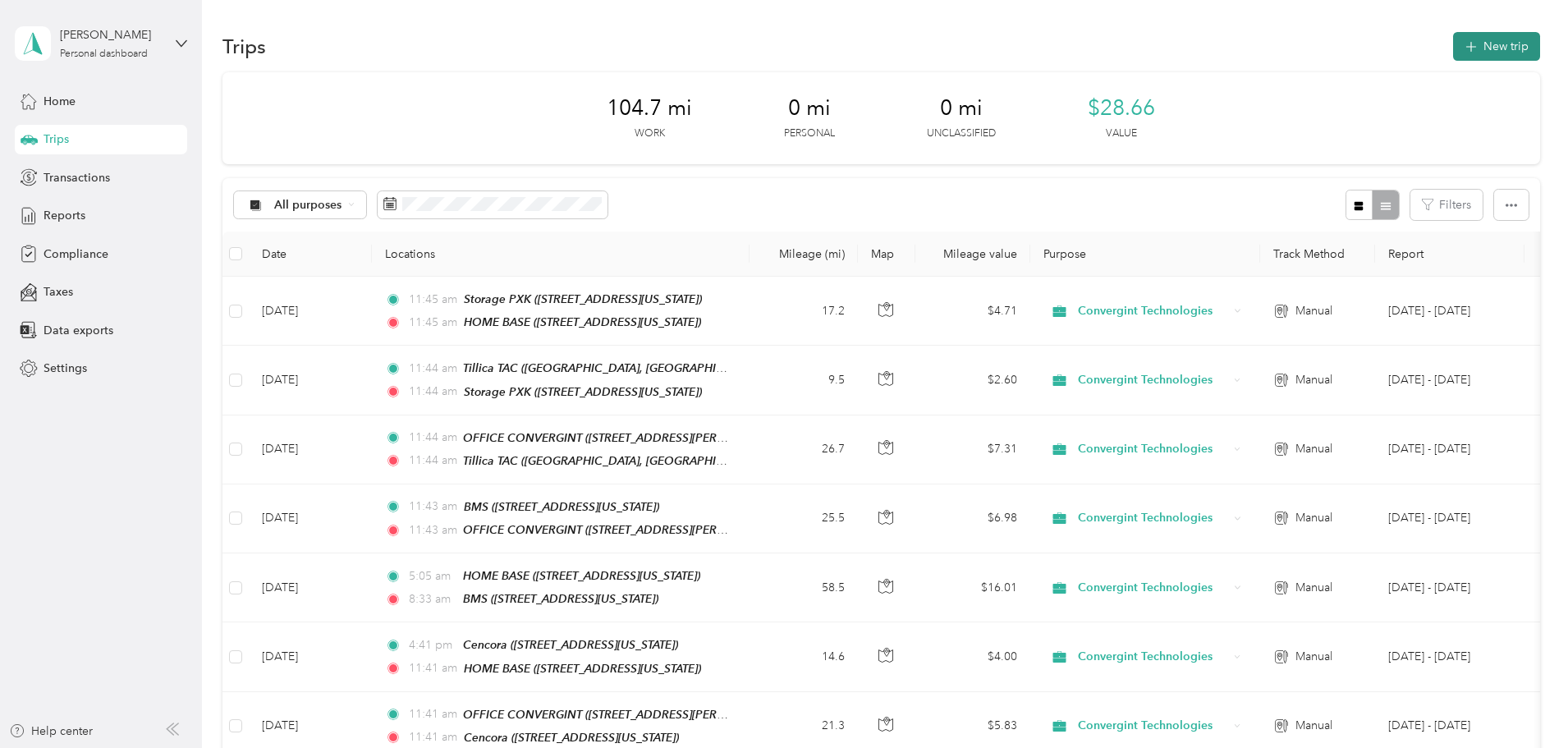
click at [1453, 42] on button "New trip" at bounding box center [1497, 46] width 87 height 29
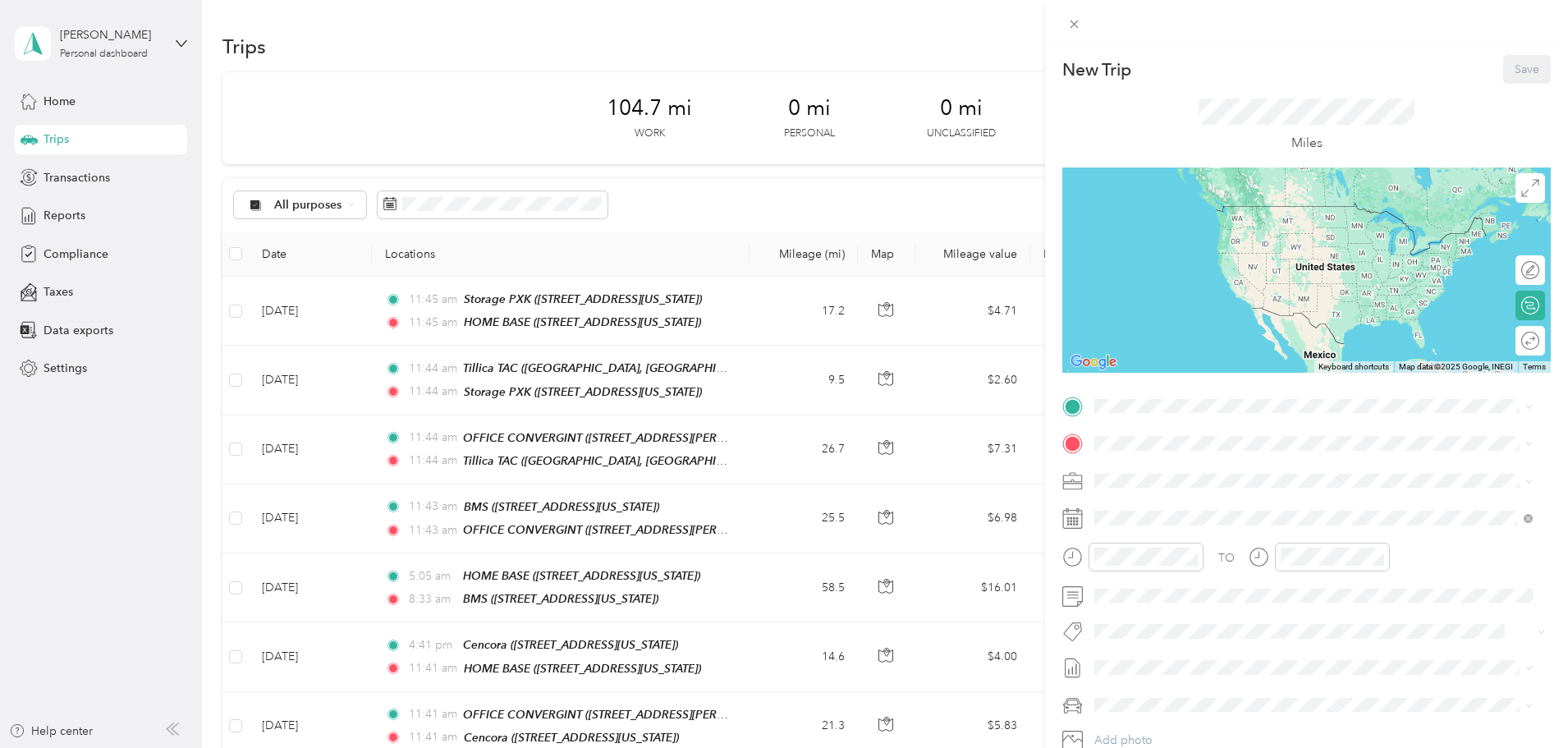
click at [1154, 470] on strong "HOME BASE" at bounding box center [1160, 472] width 69 height 15
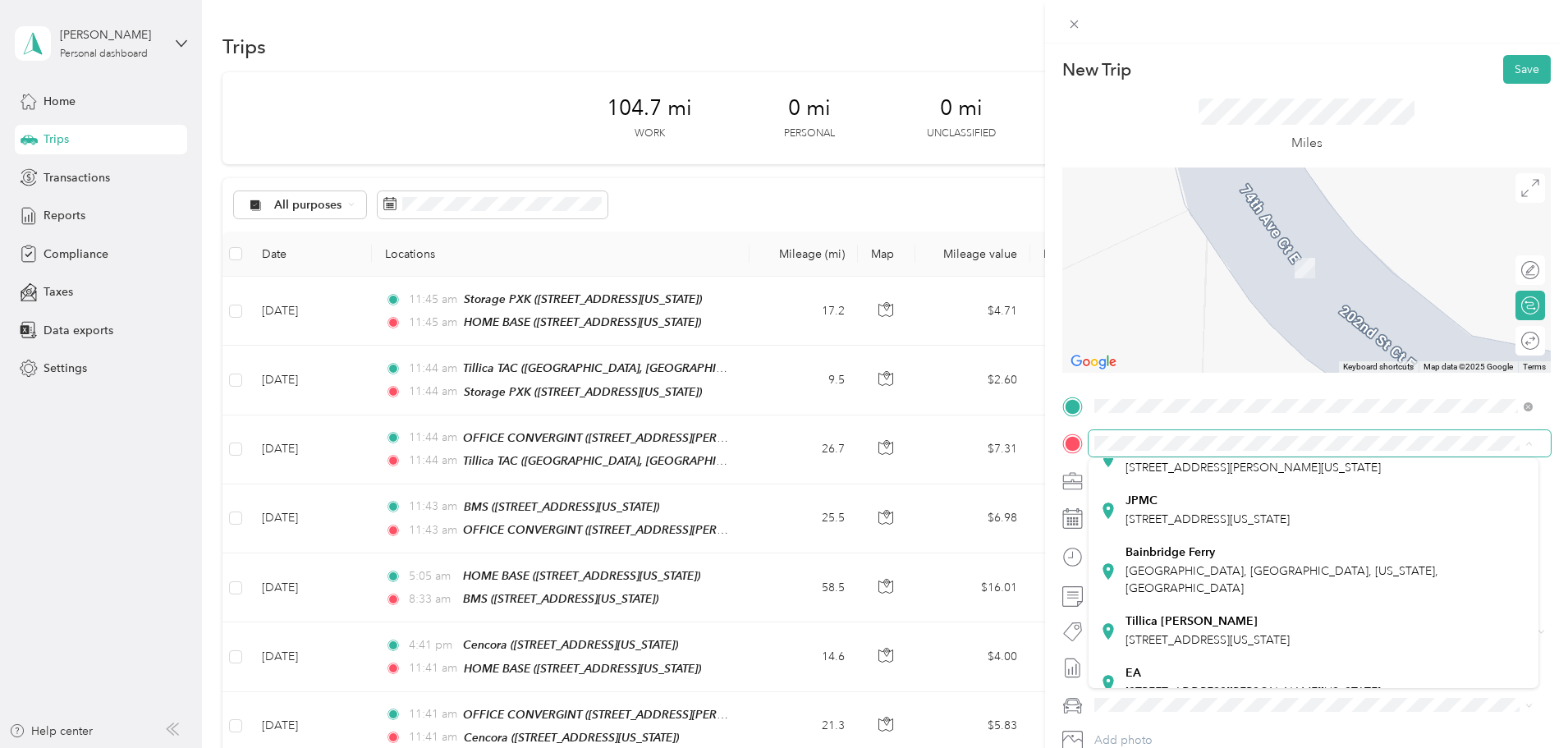
scroll to position [329, 0]
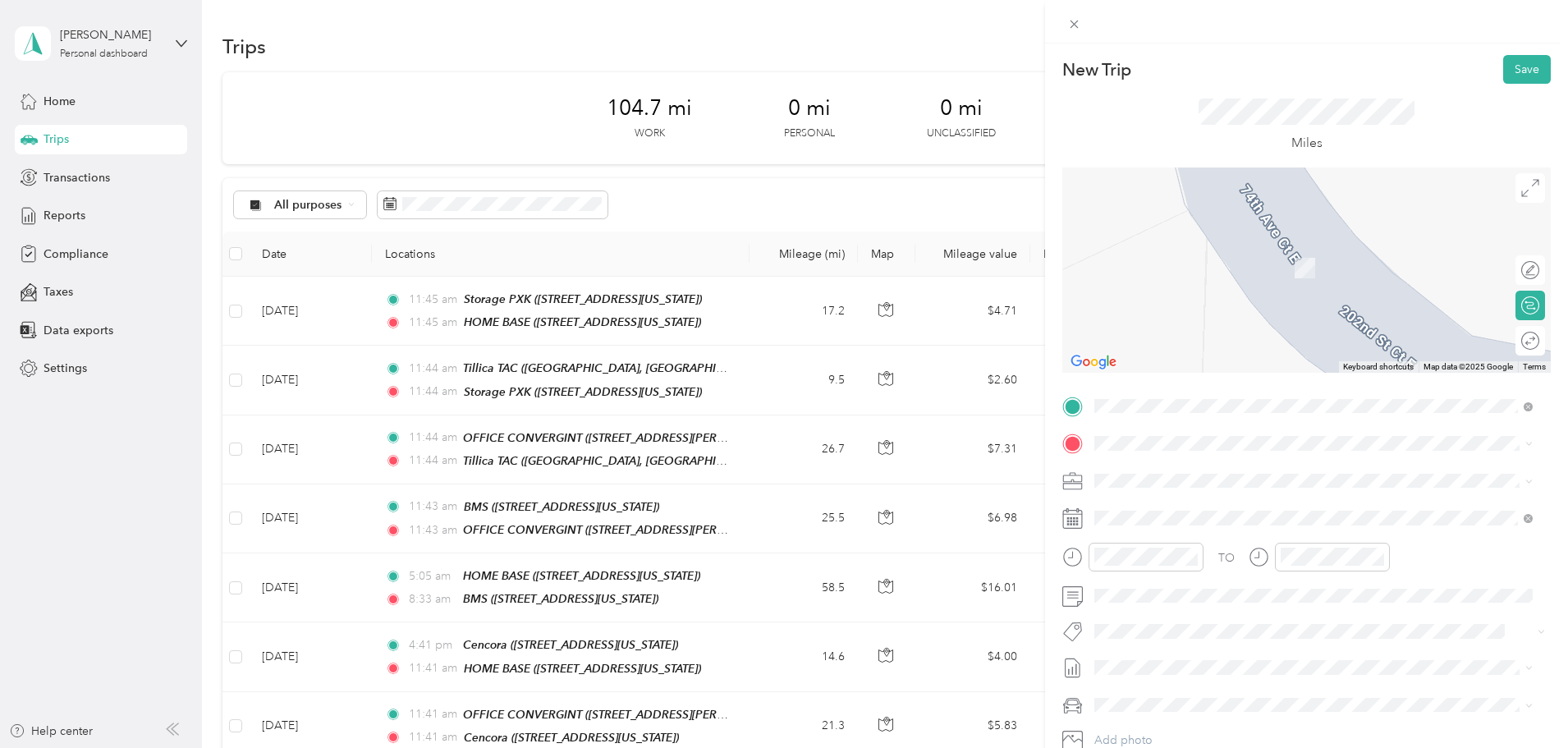
click at [1175, 614] on strong "Tillica [PERSON_NAME]" at bounding box center [1191, 606] width 132 height 15
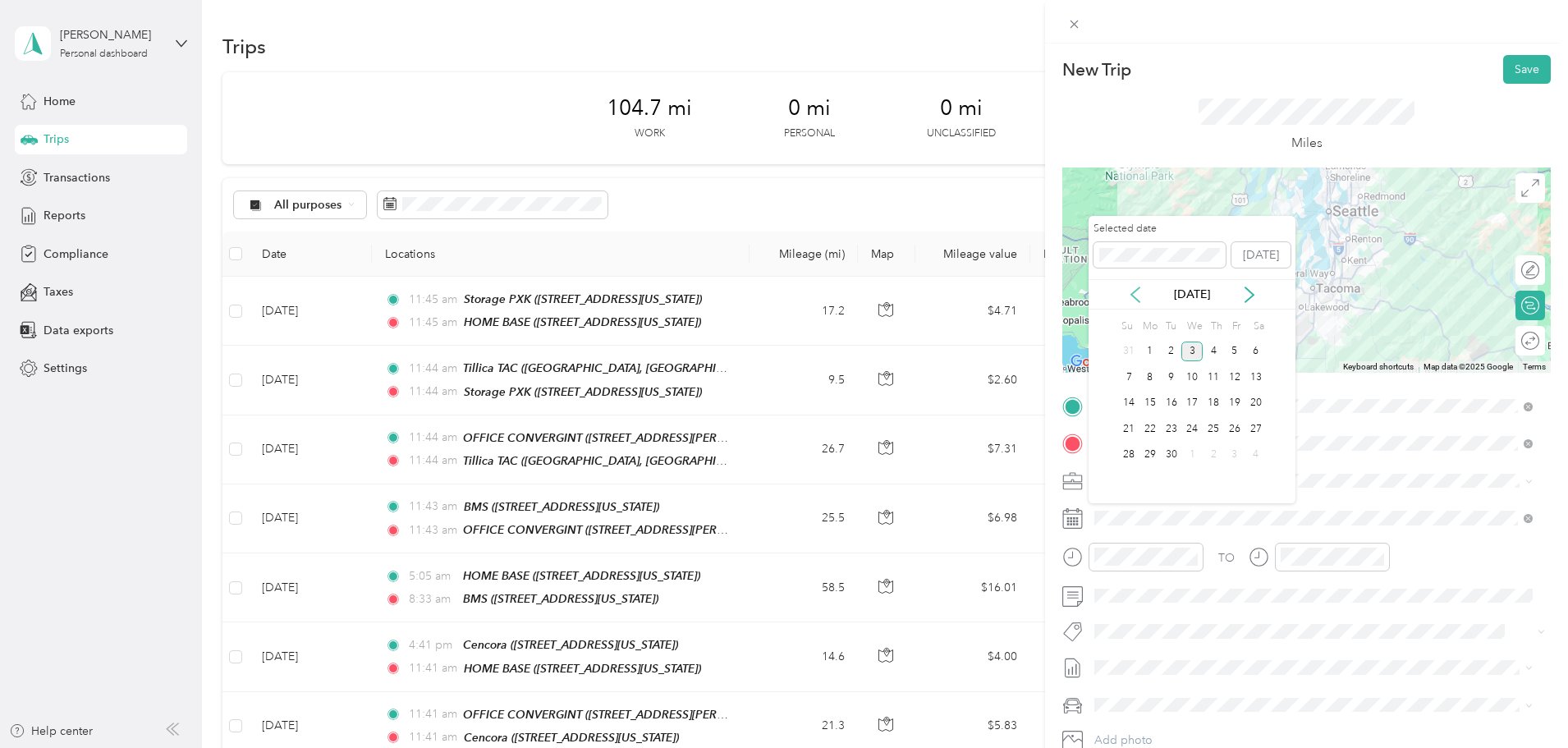
click at [1140, 294] on icon at bounding box center [1136, 295] width 17 height 17
click at [1169, 395] on div "12" at bounding box center [1172, 403] width 22 height 21
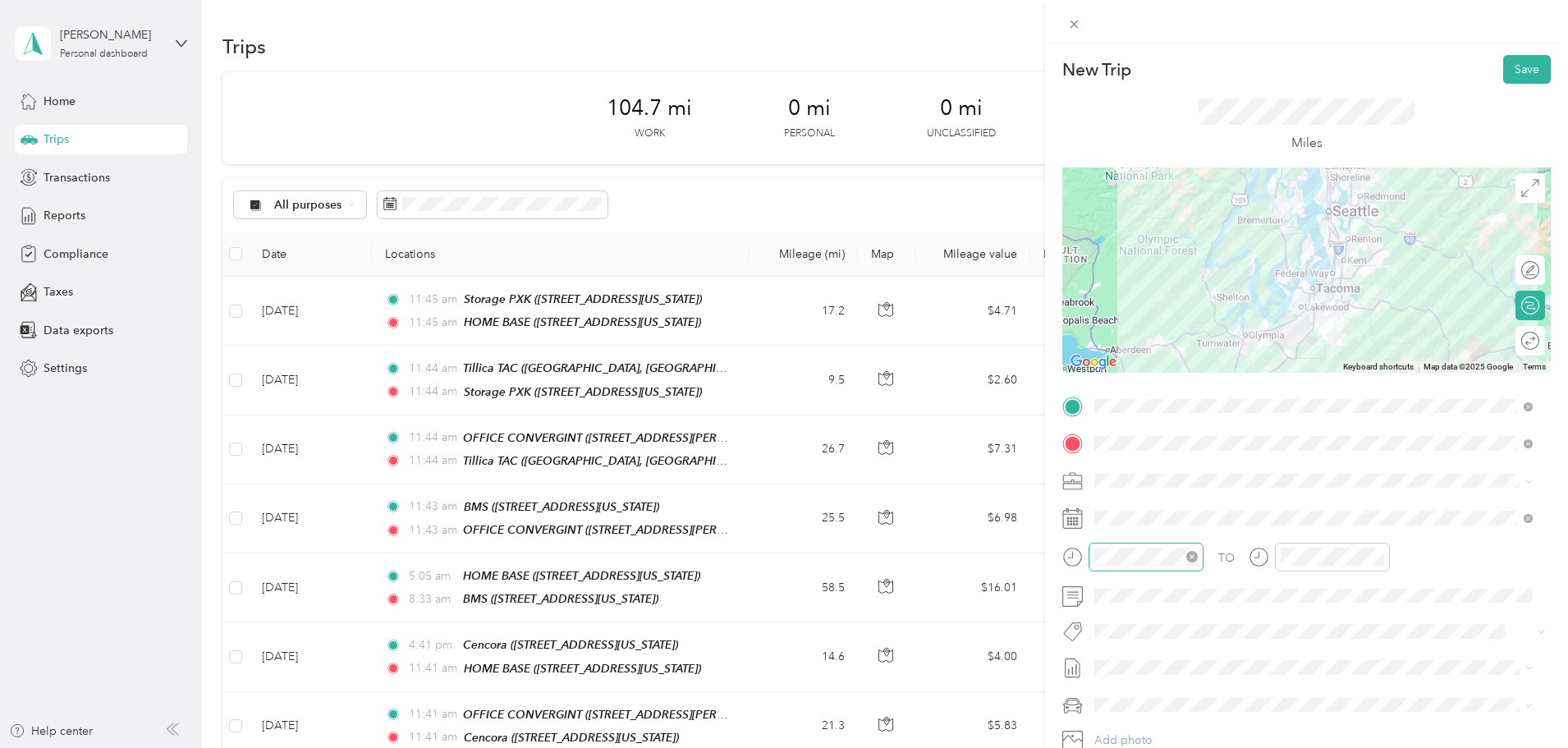
click at [1153, 567] on div at bounding box center [1146, 557] width 115 height 29
click at [1112, 352] on div "05" at bounding box center [1111, 354] width 39 height 23
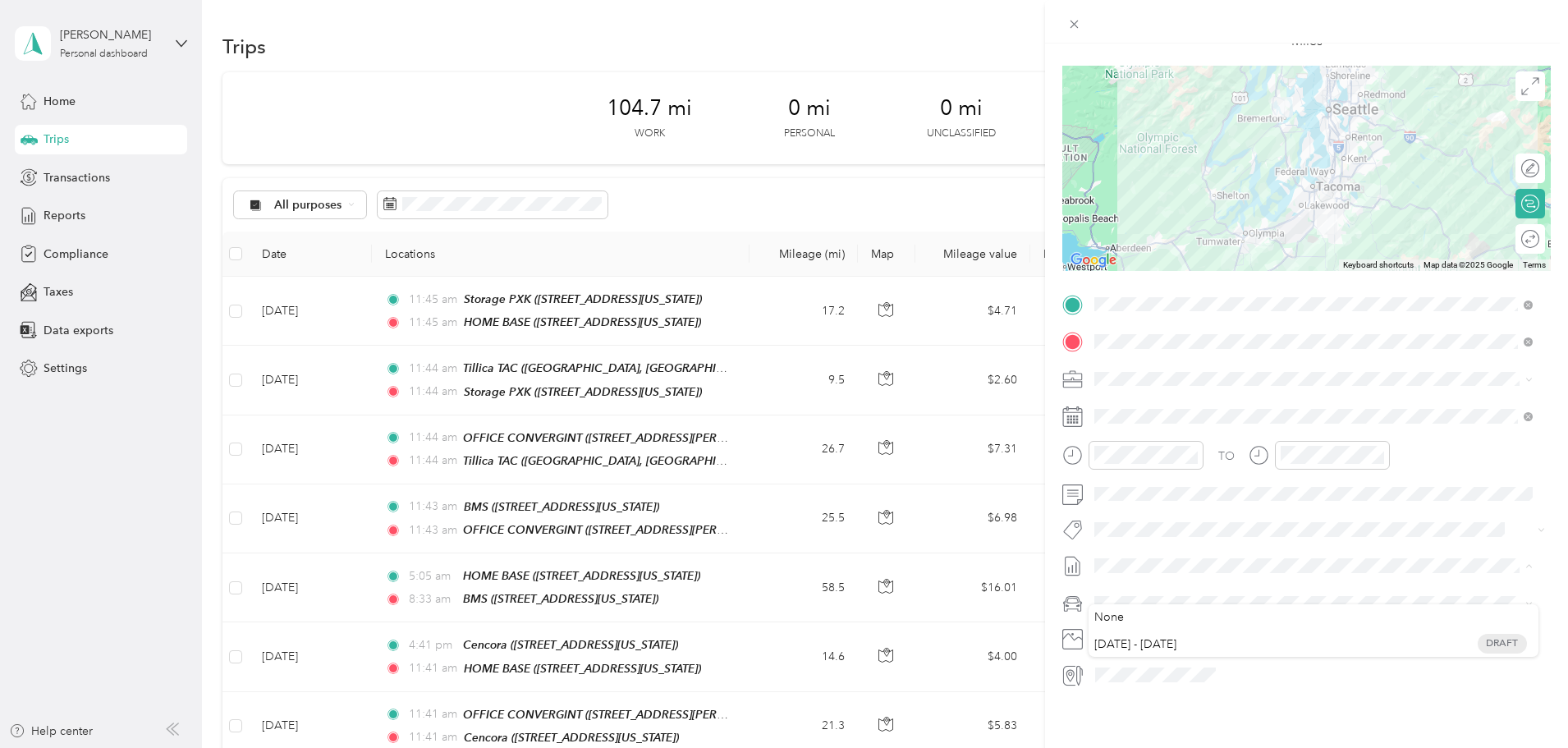
scroll to position [114, 0]
click at [1272, 665] on div at bounding box center [1321, 675] width 462 height 27
click at [1131, 645] on span "Mums" at bounding box center [1116, 644] width 32 height 14
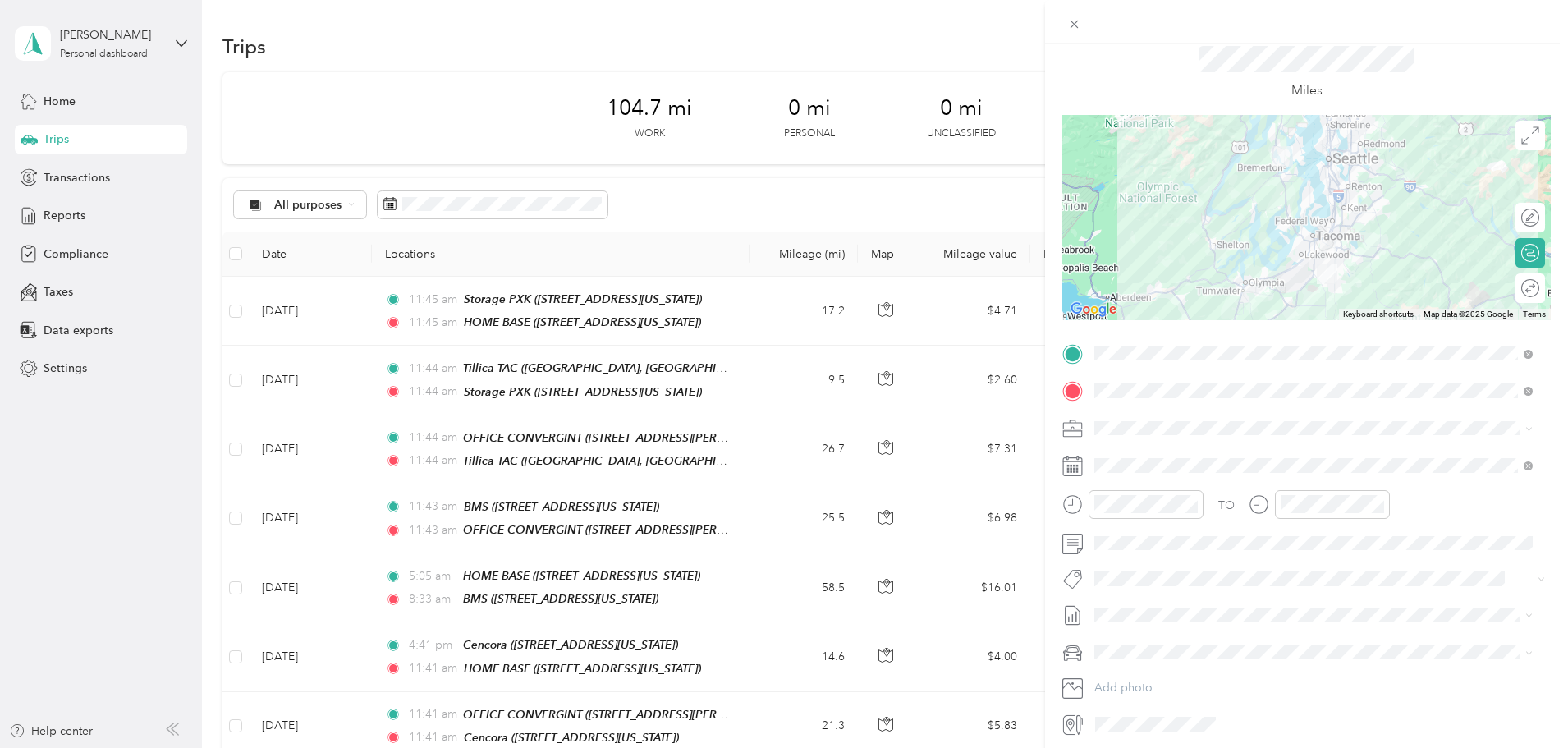
scroll to position [0, 0]
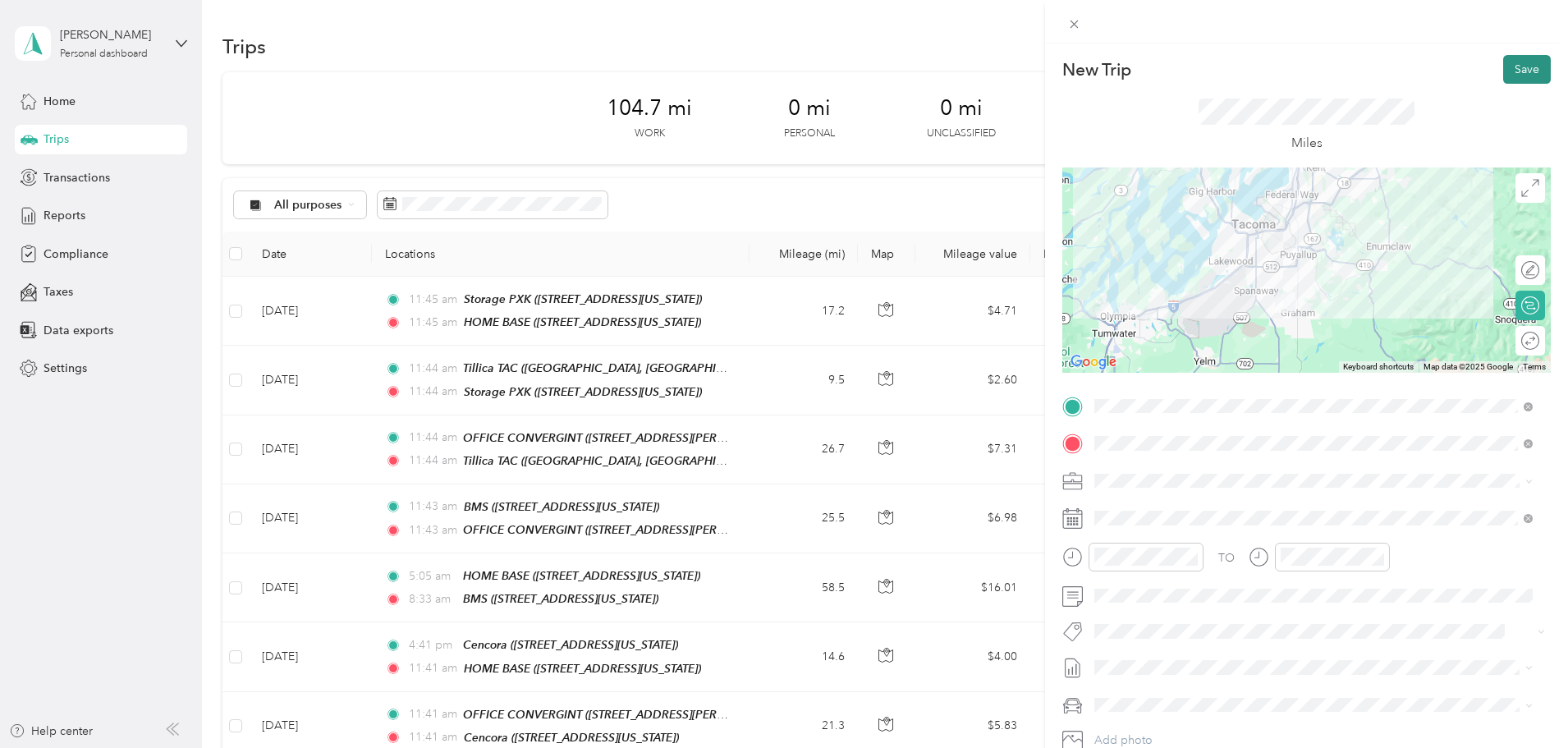
click at [1515, 63] on button "Save" at bounding box center [1526, 69] width 47 height 29
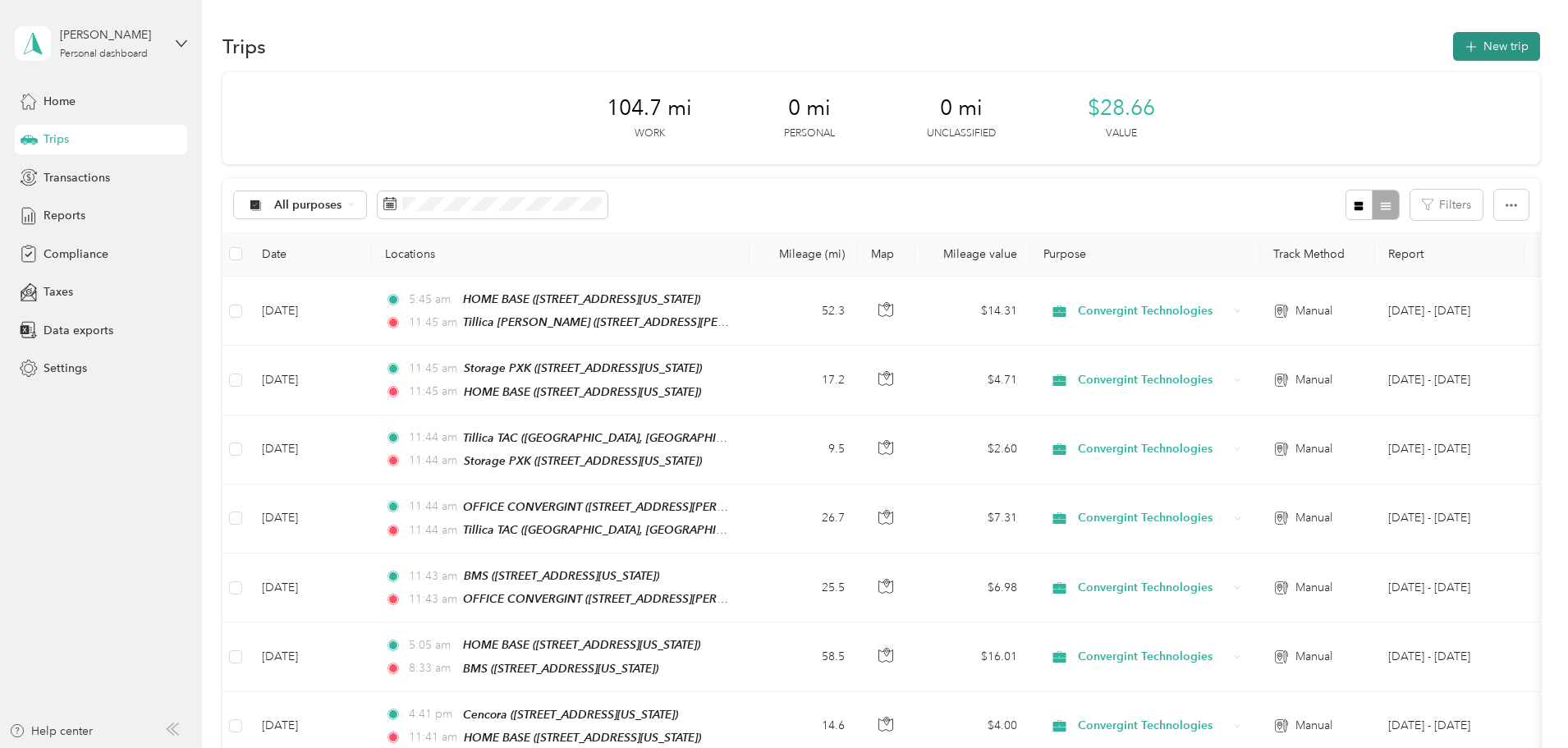
click at [1453, 42] on button "New trip" at bounding box center [1497, 46] width 87 height 29
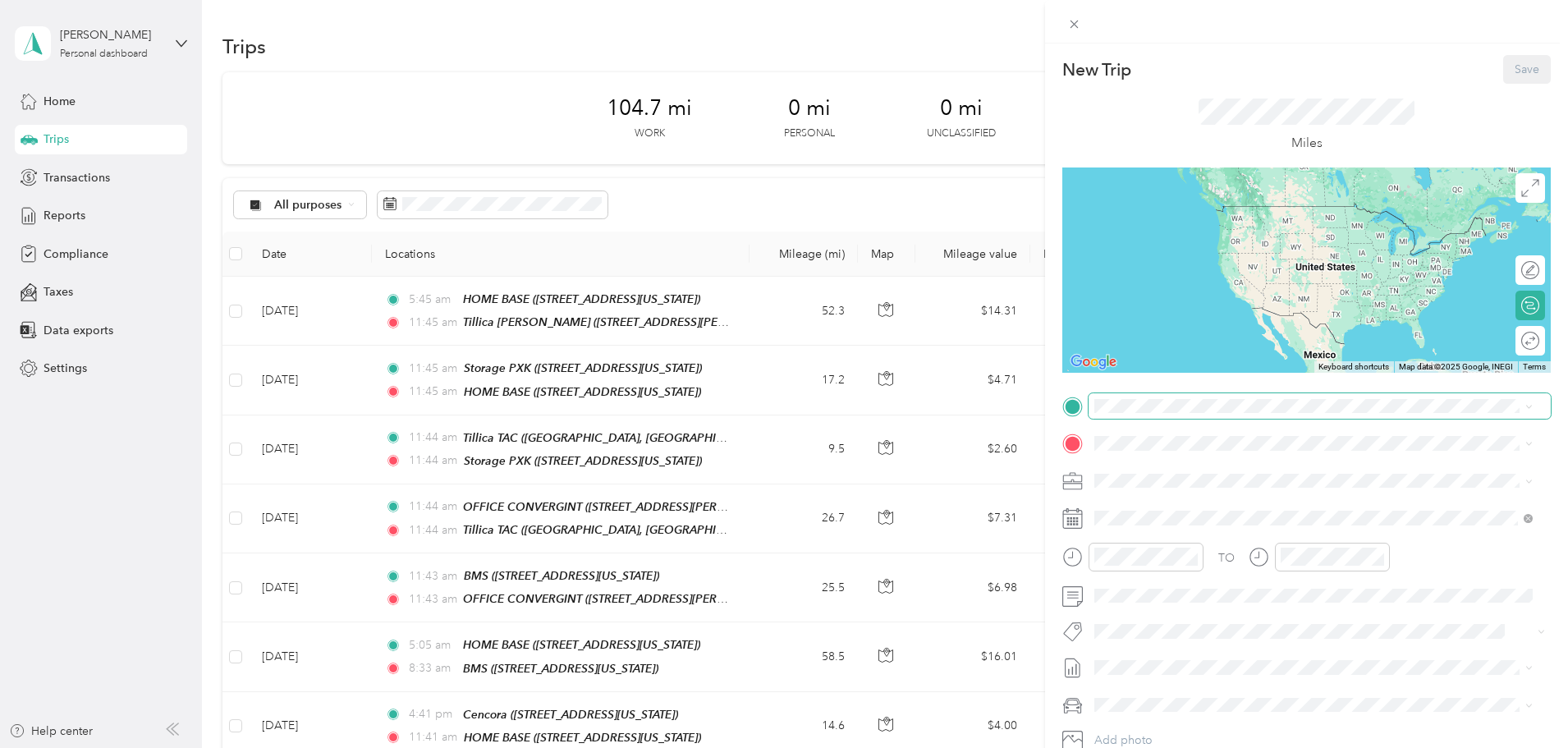
click at [1150, 414] on span at bounding box center [1320, 407] width 462 height 27
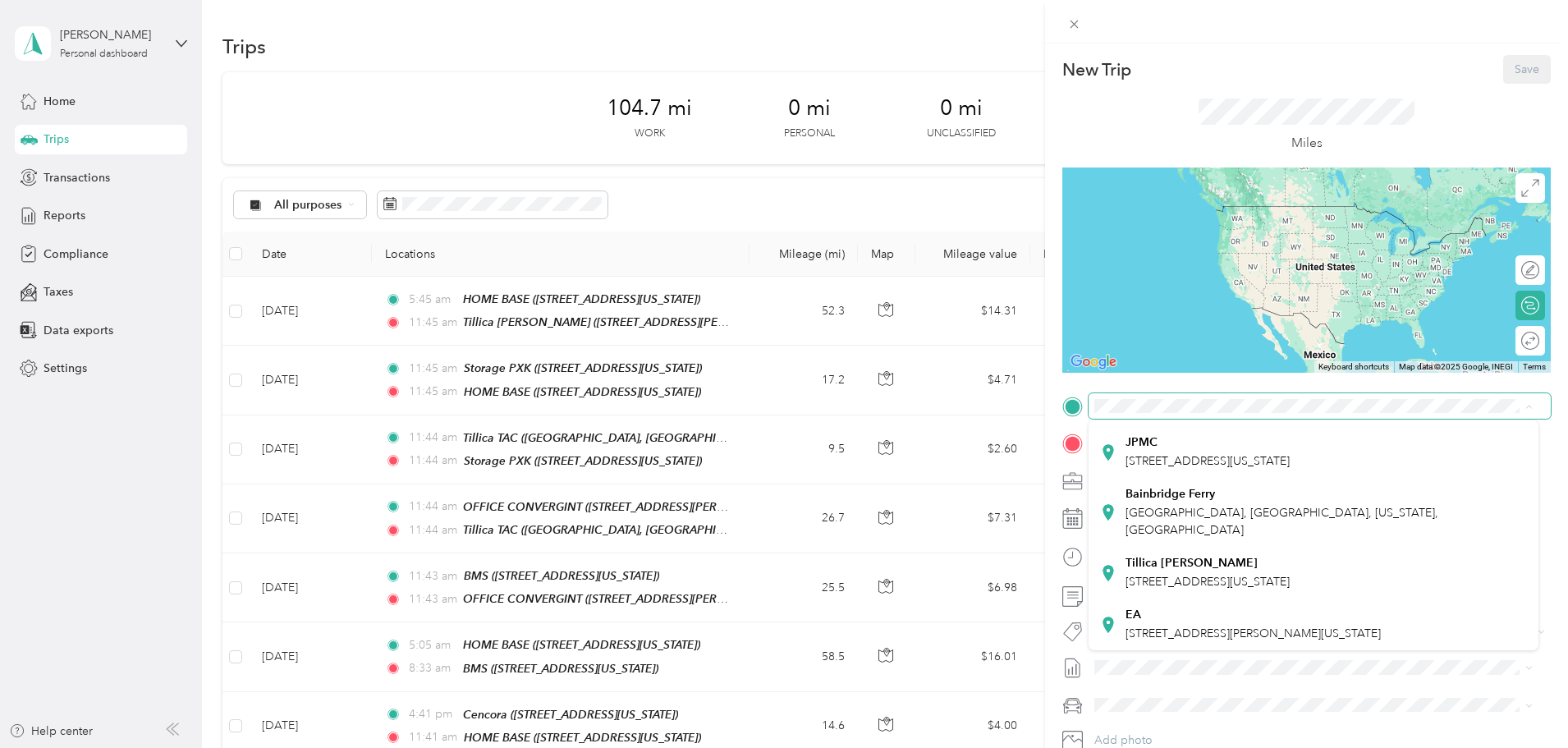
scroll to position [374, 0]
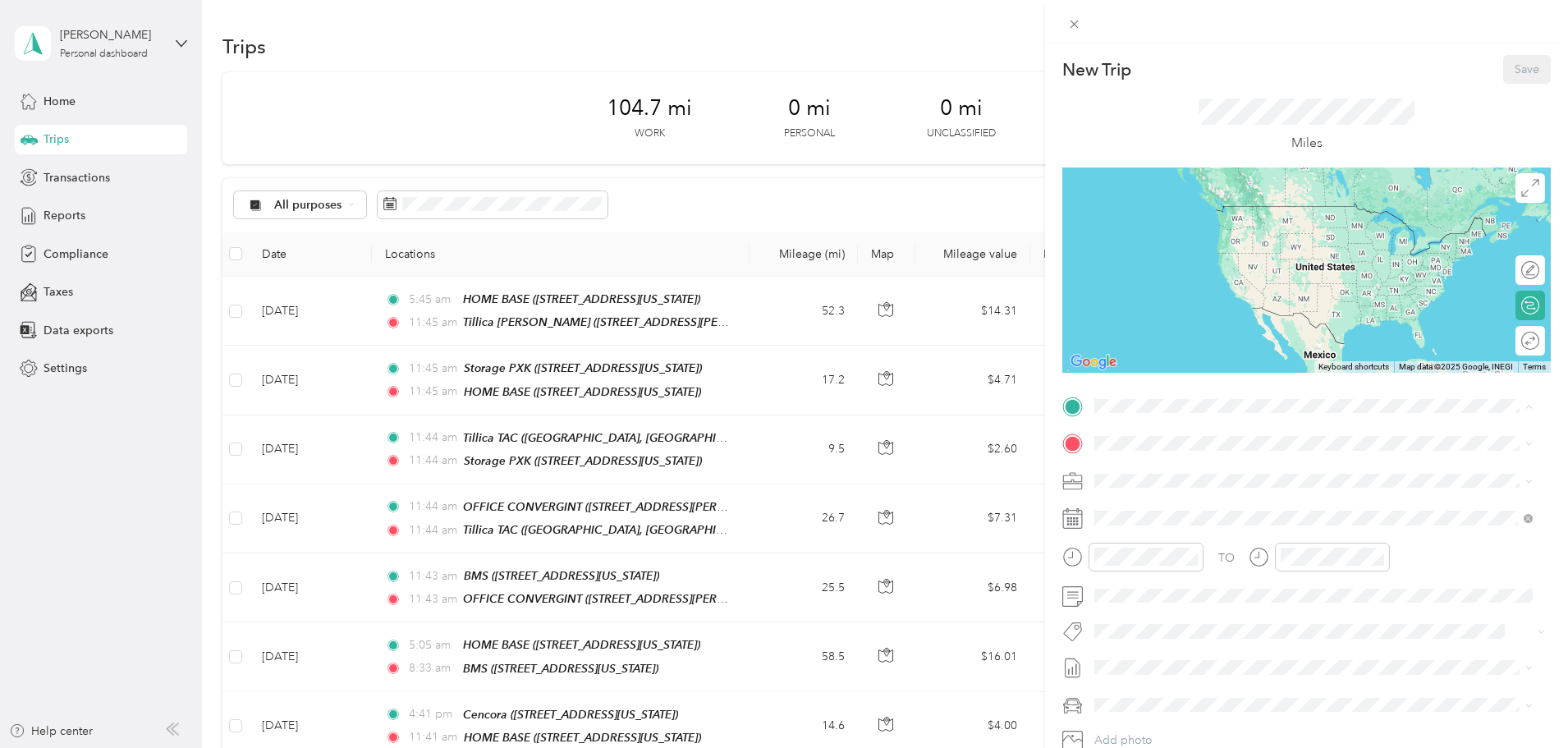
click at [1181, 574] on span "[STREET_ADDRESS][US_STATE]" at bounding box center [1208, 581] width 164 height 14
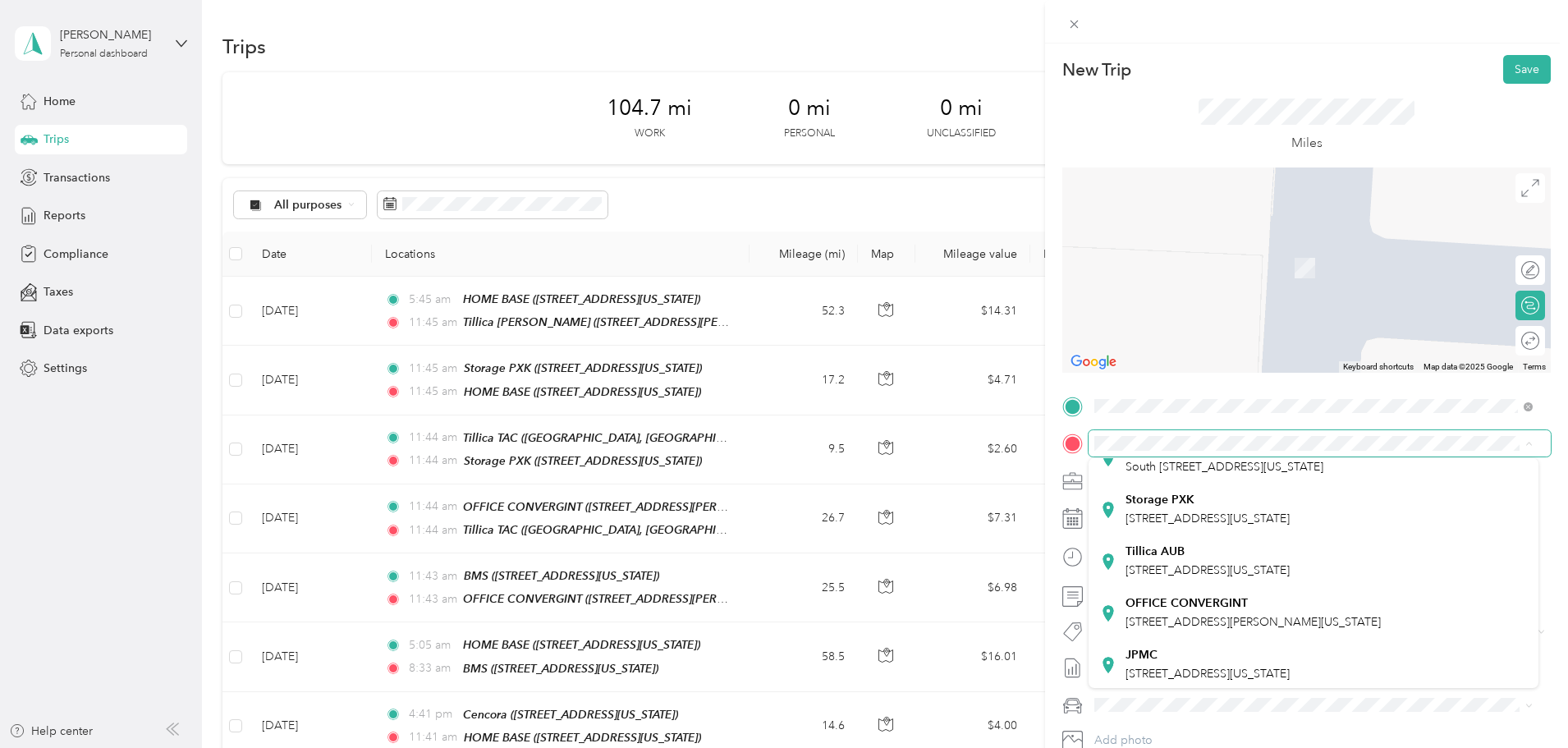
scroll to position [164, 0]
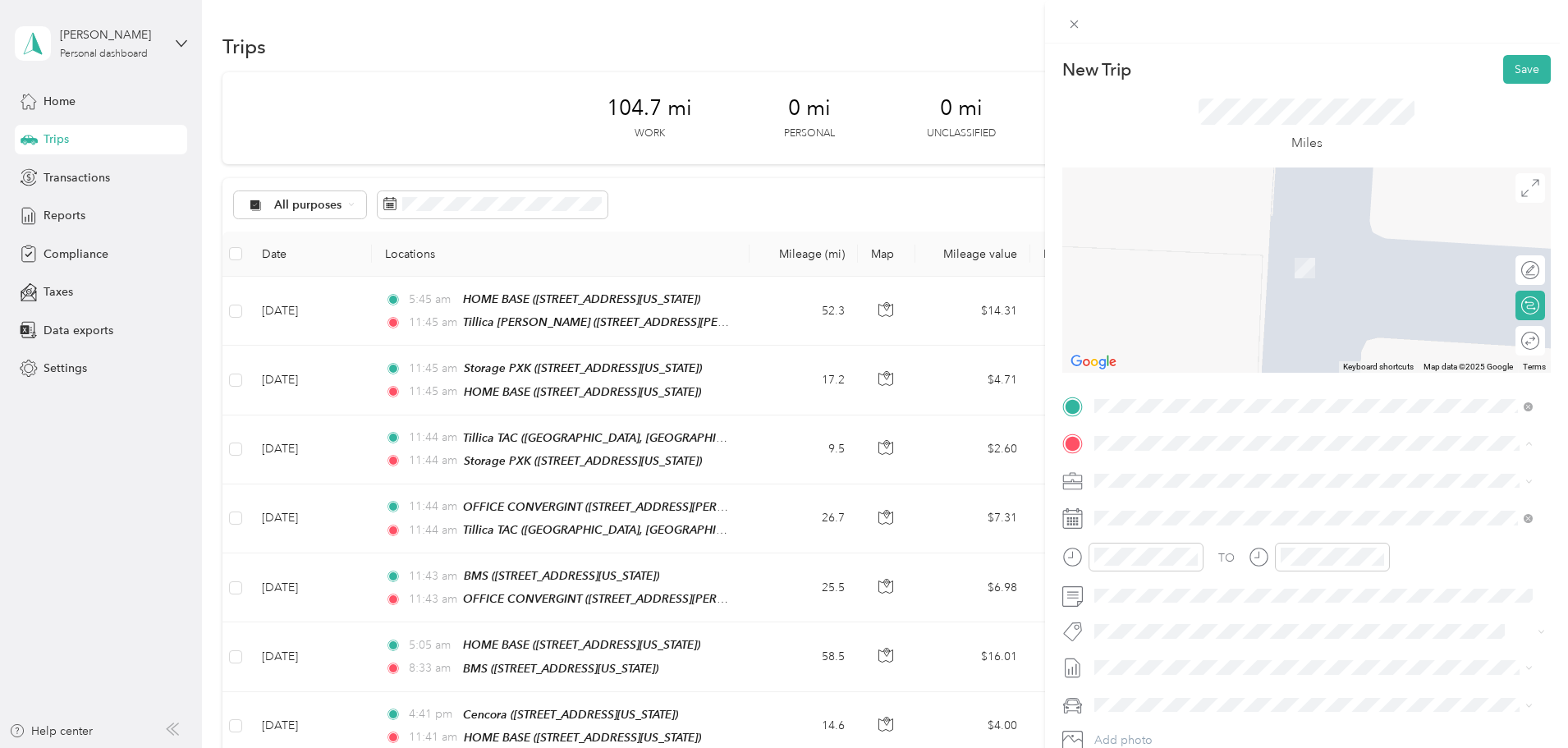
click at [1181, 525] on span "[STREET_ADDRESS][US_STATE]" at bounding box center [1208, 517] width 164 height 14
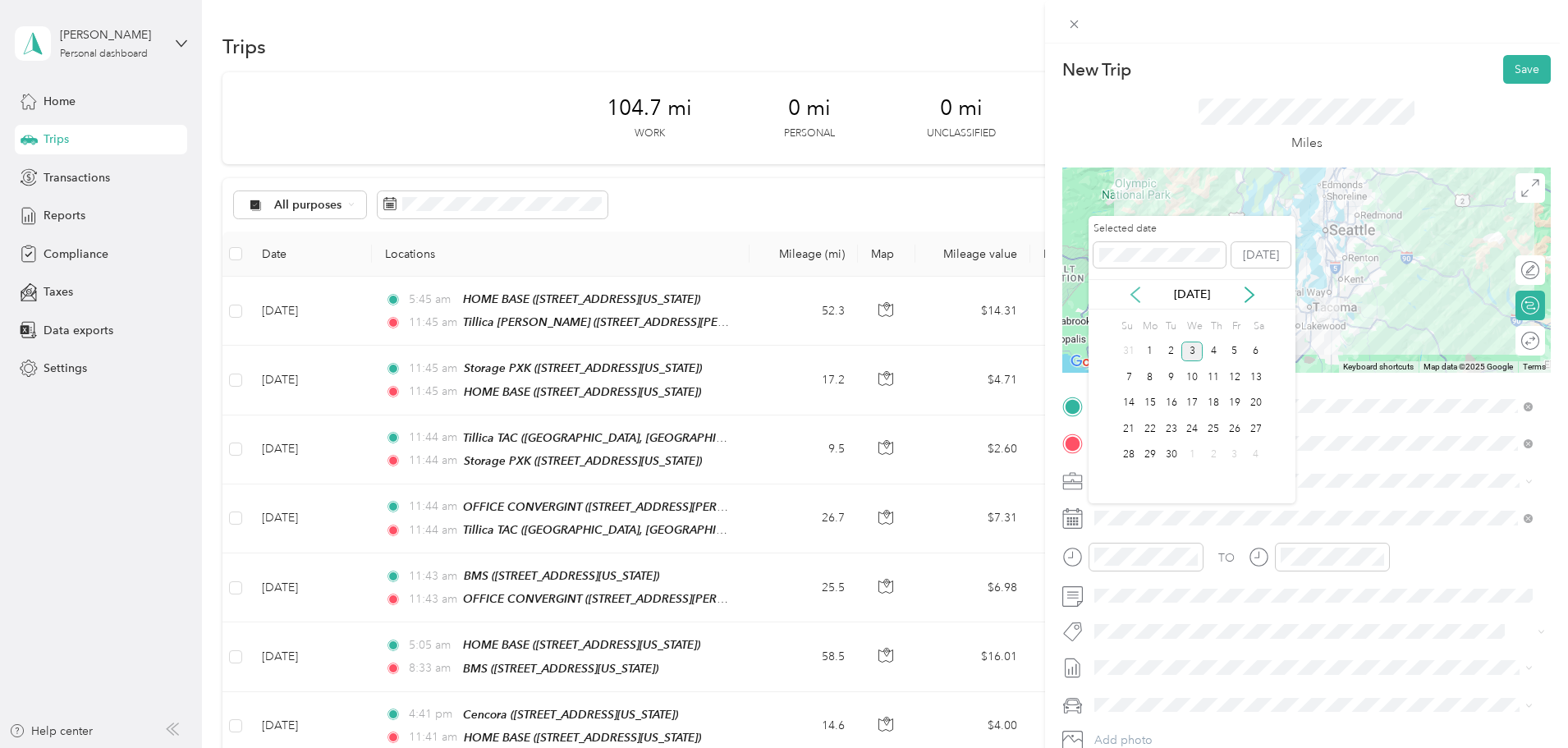
click at [1137, 287] on icon at bounding box center [1136, 295] width 17 height 17
click at [1174, 403] on div "12" at bounding box center [1172, 403] width 22 height 21
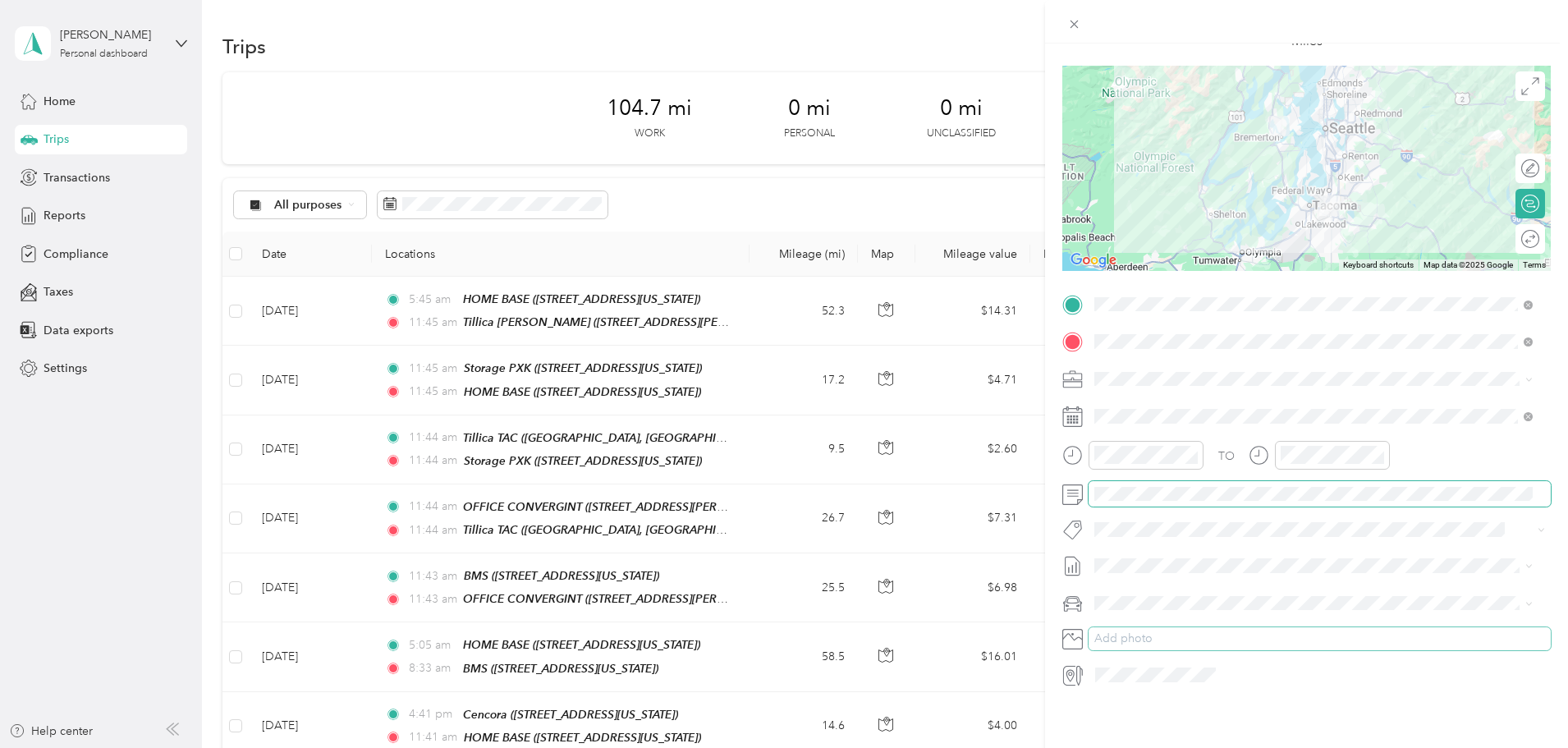
scroll to position [114, 0]
click at [1131, 648] on span "Mums" at bounding box center [1116, 648] width 32 height 14
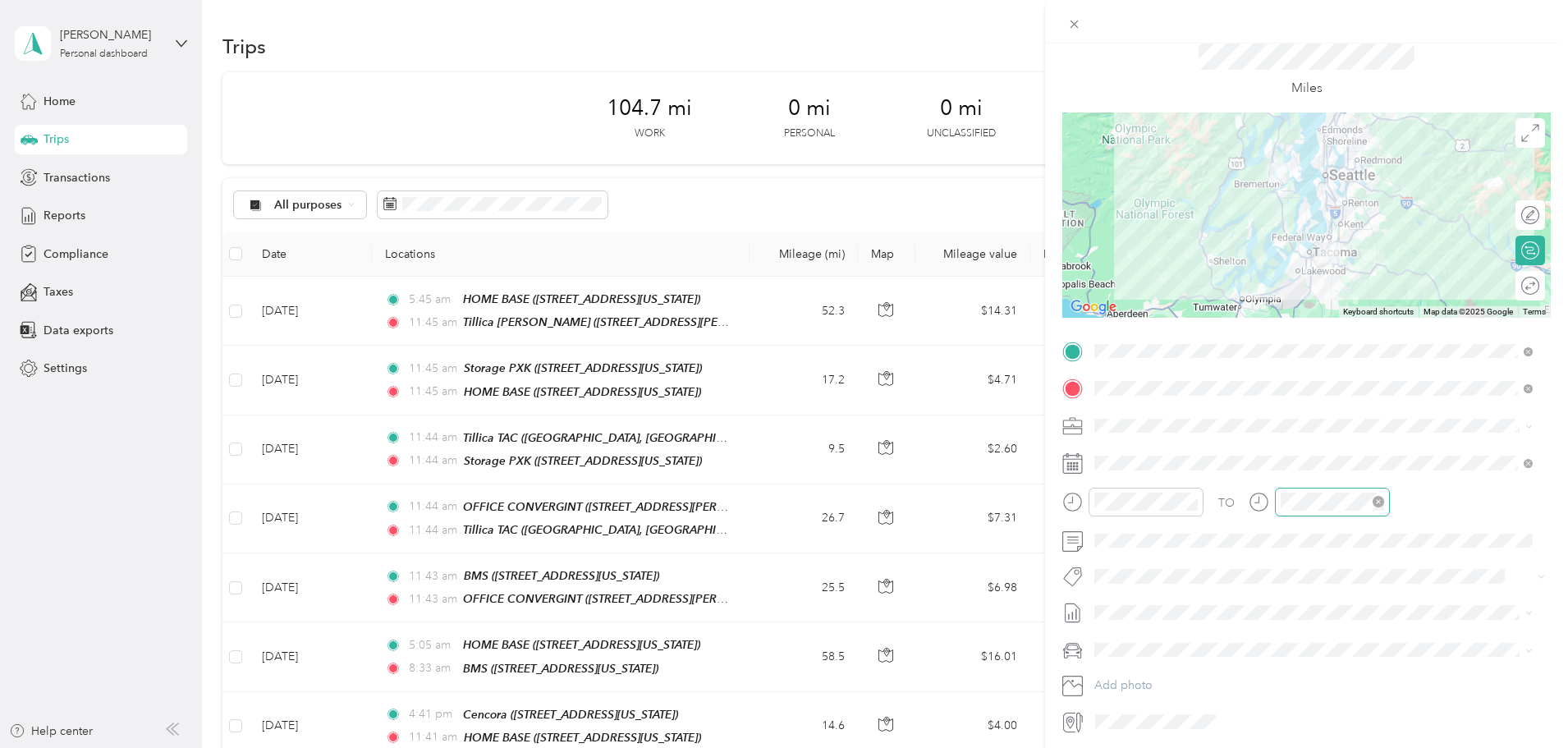
scroll to position [0, 0]
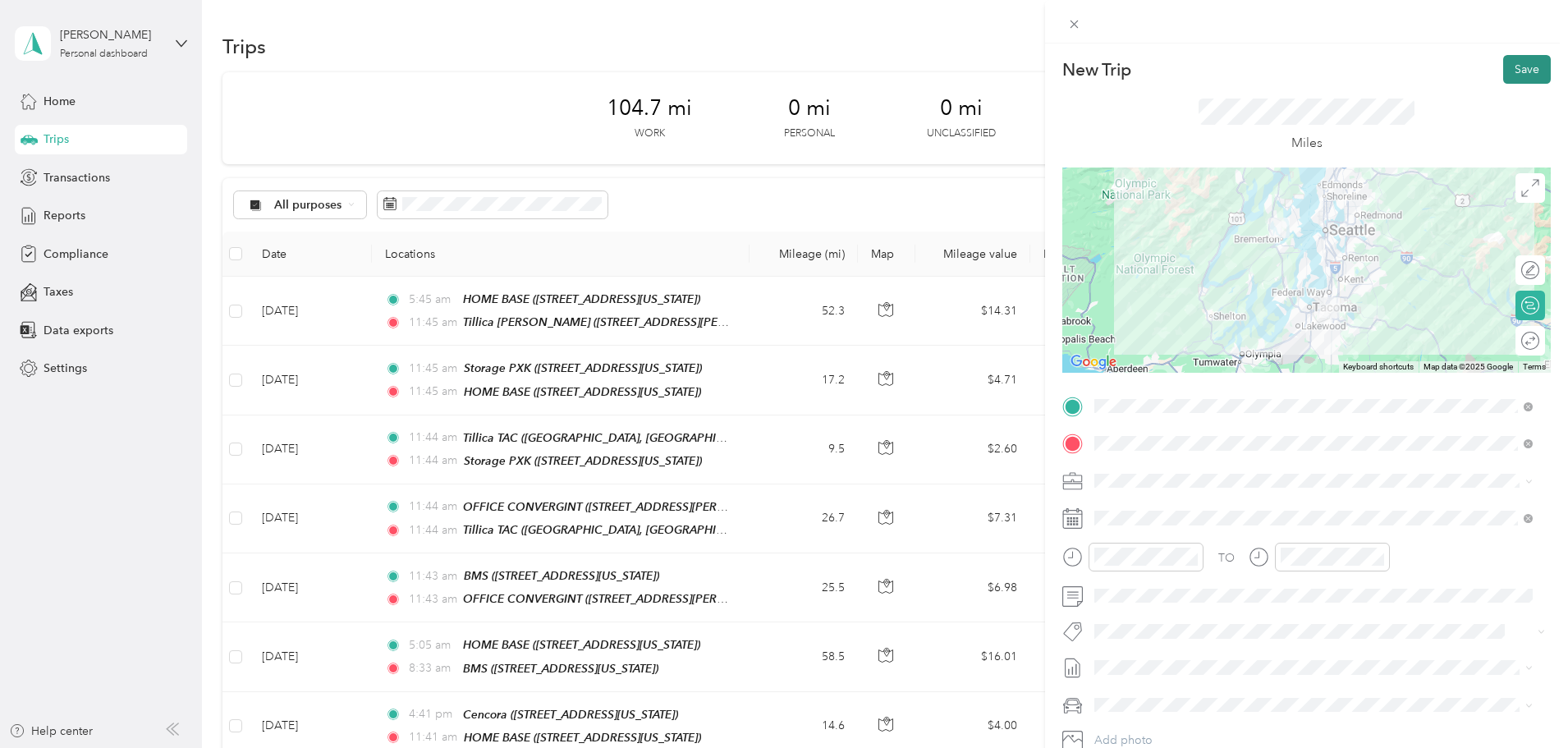
click at [1503, 69] on button "Save" at bounding box center [1526, 69] width 47 height 29
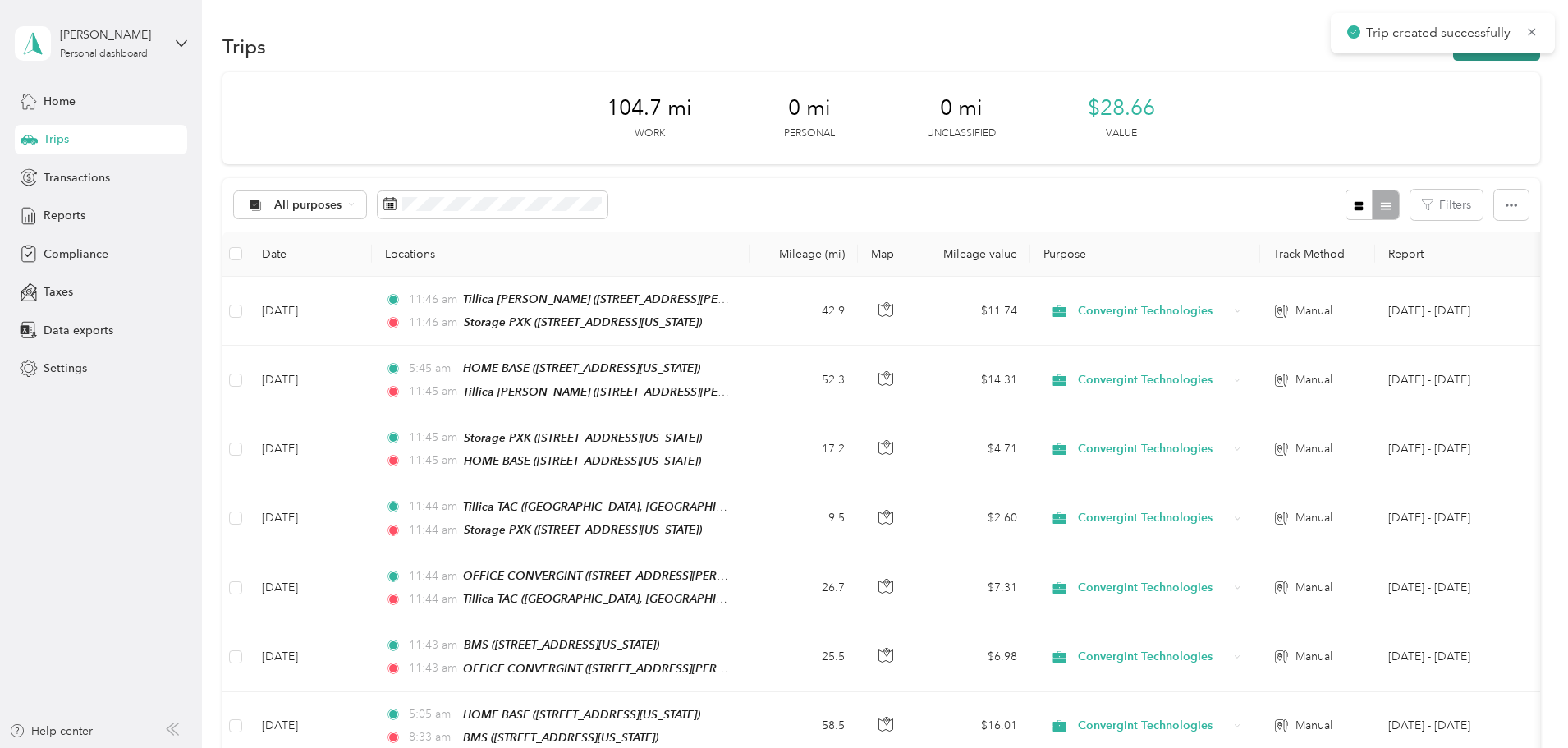
click at [1453, 54] on button "New trip" at bounding box center [1497, 46] width 87 height 29
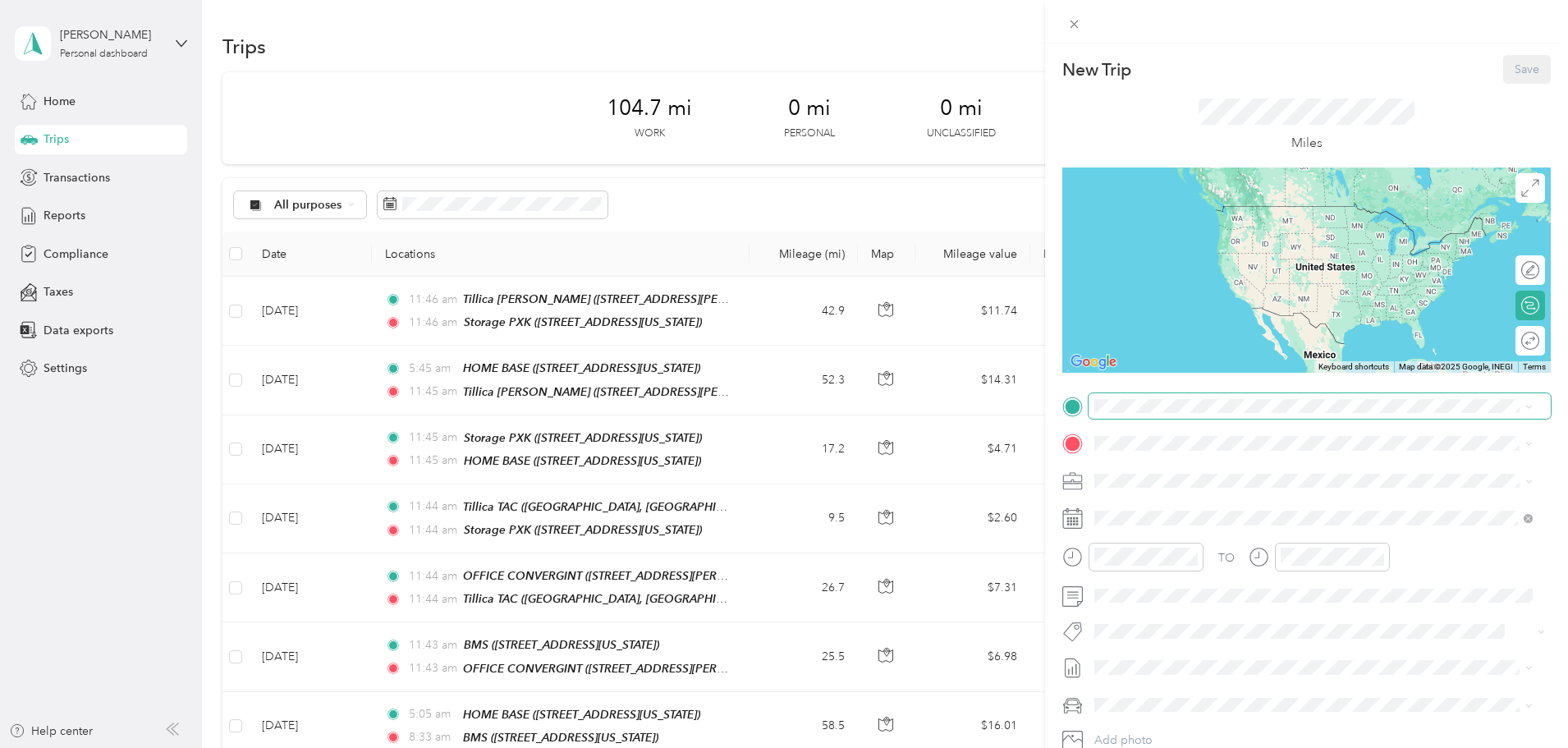
click at [1180, 413] on span at bounding box center [1320, 407] width 462 height 27
click at [1179, 633] on li "Storage PXK [STREET_ADDRESS][US_STATE]" at bounding box center [1314, 636] width 450 height 51
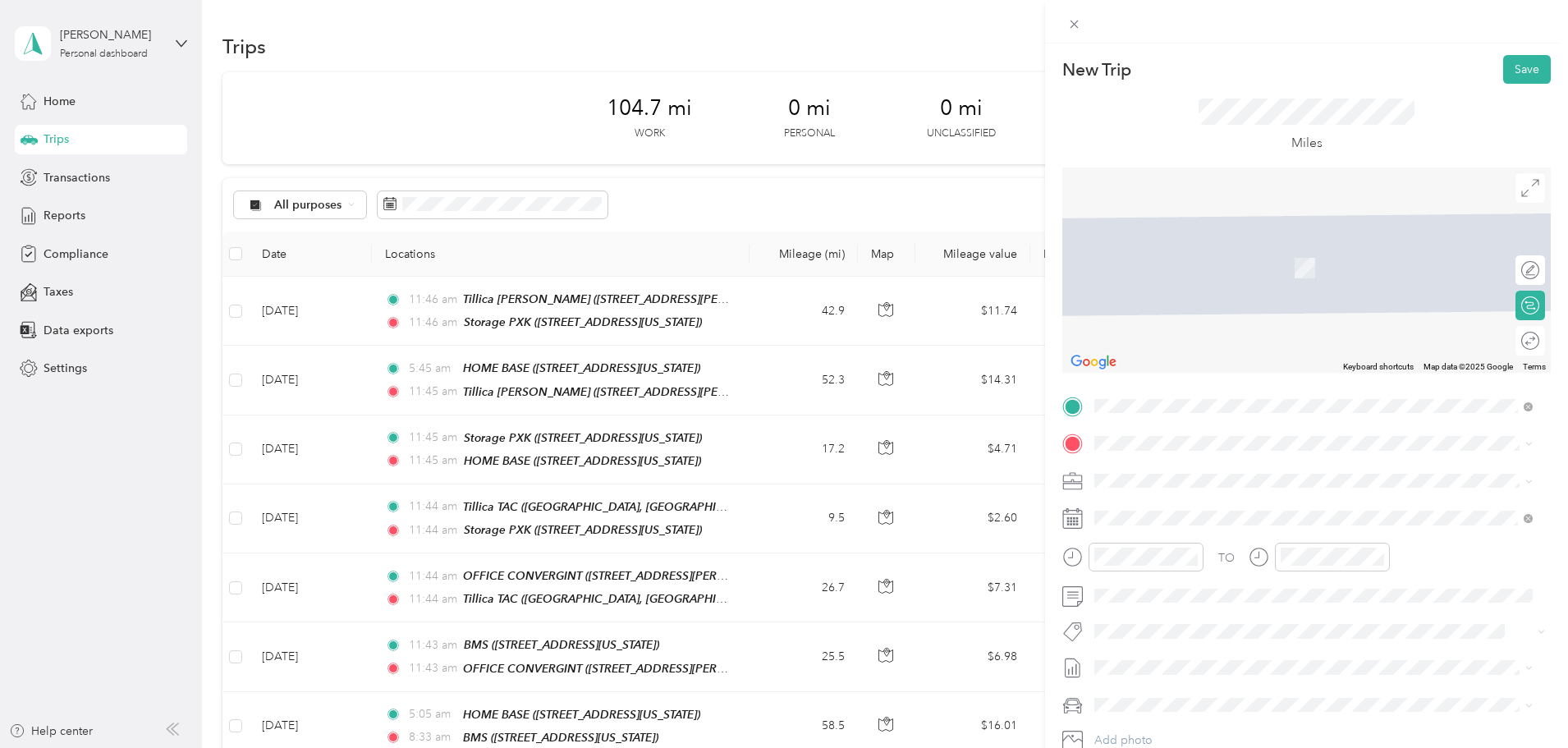
click at [1171, 530] on span "[STREET_ADDRESS][US_STATE]" at bounding box center [1208, 523] width 164 height 14
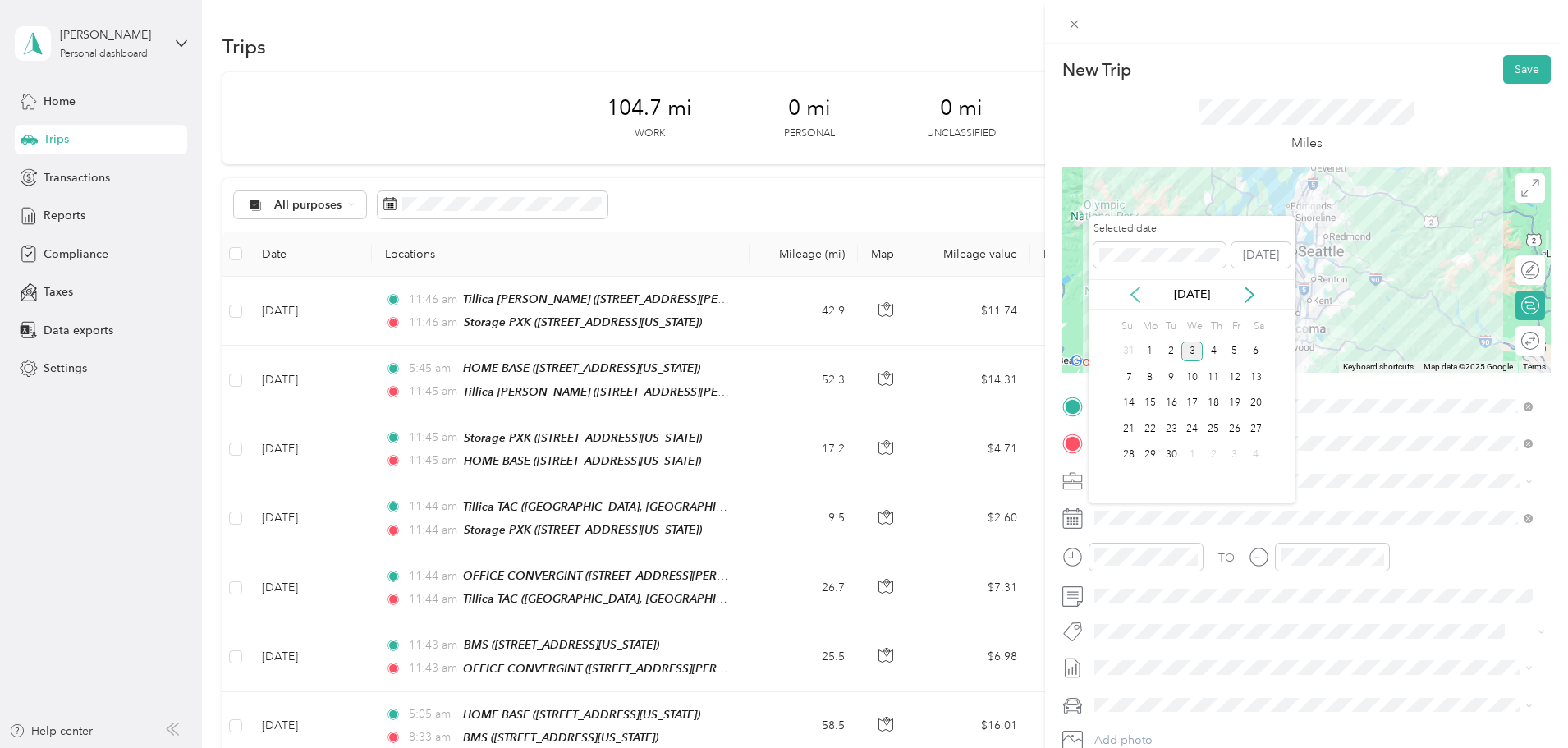
click at [1136, 293] on icon at bounding box center [1136, 295] width 17 height 17
click at [1173, 402] on div "12" at bounding box center [1172, 403] width 22 height 21
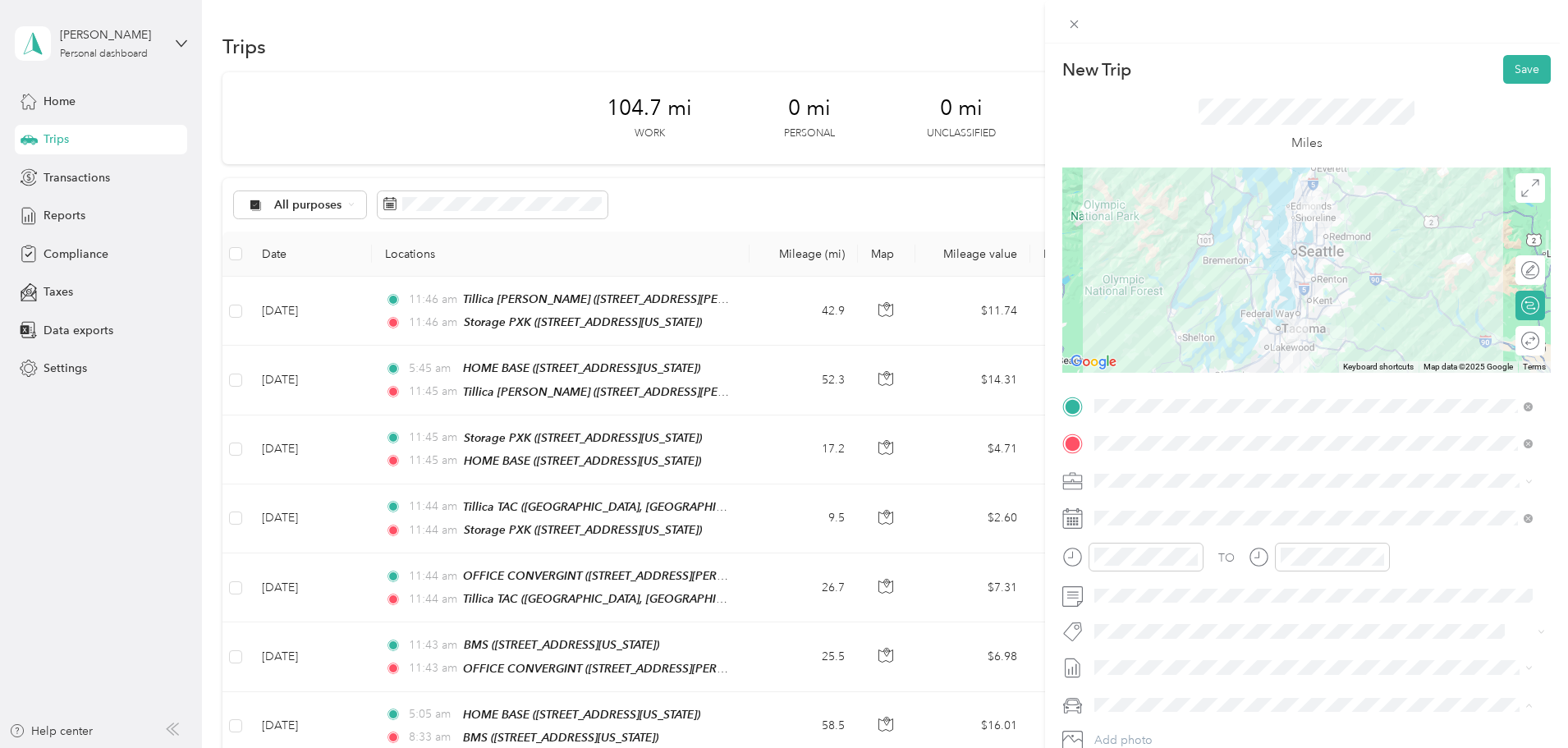
click at [1133, 653] on li "Mums" at bounding box center [1314, 648] width 450 height 29
click at [1520, 71] on button "Save" at bounding box center [1526, 69] width 47 height 29
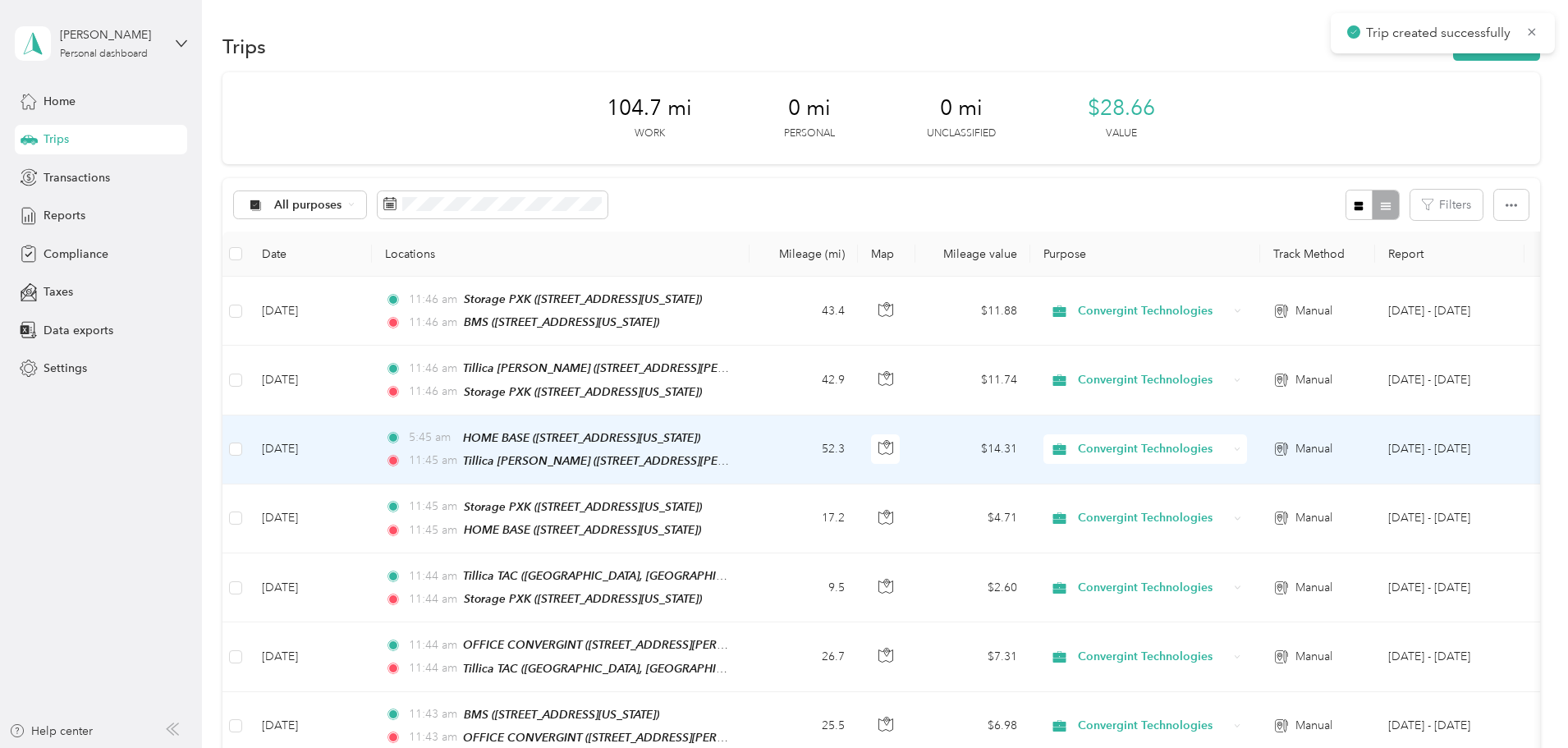
click at [608, 442] on div "HOME BASE ([STREET_ADDRESS][US_STATE])" at bounding box center [582, 438] width 237 height 19
click at [372, 442] on td "[DATE]" at bounding box center [310, 450] width 123 height 69
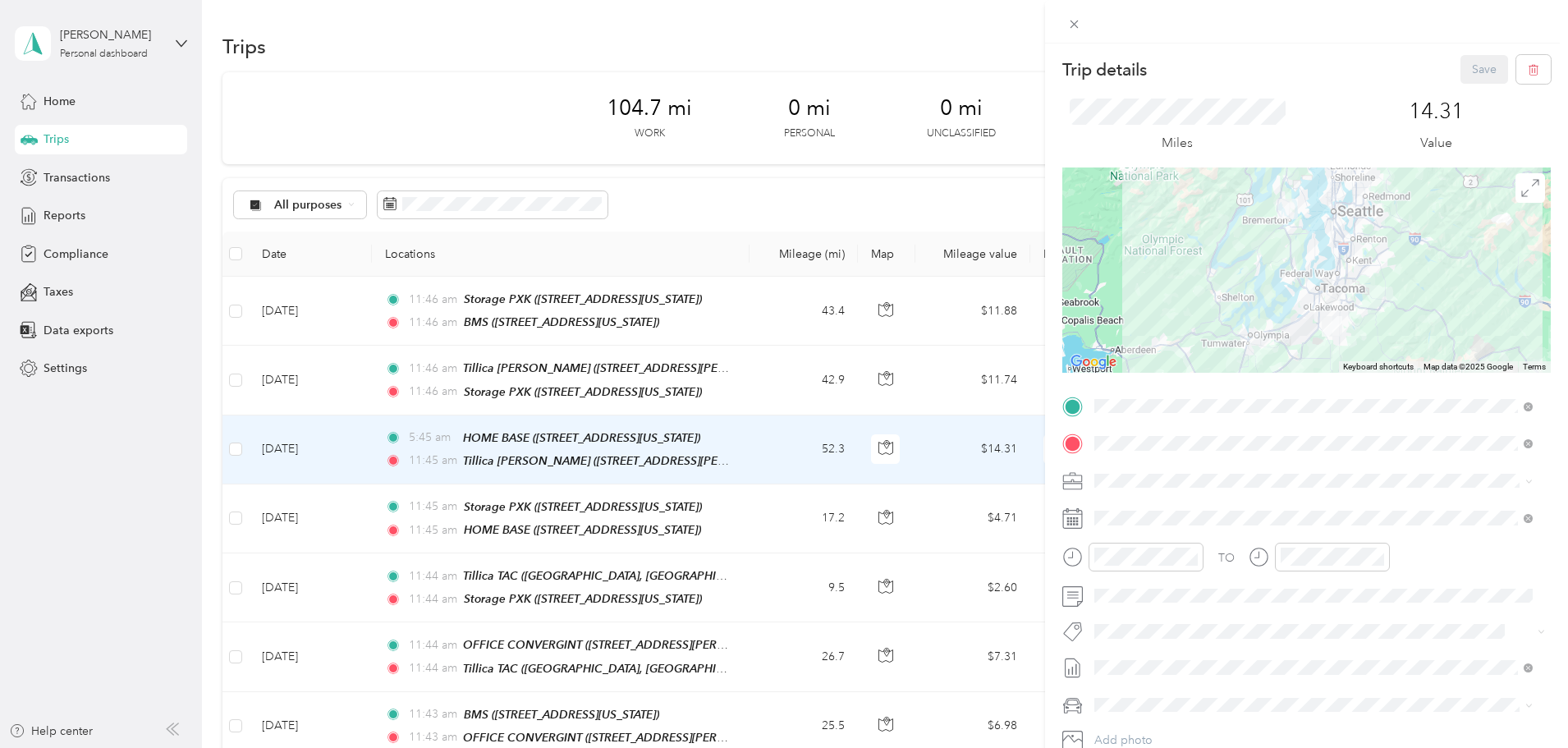
click at [798, 232] on div "Trip details Save This trip cannot be edited because it is either under review,…" at bounding box center [784, 374] width 1568 height 748
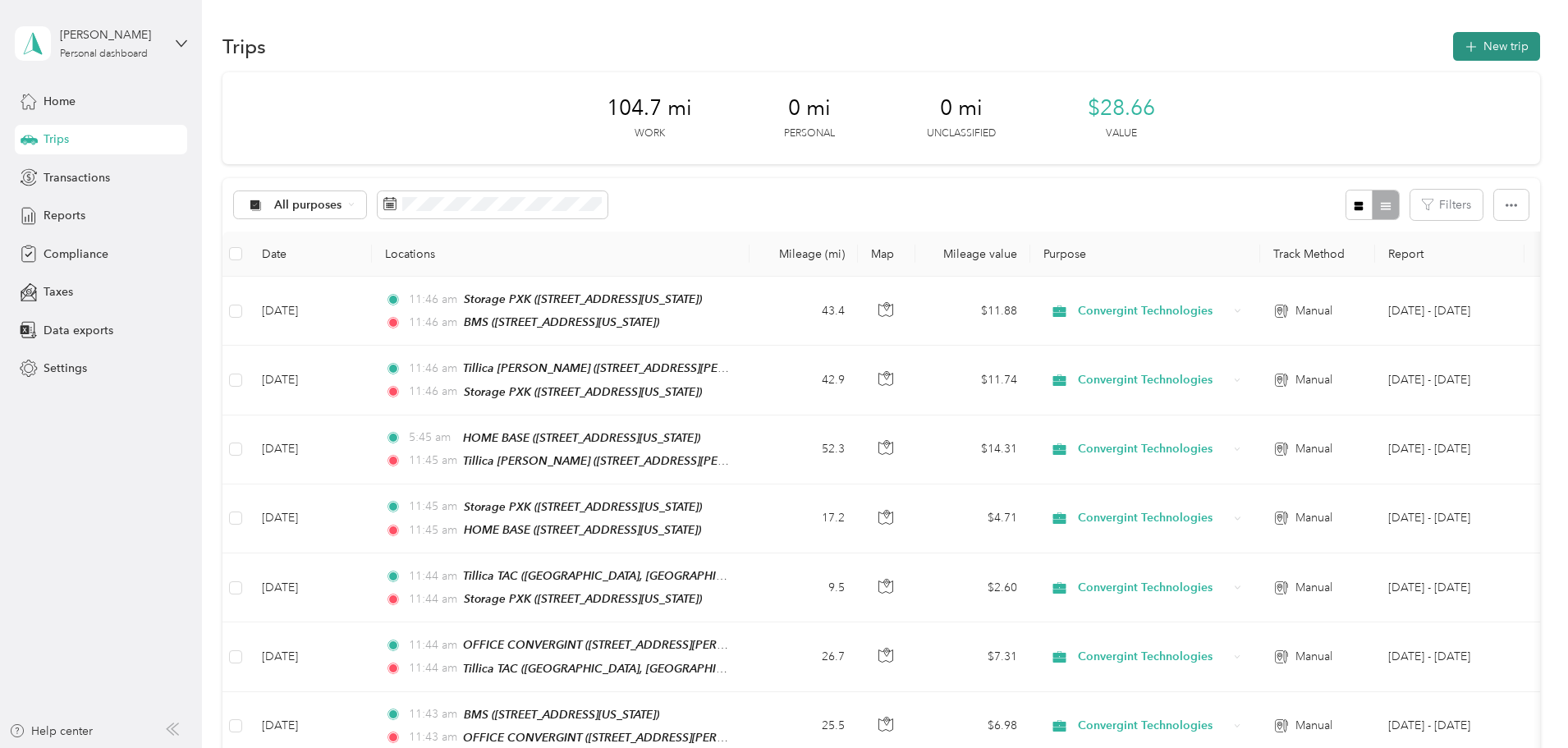
click at [1453, 37] on button "New trip" at bounding box center [1497, 46] width 87 height 29
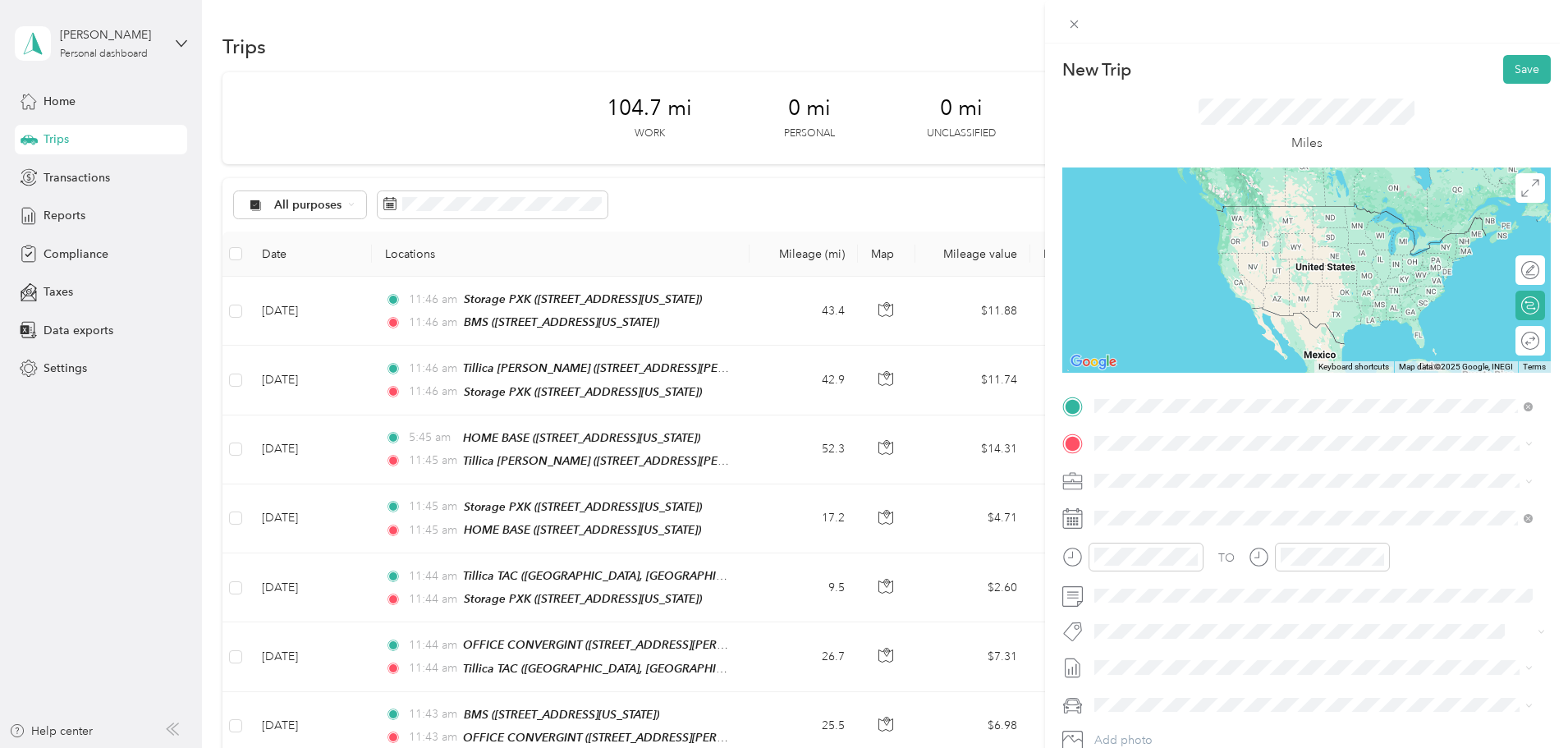
click at [1180, 472] on div "BMS" at bounding box center [1208, 472] width 164 height 15
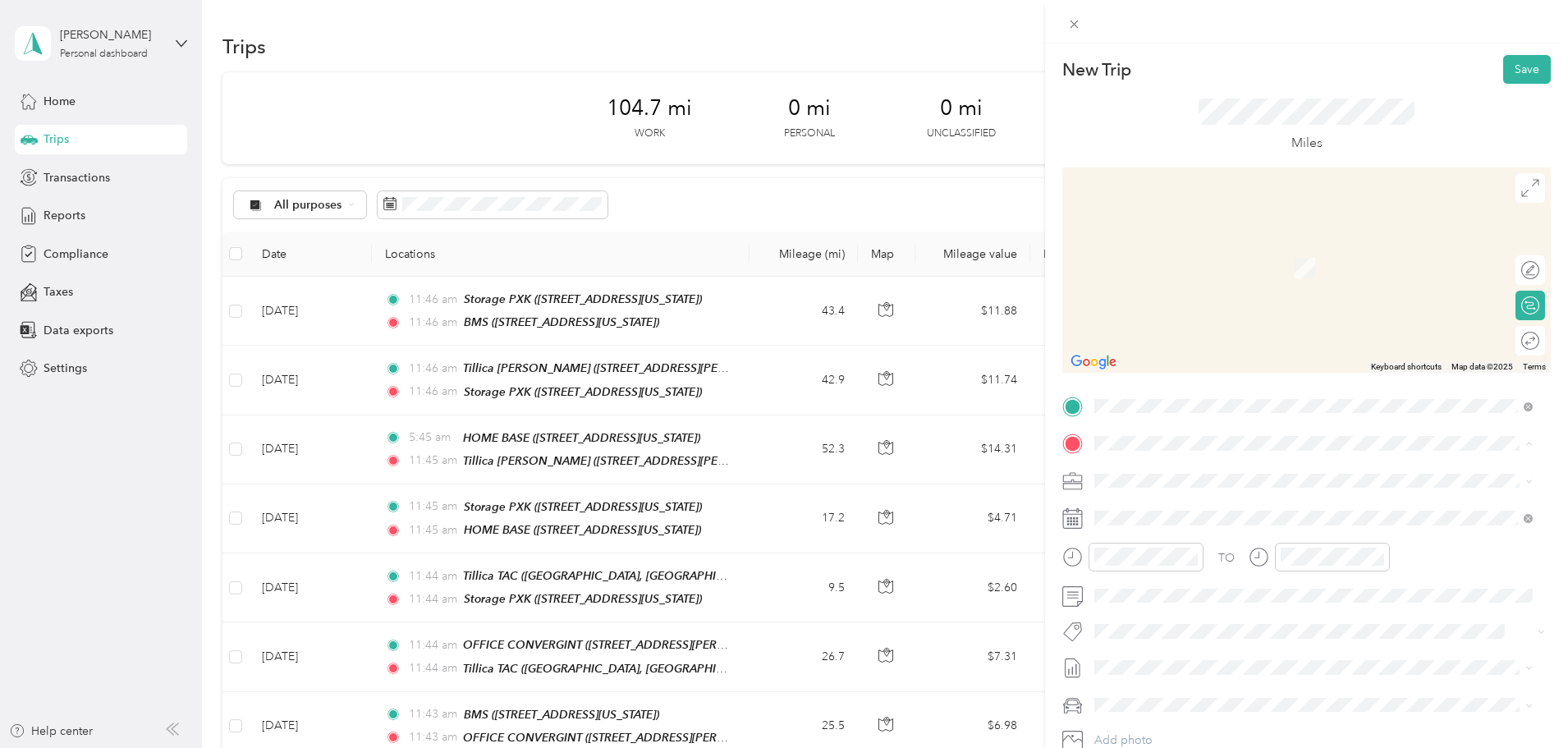
click at [1166, 517] on div "HOME BASE [STREET_ADDRESS][US_STATE]" at bounding box center [1208, 518] width 164 height 35
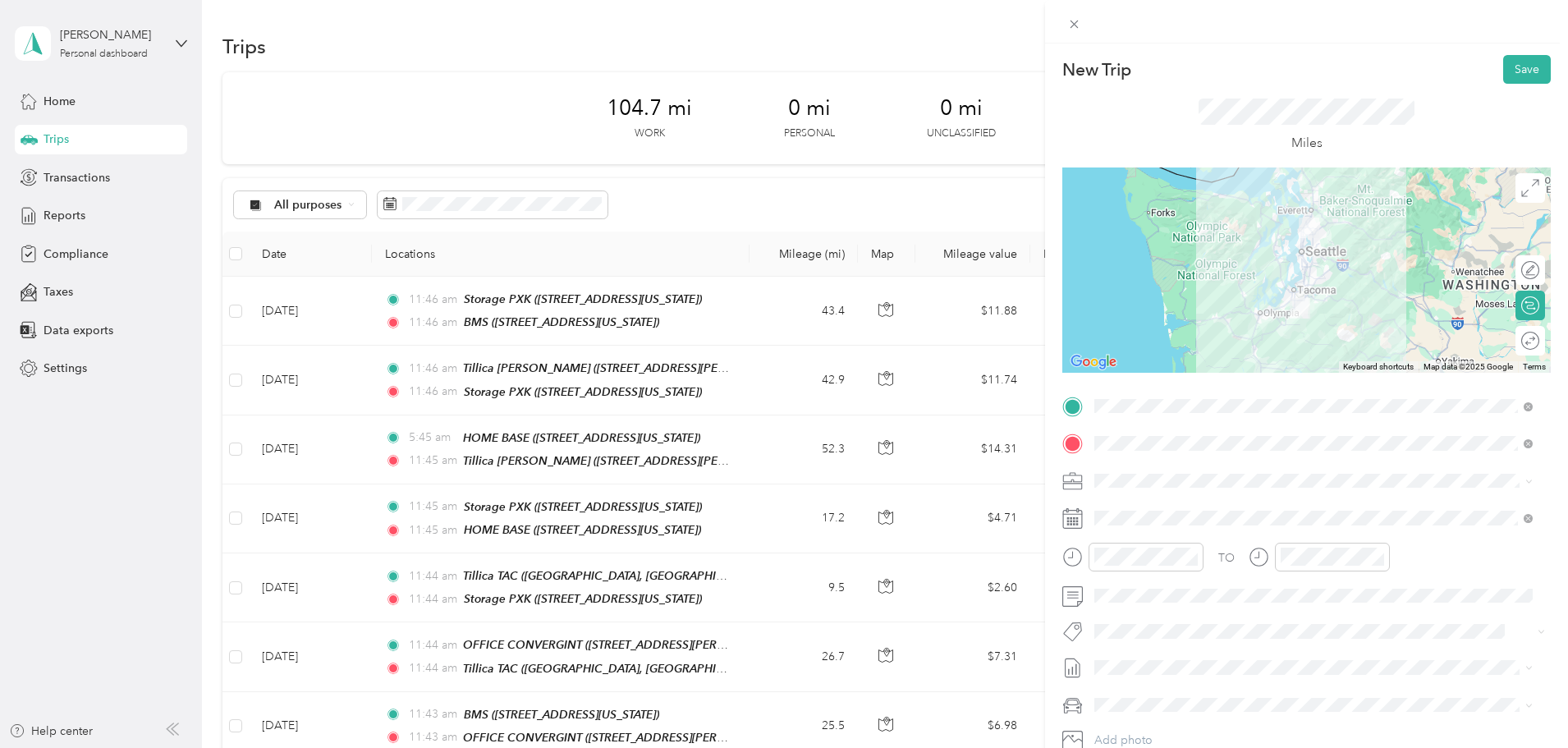
click at [1083, 513] on icon at bounding box center [1072, 518] width 21 height 21
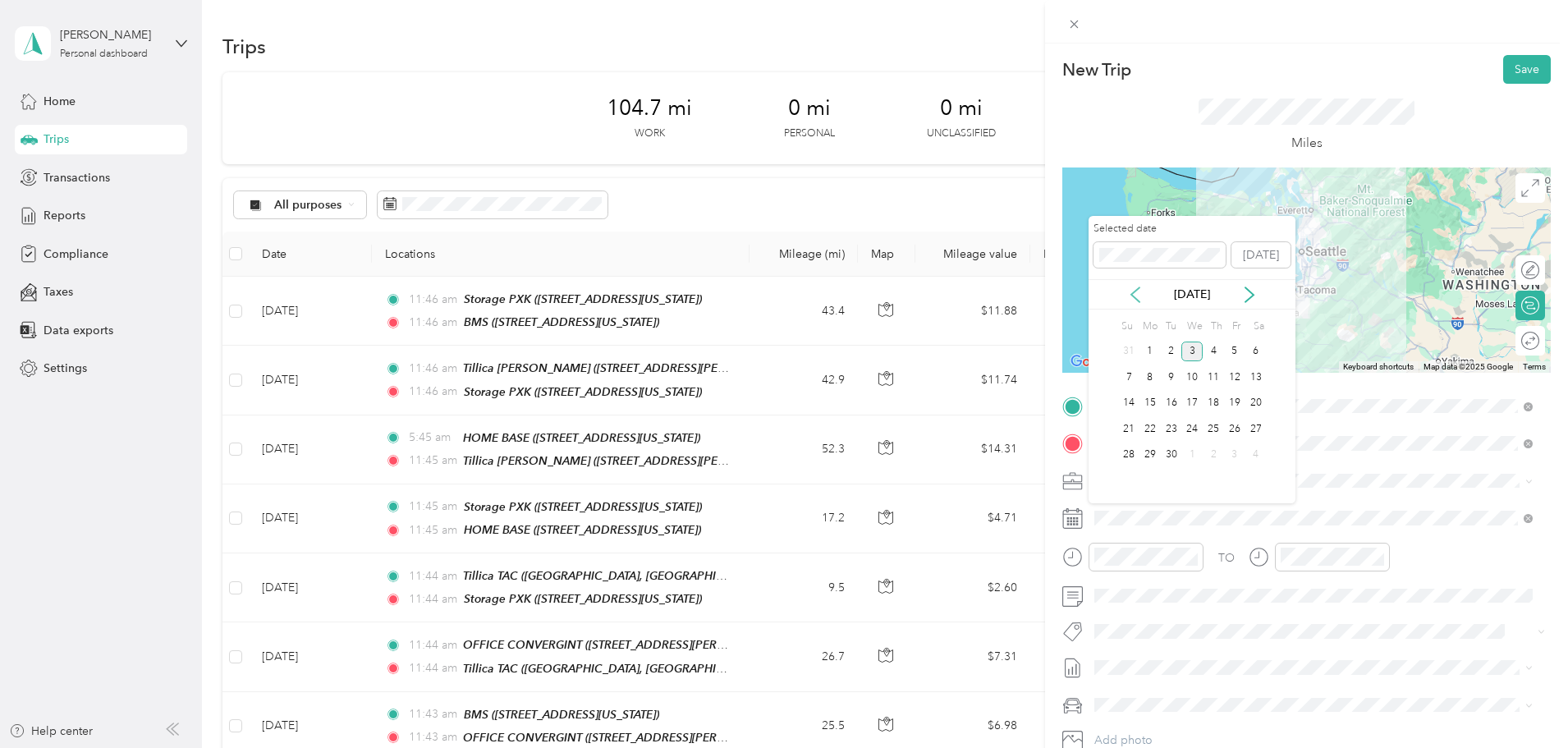
click at [1130, 296] on icon at bounding box center [1136, 295] width 17 height 17
click at [1172, 403] on div "12" at bounding box center [1172, 403] width 22 height 21
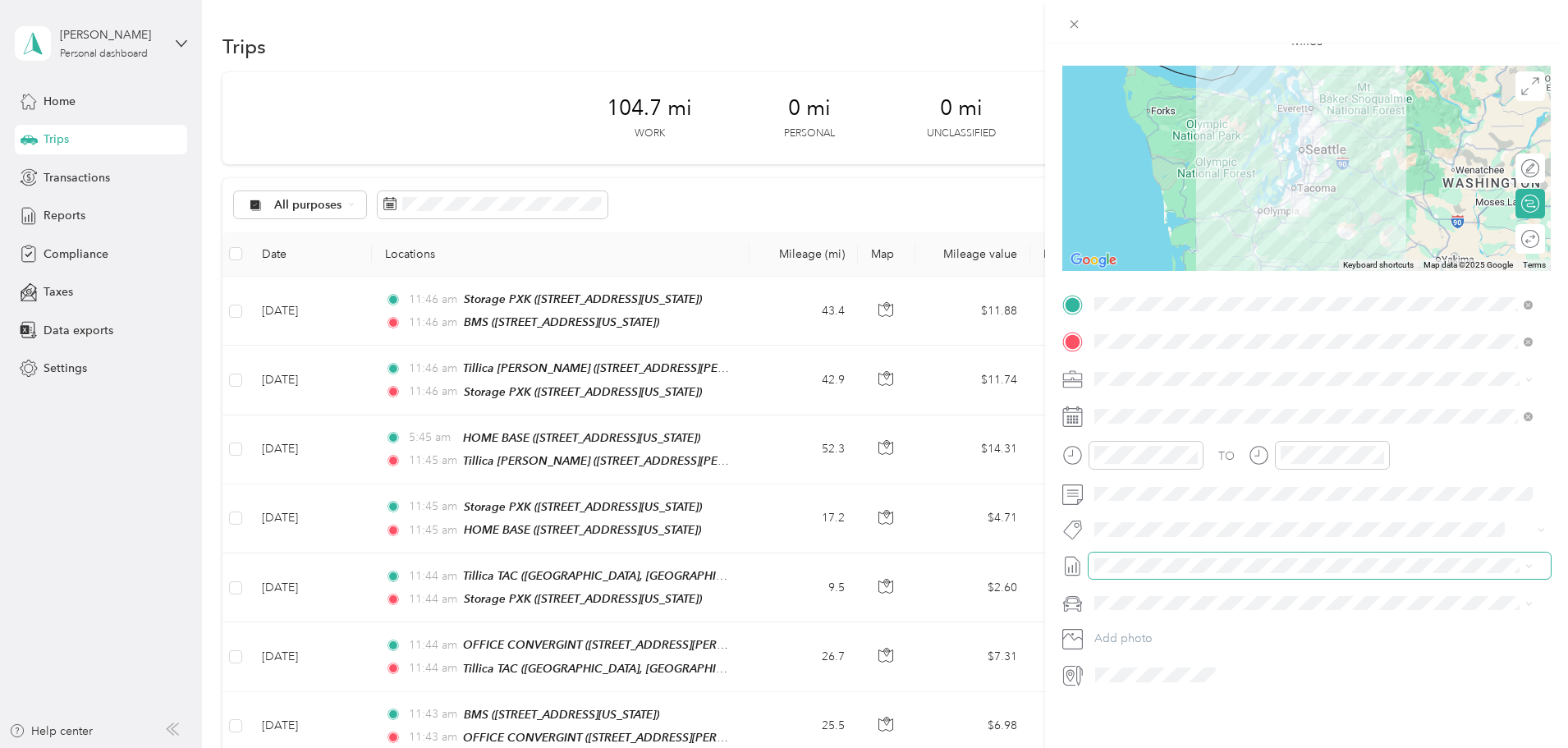
scroll to position [114, 0]
click at [1134, 649] on li "Mums" at bounding box center [1314, 648] width 450 height 29
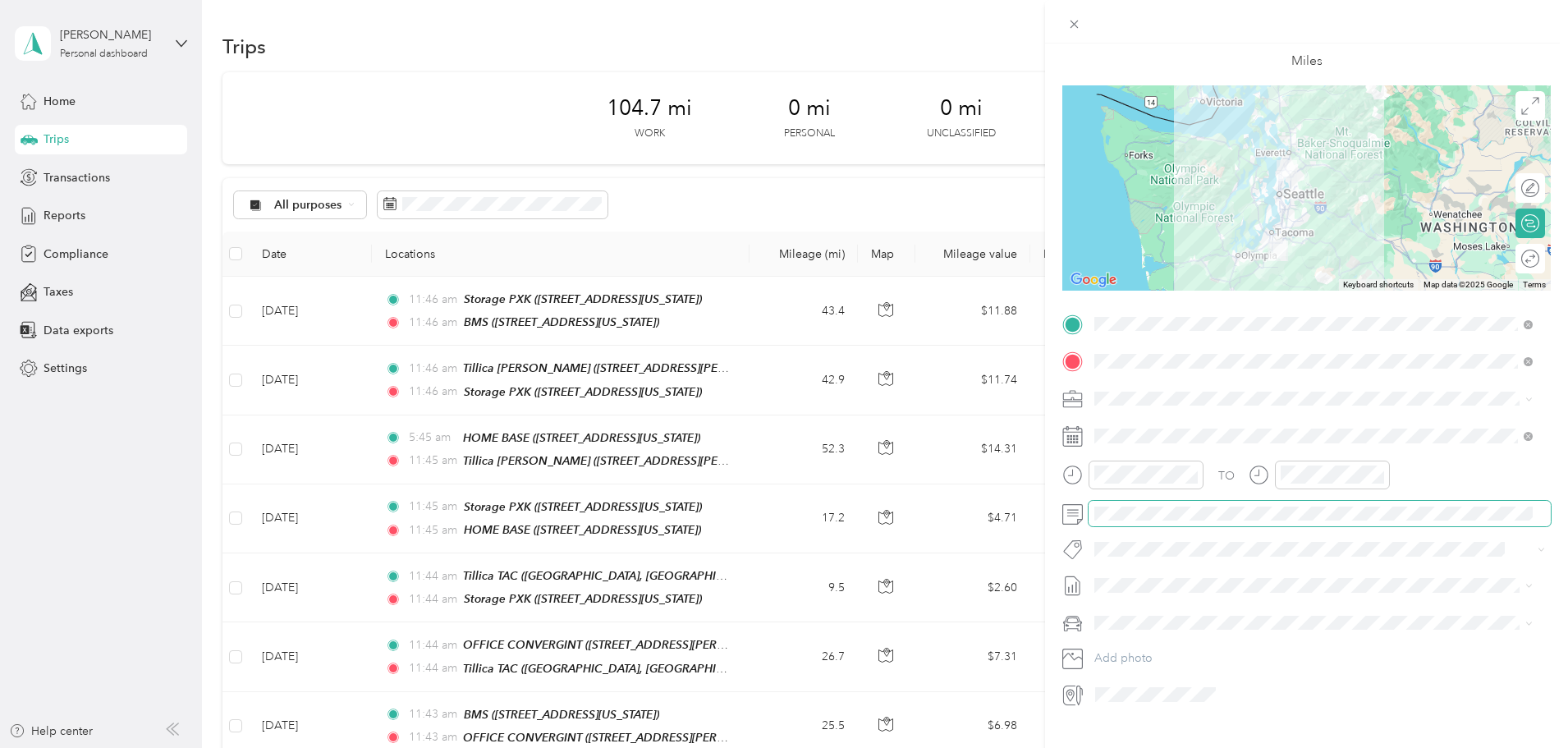
scroll to position [0, 0]
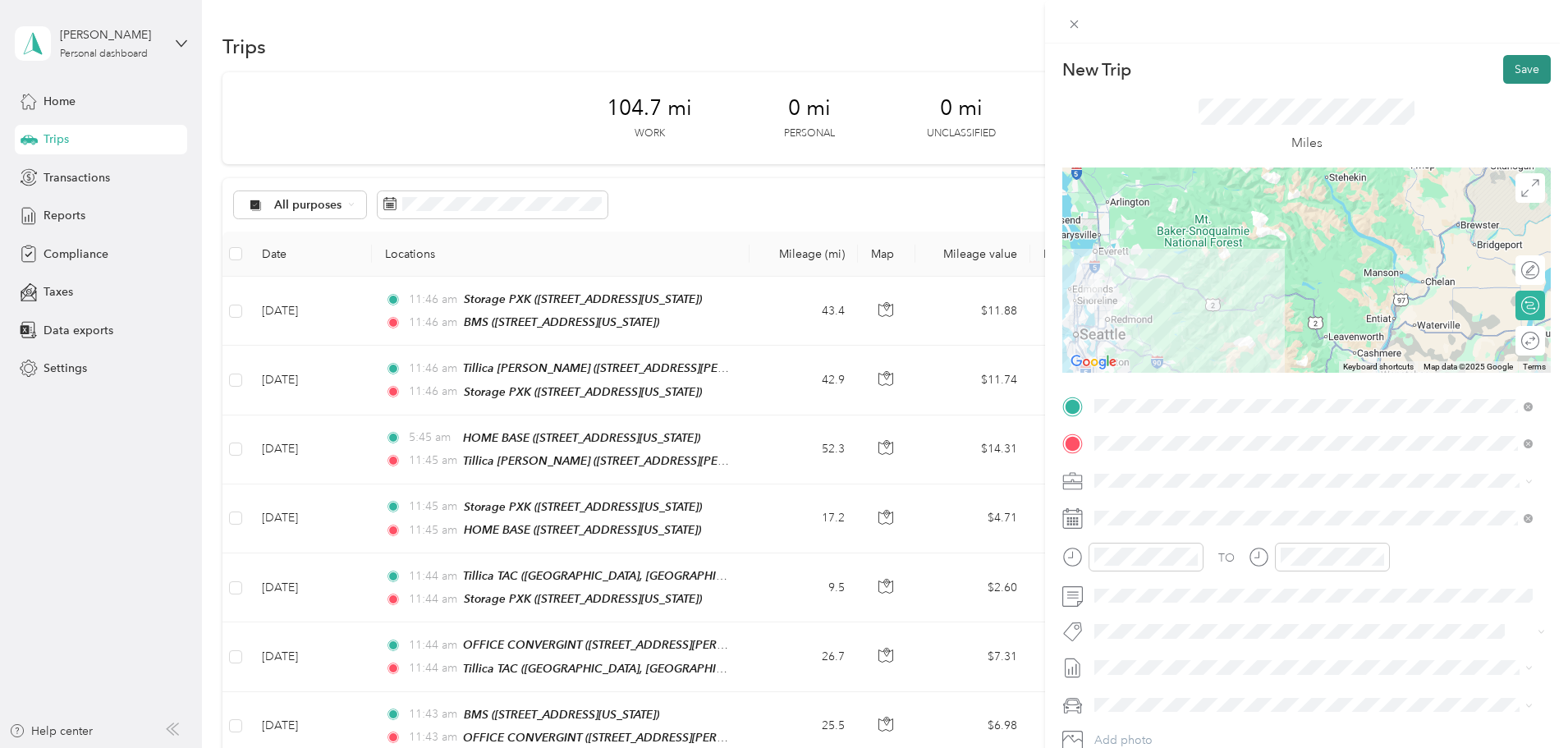
click at [1524, 73] on button "Save" at bounding box center [1526, 69] width 47 height 29
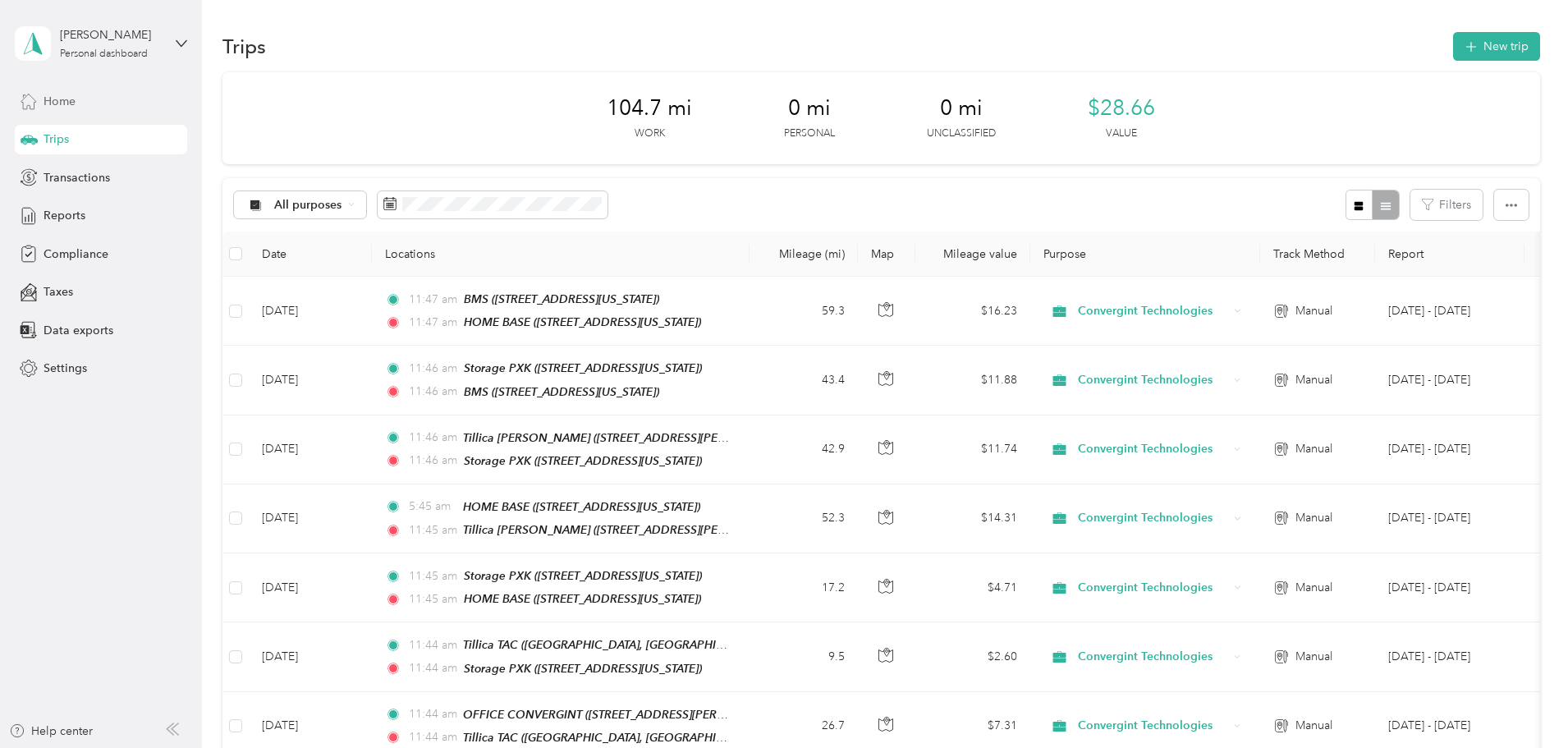
click at [51, 98] on span "Home" at bounding box center [59, 101] width 32 height 17
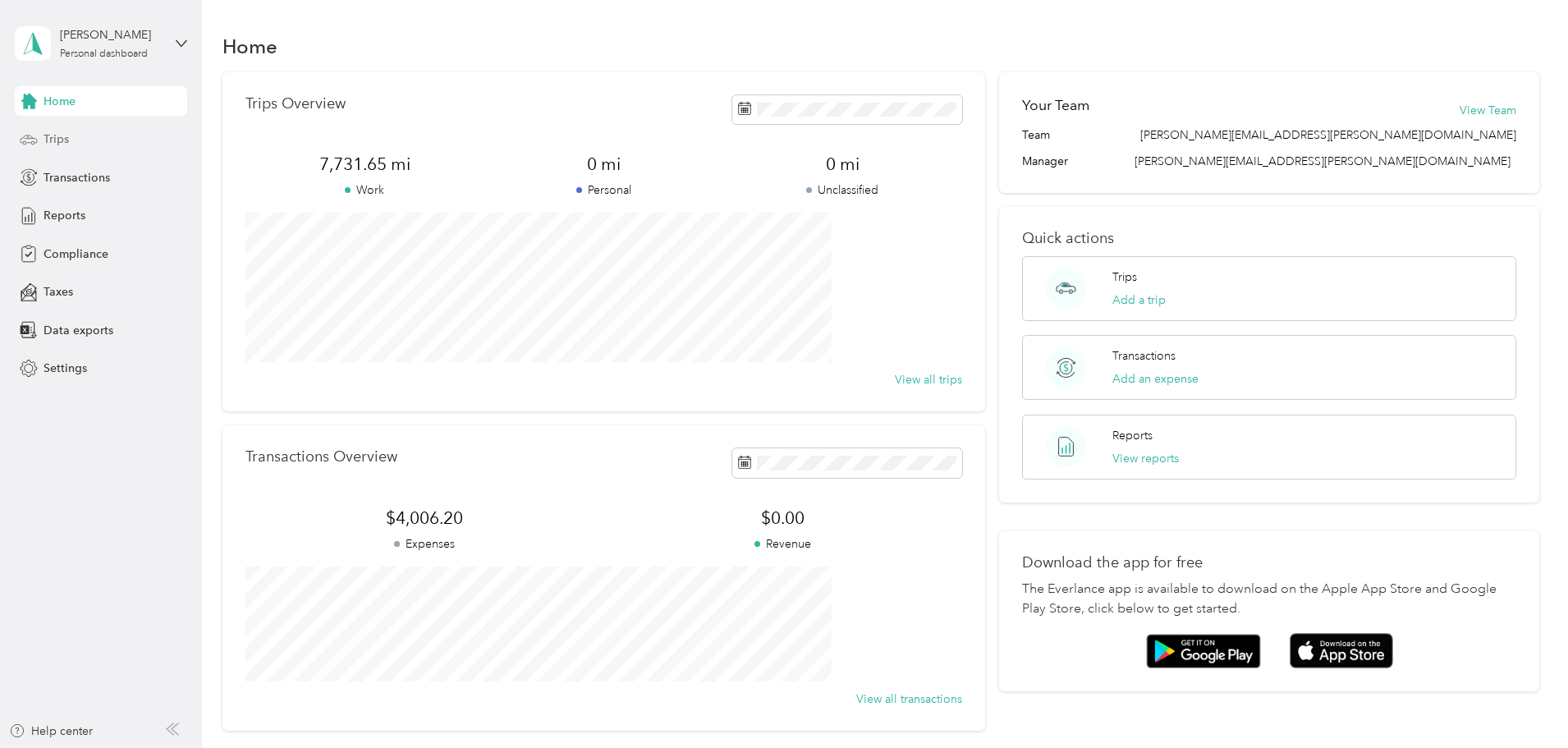
click at [51, 134] on span "Trips" at bounding box center [56, 139] width 26 height 17
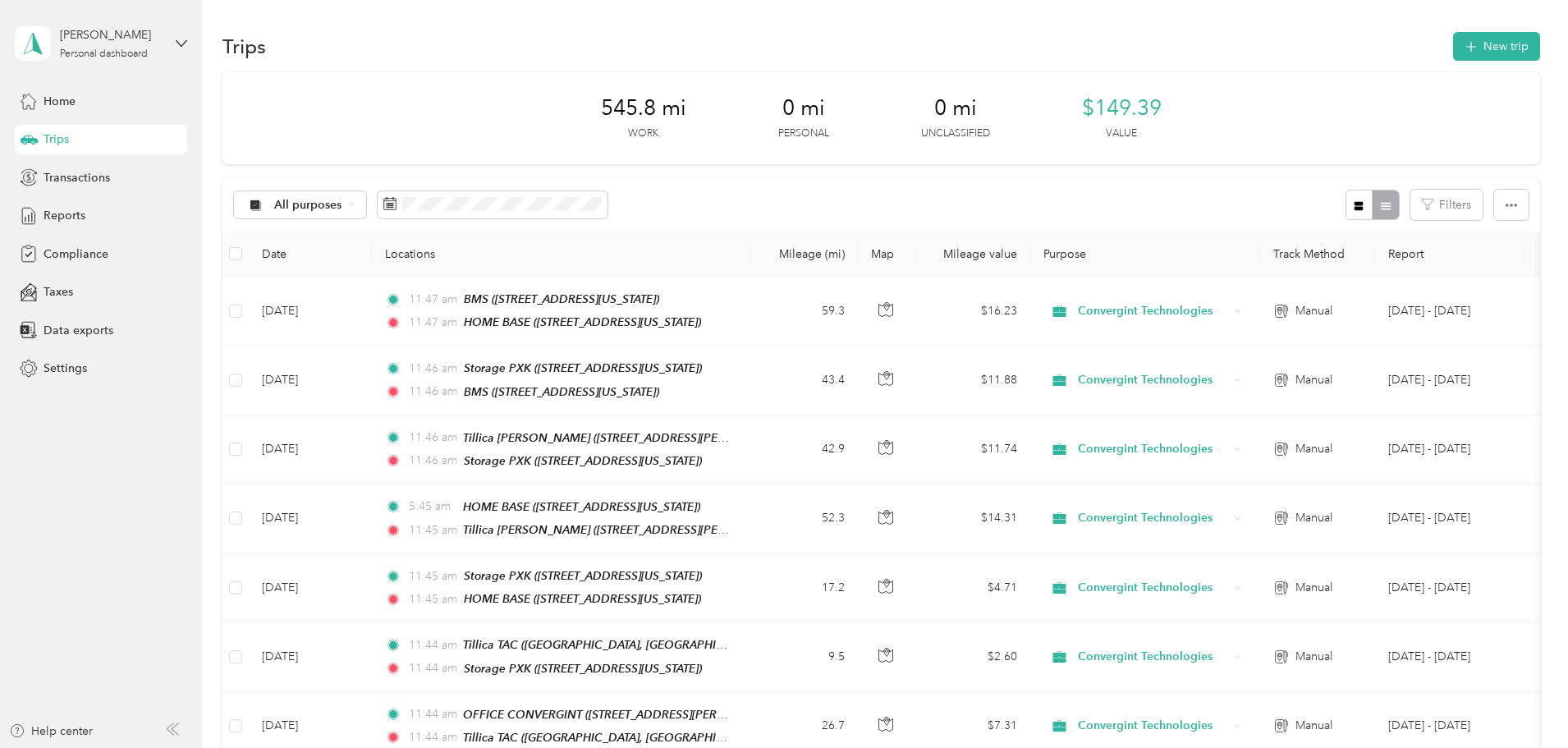
click at [772, 190] on div "All purposes Filters" at bounding box center [882, 205] width 1318 height 53
click at [1453, 47] on button "New trip" at bounding box center [1497, 46] width 87 height 29
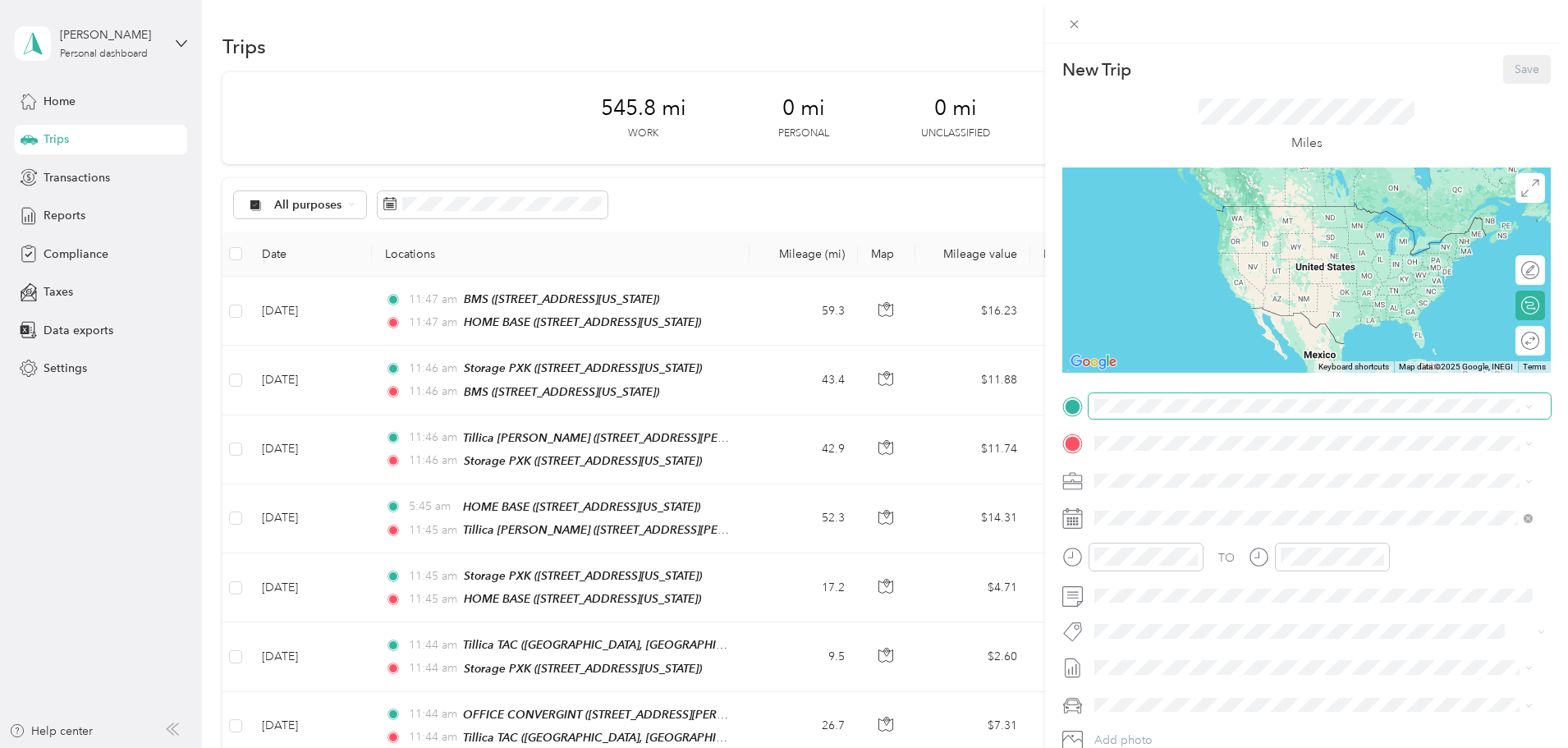
click at [1199, 395] on span at bounding box center [1320, 407] width 462 height 27
click at [1170, 483] on span "[STREET_ADDRESS][US_STATE]" at bounding box center [1208, 490] width 164 height 14
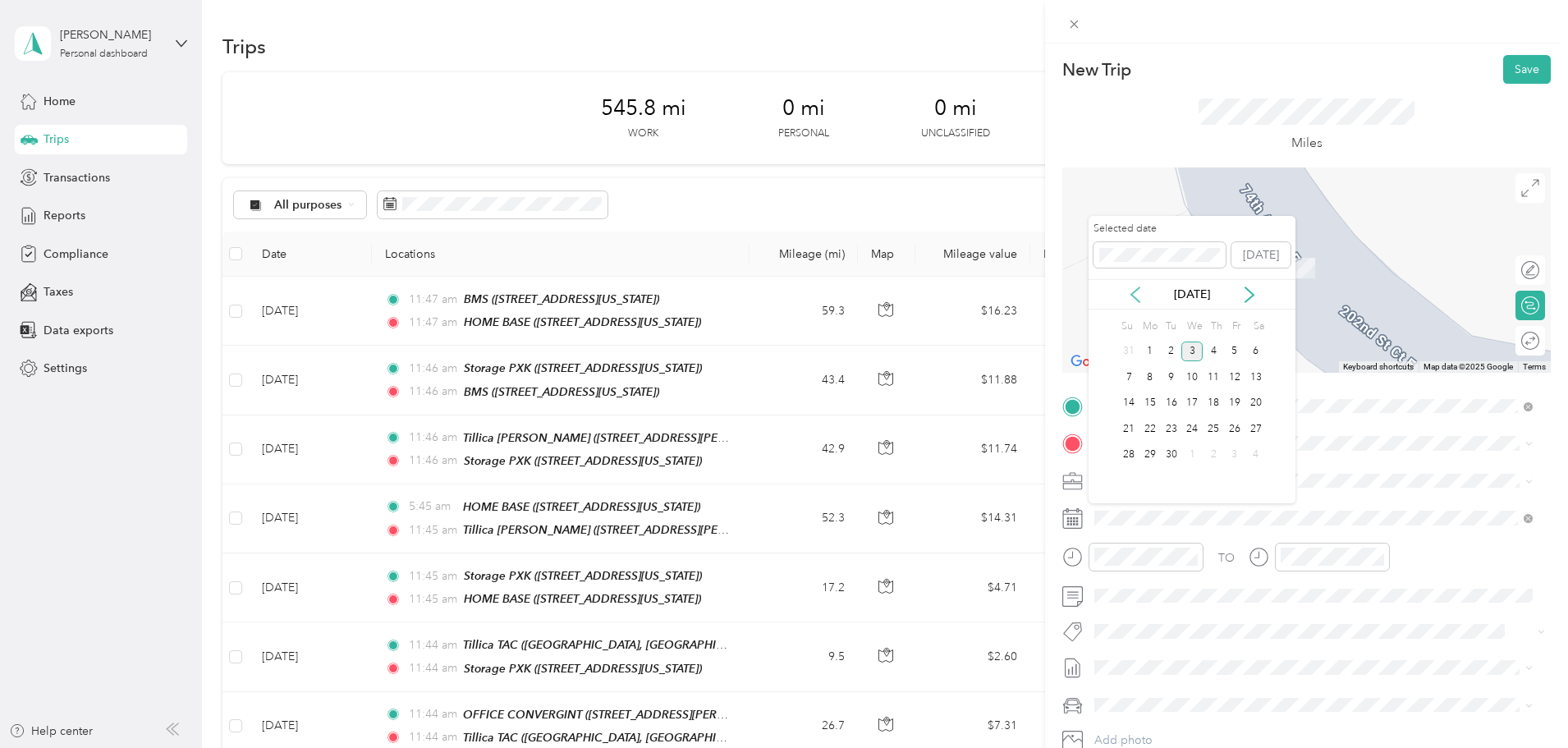
click at [1135, 301] on icon at bounding box center [1136, 295] width 17 height 17
click at [1217, 398] on div "14" at bounding box center [1214, 403] width 22 height 21
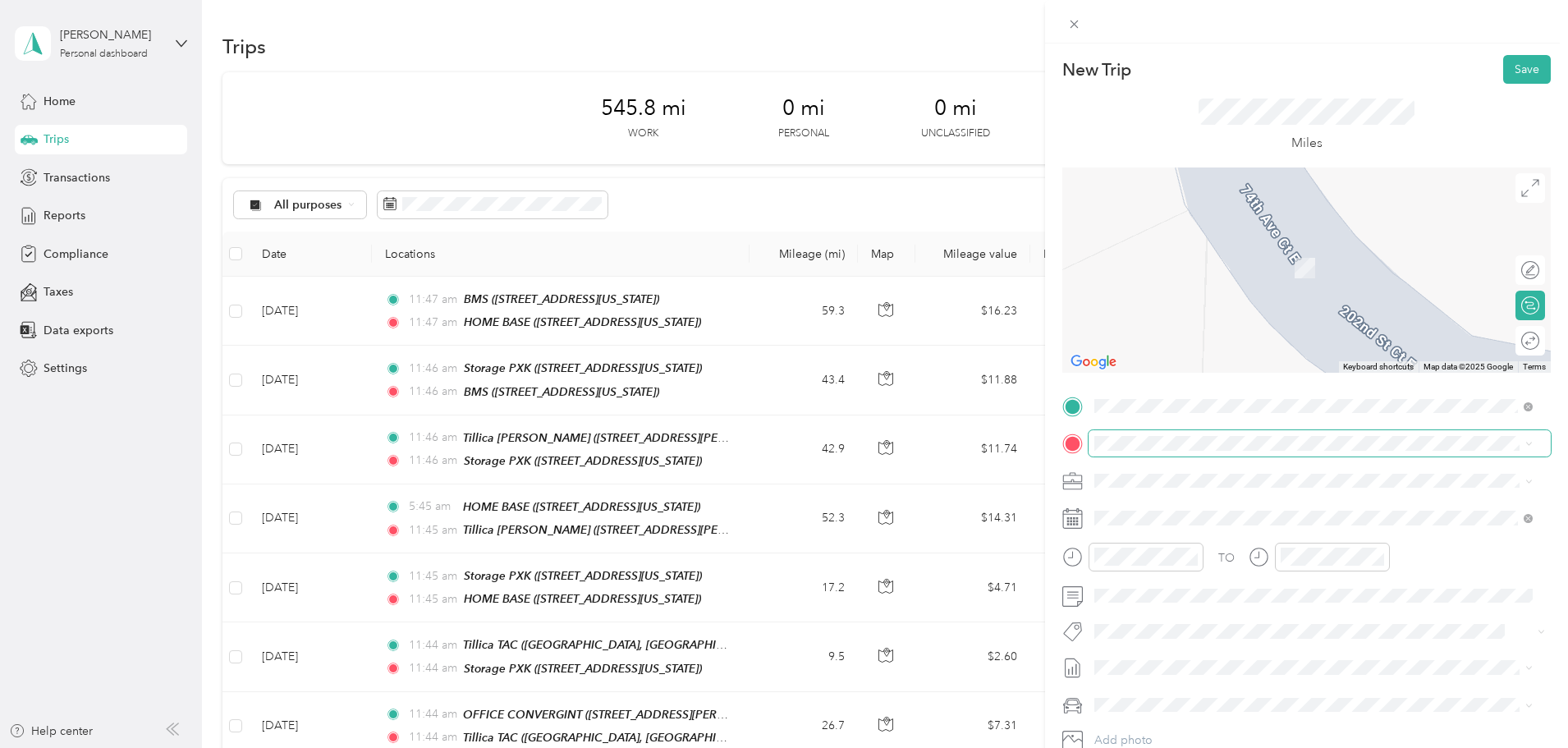
click at [1161, 435] on span at bounding box center [1320, 443] width 462 height 27
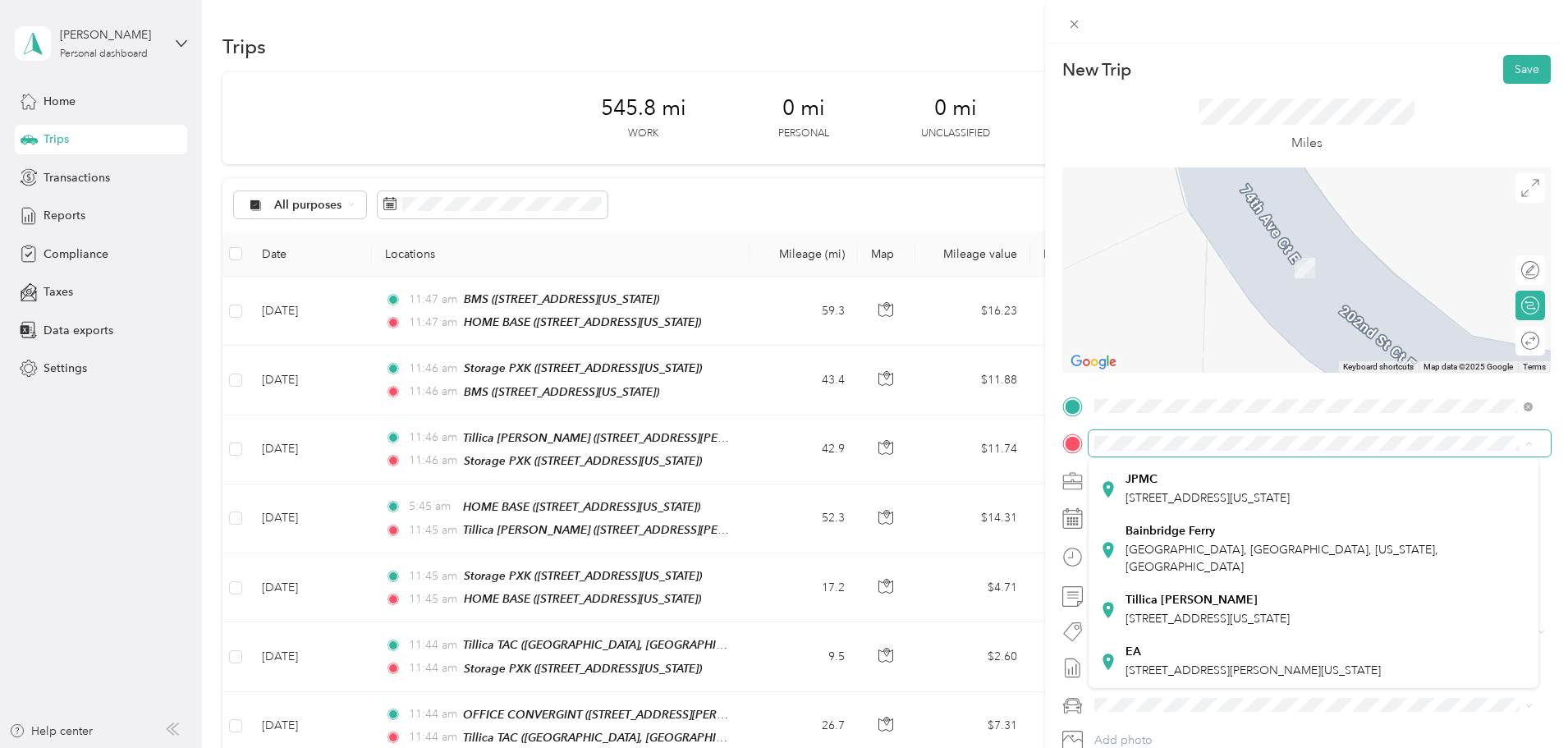
scroll to position [374, 0]
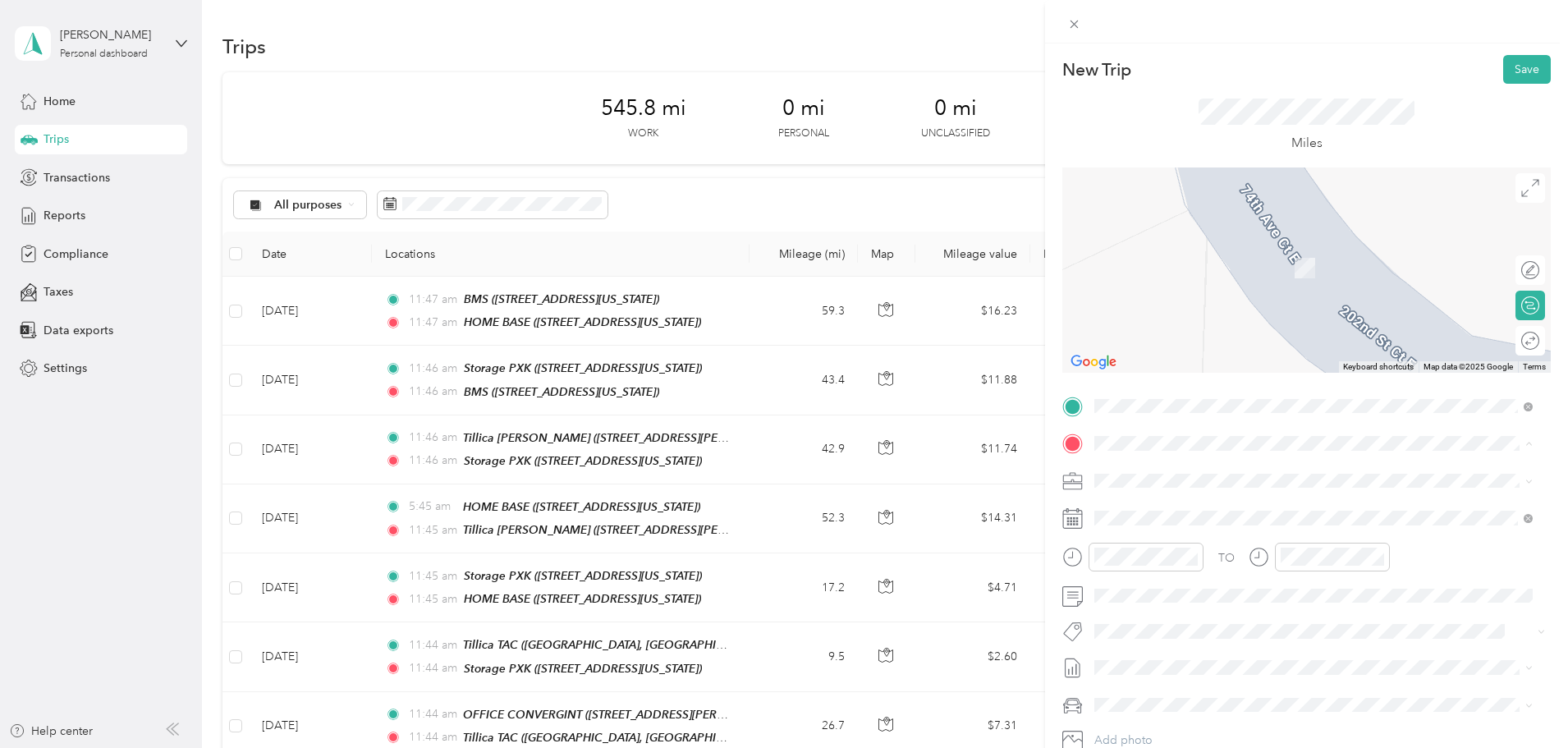
click at [1152, 492] on span "[STREET_ADDRESS][US_STATE]" at bounding box center [1208, 498] width 164 height 14
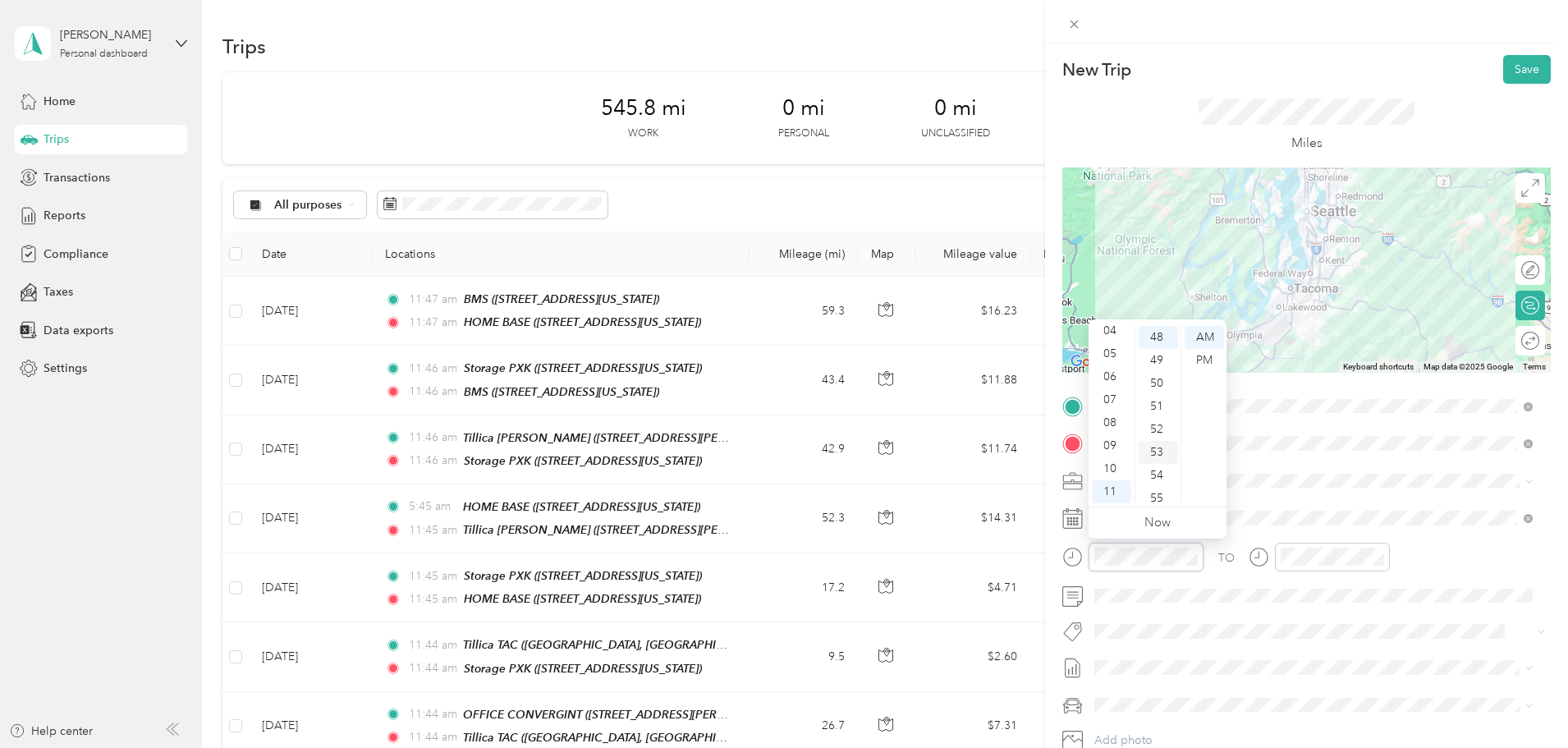
scroll to position [1103, 0]
click at [1119, 369] on div "06" at bounding box center [1111, 377] width 39 height 23
click at [1128, 653] on li "Mums" at bounding box center [1314, 648] width 450 height 29
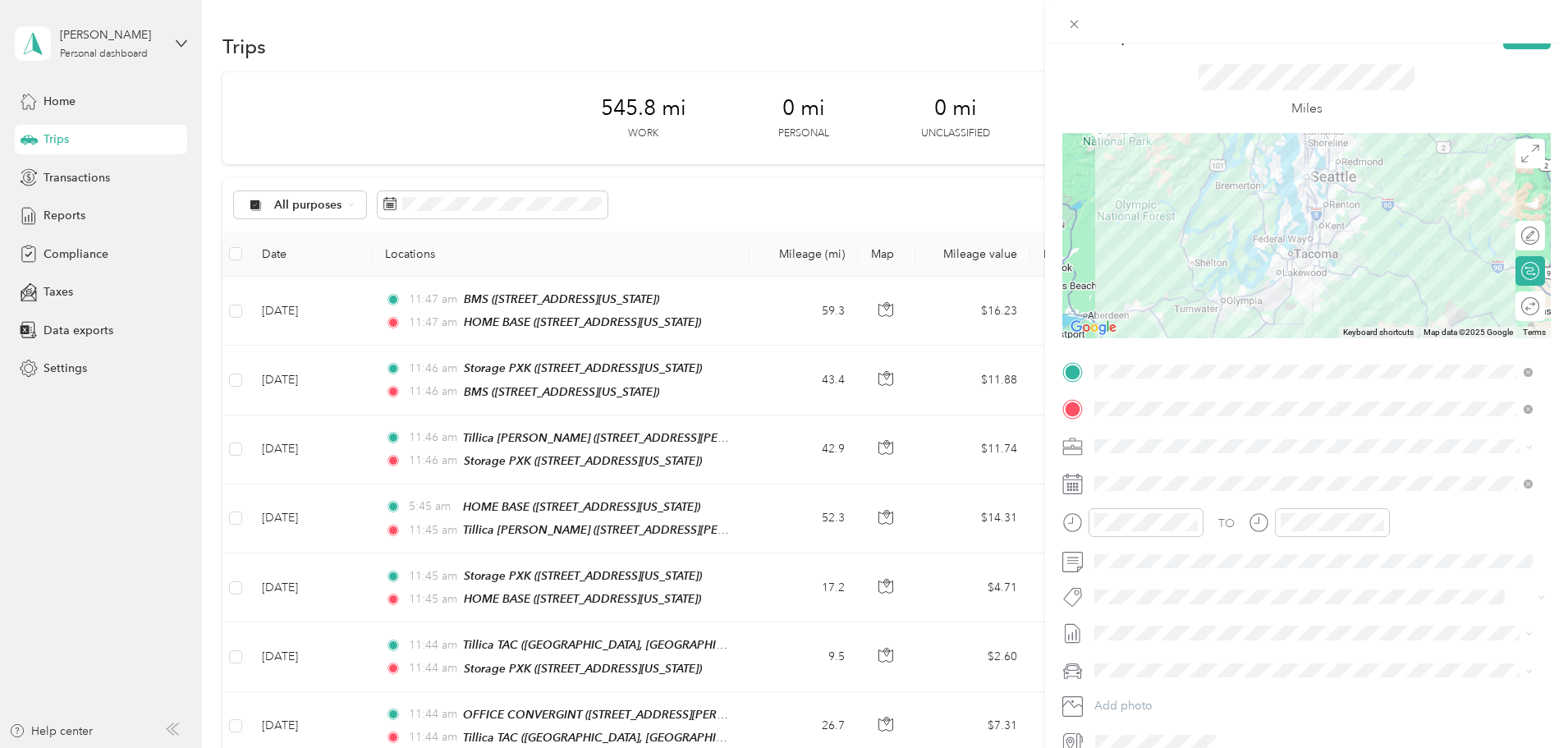
scroll to position [0, 0]
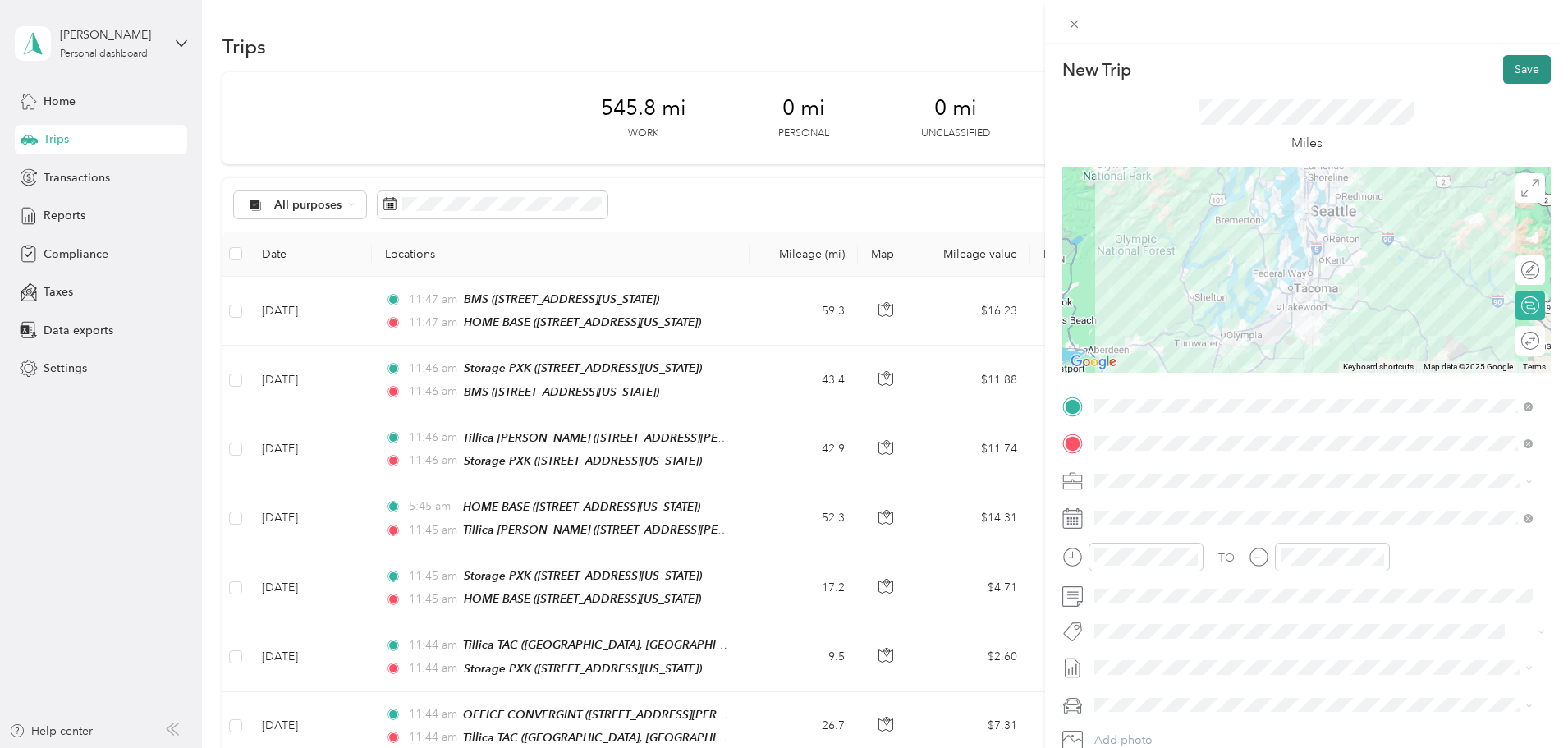
click at [1508, 70] on button "Save" at bounding box center [1526, 69] width 47 height 29
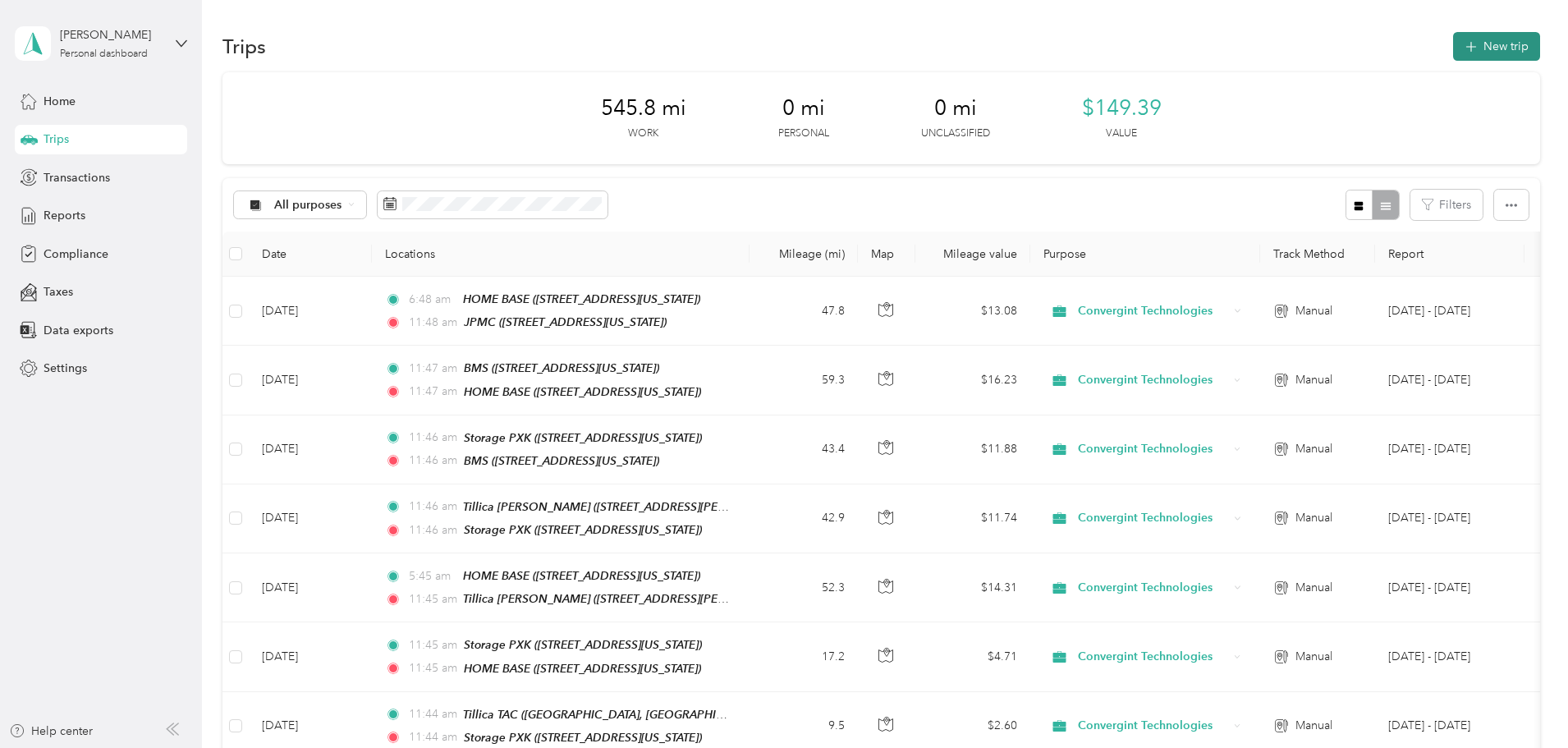
click at [1453, 45] on button "New trip" at bounding box center [1497, 46] width 87 height 29
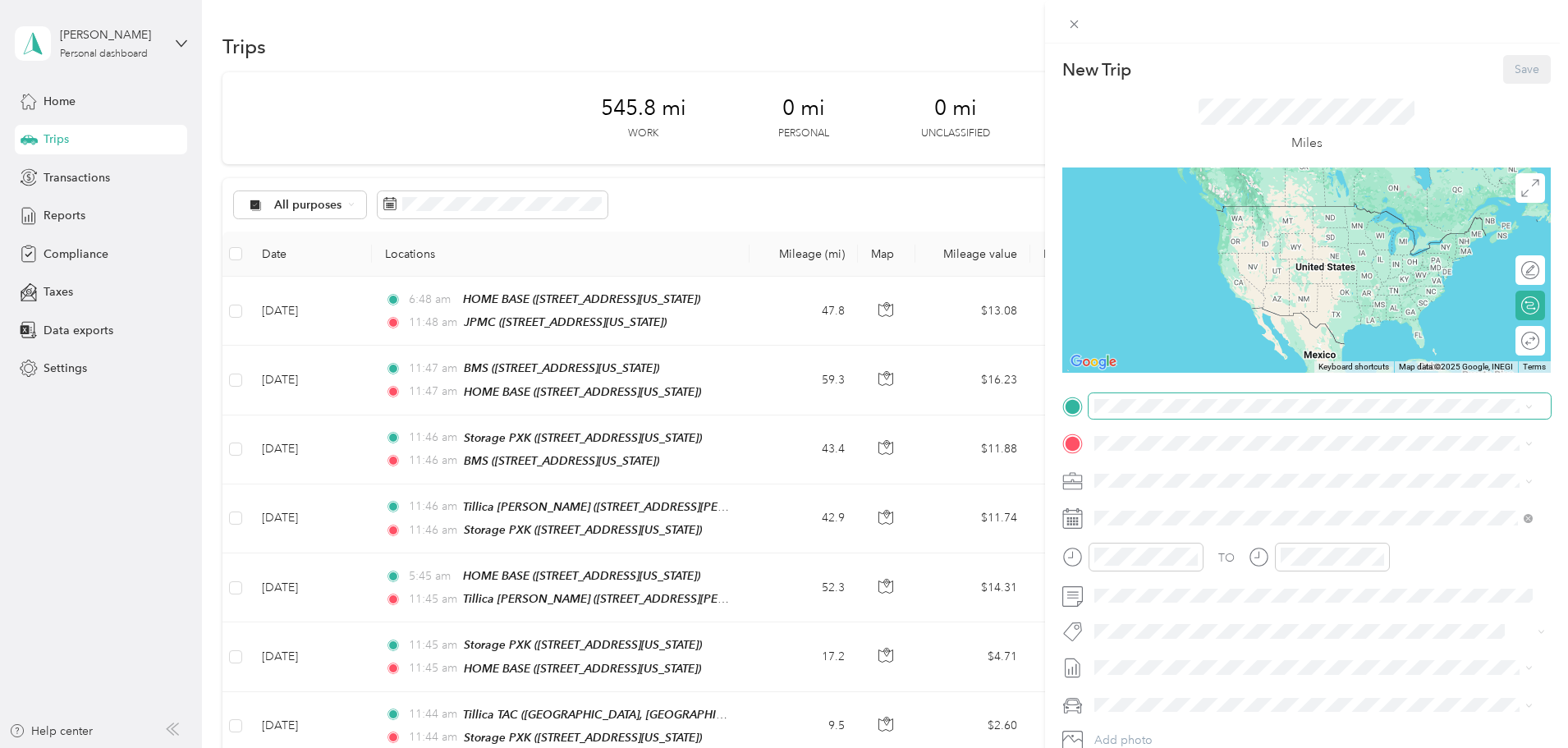
click at [1176, 413] on span at bounding box center [1320, 407] width 462 height 27
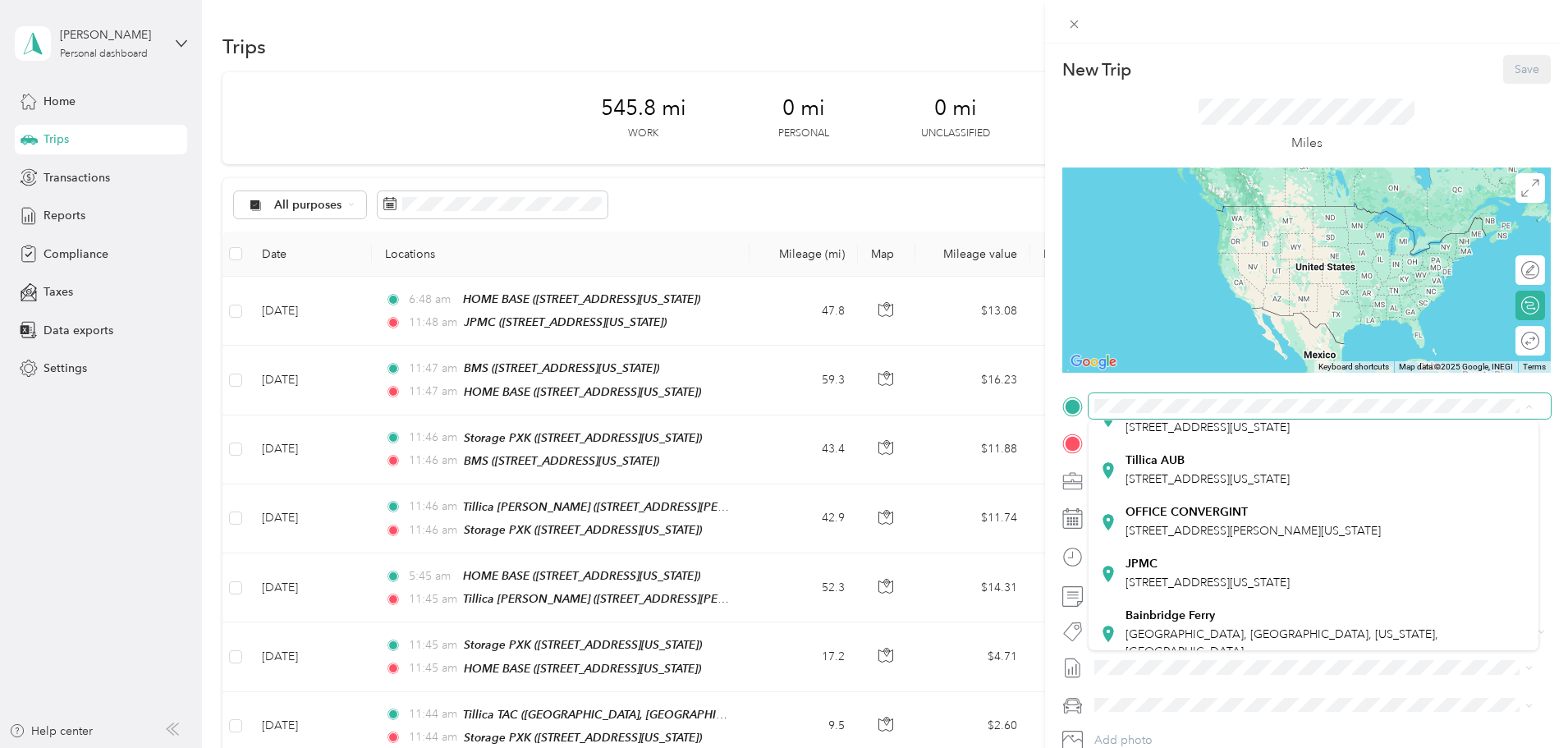
scroll to position [247, 0]
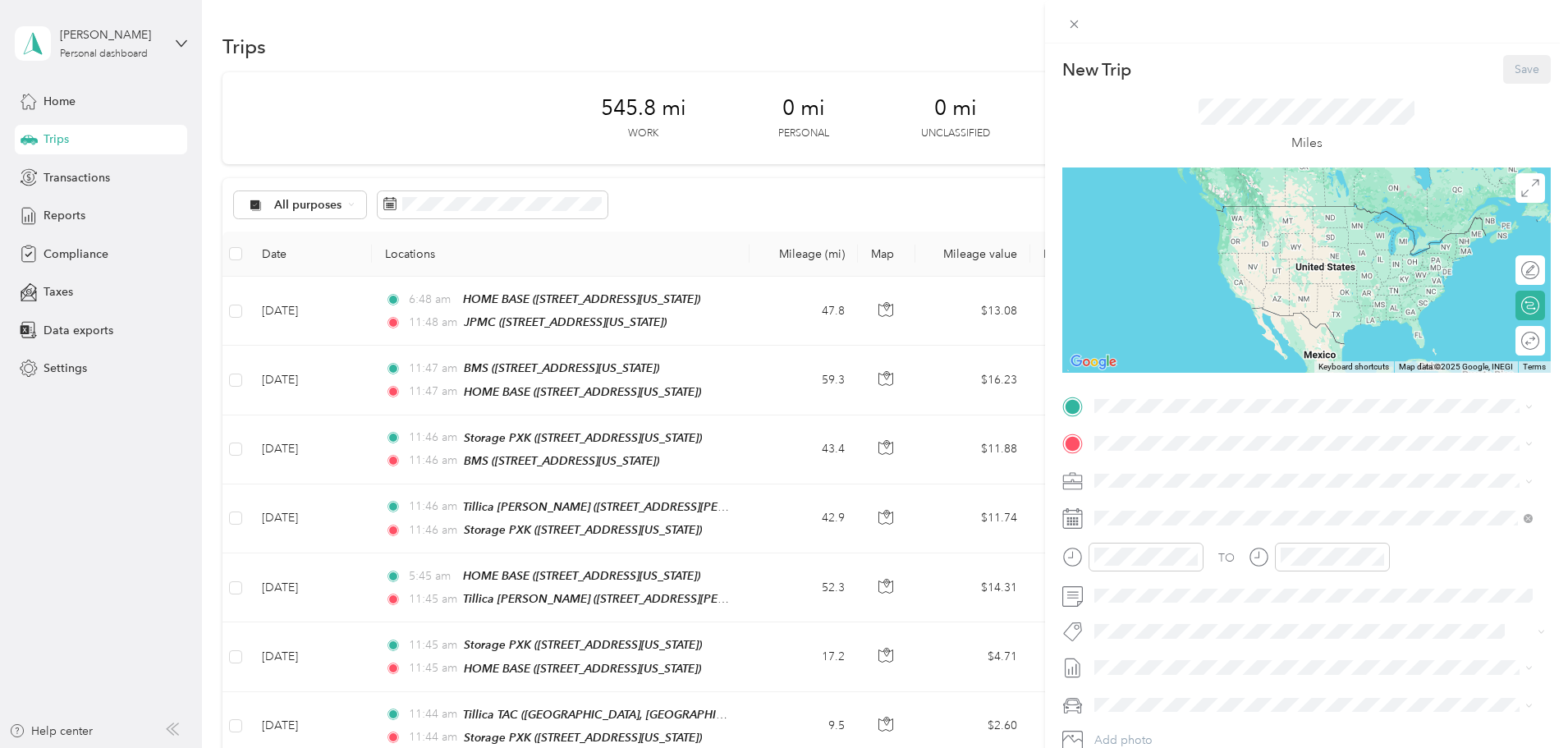
click at [1195, 558] on div "JPMC [STREET_ADDRESS][US_STATE]" at bounding box center [1208, 540] width 164 height 35
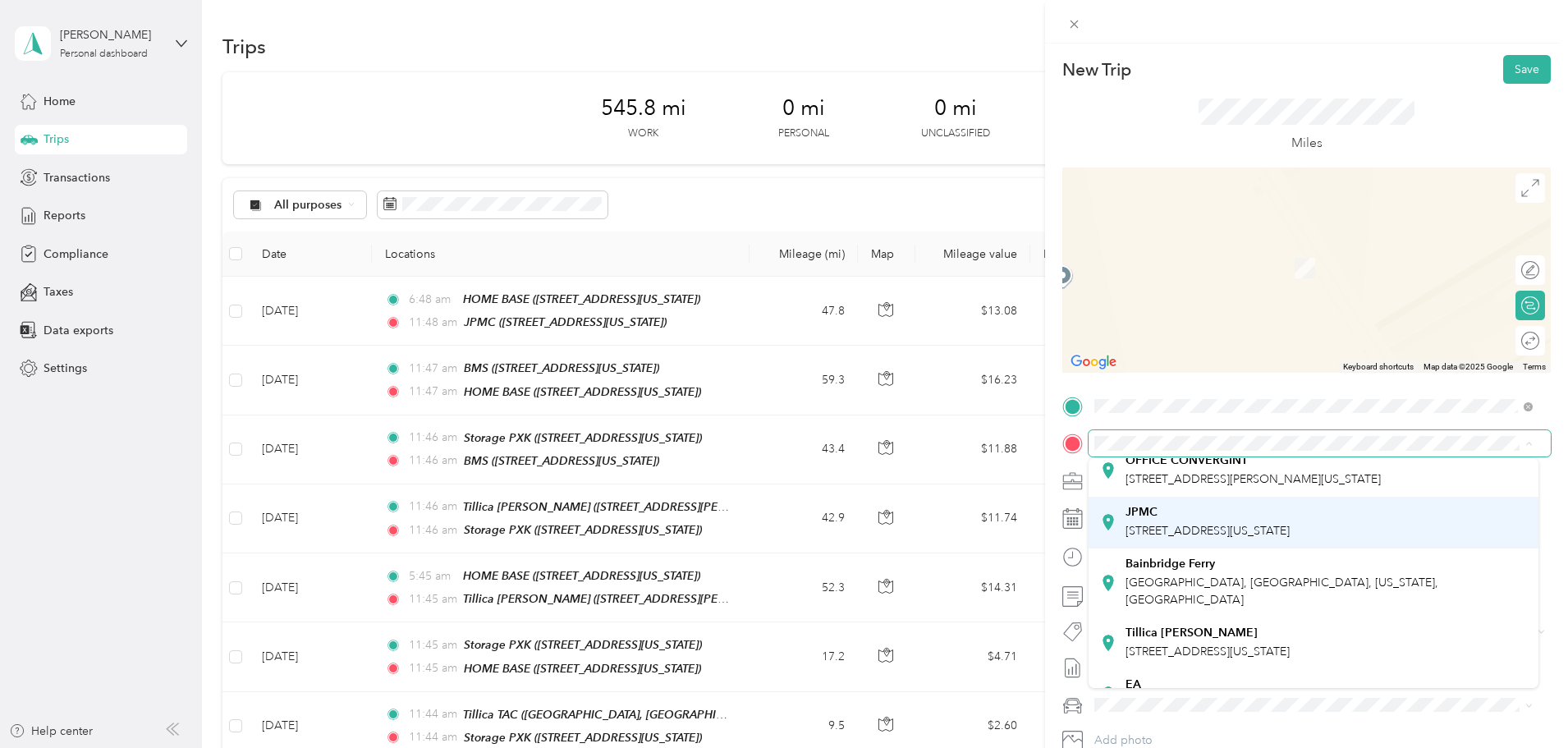
scroll to position [374, 0]
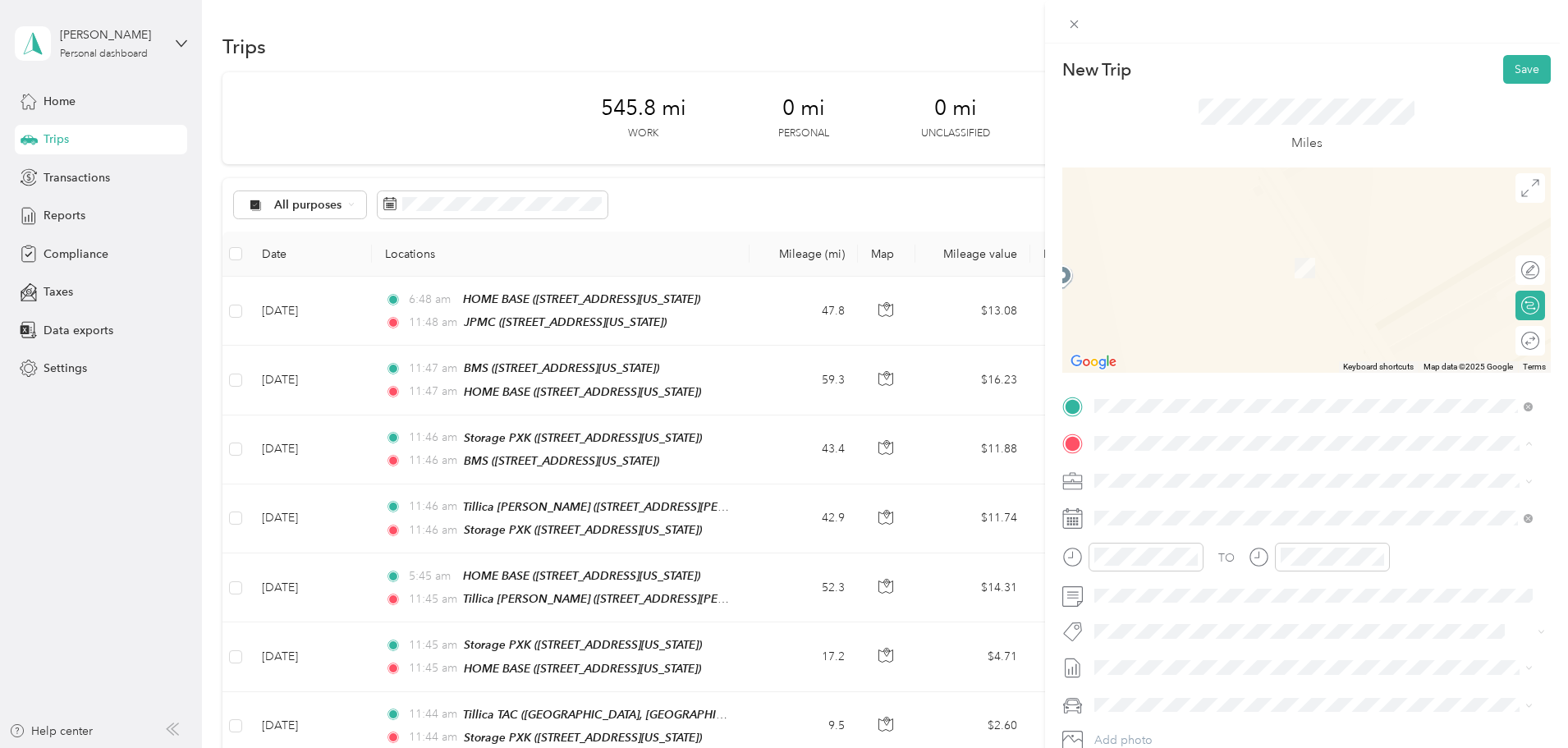
click at [1178, 593] on div "Tillica [PERSON_NAME] [STREET_ADDRESS][PERSON_NAME][US_STATE]" at bounding box center [1208, 610] width 164 height 35
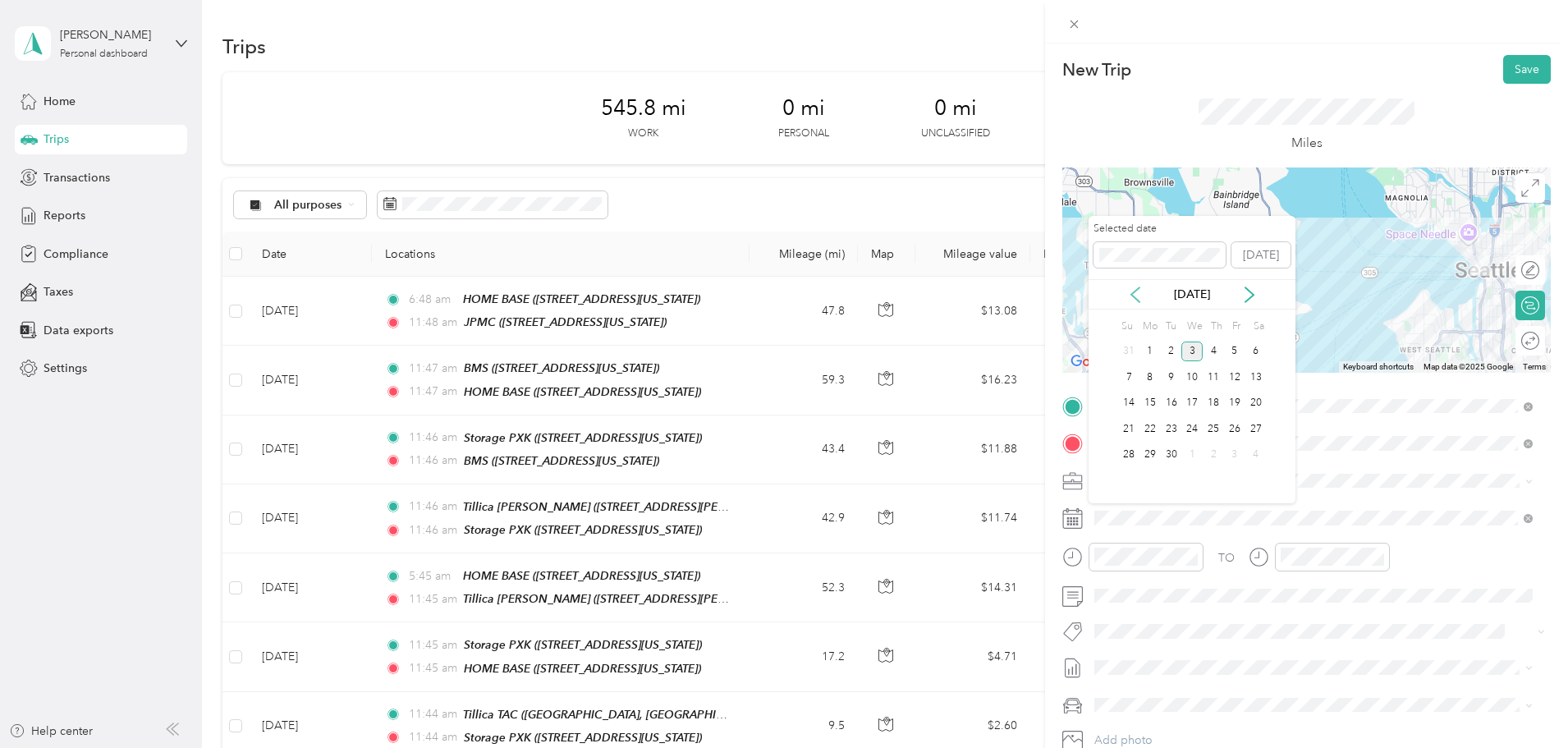
click at [1130, 293] on icon at bounding box center [1136, 295] width 17 height 17
click at [1211, 408] on div "14" at bounding box center [1214, 403] width 22 height 21
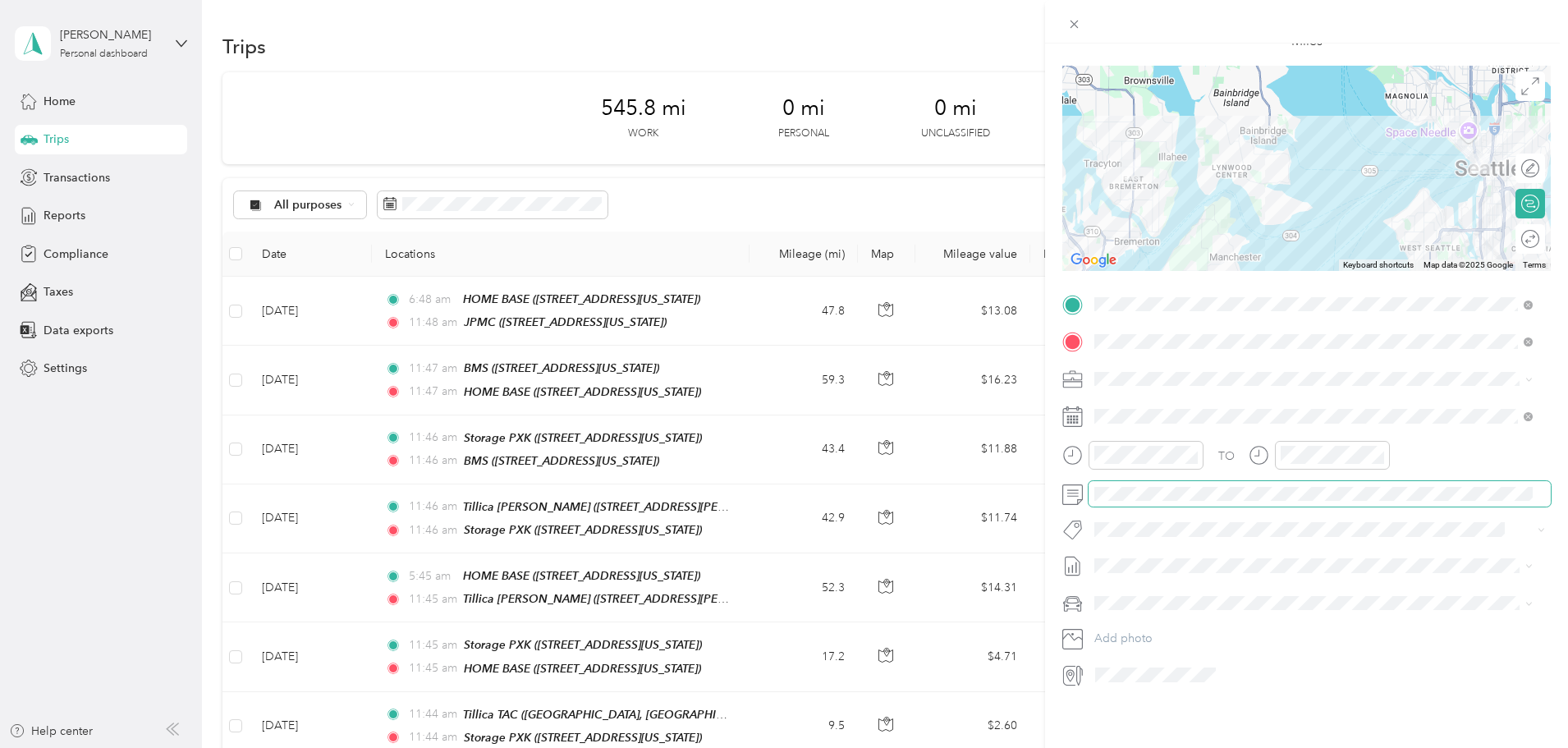
scroll to position [114, 0]
click at [1124, 648] on span "Mums" at bounding box center [1116, 648] width 32 height 14
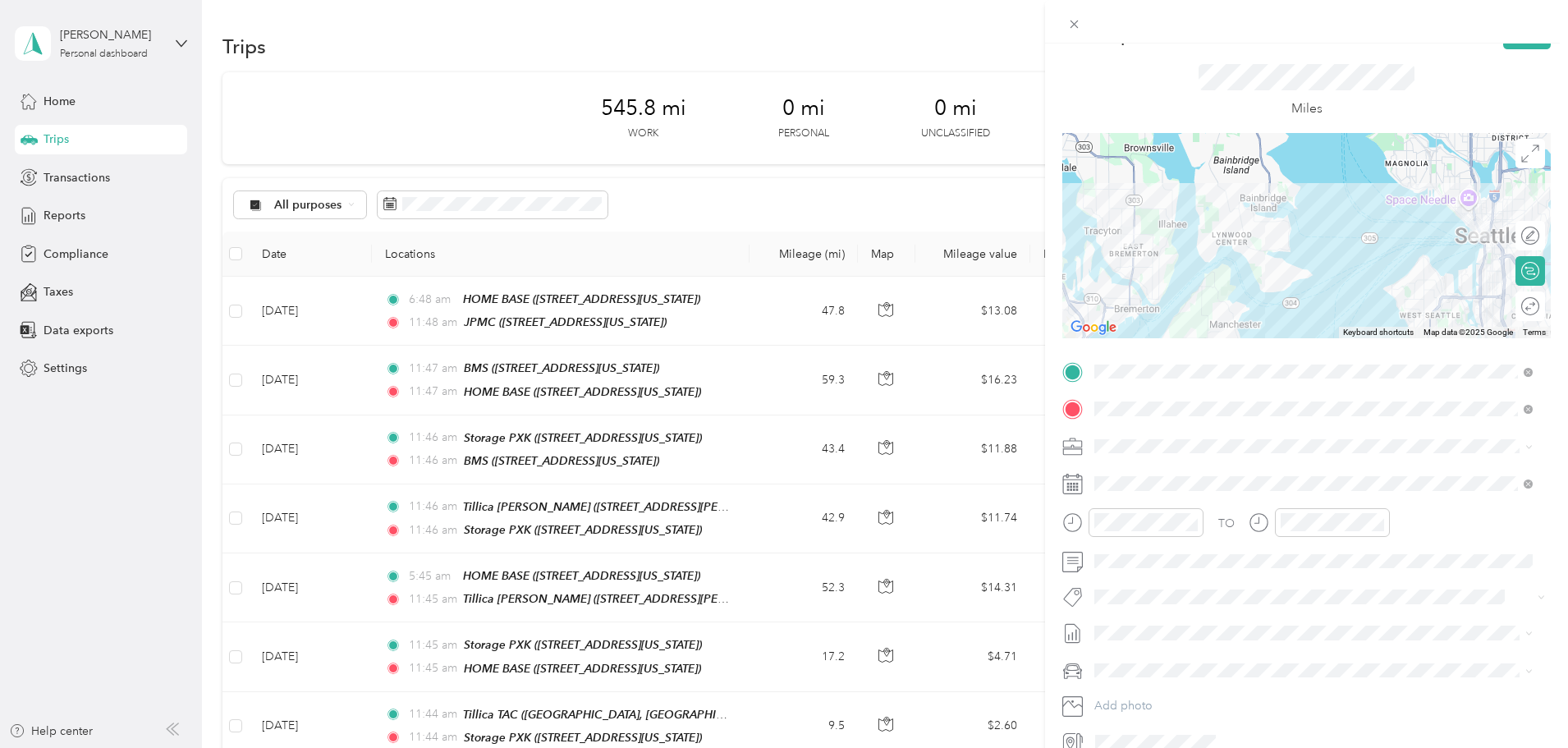
scroll to position [0, 0]
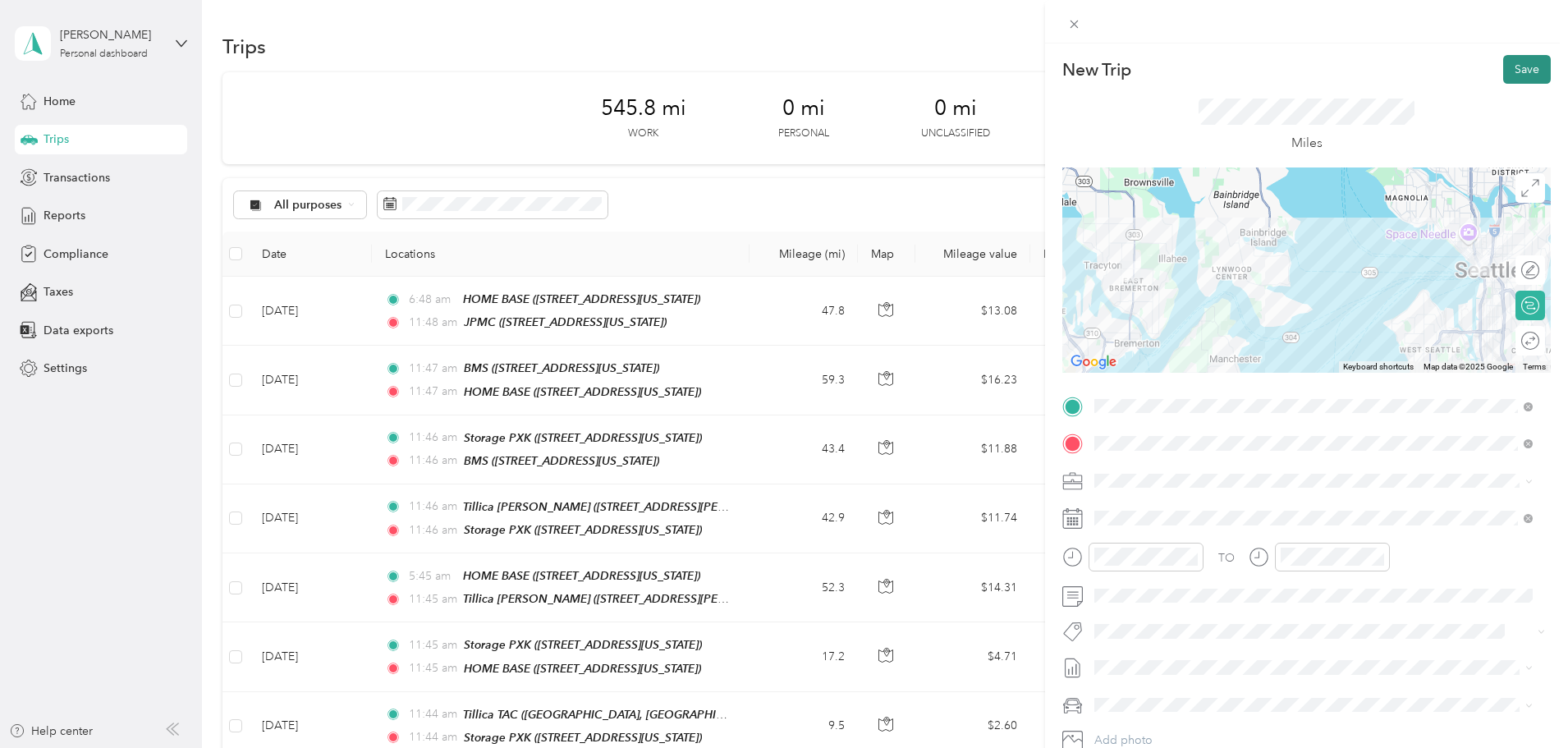
click at [1509, 60] on button "Save" at bounding box center [1526, 69] width 47 height 29
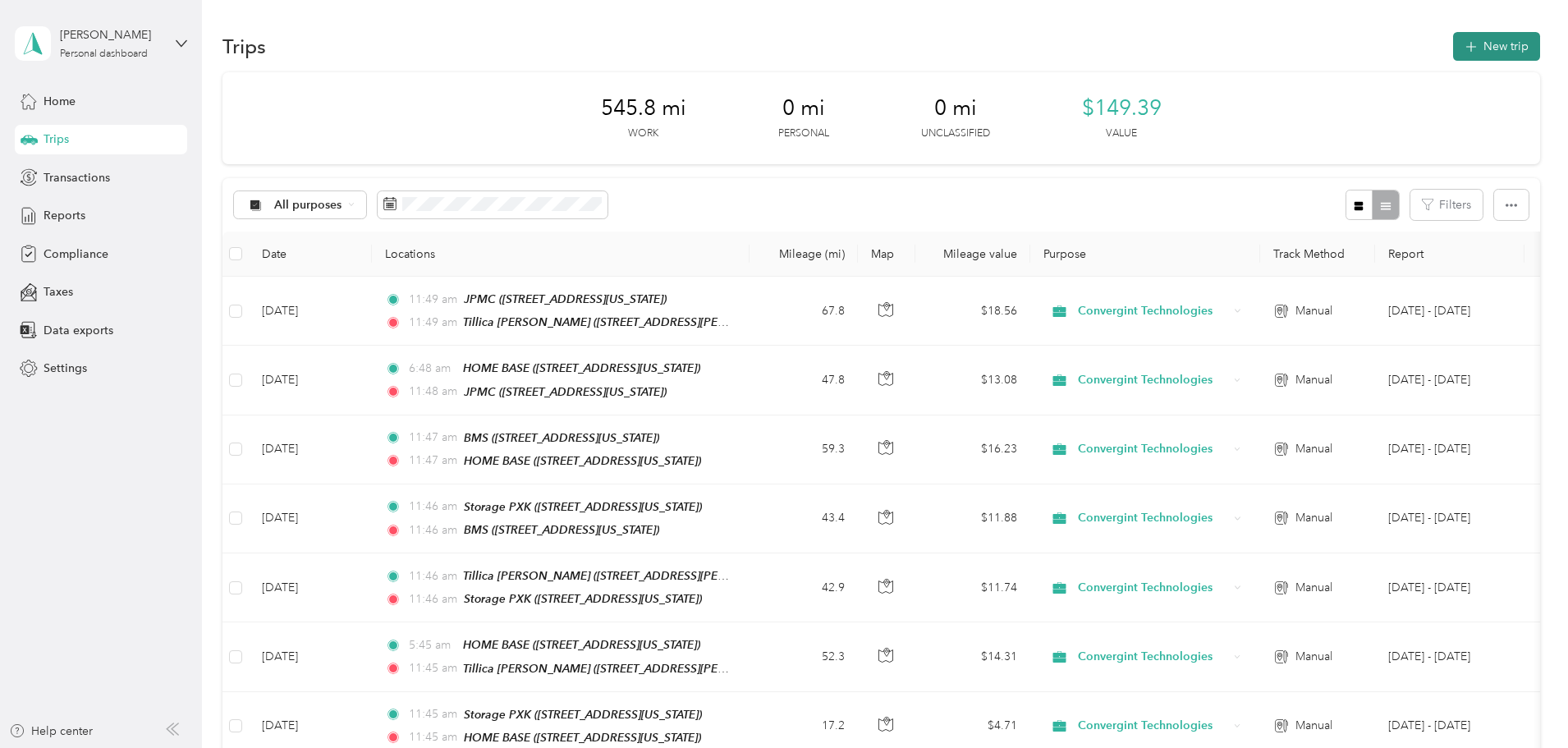
click at [1453, 48] on button "New trip" at bounding box center [1497, 46] width 87 height 29
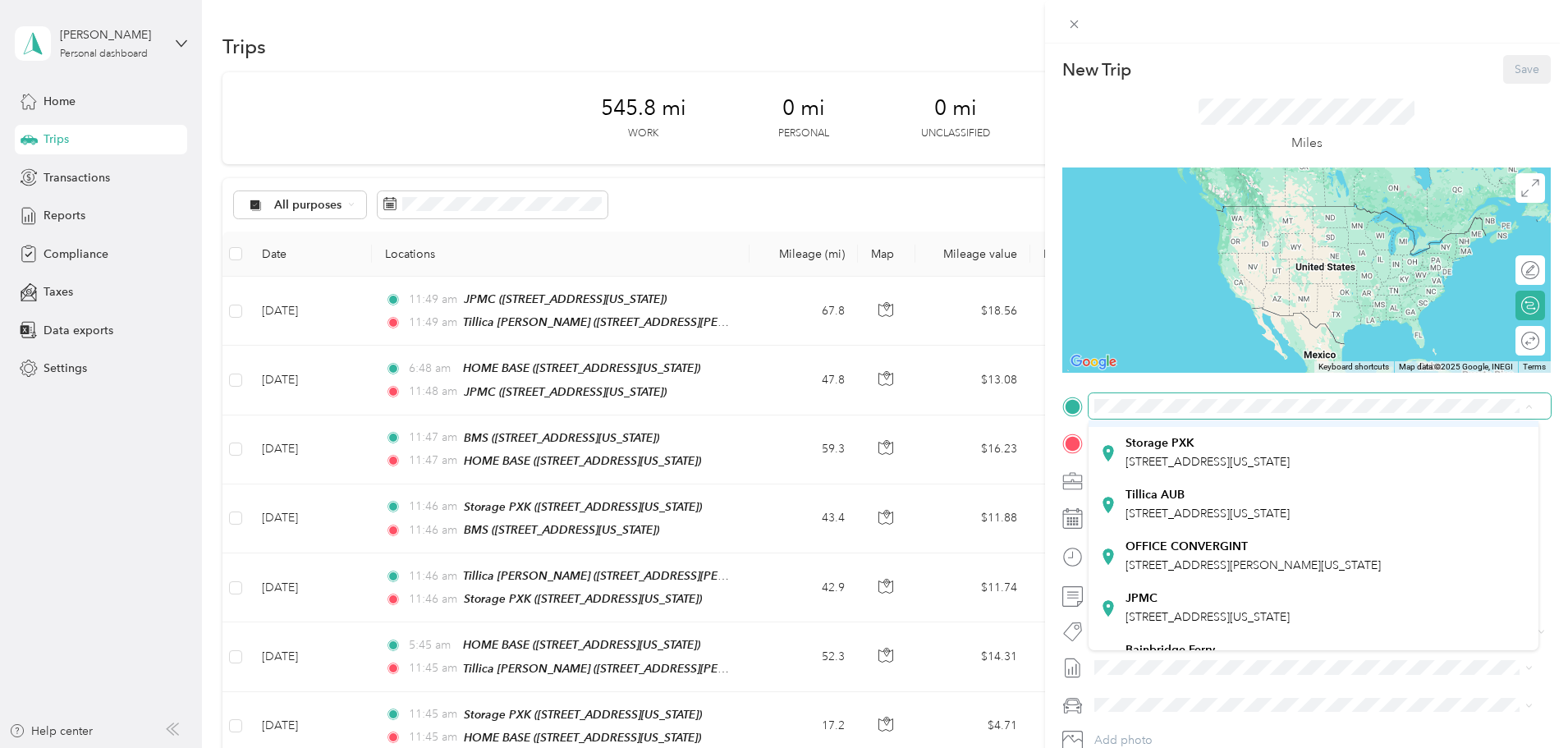
scroll to position [374, 0]
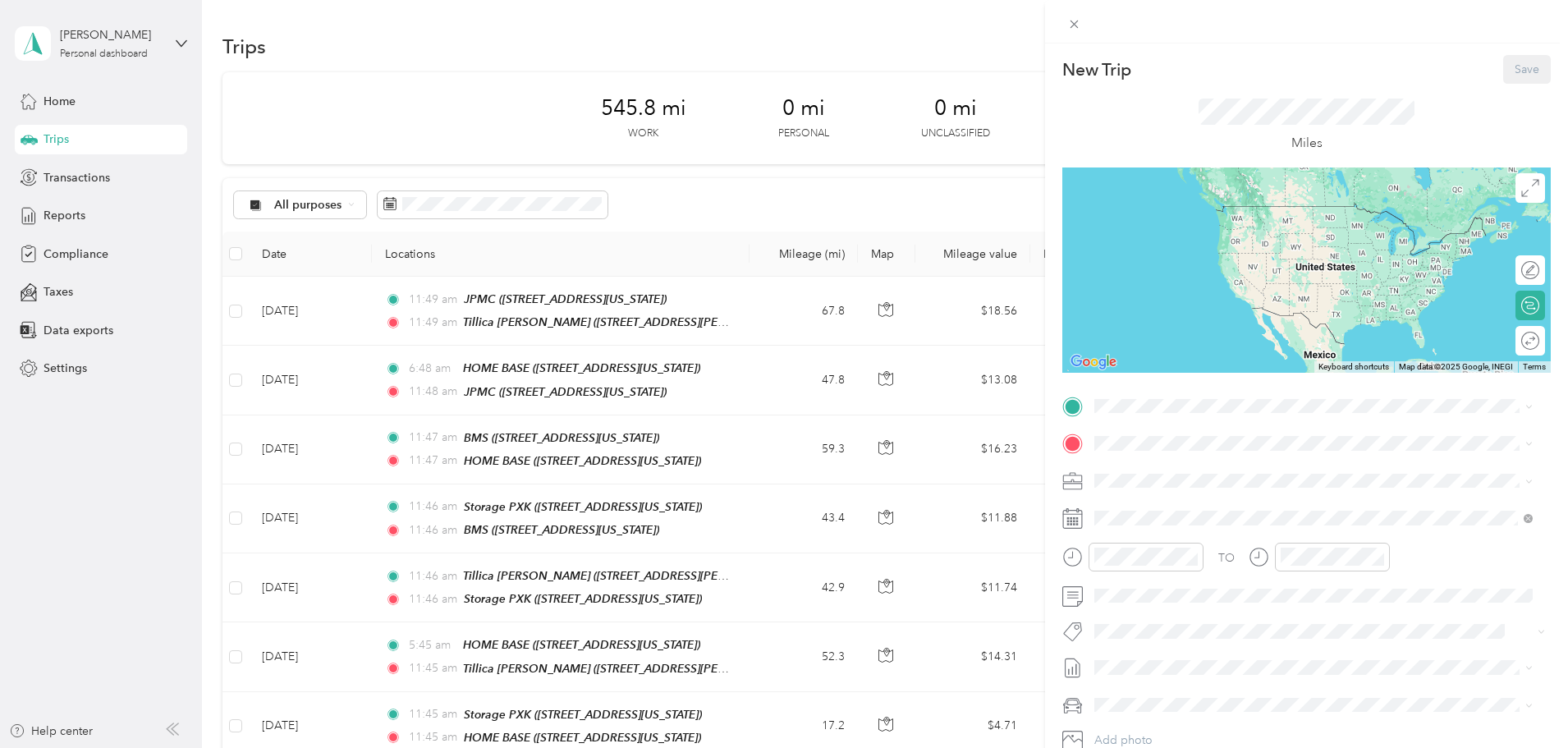
click at [1182, 556] on div "Tillica [PERSON_NAME] [STREET_ADDRESS][PERSON_NAME][US_STATE]" at bounding box center [1208, 573] width 164 height 35
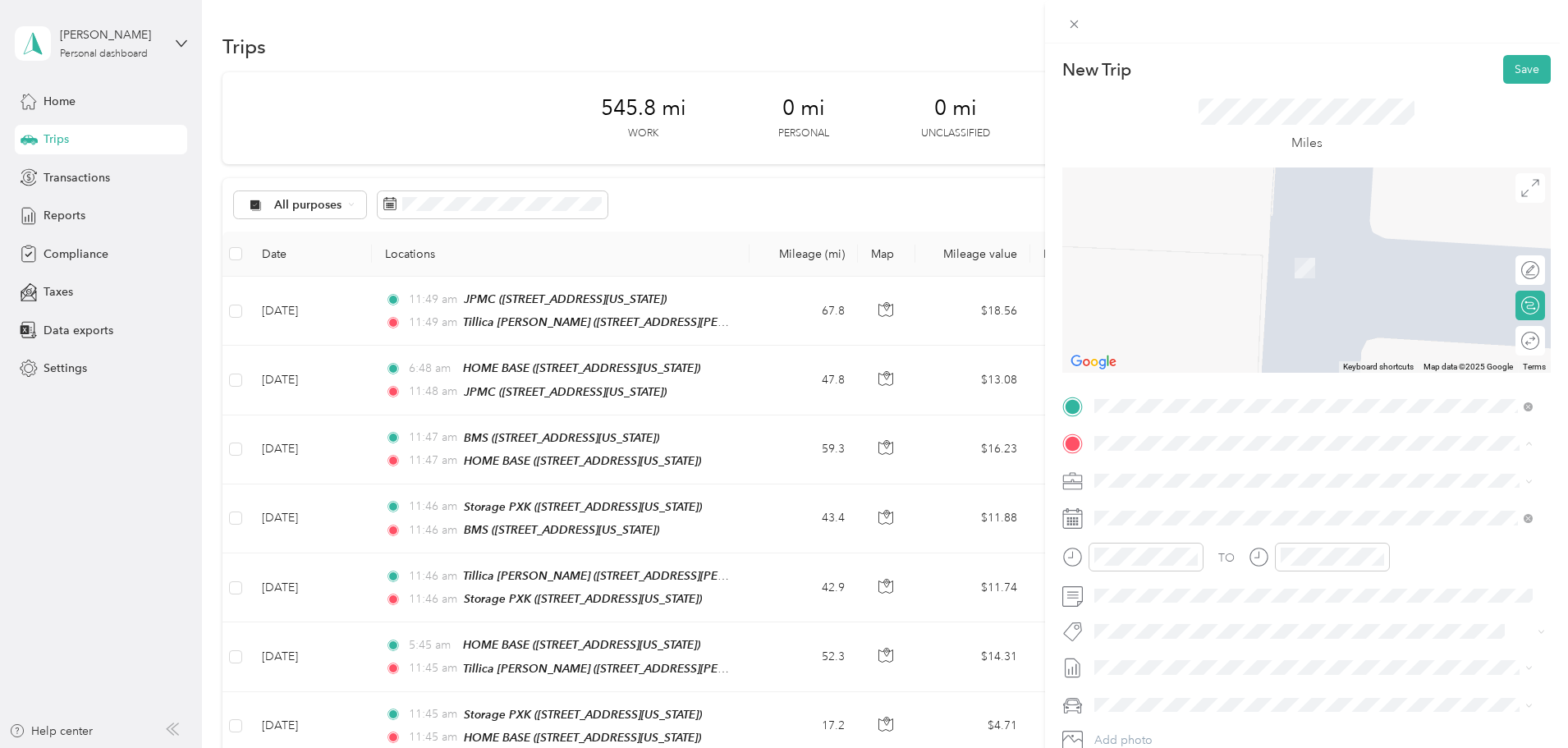
click at [1193, 521] on span "[STREET_ADDRESS][US_STATE]" at bounding box center [1208, 526] width 164 height 14
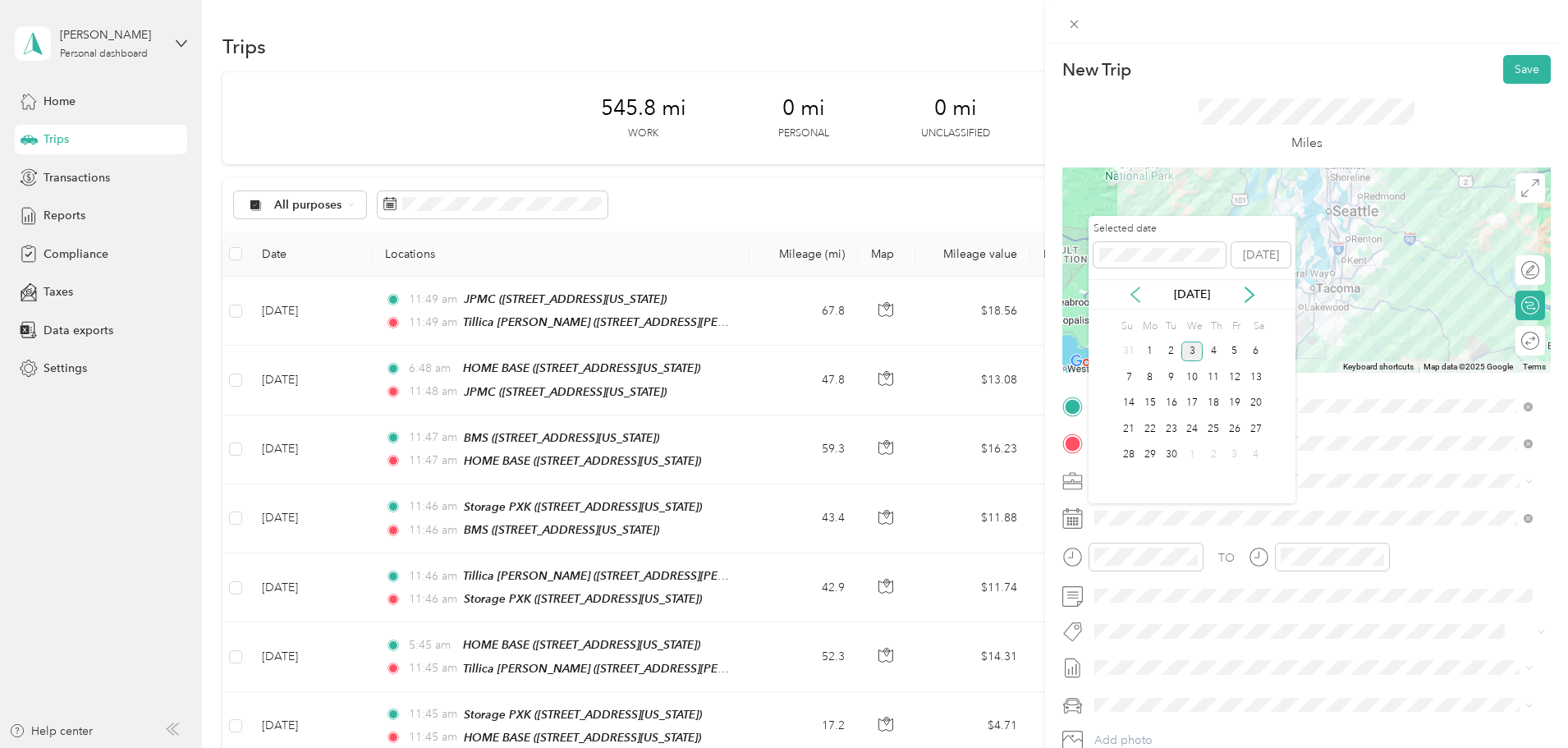
drag, startPoint x: 1142, startPoint y: 291, endPoint x: 1134, endPoint y: 296, distance: 9.4
click at [1134, 296] on icon at bounding box center [1136, 295] width 17 height 17
click at [1217, 403] on div "14" at bounding box center [1214, 403] width 22 height 21
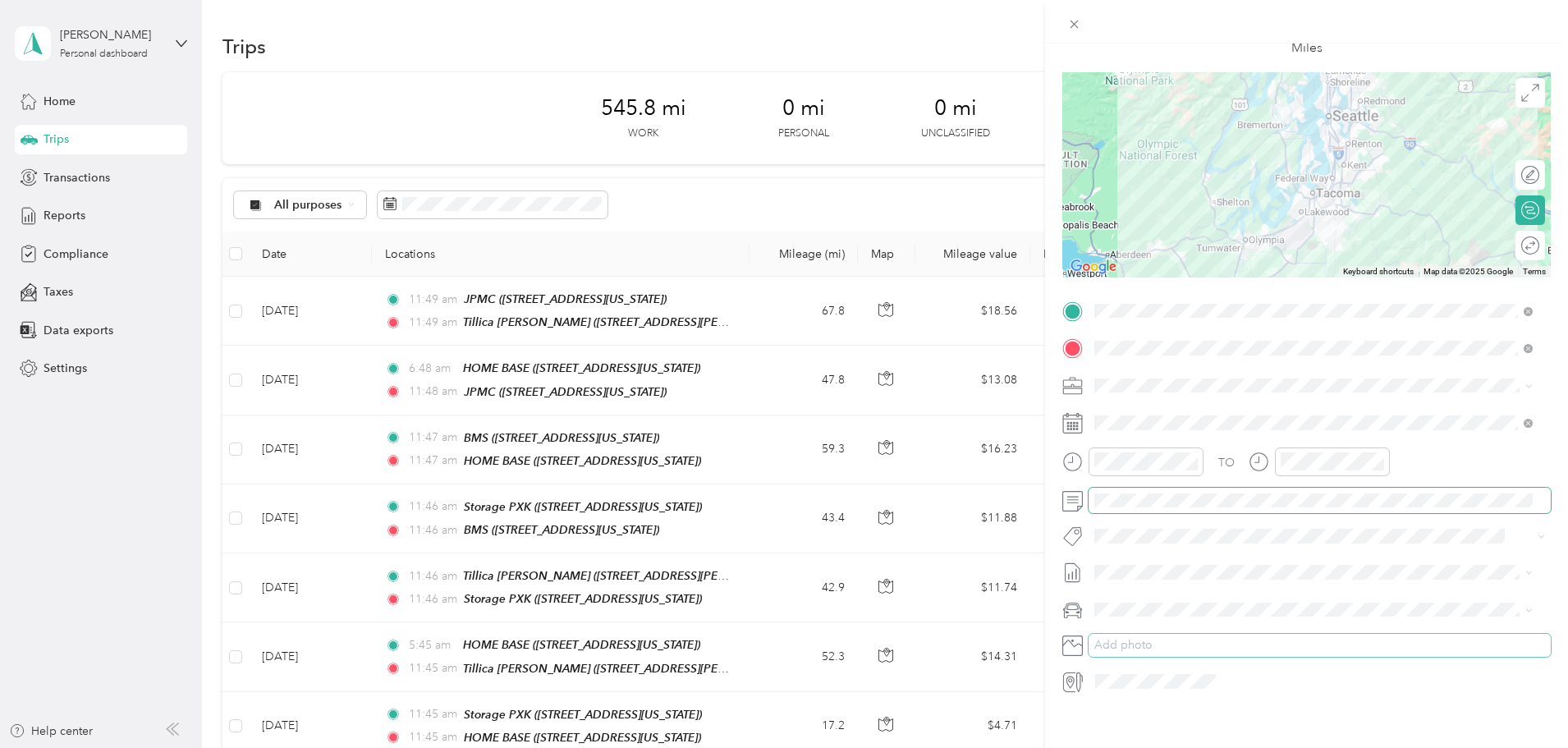
scroll to position [114, 0]
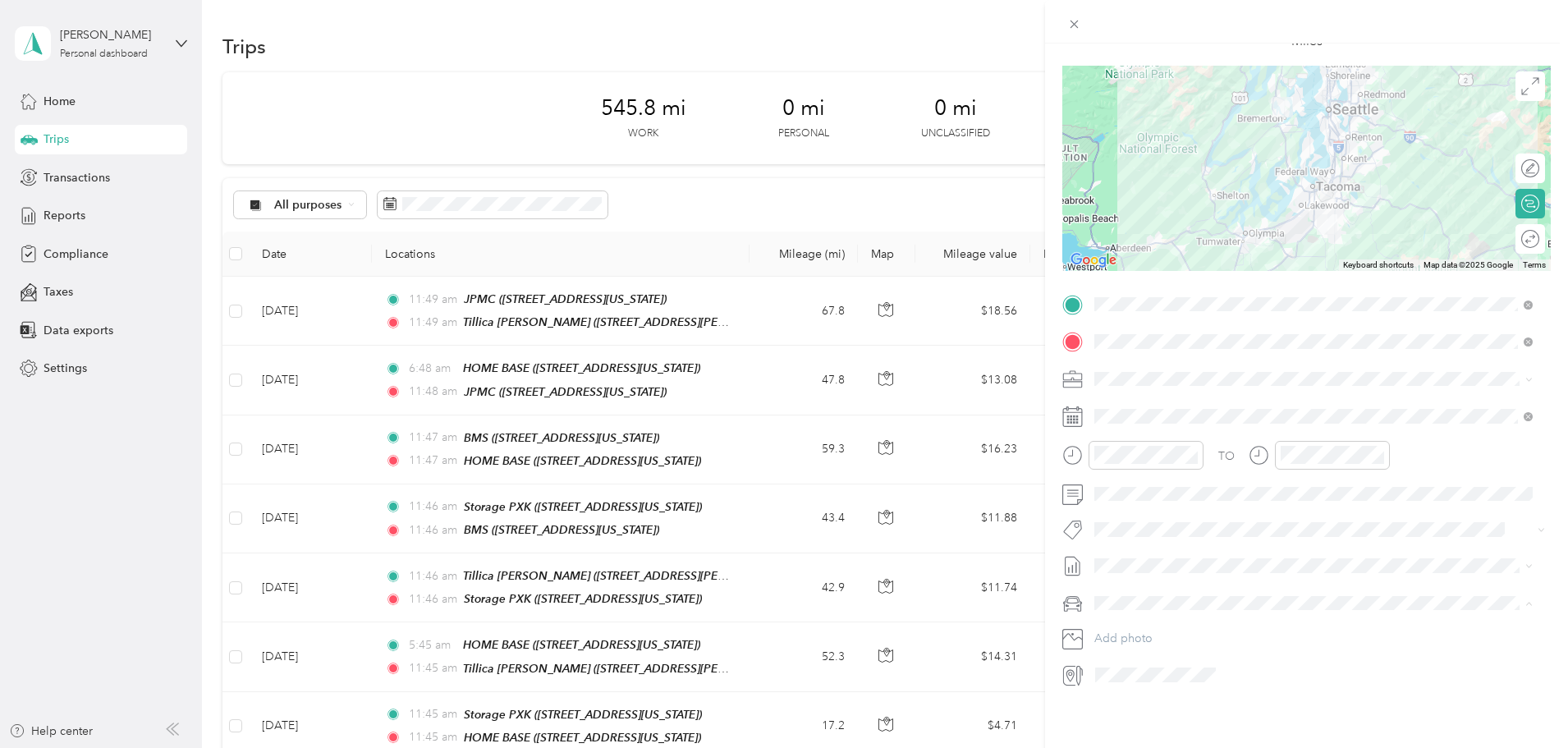
click at [1129, 648] on span "Mums" at bounding box center [1116, 648] width 32 height 14
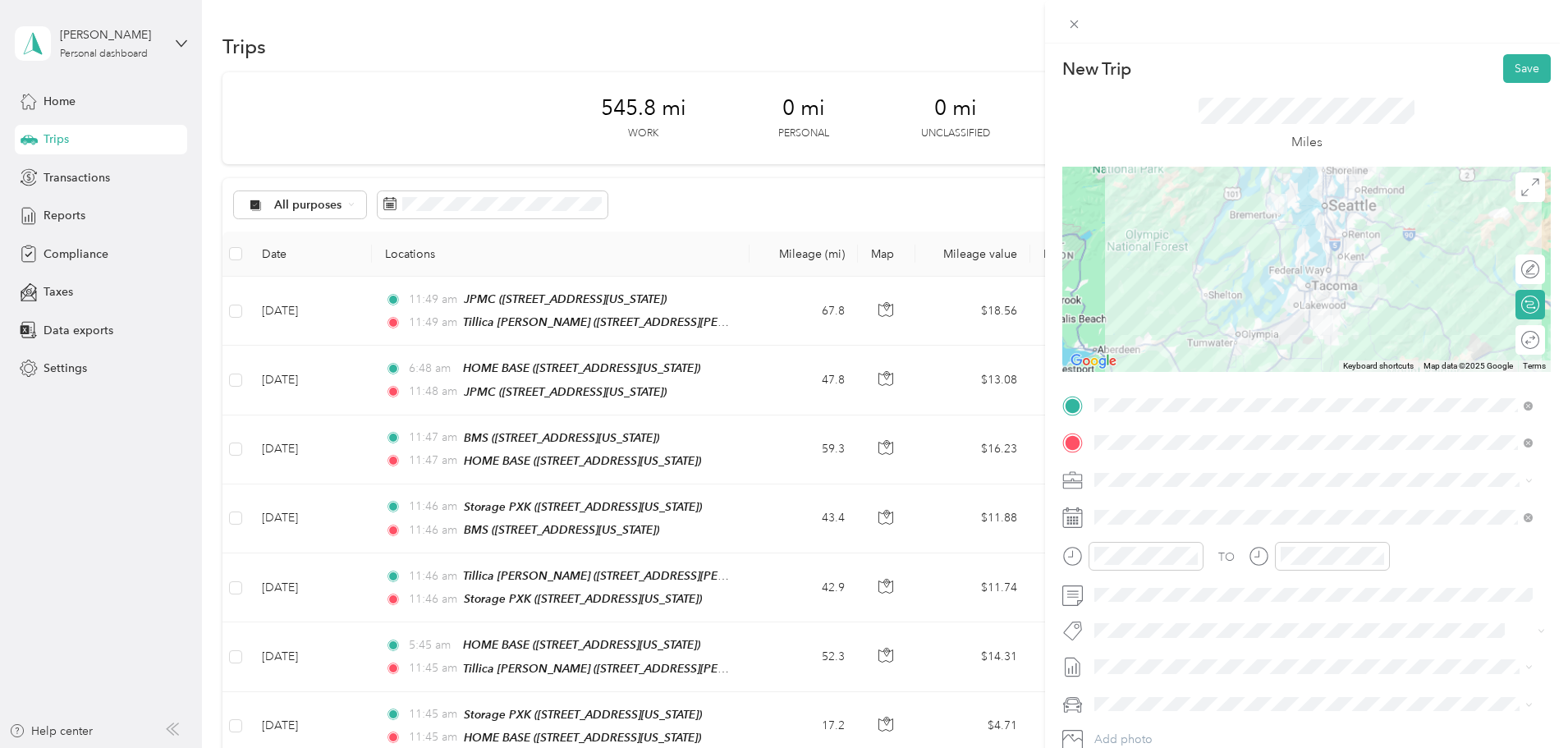
scroll to position [0, 0]
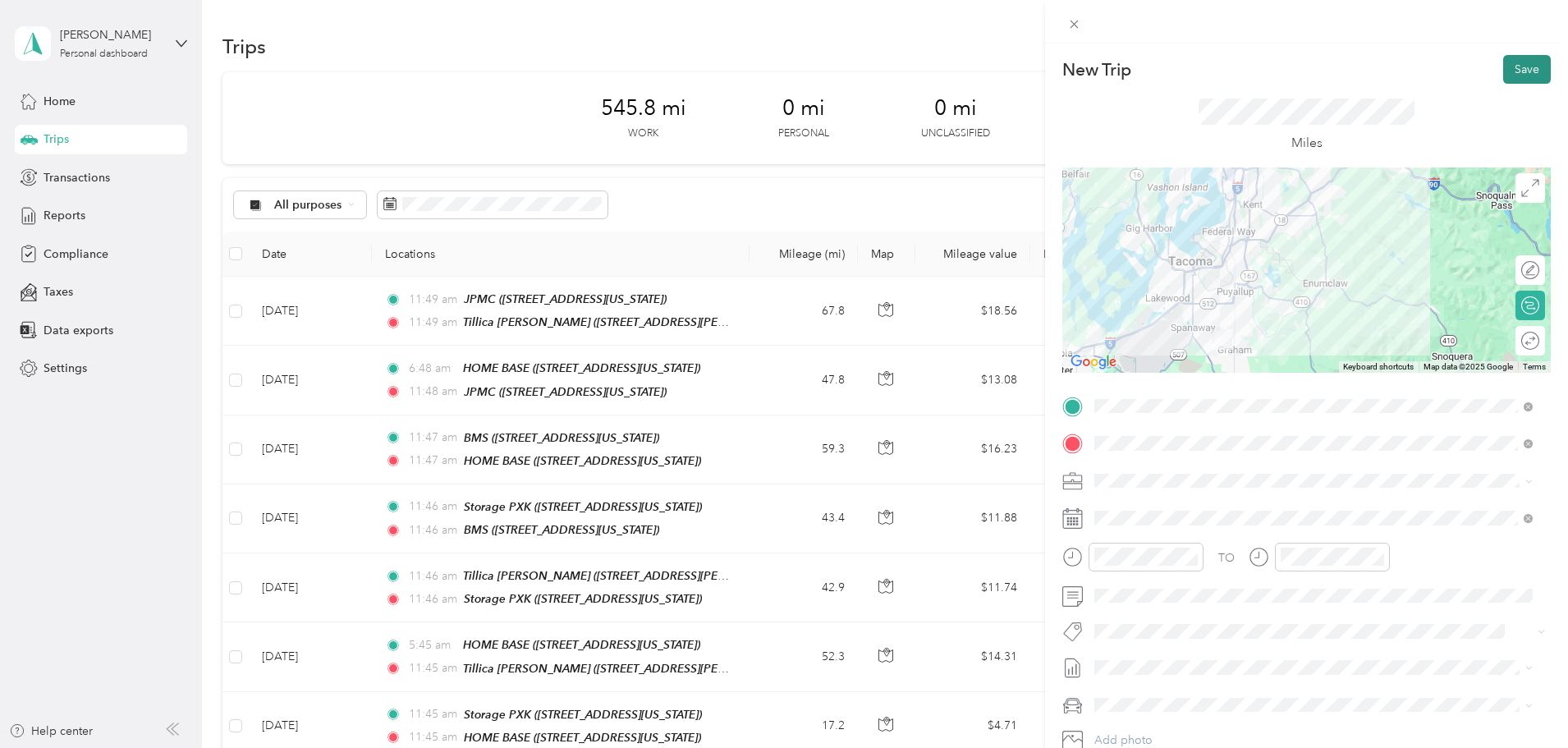
click at [1522, 73] on button "Save" at bounding box center [1526, 69] width 47 height 29
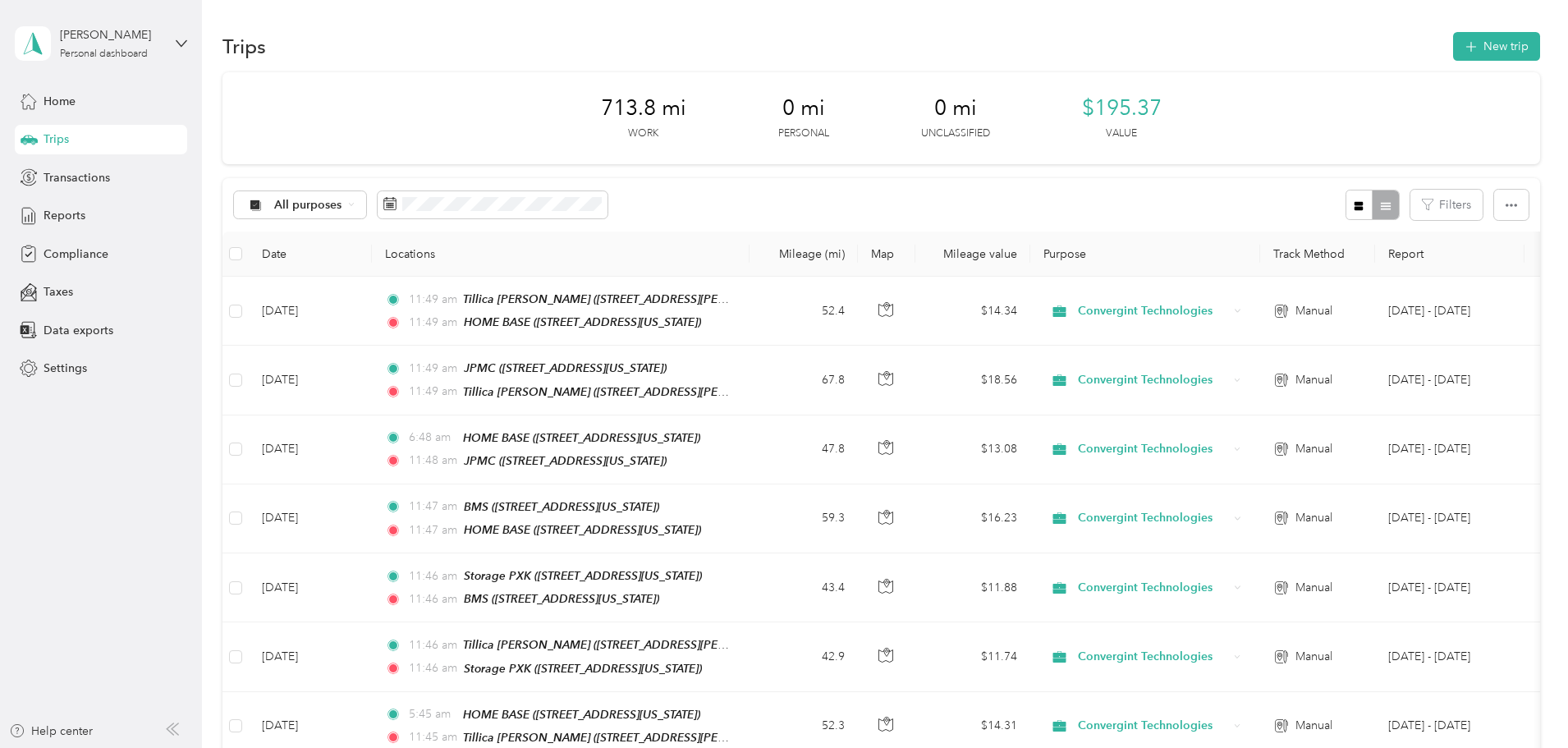
click at [188, 335] on aside "[PERSON_NAME] Personal dashboard Home Trips Transactions Reports Compliance Tax…" at bounding box center [100, 374] width 202 height 748
